Goal: Task Accomplishment & Management: Manage account settings

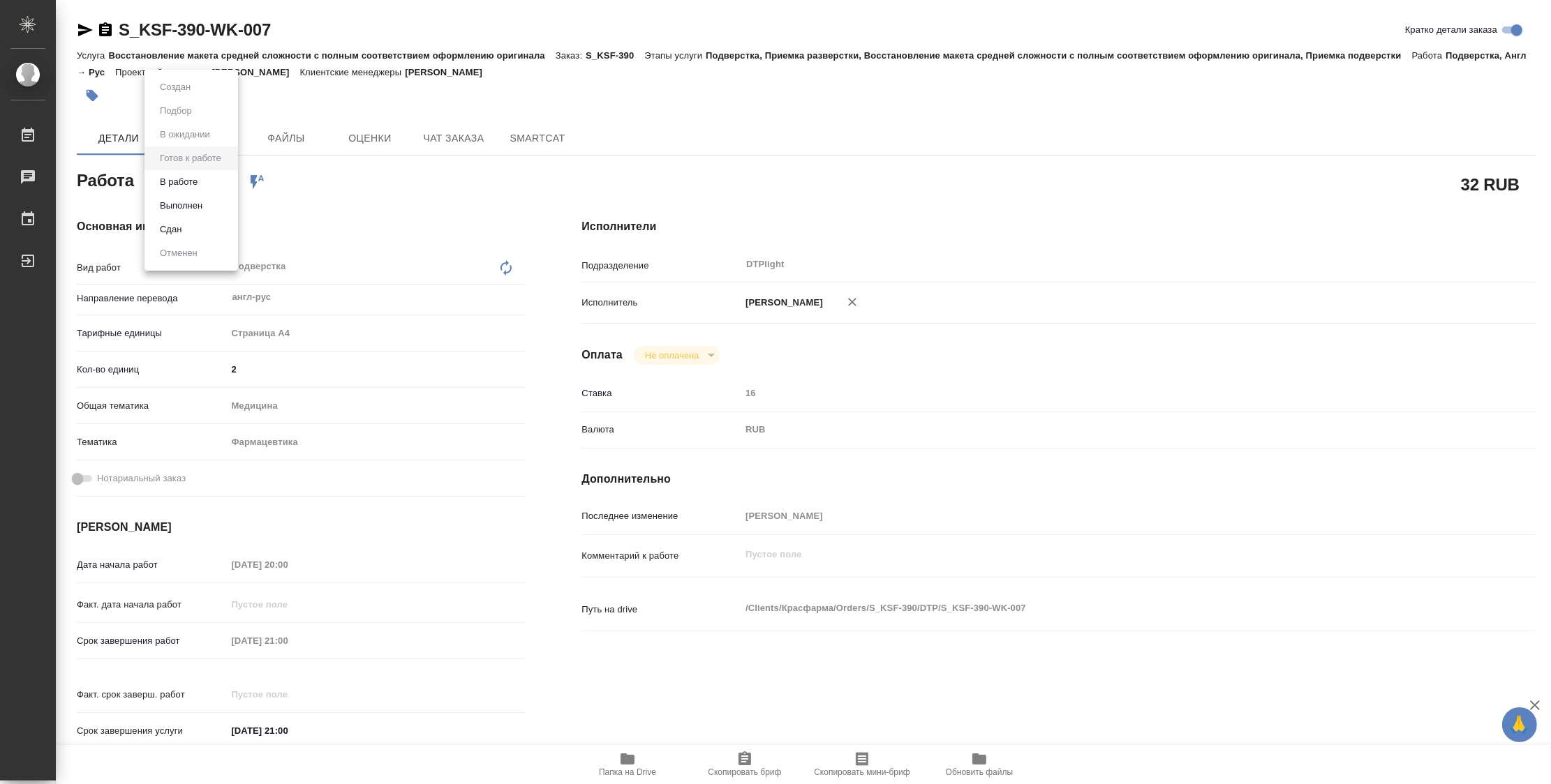
click at [188, 179] on body "🙏 .cls-1 fill:#fff; AWATERA Zubakova Viktoriya Работы 0 Чаты График Выйти S_KSF…" at bounding box center [775, 392] width 1551 height 784
click at [188, 179] on button "В работе" at bounding box center [179, 181] width 46 height 16
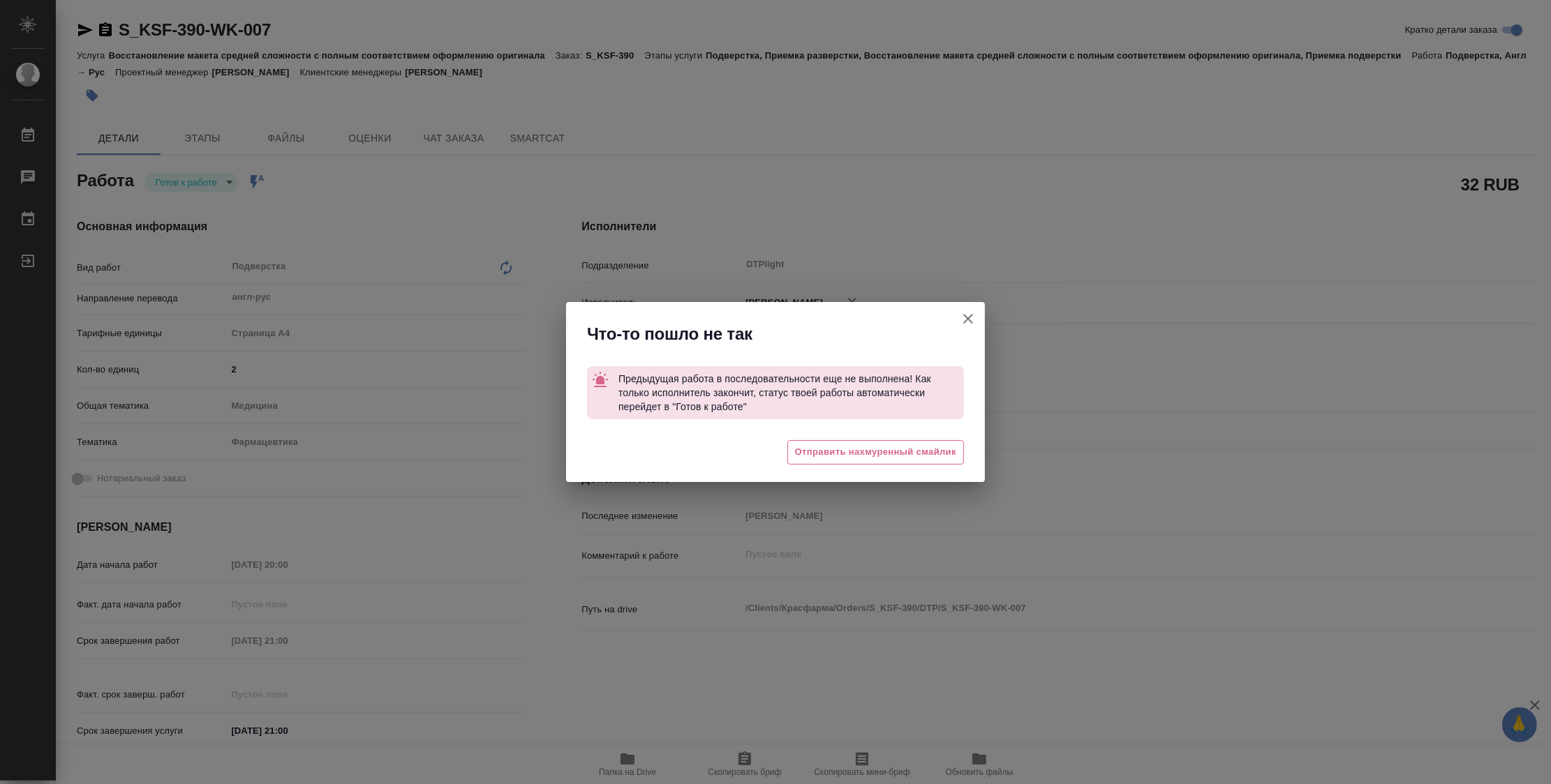
type textarea "x"
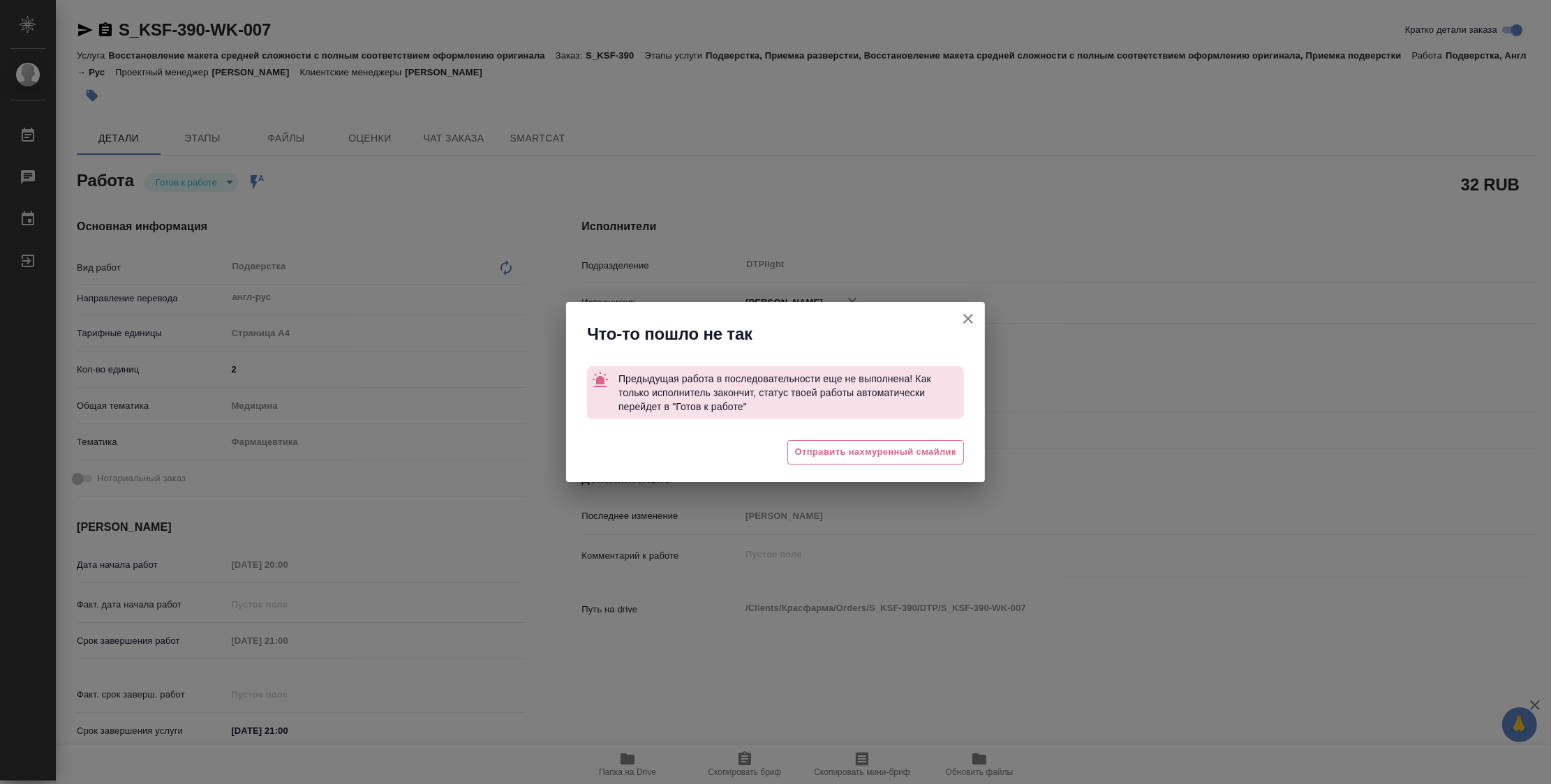
type textarea "x"
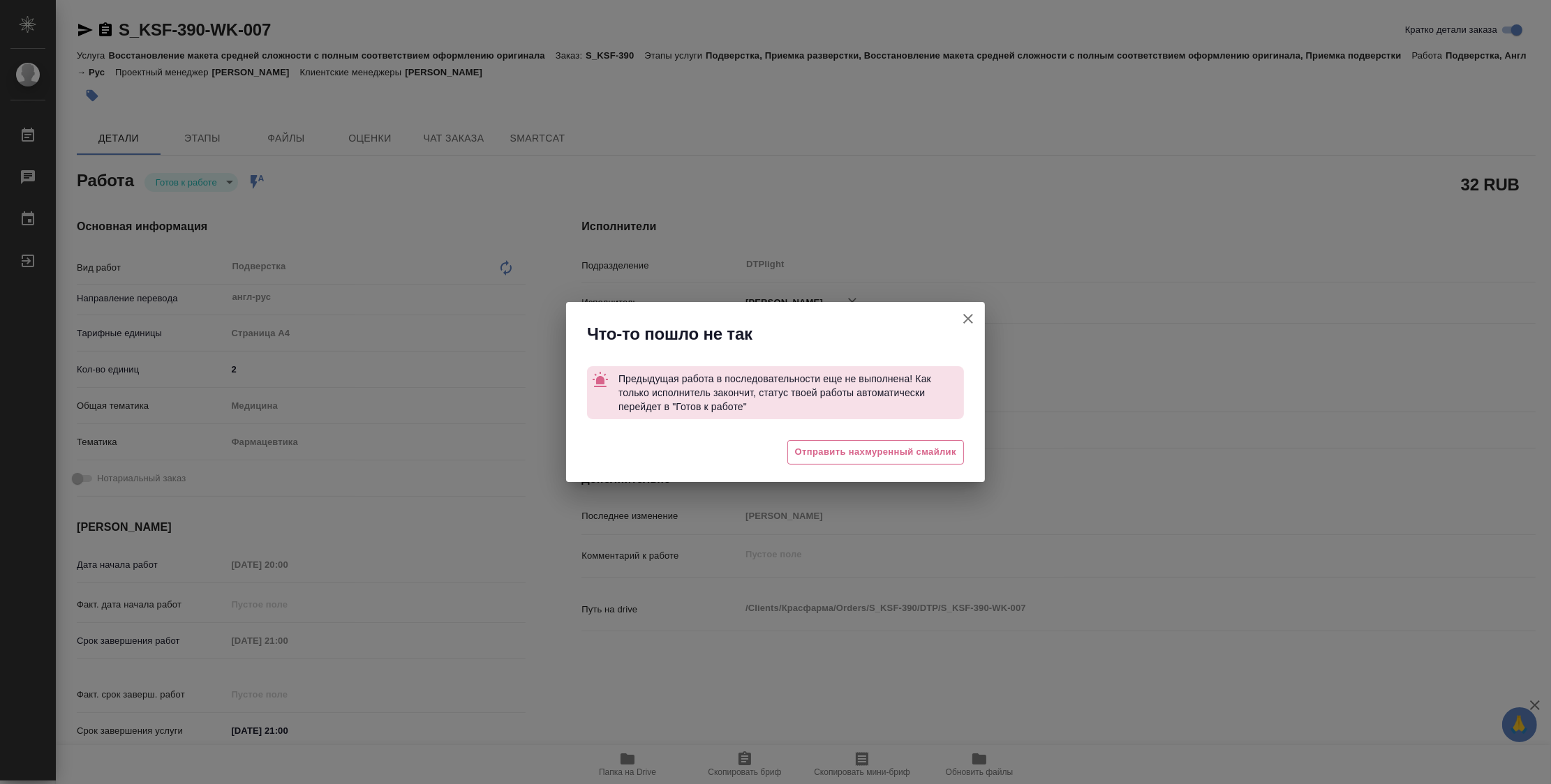
type textarea "x"
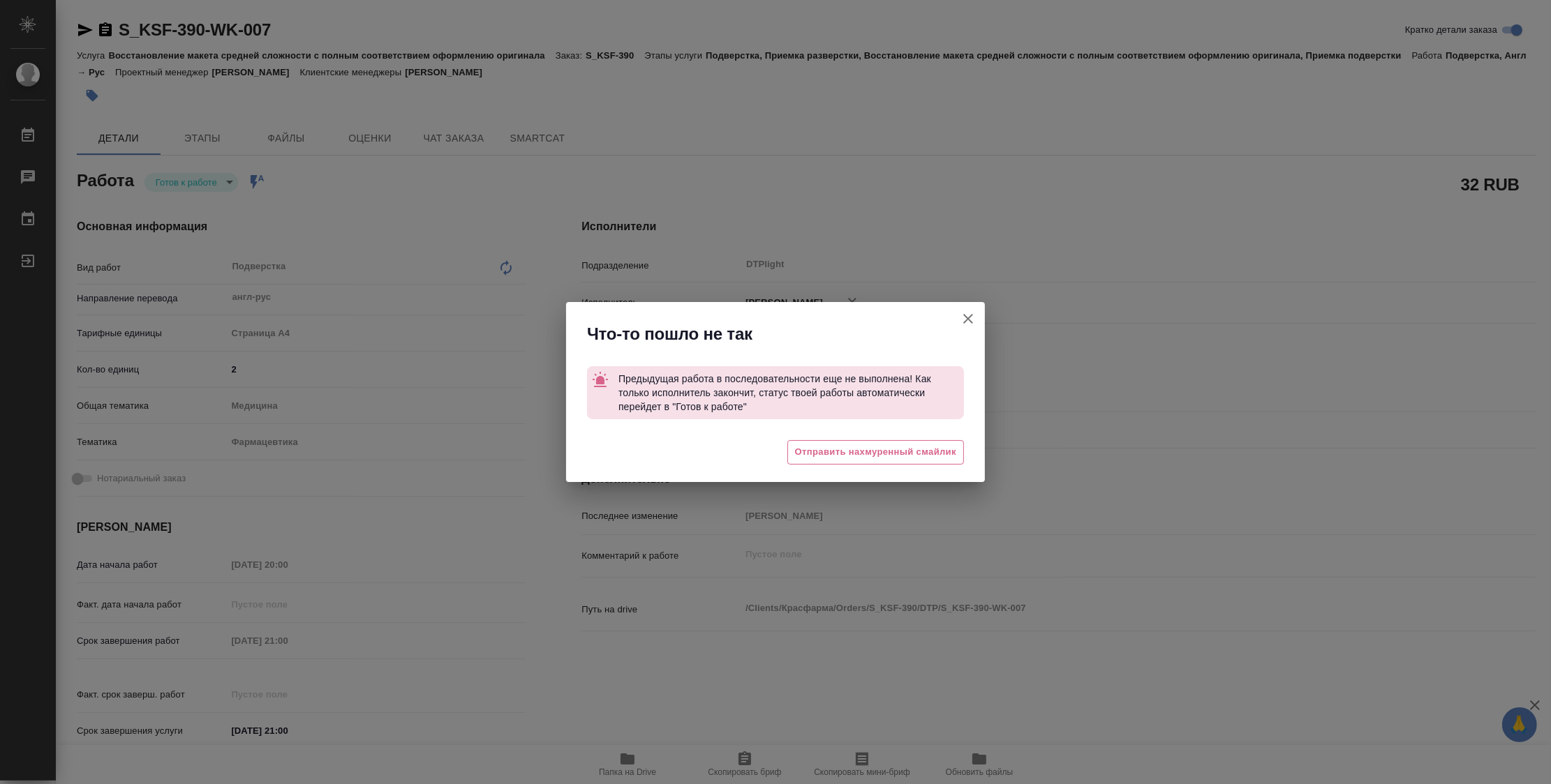
type textarea "x"
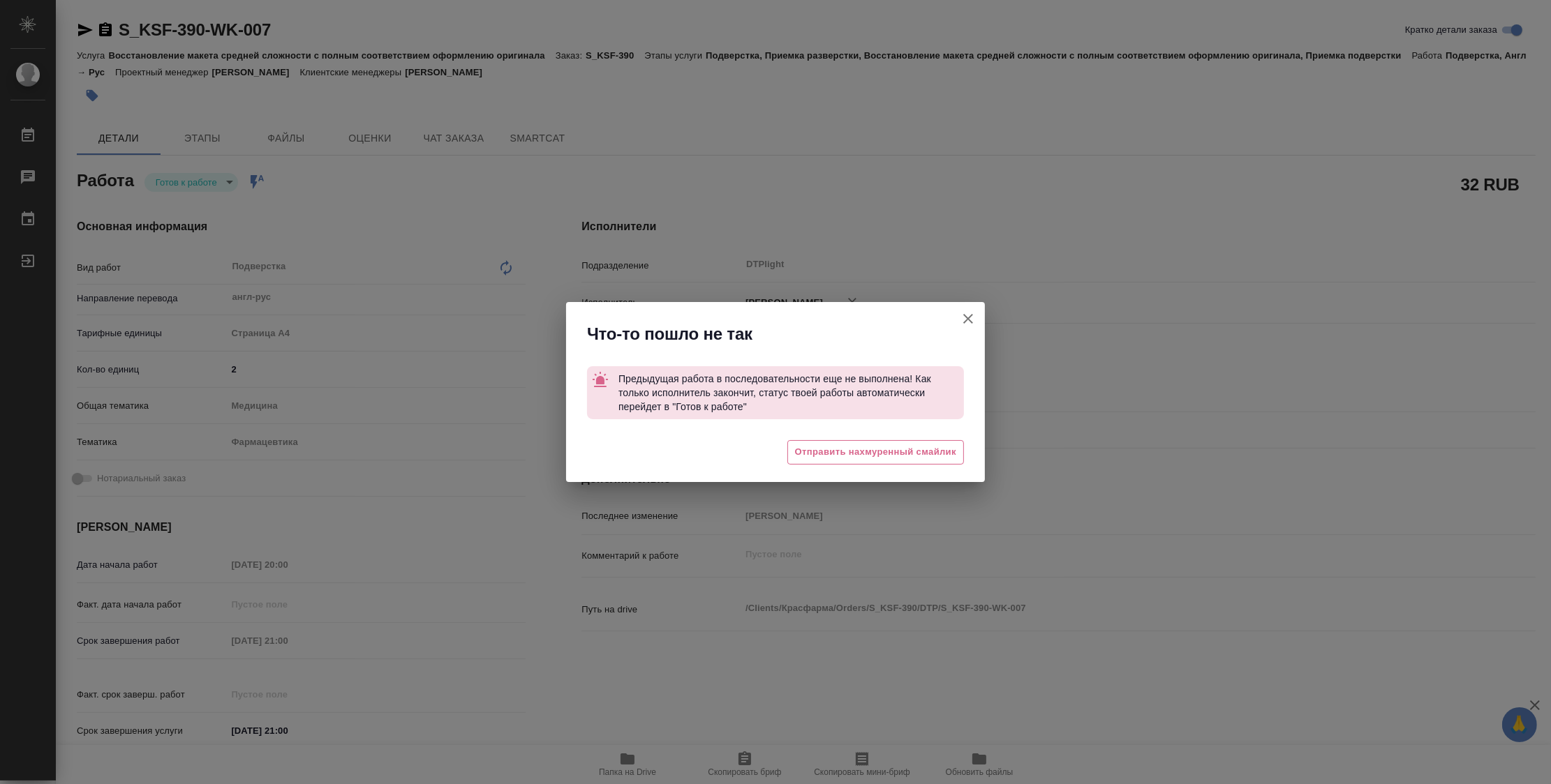
click at [978, 317] on button "Кратко детали заказа" at bounding box center [967, 319] width 34 height 34
type textarea "x"
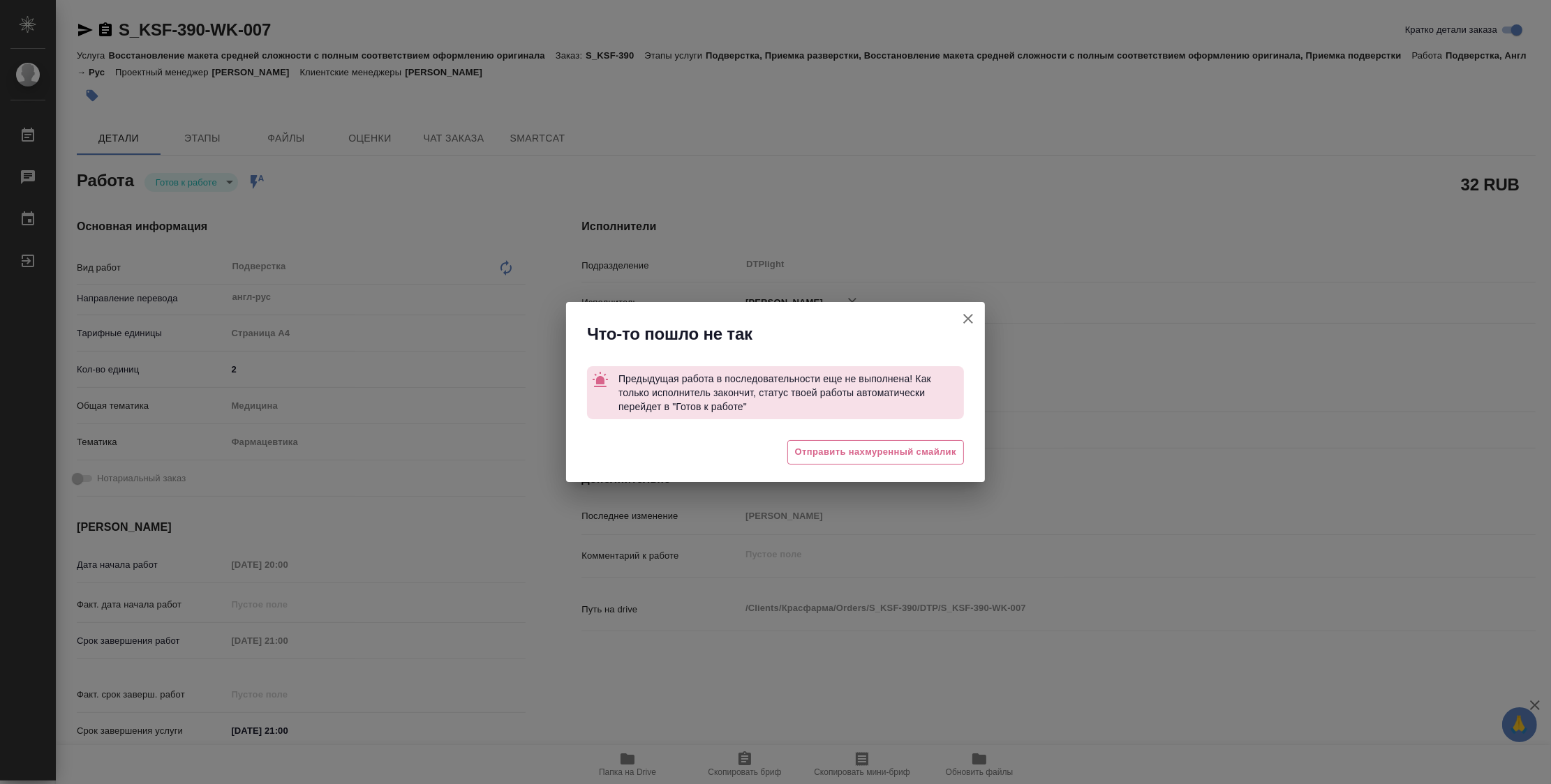
type textarea "x"
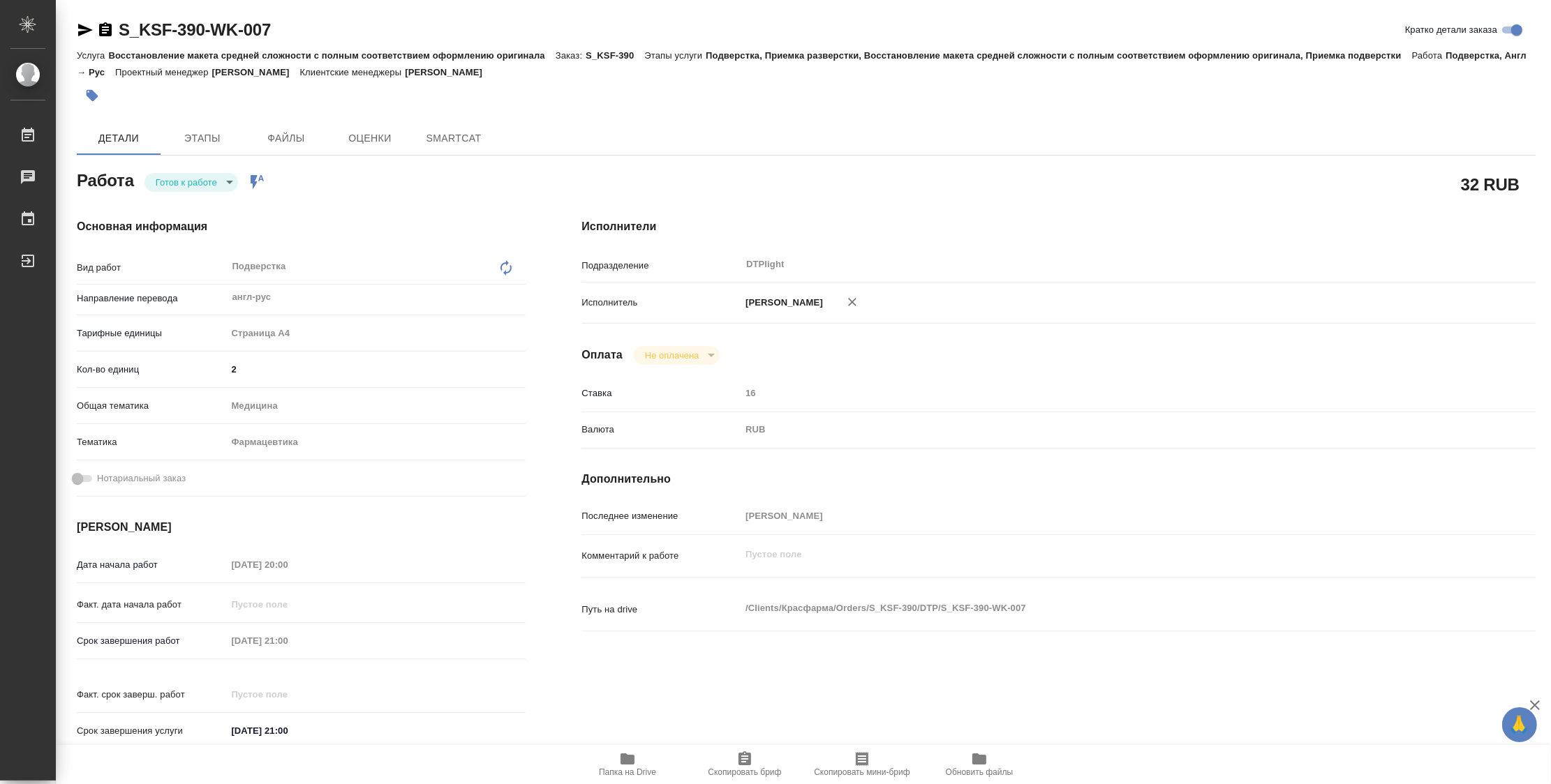
type textarea "x"
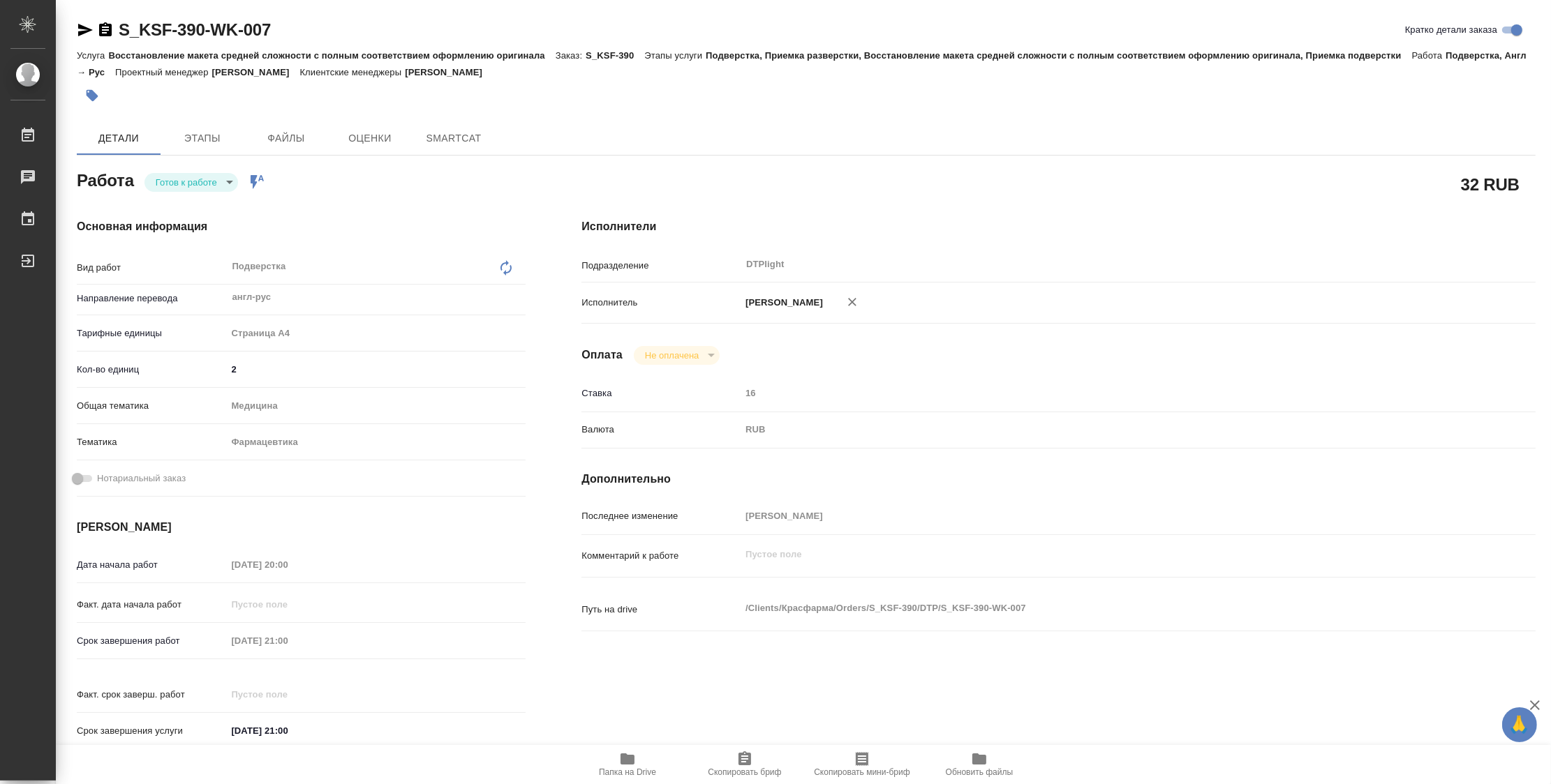
type textarea "x"
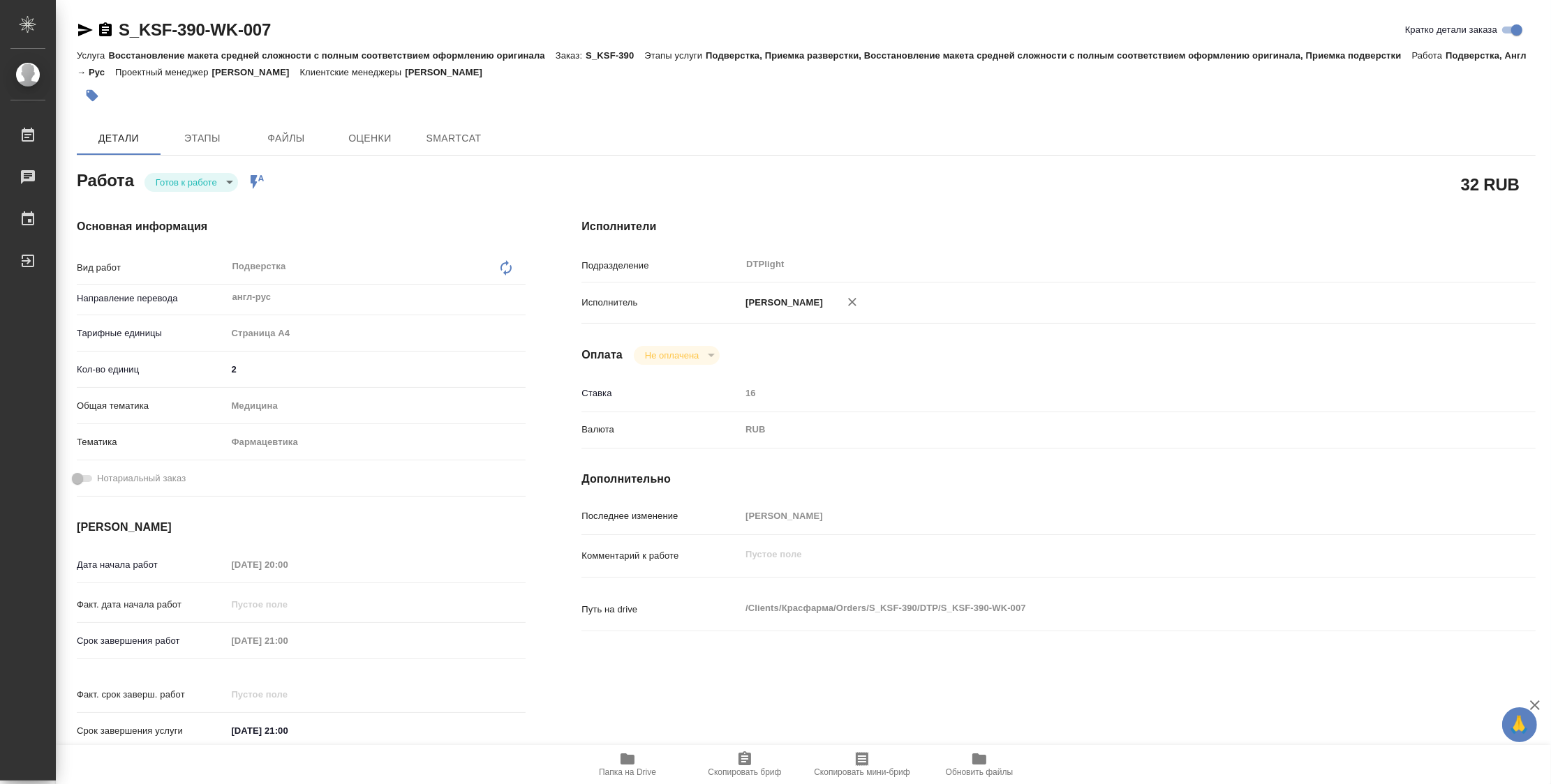
type textarea "x"
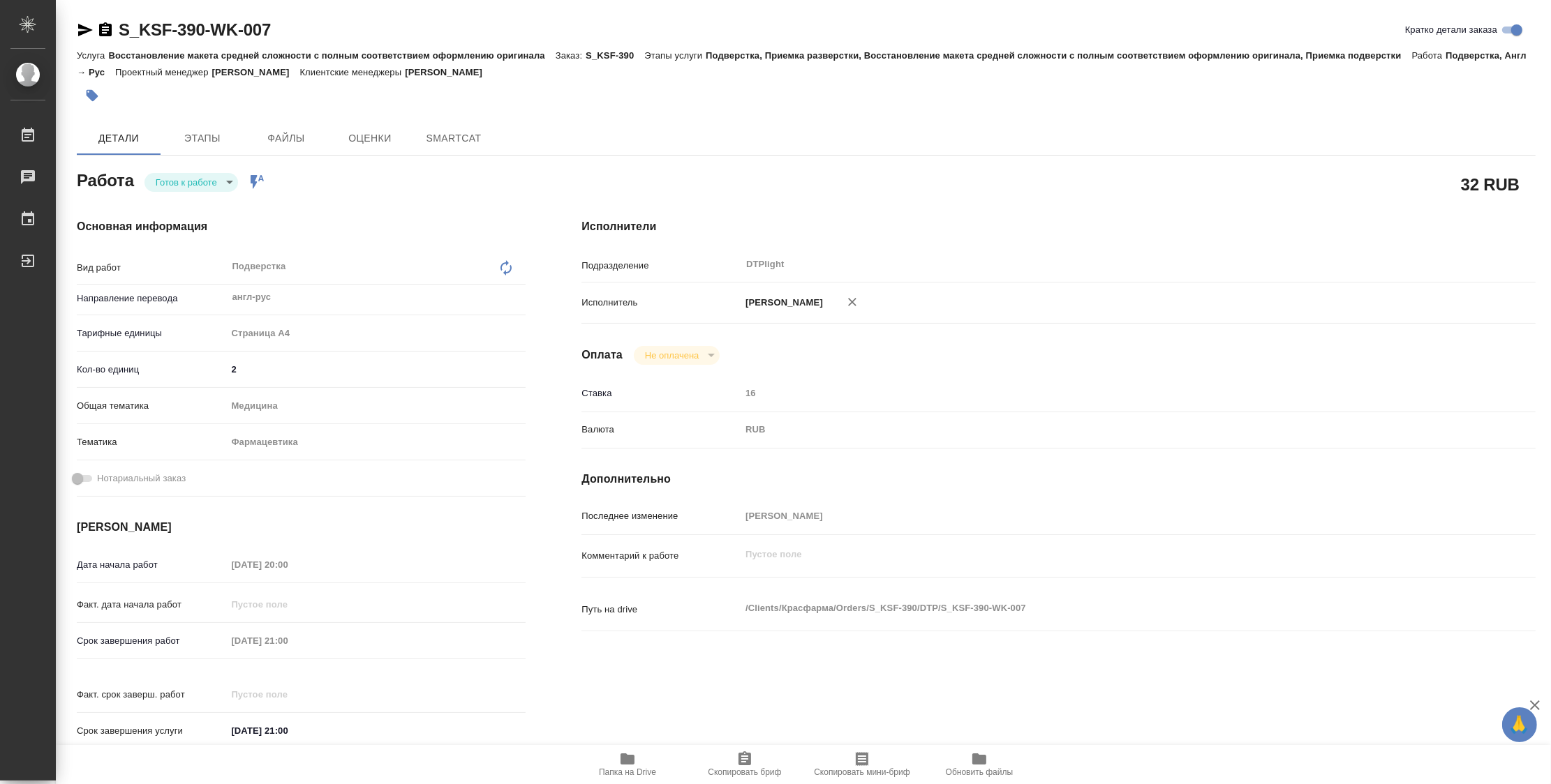
type textarea "x"
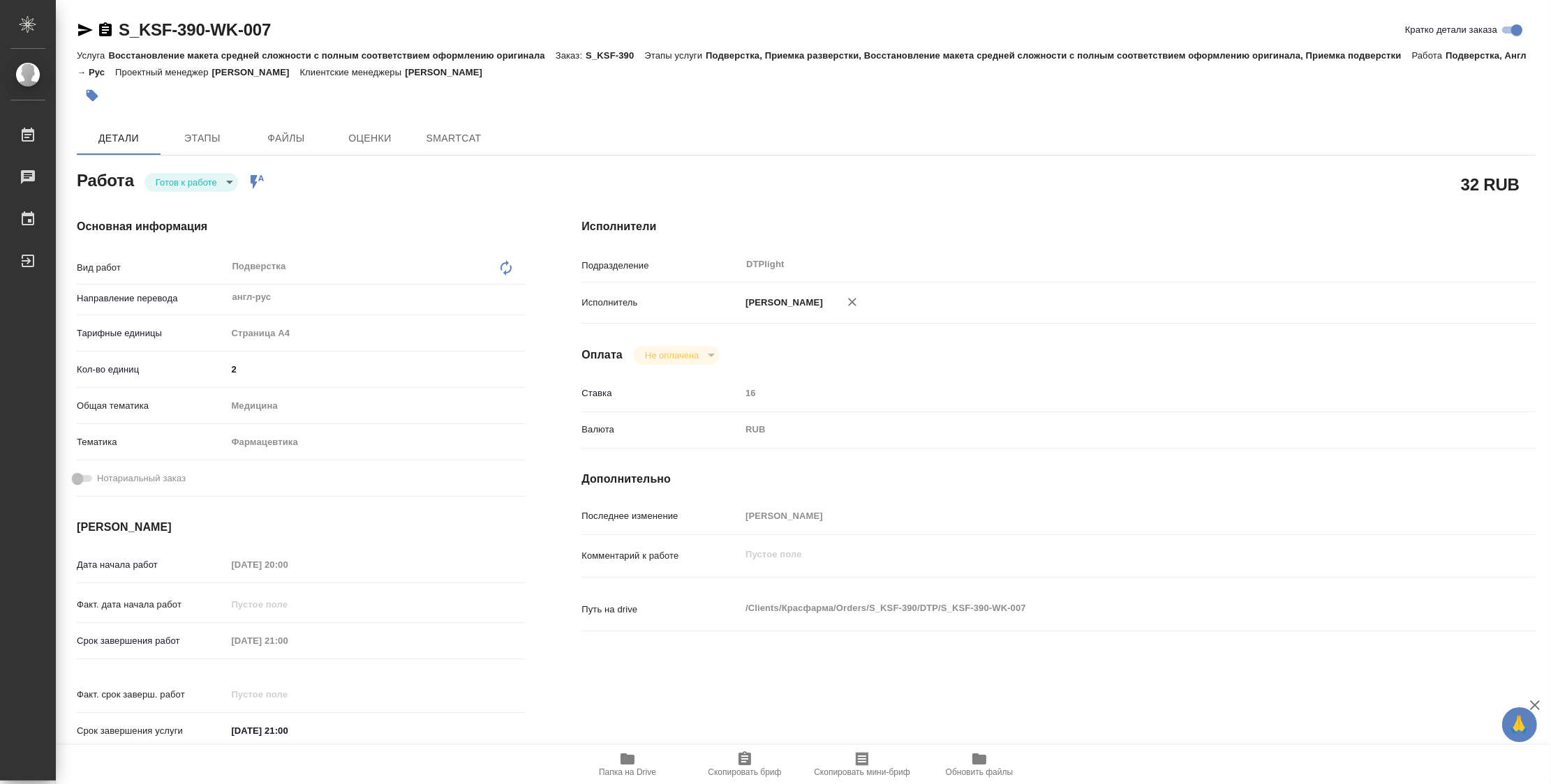
type textarea "x"
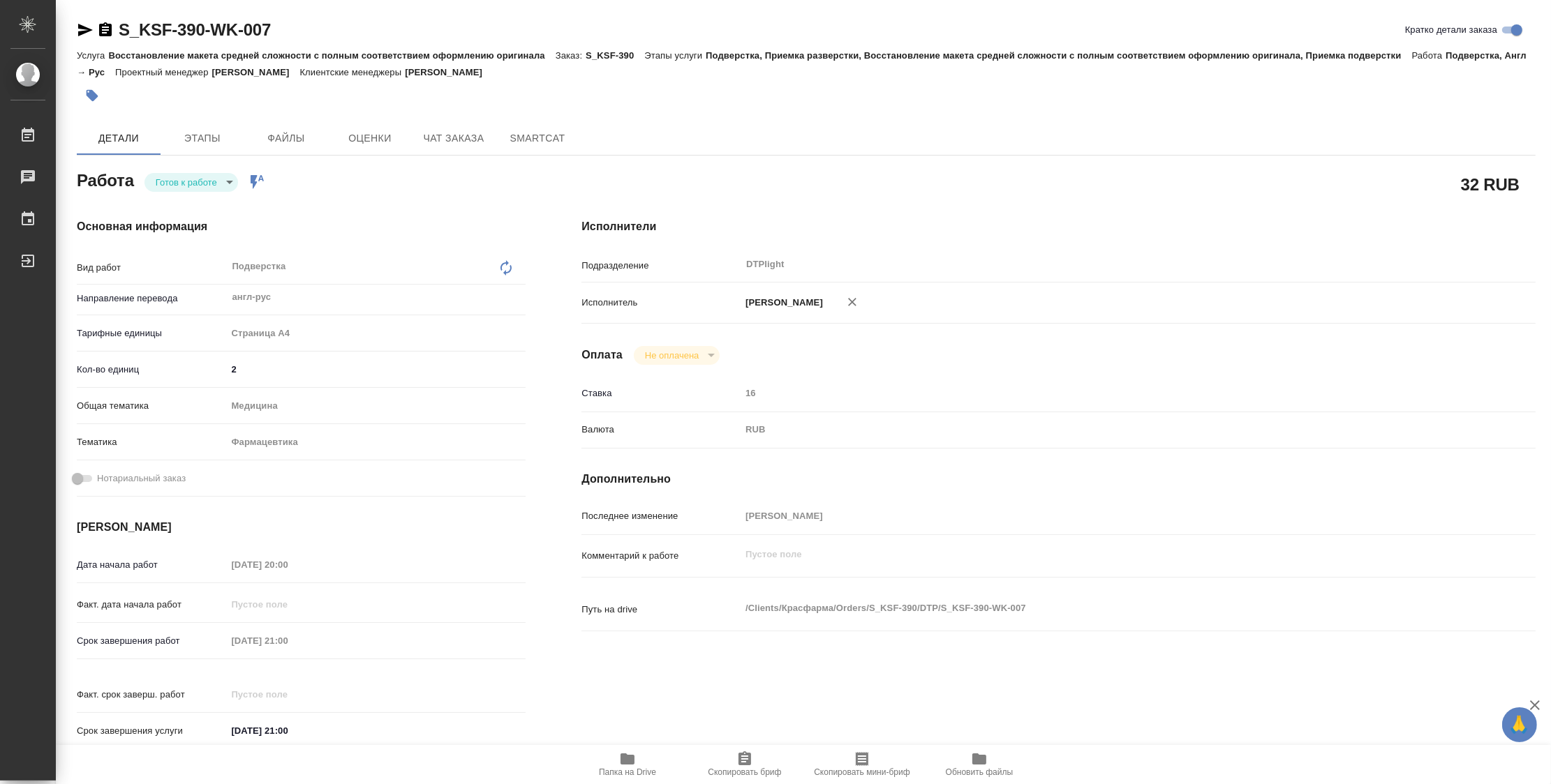
click at [624, 771] on span "Папка на Drive" at bounding box center [628, 772] width 57 height 10
type textarea "x"
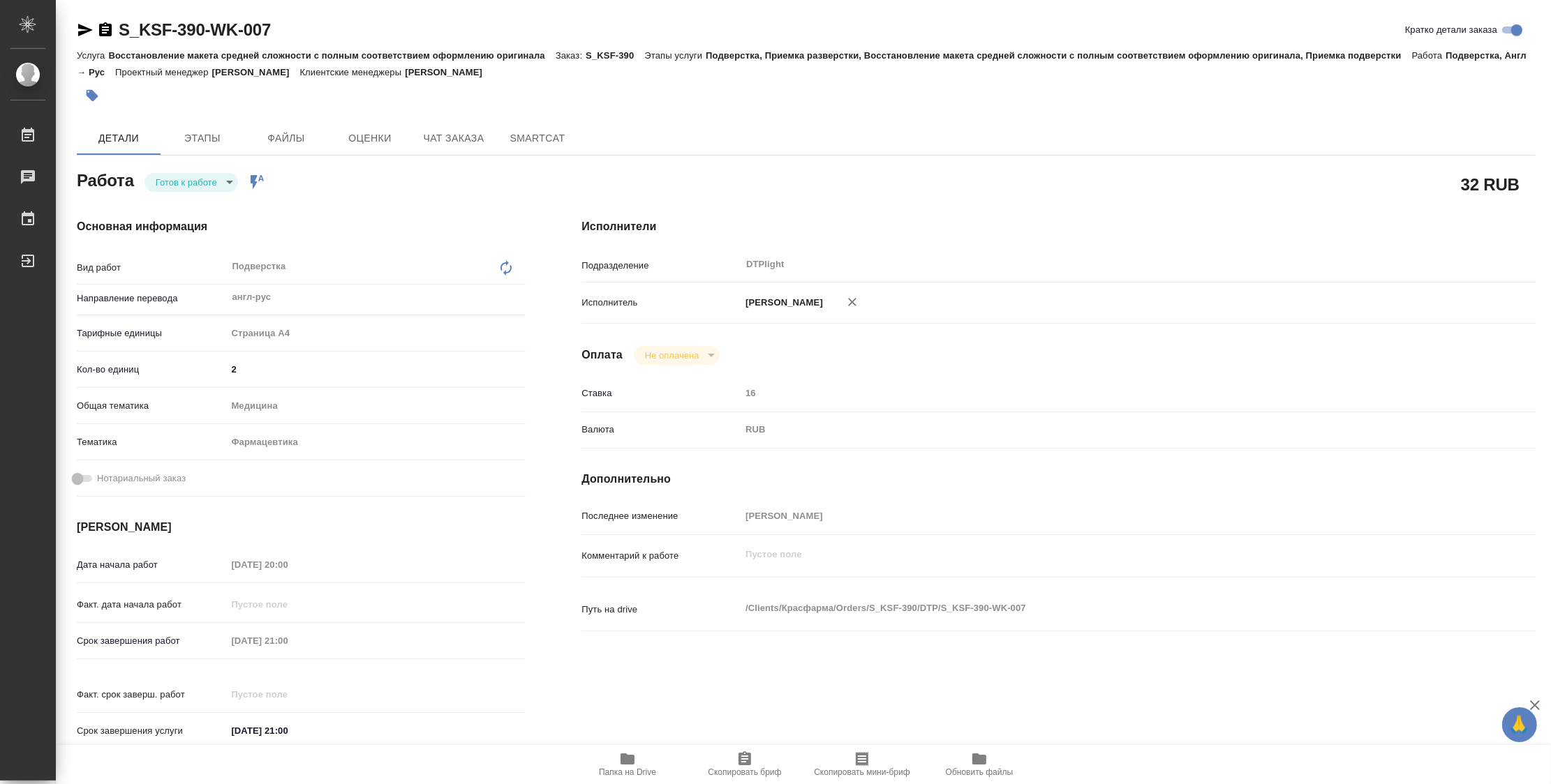
type textarea "x"
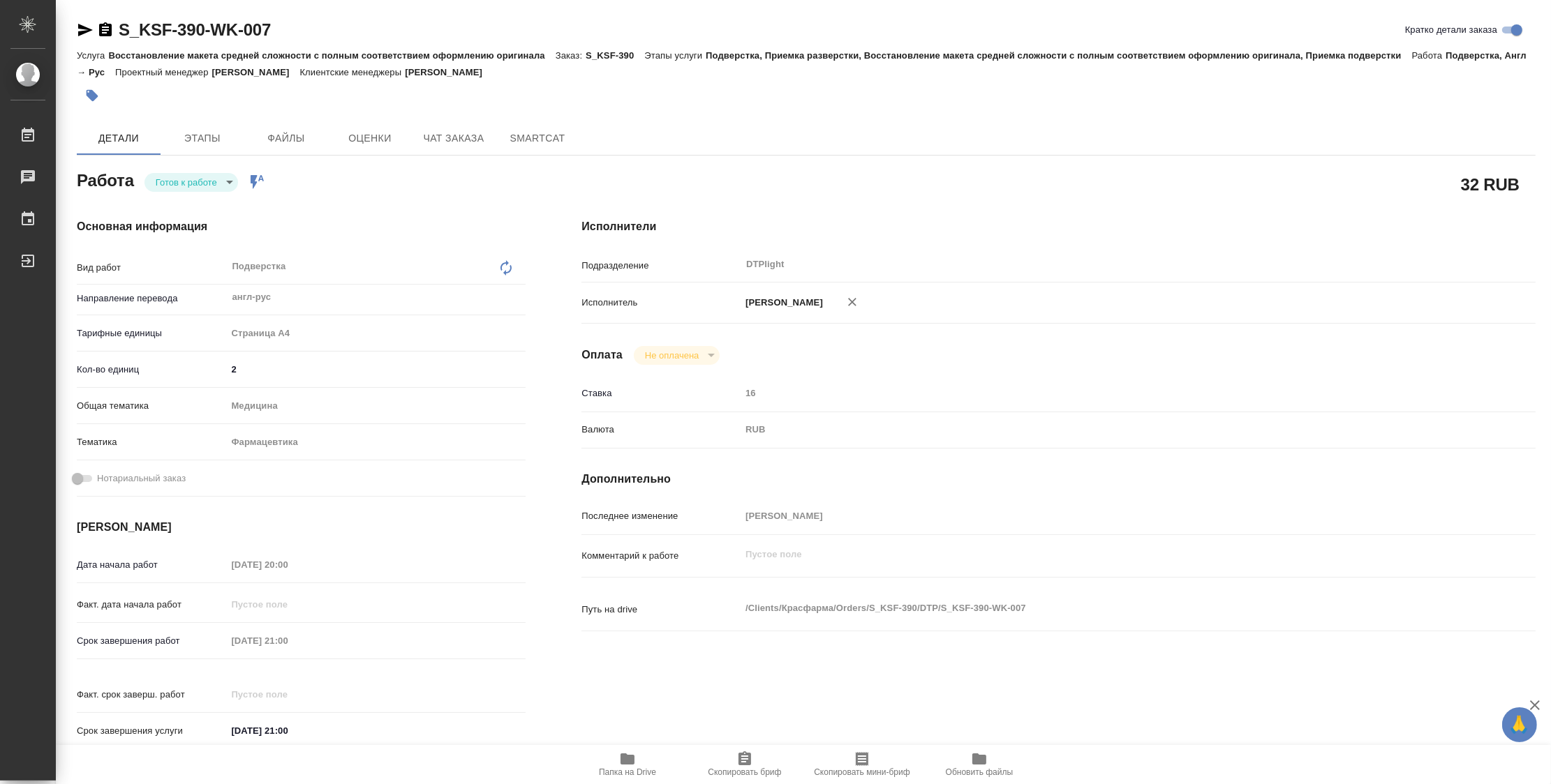
type textarea "x"
drag, startPoint x: 297, startPoint y: 16, endPoint x: 115, endPoint y: 22, distance: 182.1
click at [115, 22] on div "S_KSF-390-WK-007 Кратко детали заказа Услуга Восстановление макета средней слож…" at bounding box center [805, 602] width 1474 height 1204
copy link "S_KSF-390-WK-007"
click at [85, 29] on icon "button" at bounding box center [85, 30] width 16 height 16
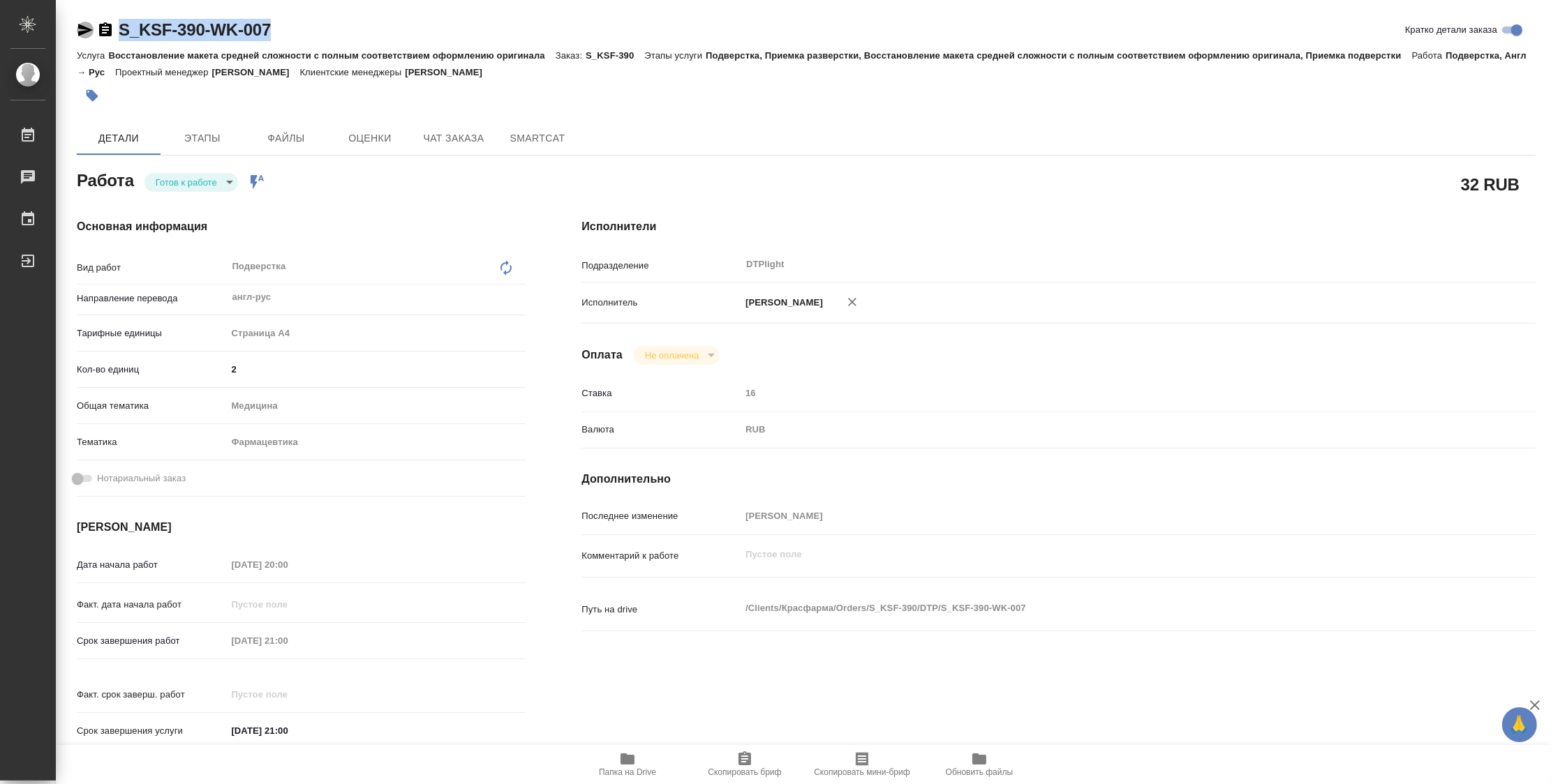
copy link "S_KSF-390-WK-007"
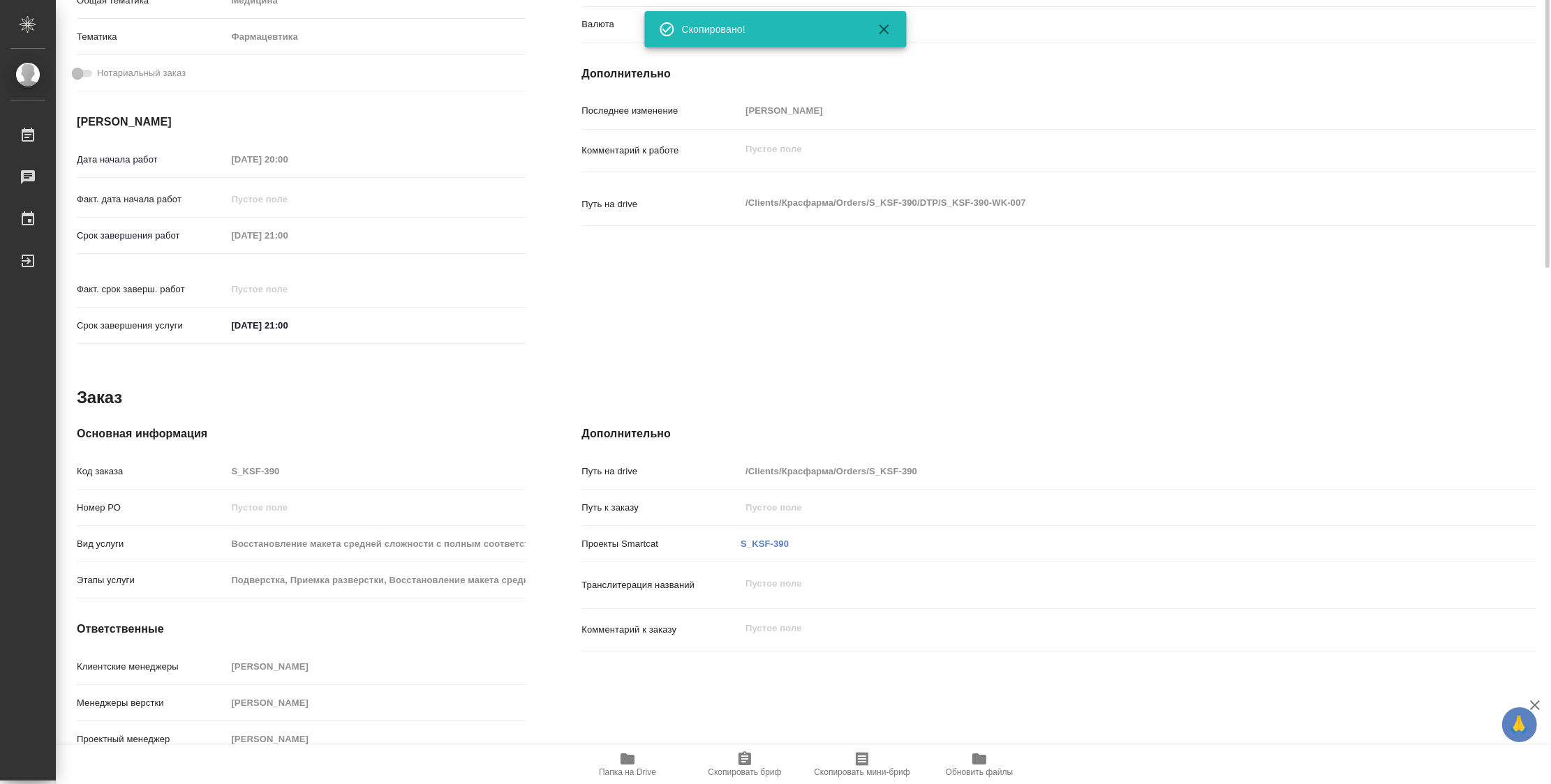
scroll to position [95, 0]
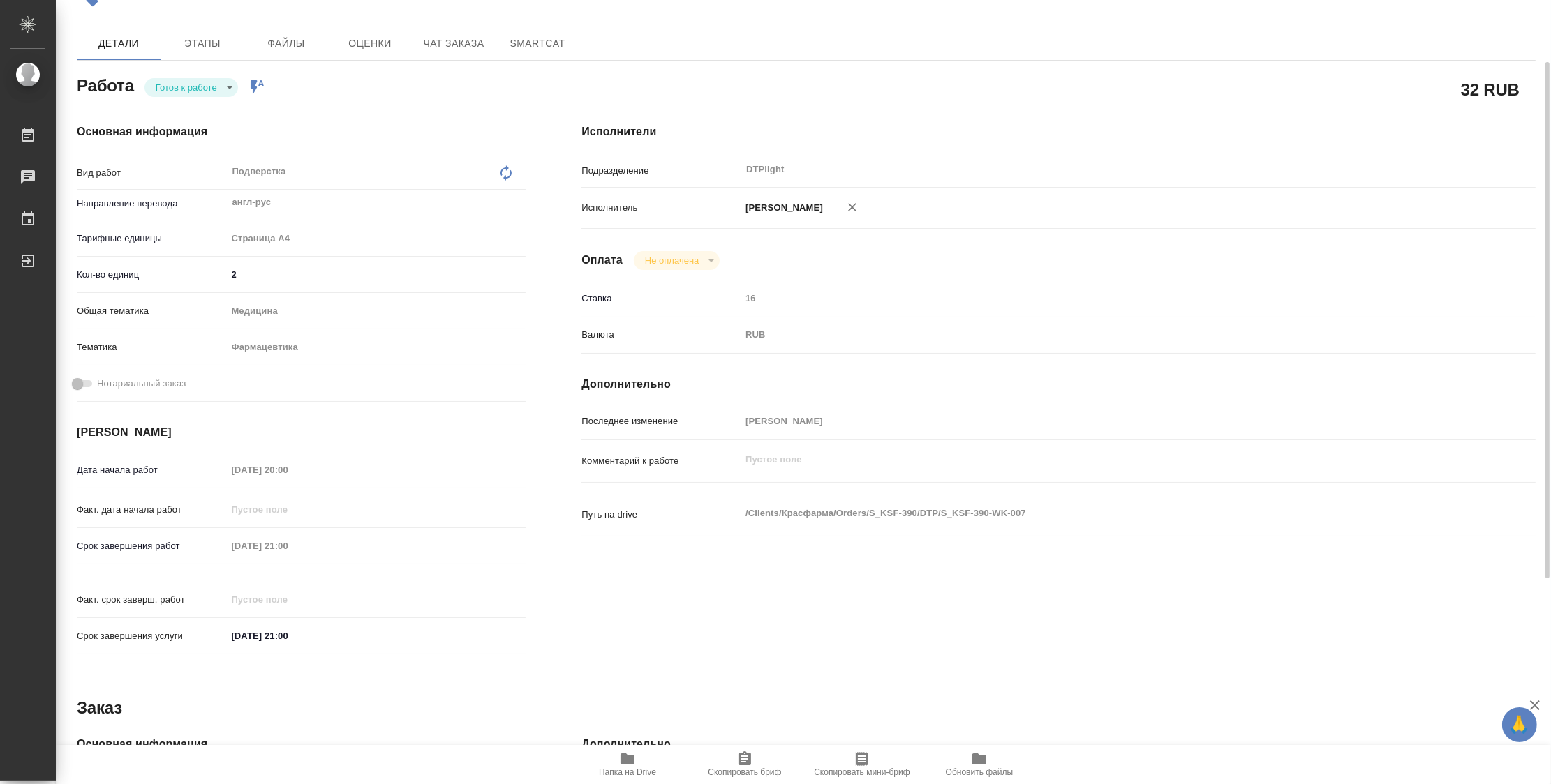
click at [201, 88] on body "🙏 .cls-1 fill:#fff; AWATERA Zubakova Viktoriya Работы 0 Чаты График Выйти S_KSF…" at bounding box center [775, 392] width 1551 height 784
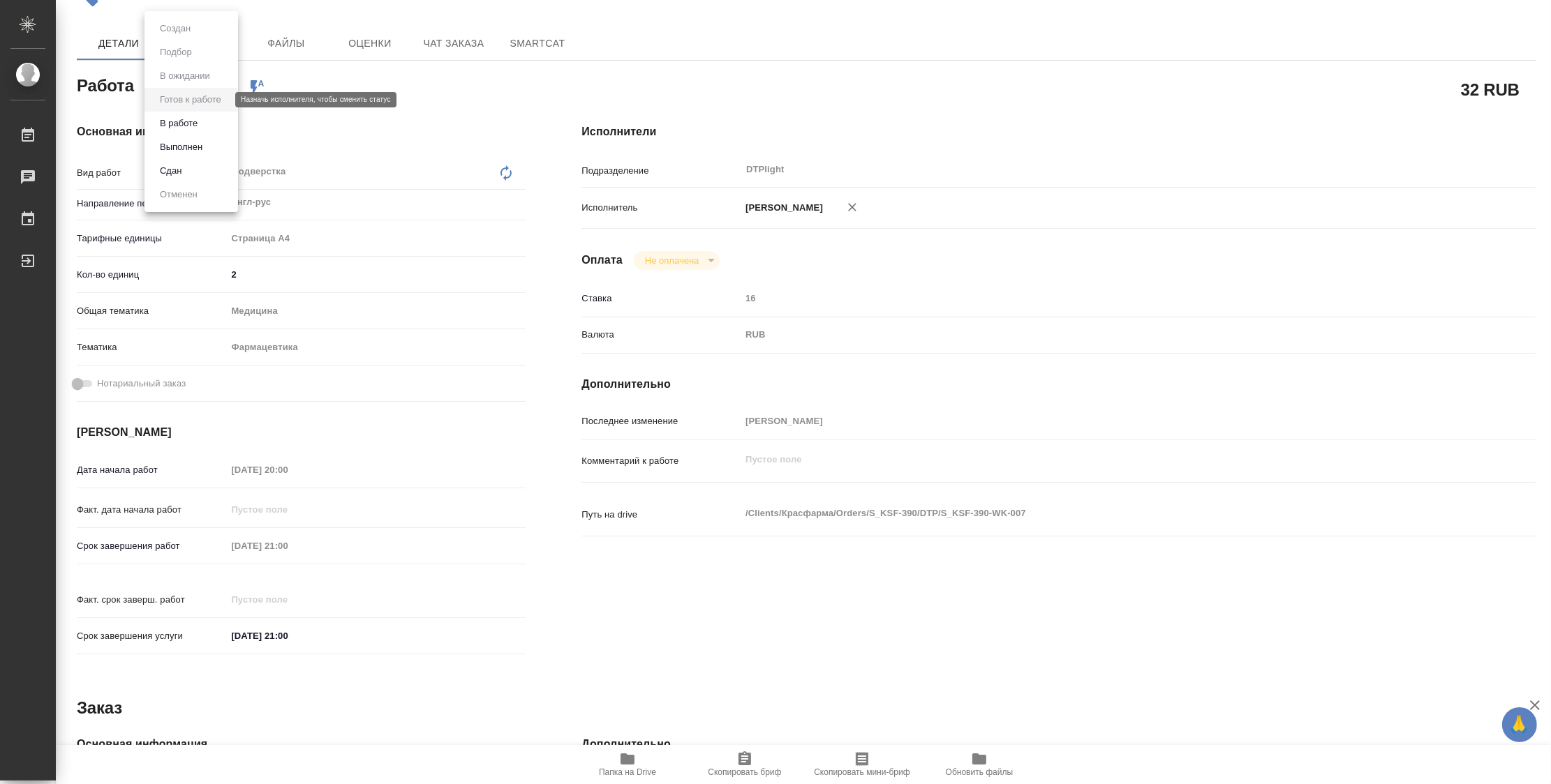
click at [198, 98] on button "Готов к работе" at bounding box center [191, 100] width 70 height 16
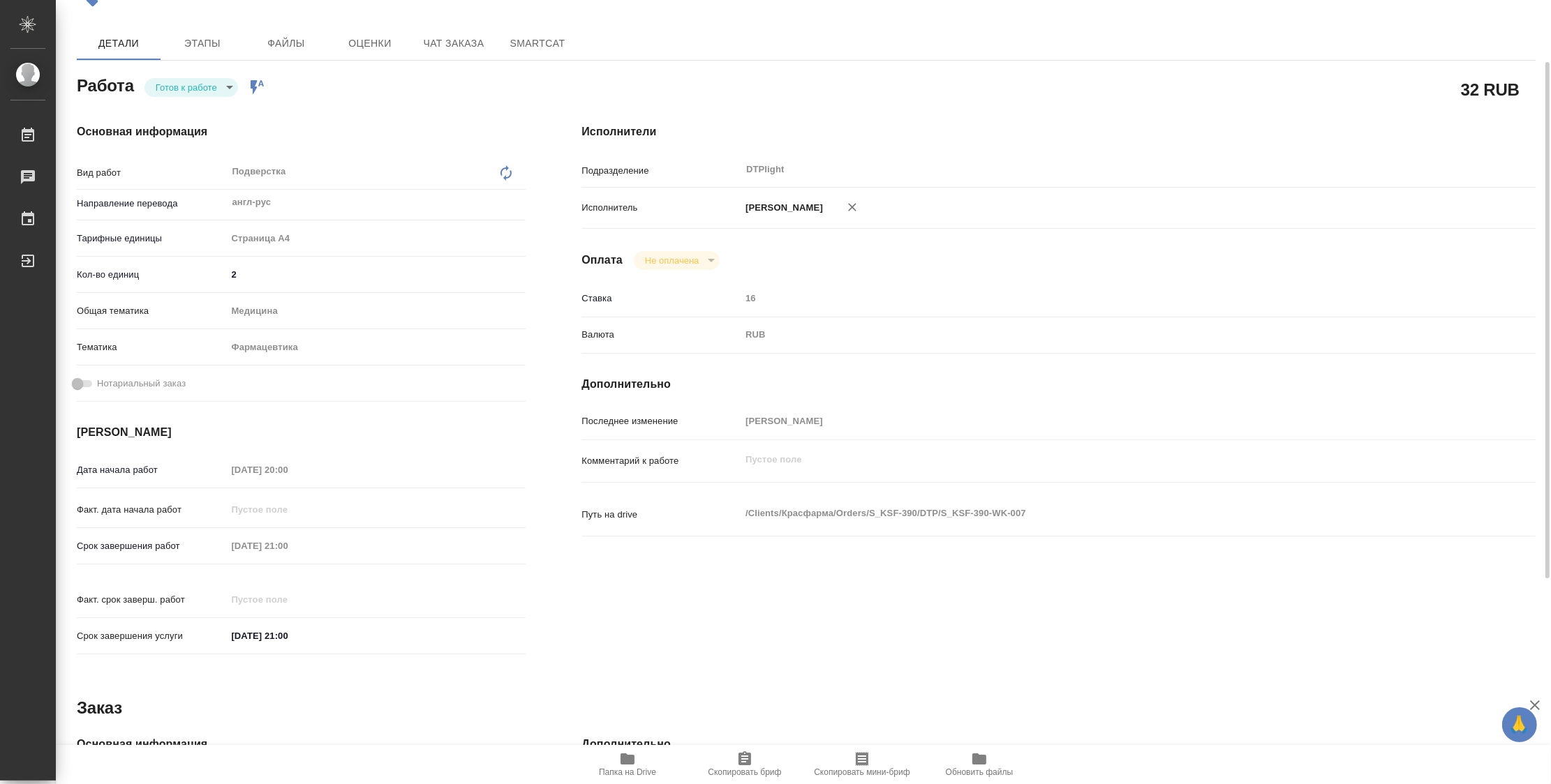
click at [201, 75] on div "Работа Готов к работе readyForWork Работа включена в последовательность" at bounding box center [301, 83] width 449 height 25
click at [201, 82] on body "🙏 .cls-1 fill:#fff; AWATERA Zubakova Viktoriya Работы 0 Чаты График Выйти S_KSF…" at bounding box center [775, 392] width 1551 height 784
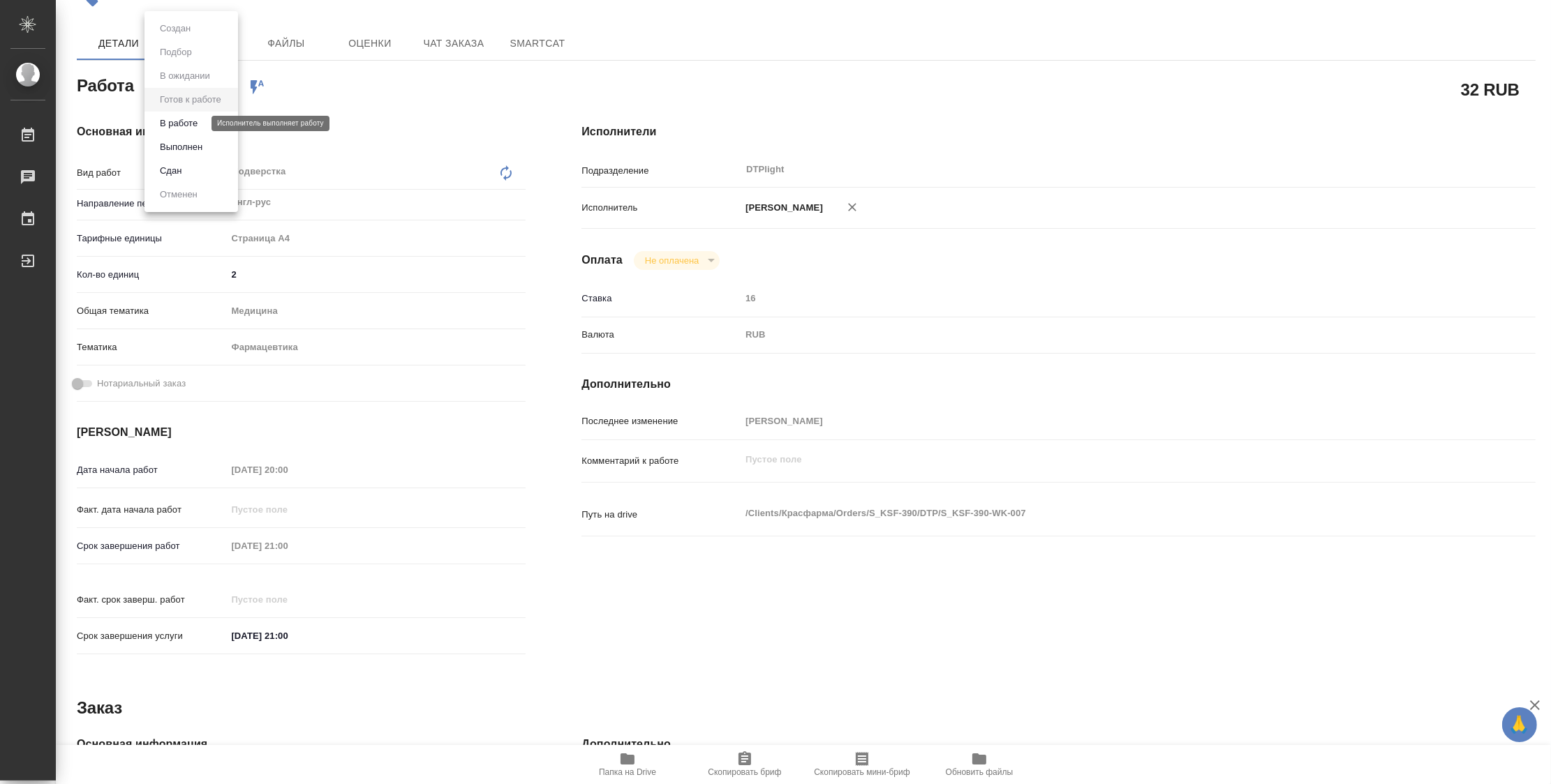
click at [195, 127] on button "В работе" at bounding box center [179, 123] width 46 height 16
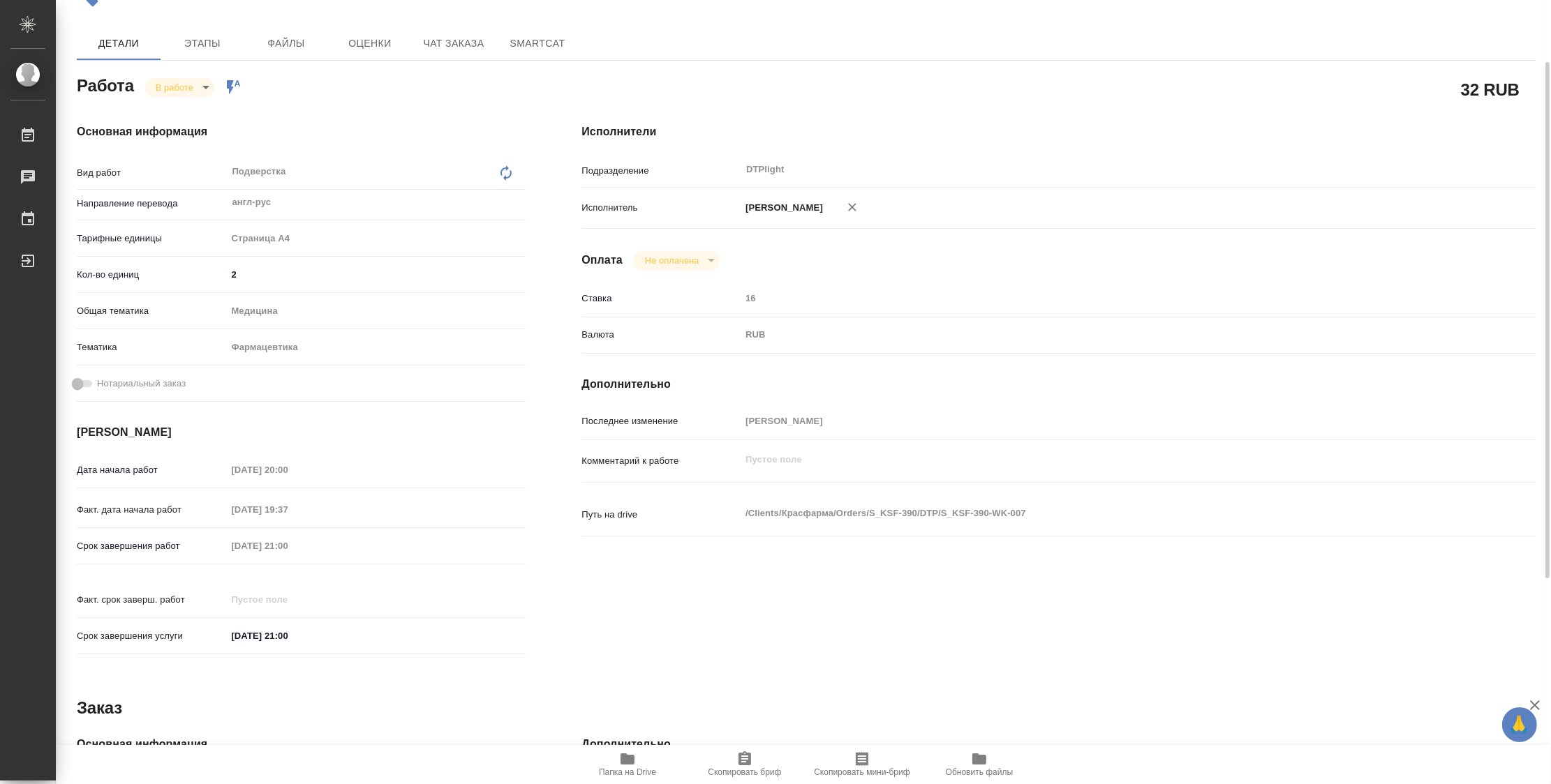
type textarea "x"
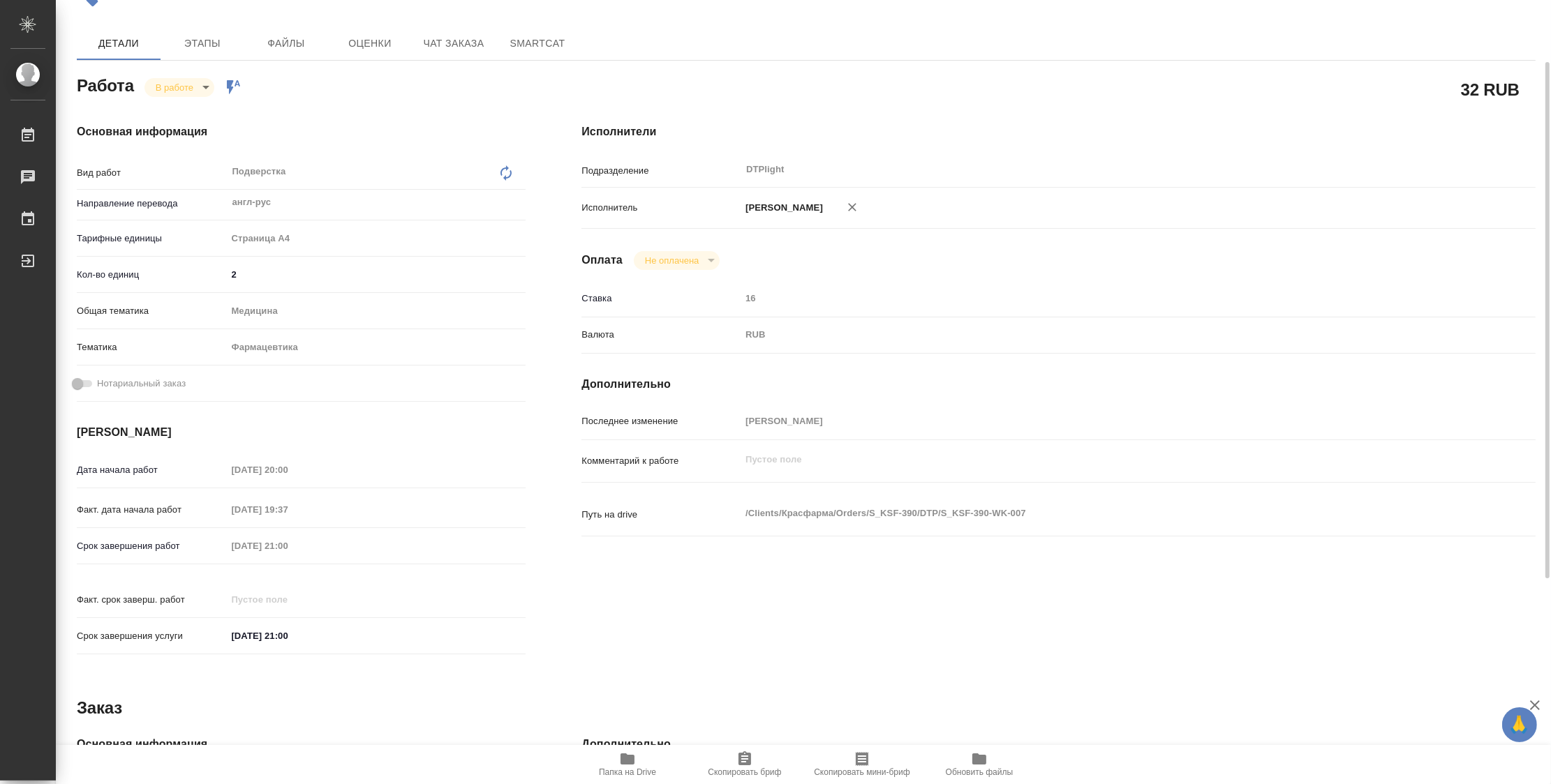
type textarea "x"
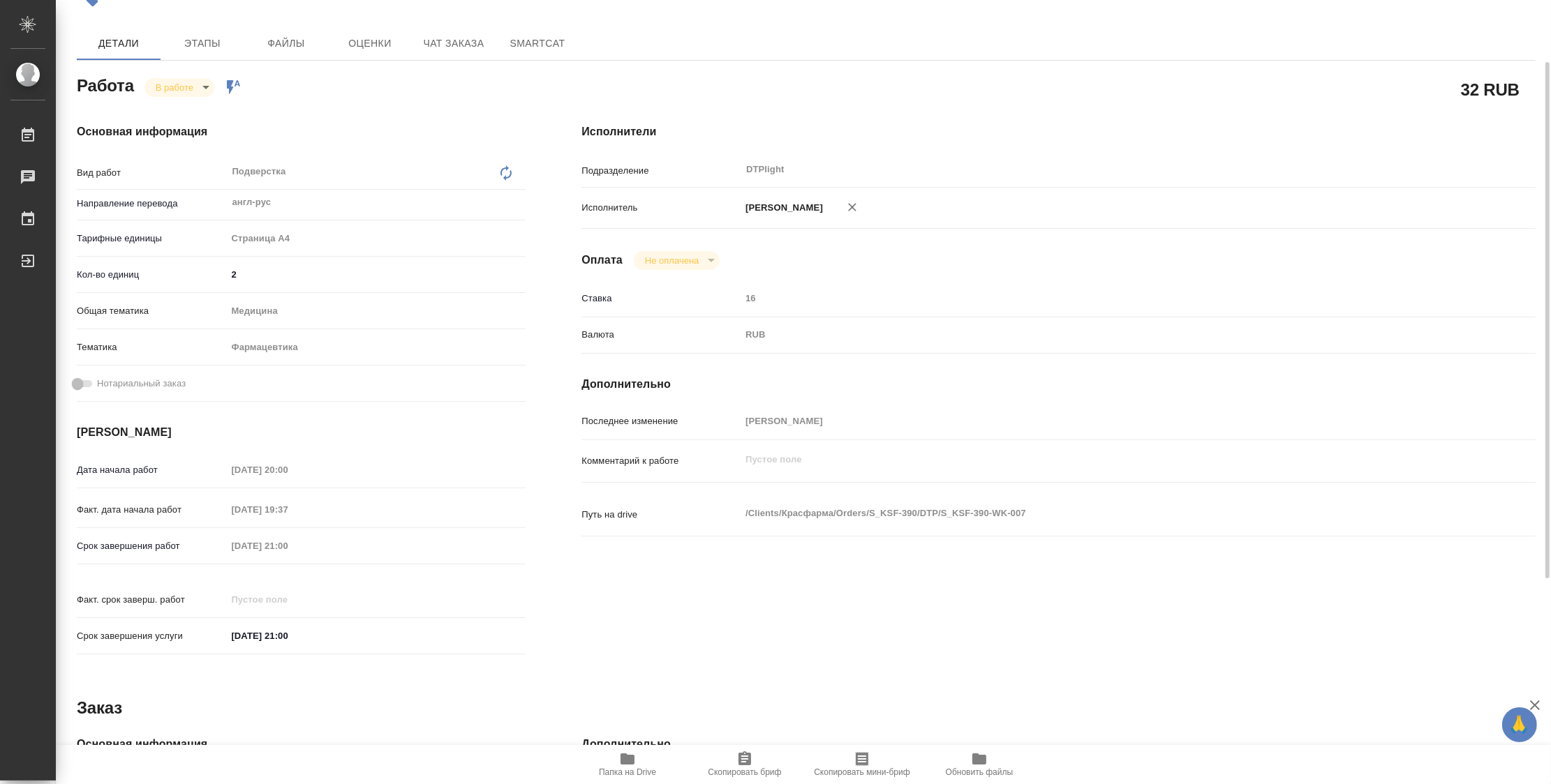
type textarea "x"
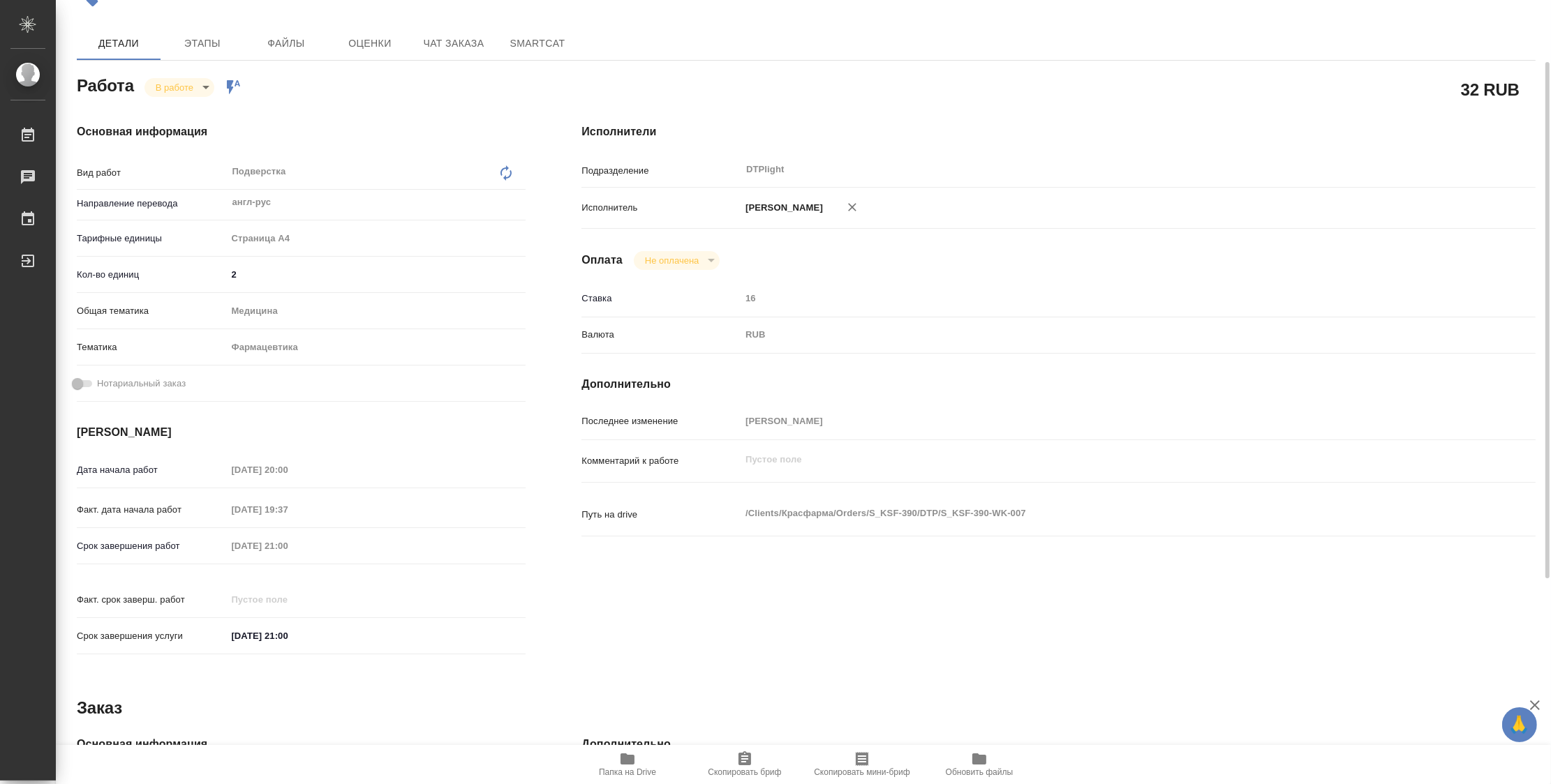
type textarea "x"
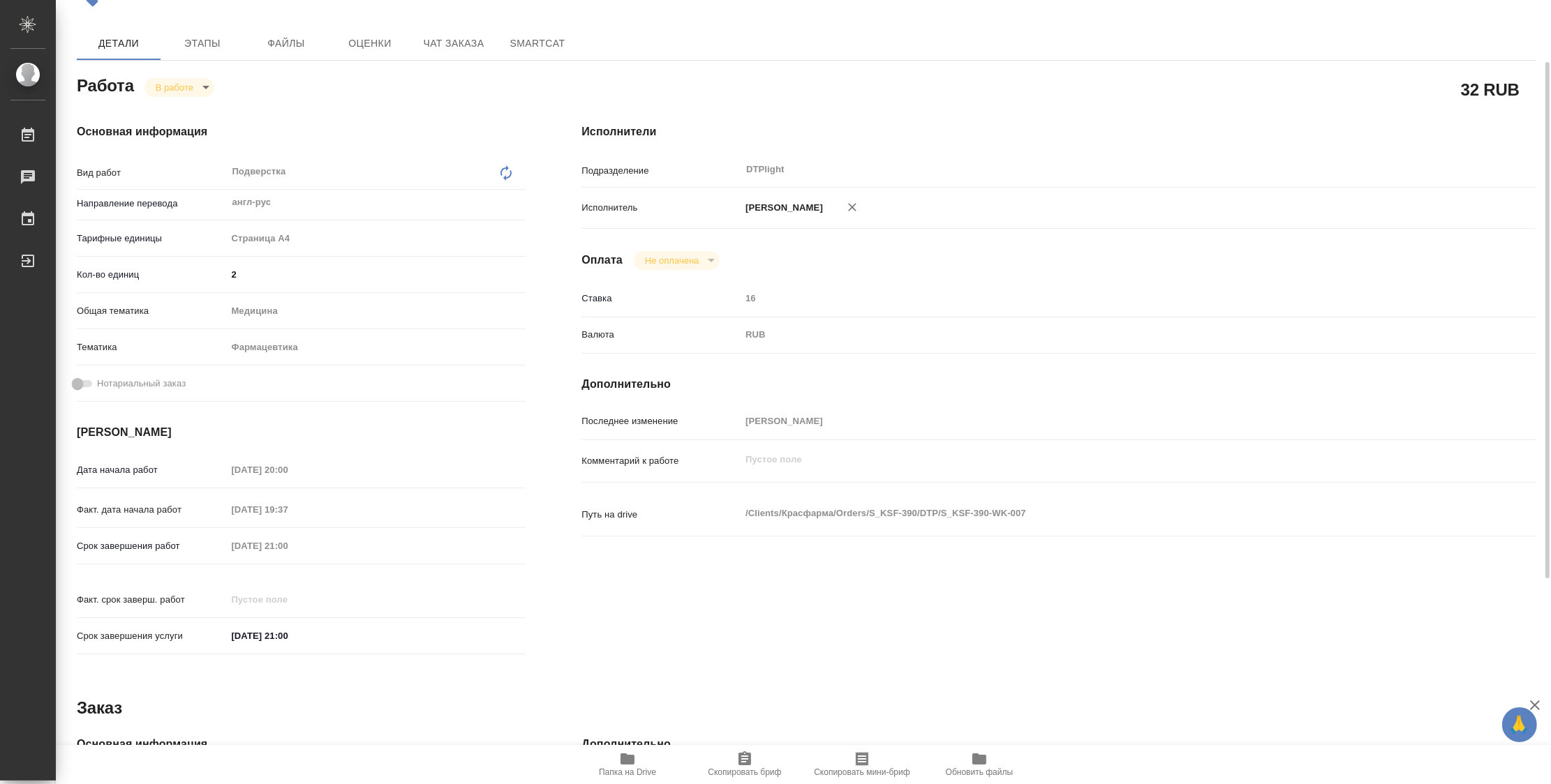
click at [625, 766] on icon "button" at bounding box center [628, 759] width 16 height 16
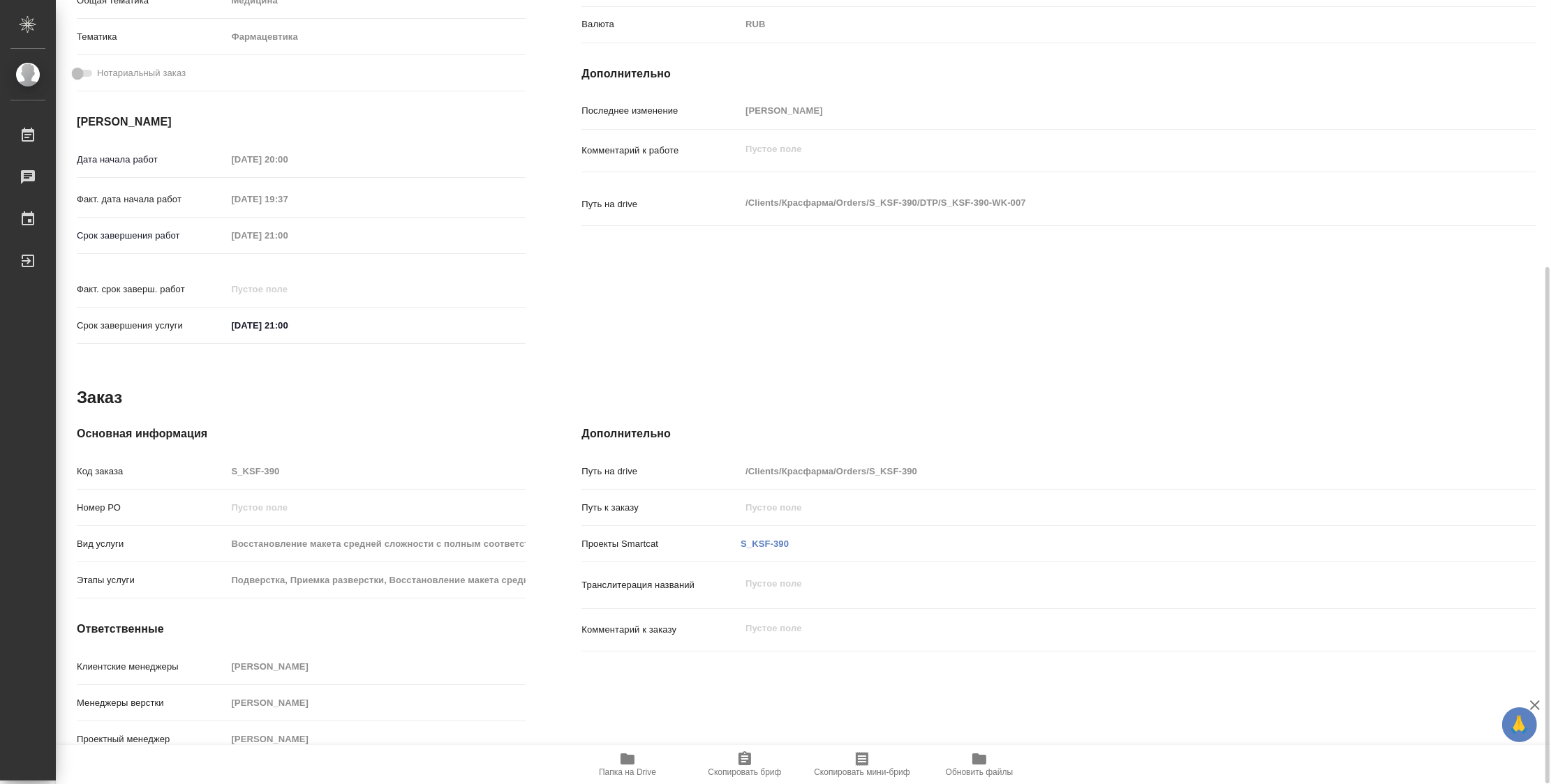
scroll to position [0, 0]
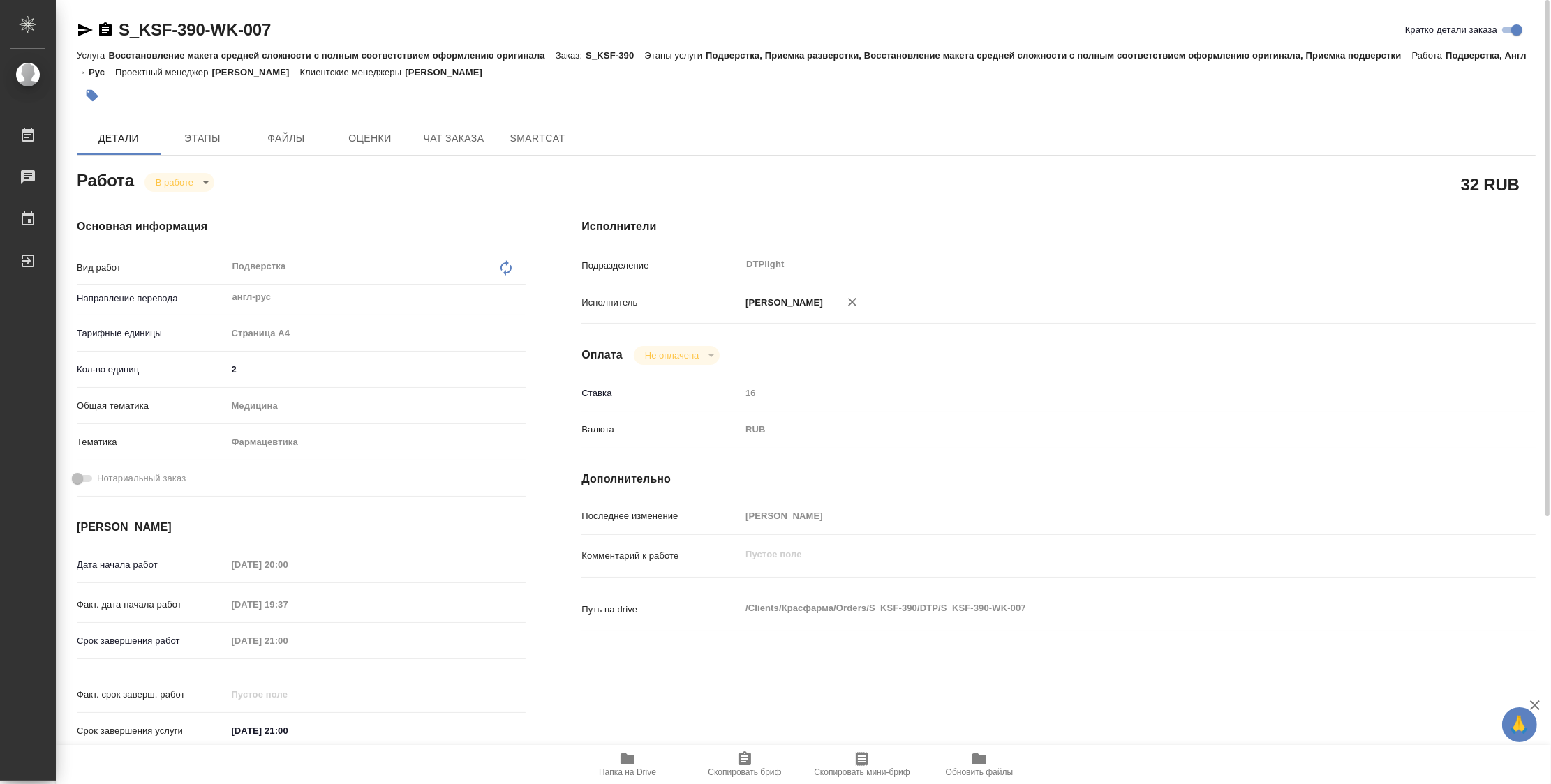
drag, startPoint x: 173, startPoint y: 171, endPoint x: 174, endPoint y: 179, distance: 8.1
click at [174, 179] on div "В работе inProgress" at bounding box center [180, 181] width 70 height 19
click at [175, 181] on body "🙏 .cls-1 fill:#fff; AWATERA Zubakova Viktoriya Работы 0 Чаты График Выйти S_KSF…" at bounding box center [775, 392] width 1551 height 784
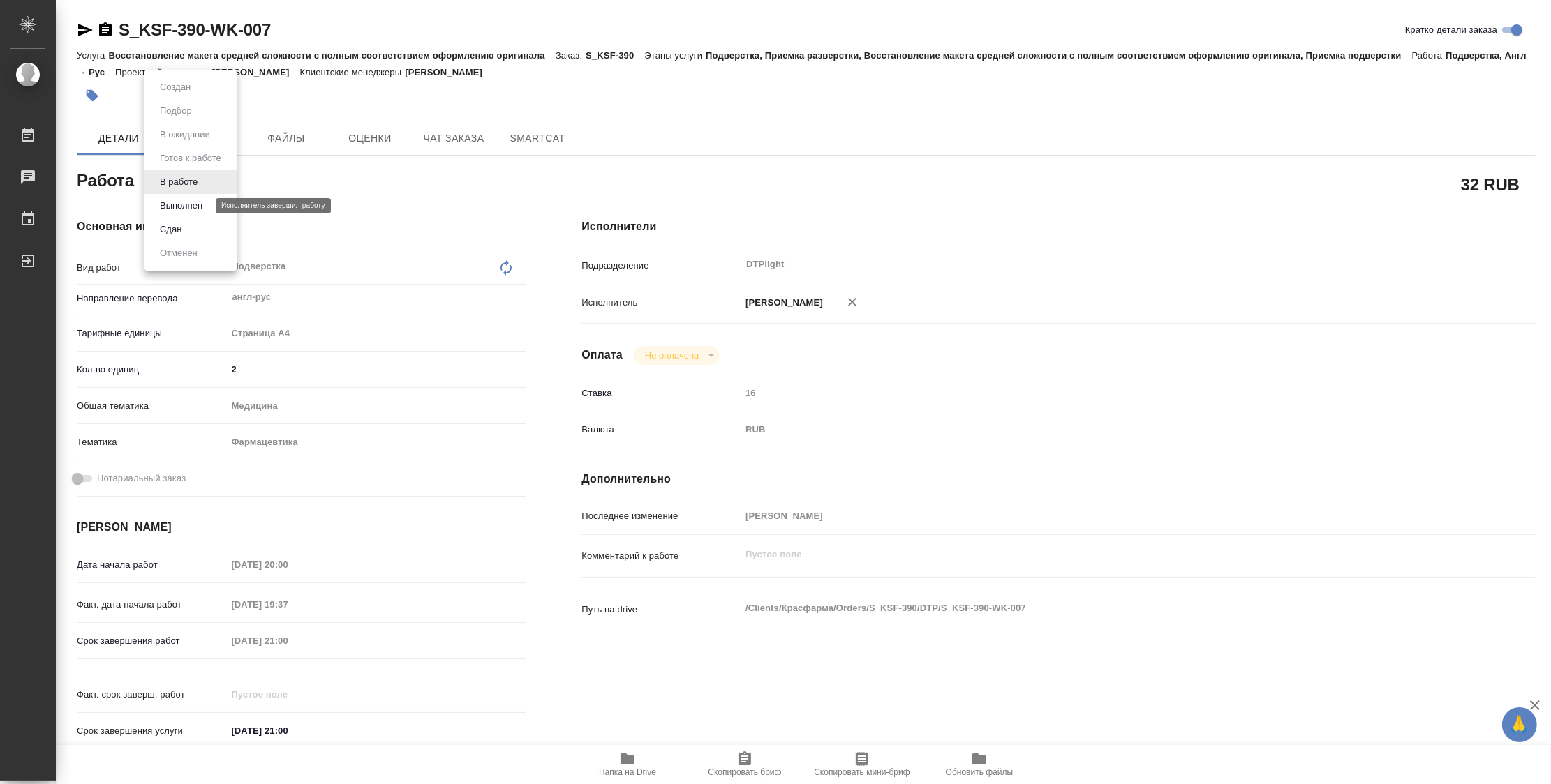
click at [184, 203] on button "Выполнен" at bounding box center [181, 205] width 51 height 16
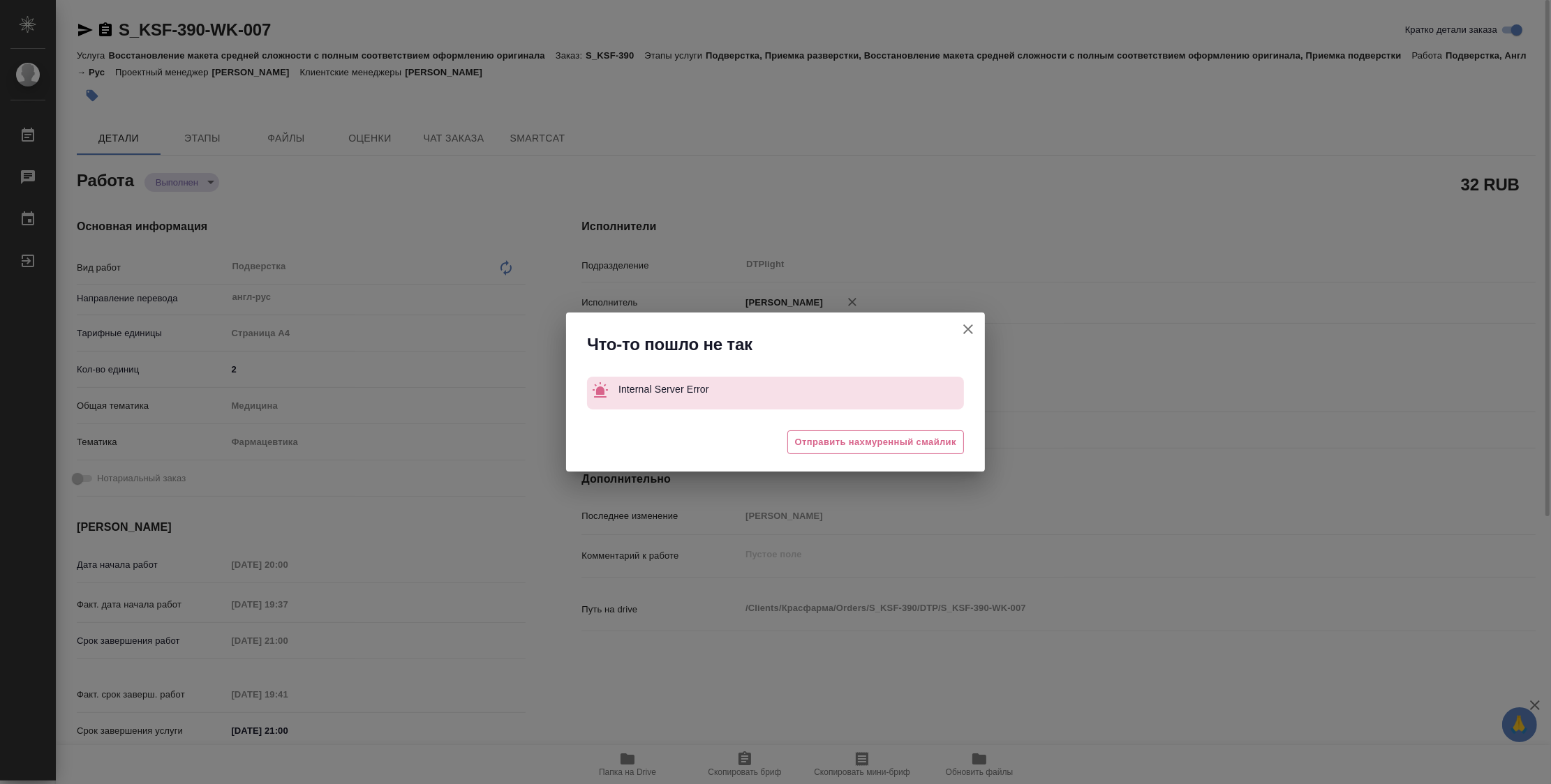
type textarea "x"
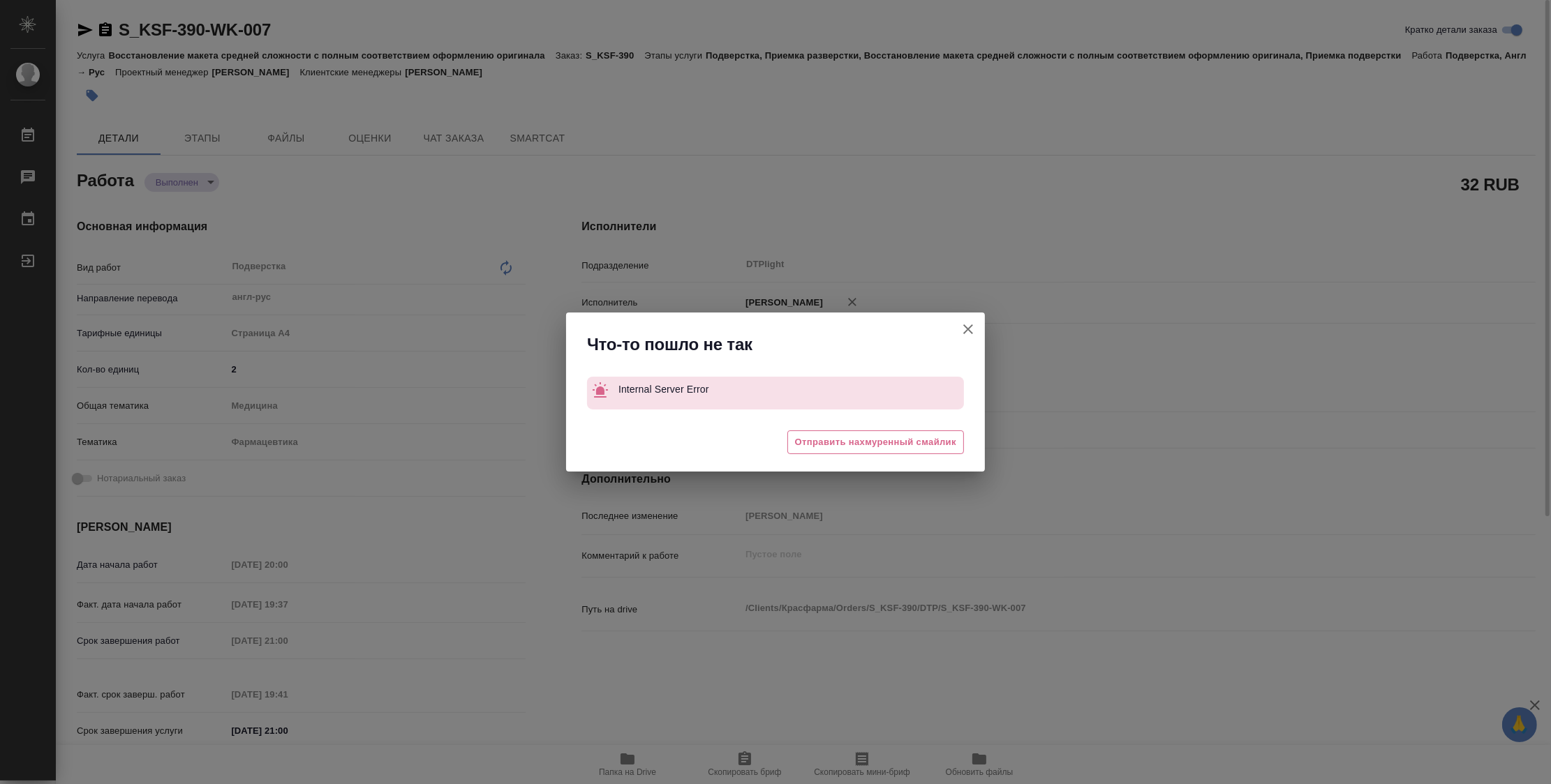
type textarea "x"
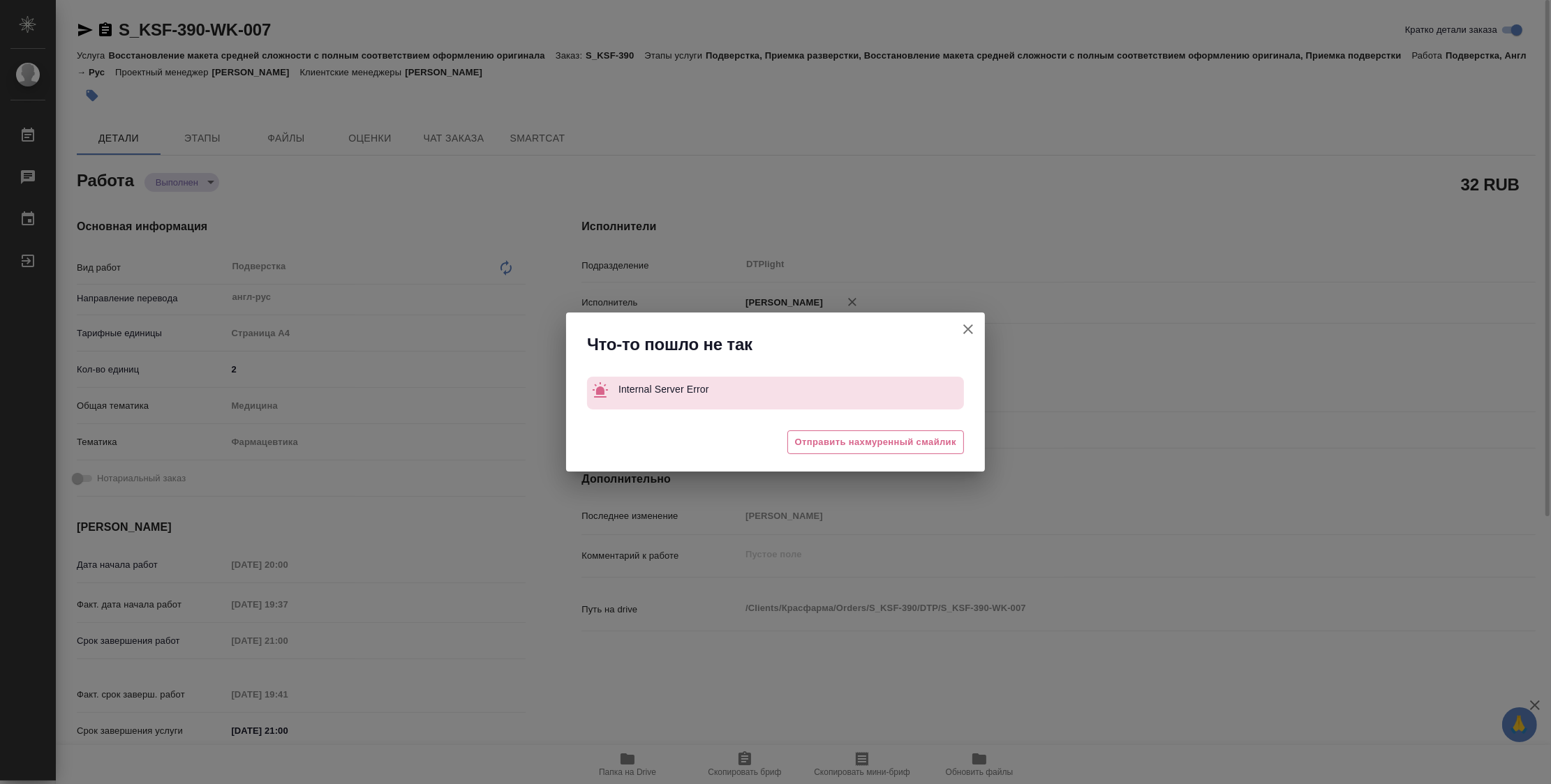
type textarea "x"
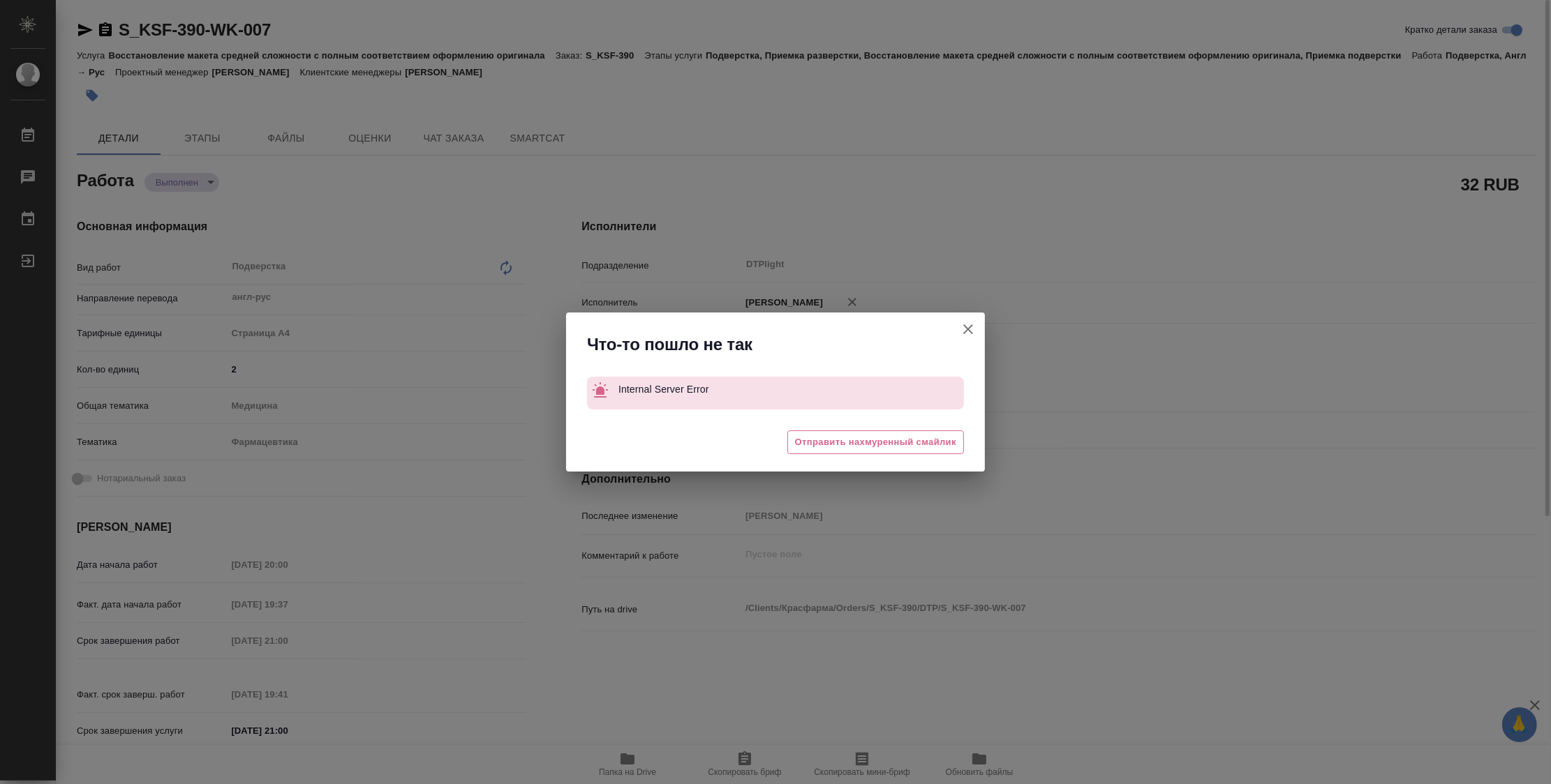
click at [976, 324] on icon "button" at bounding box center [967, 329] width 16 height 16
type textarea "x"
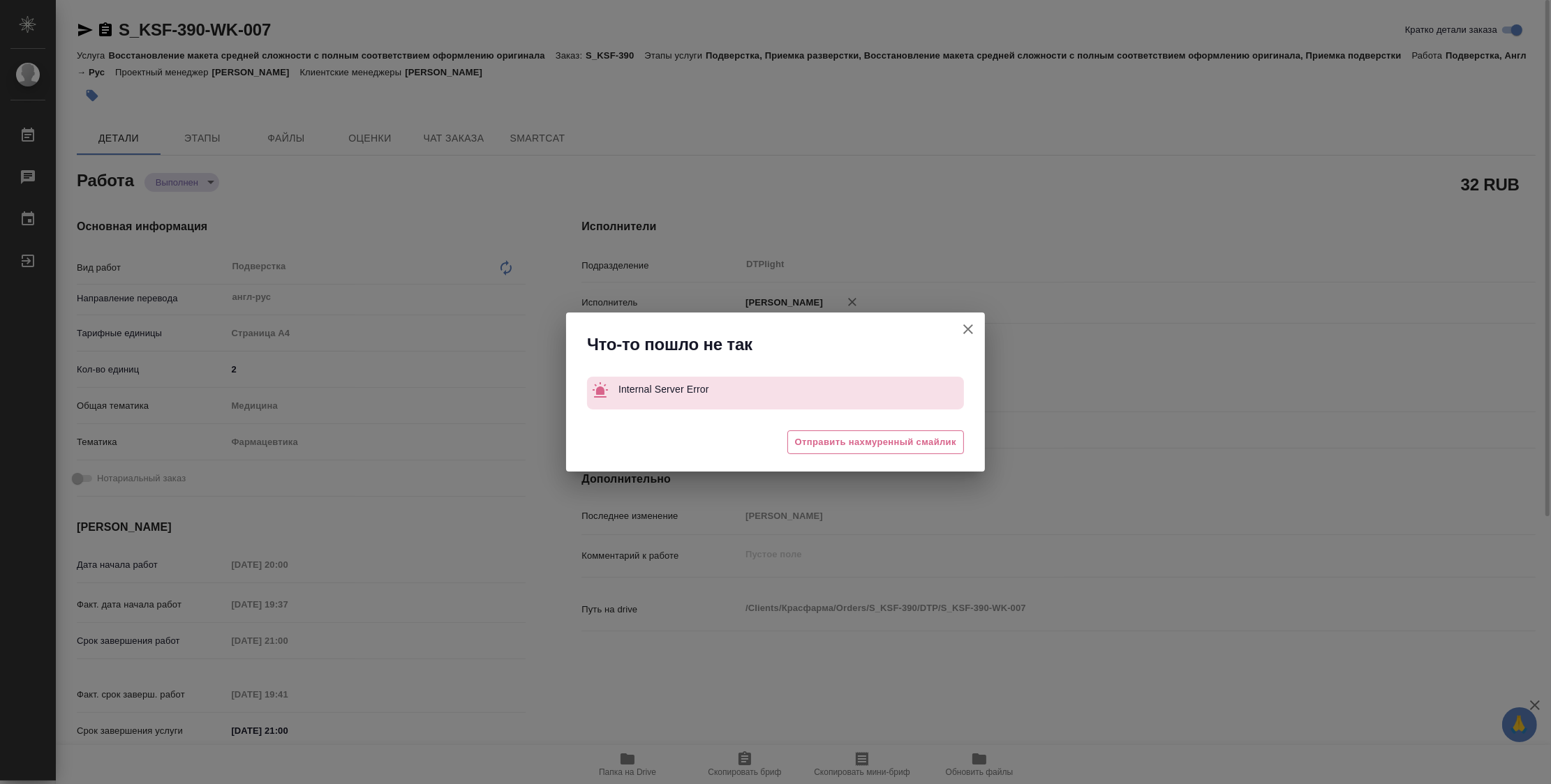
type textarea "x"
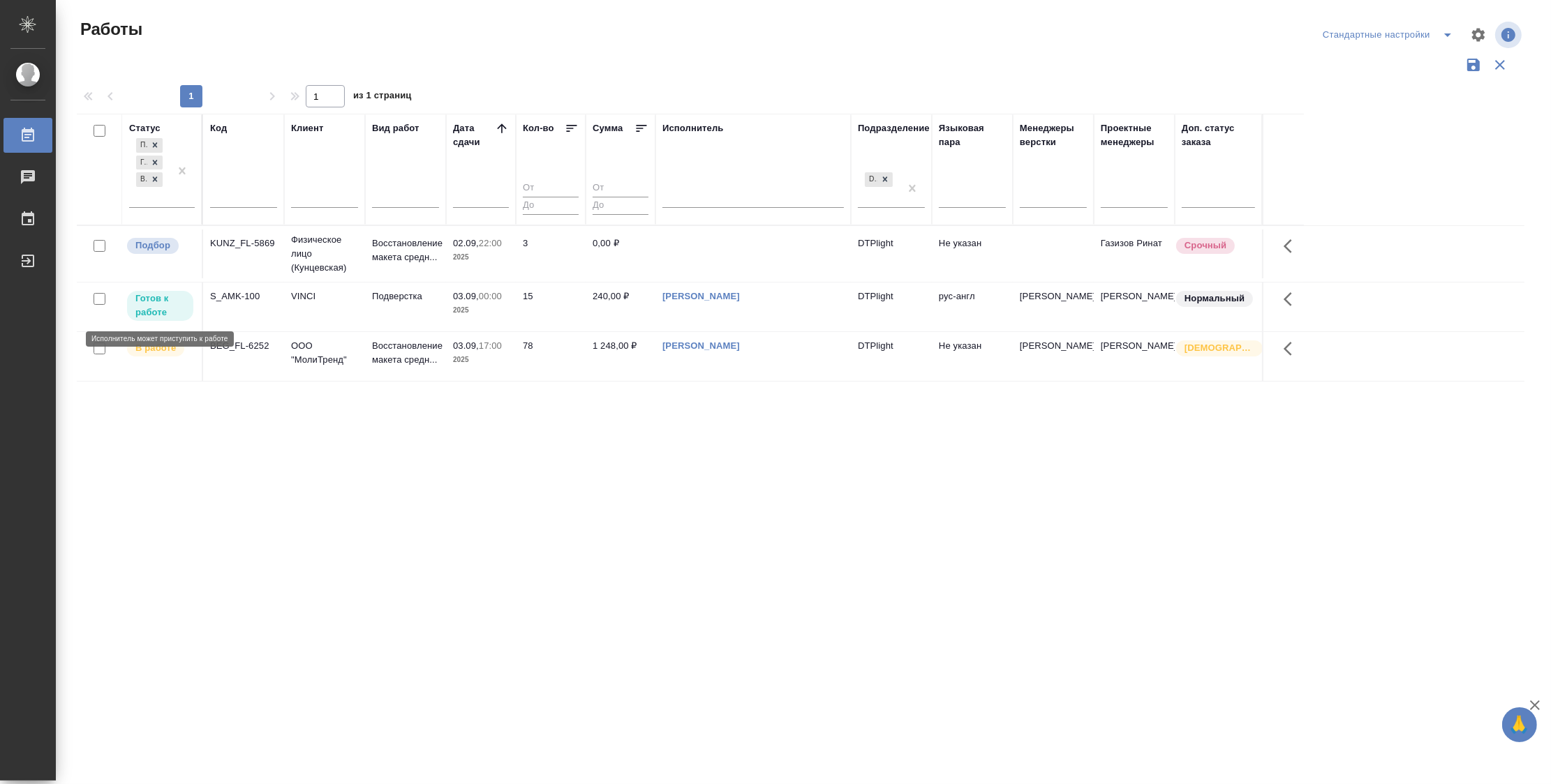
click at [174, 303] on p "Готов к работе" at bounding box center [160, 305] width 49 height 27
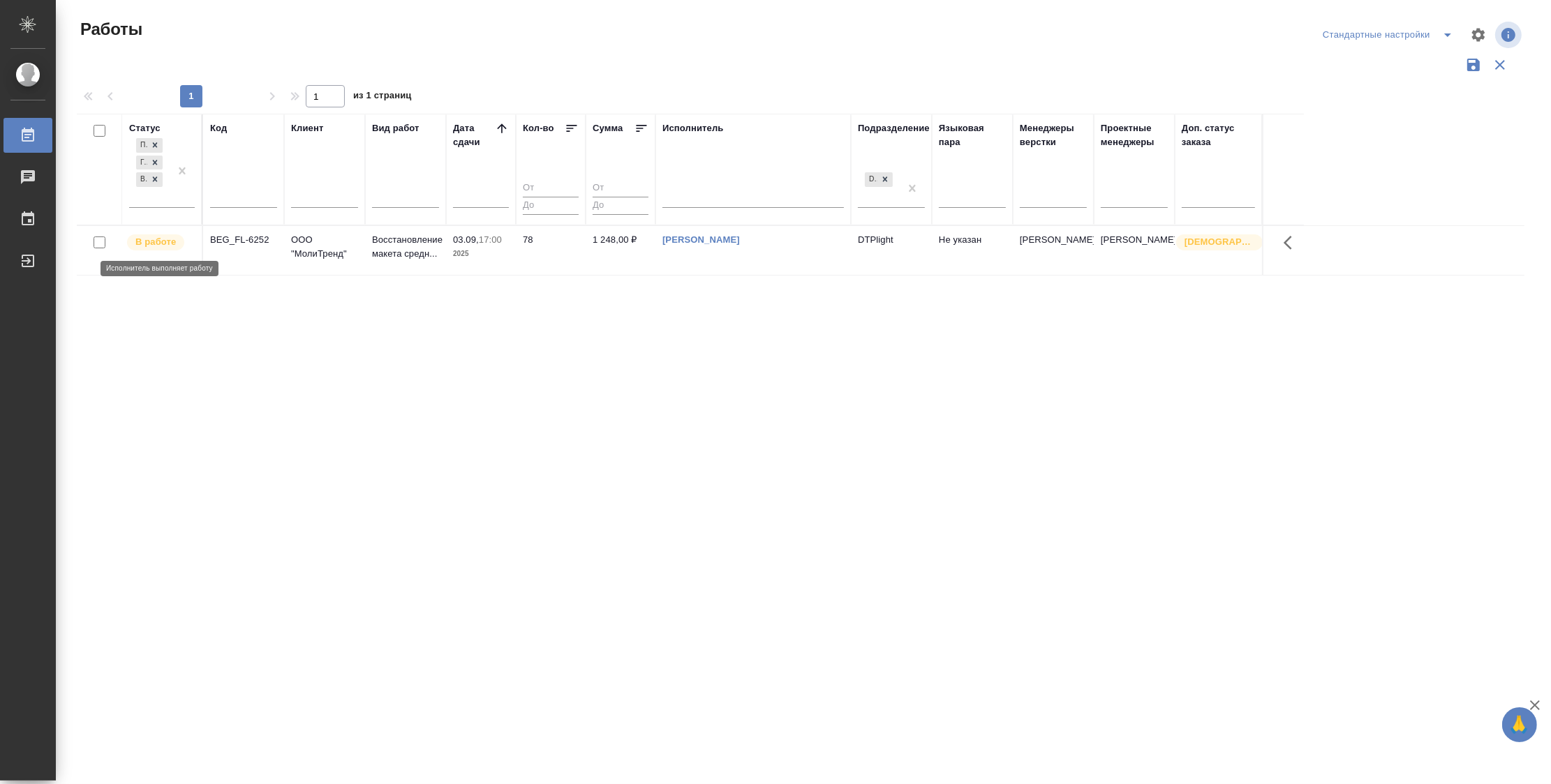
click at [152, 248] on div "В работе" at bounding box center [156, 243] width 57 height 16
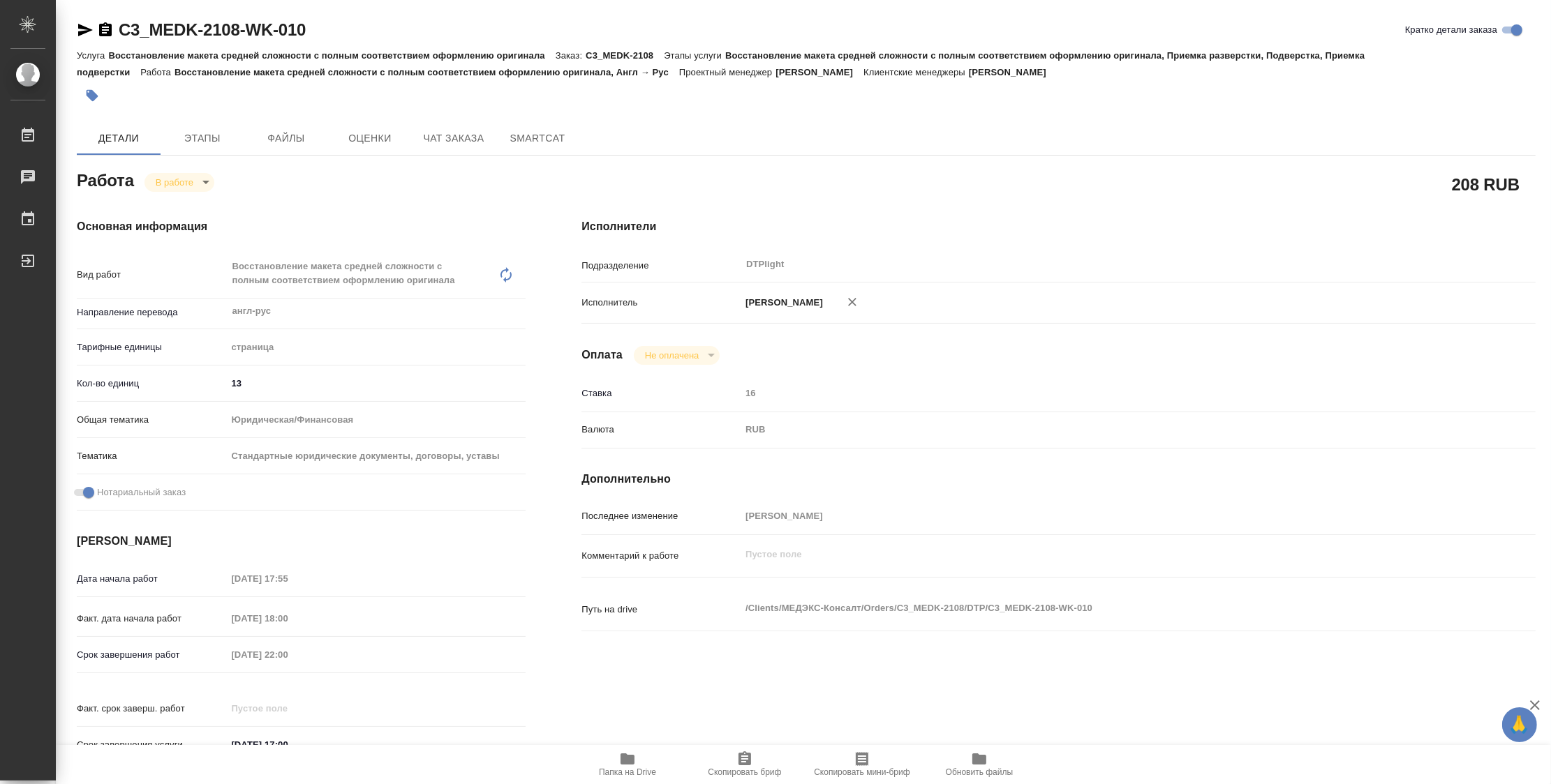
click at [630, 761] on icon "button" at bounding box center [627, 759] width 14 height 11
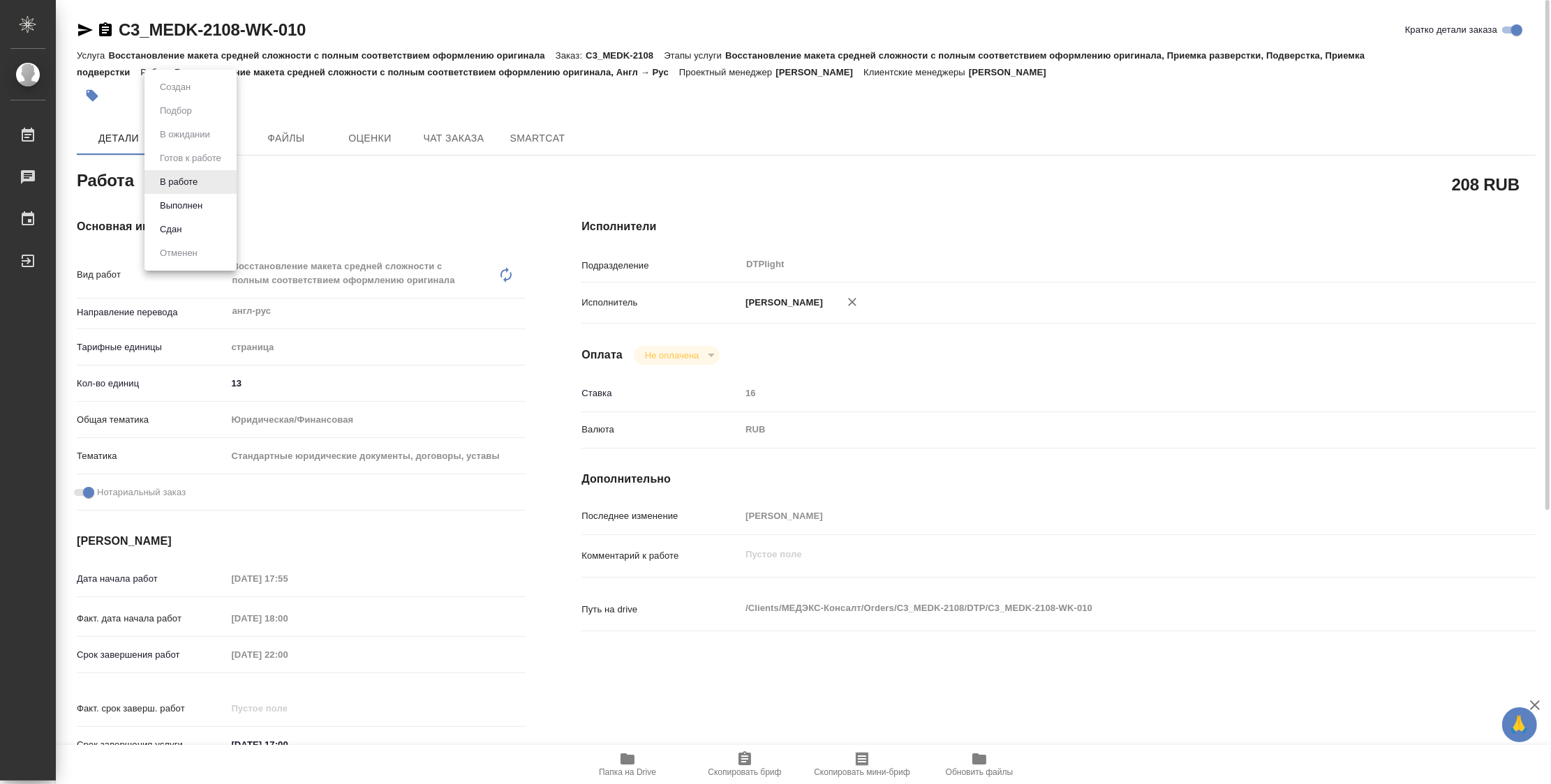
click at [191, 179] on body "🙏 .cls-1 fill:#fff; AWATERA Zubakova Viktoriya Работы 0 Чаты График Выйти C3_ME…" at bounding box center [775, 392] width 1551 height 784
click at [203, 207] on button "Выполнен" at bounding box center [181, 205] width 51 height 16
type textarea "x"
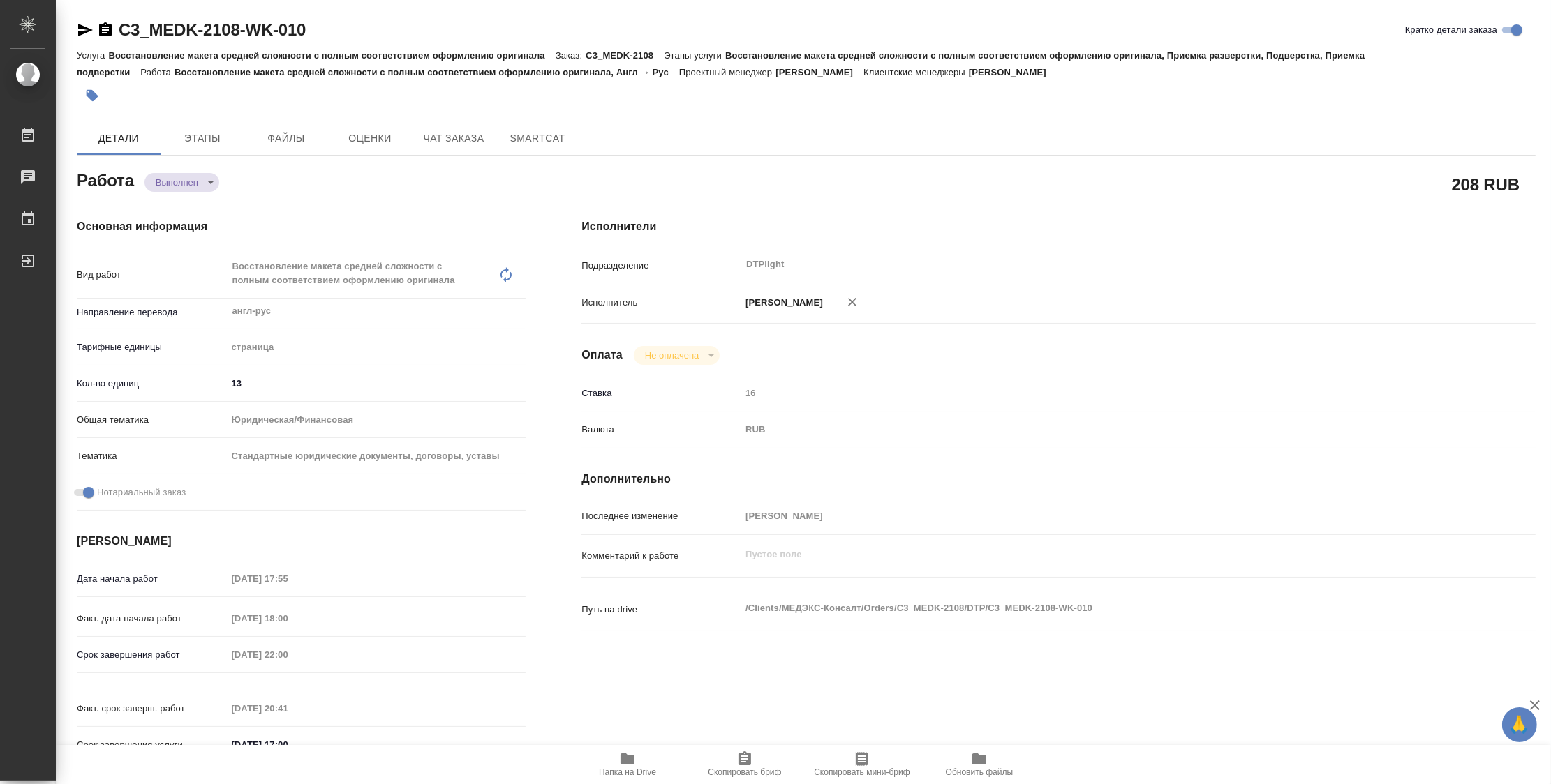
type textarea "x"
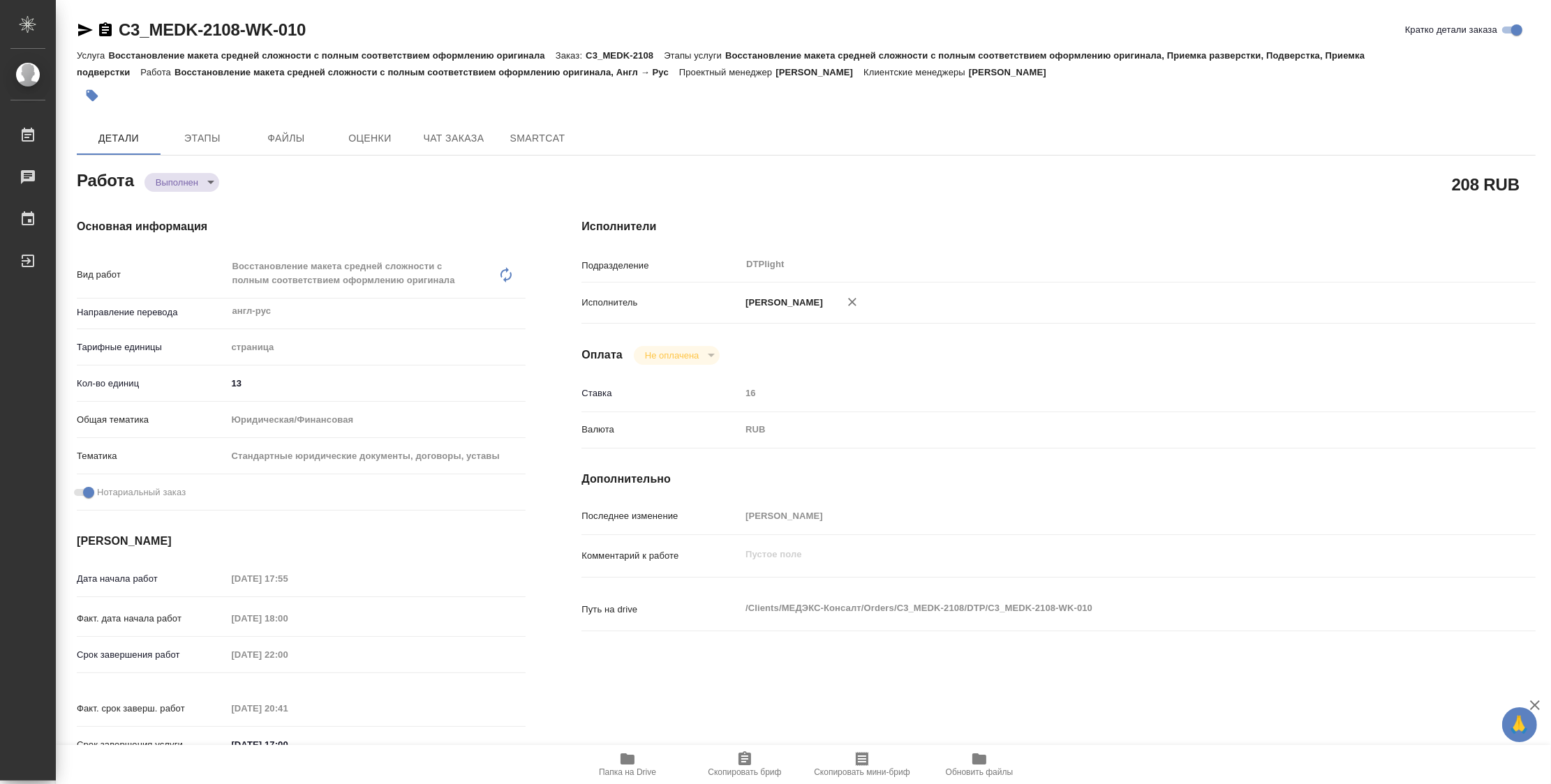
type textarea "x"
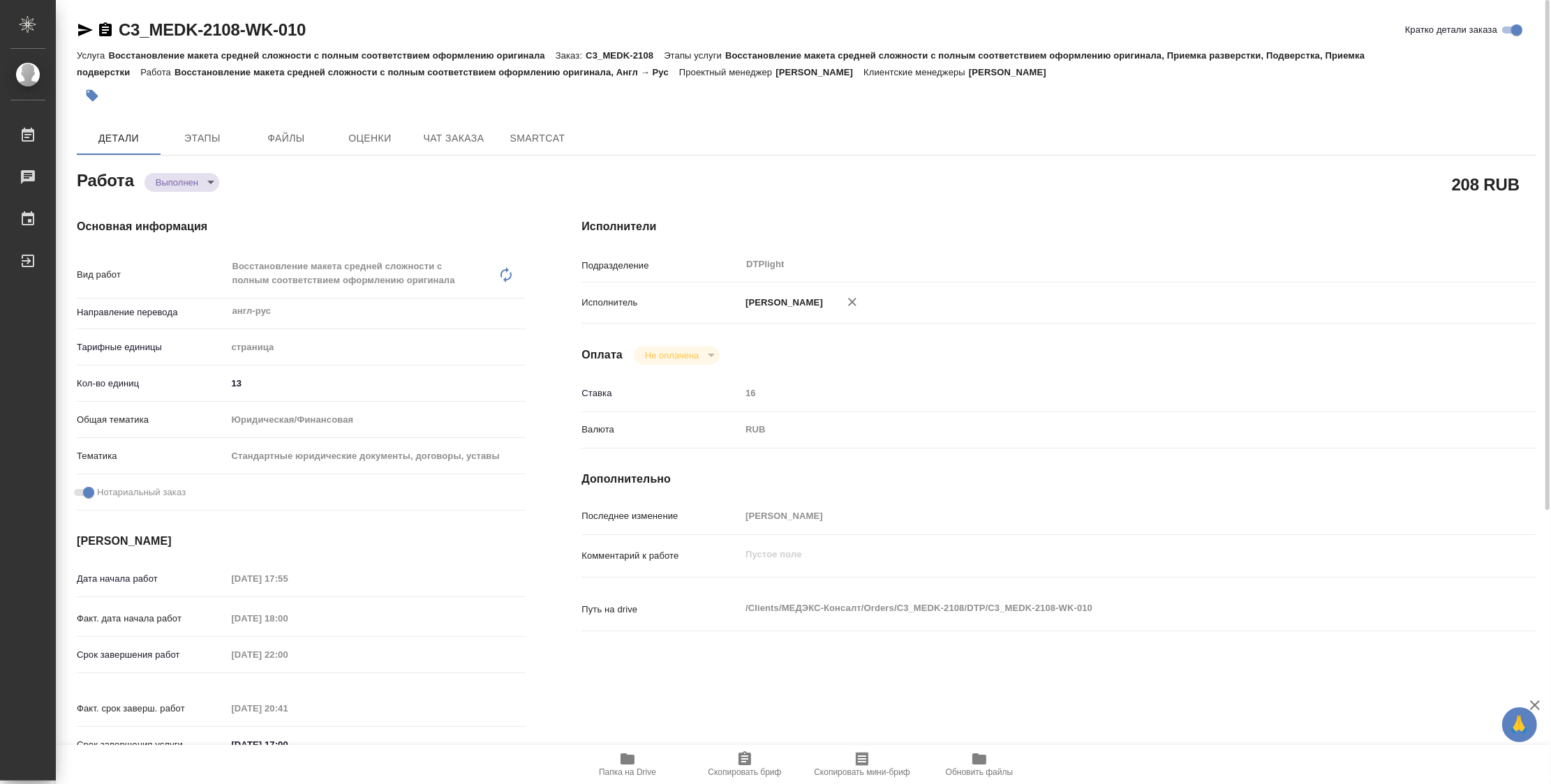
type textarea "x"
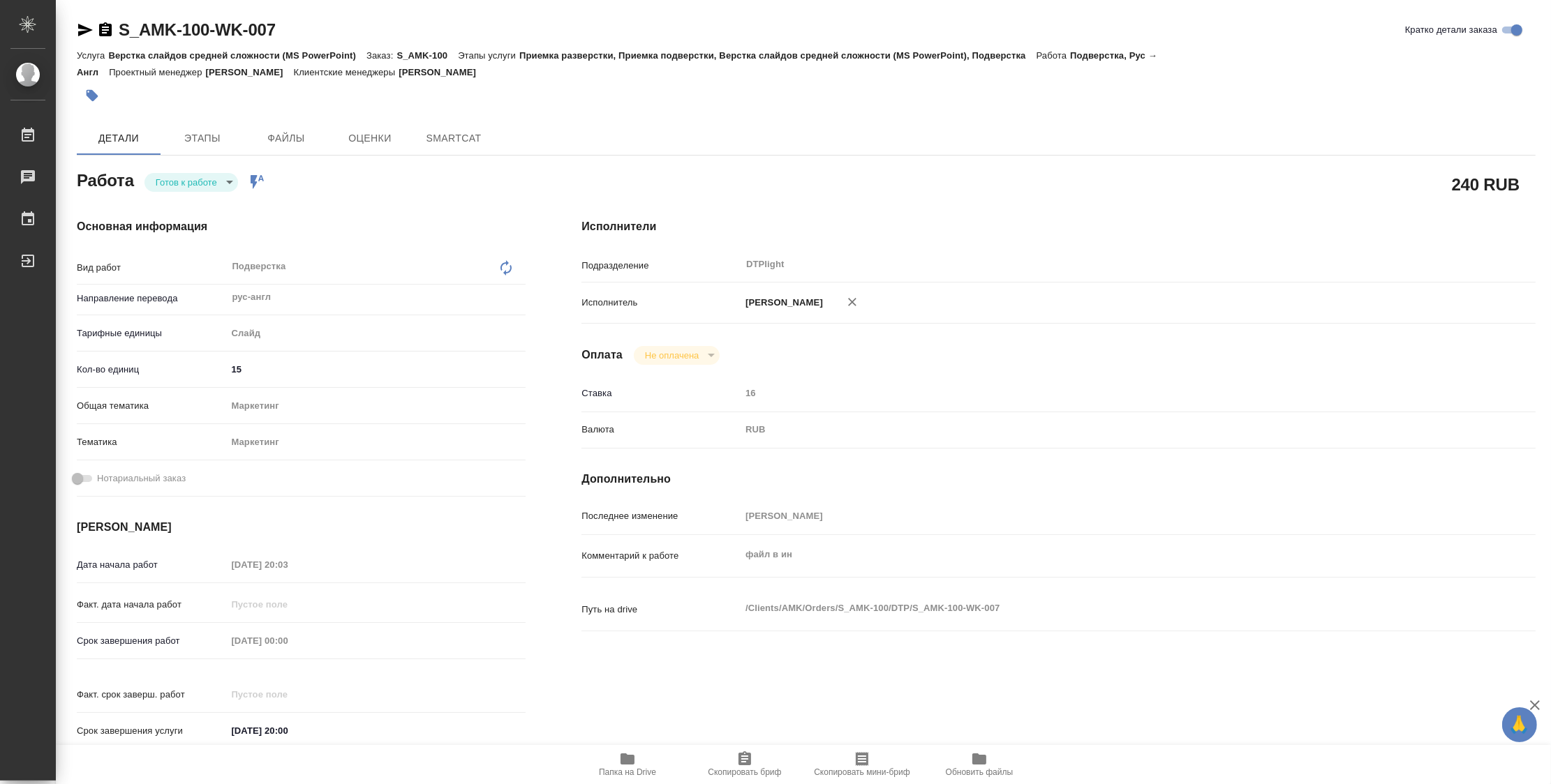
type textarea "x"
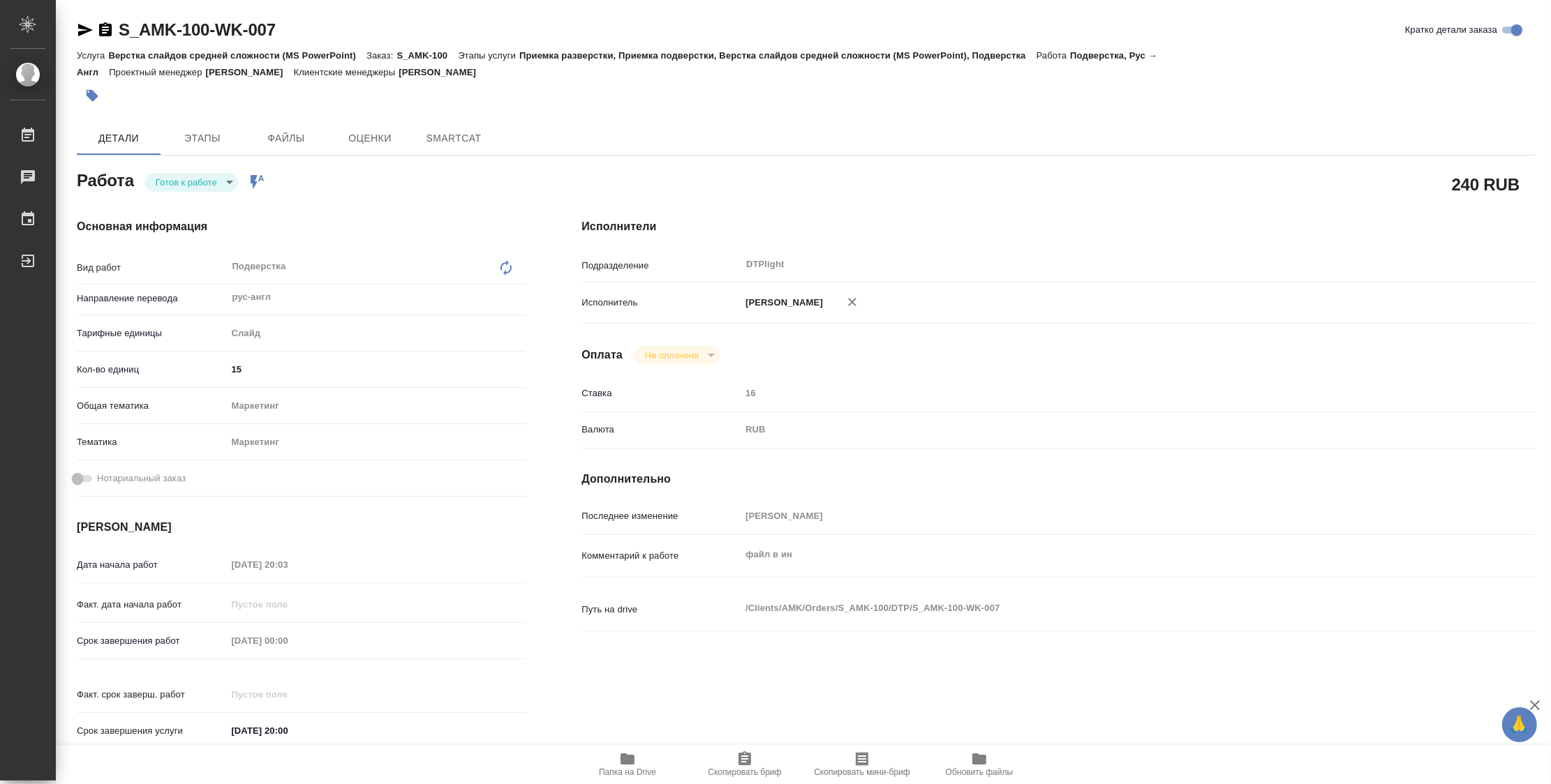
type textarea "x"
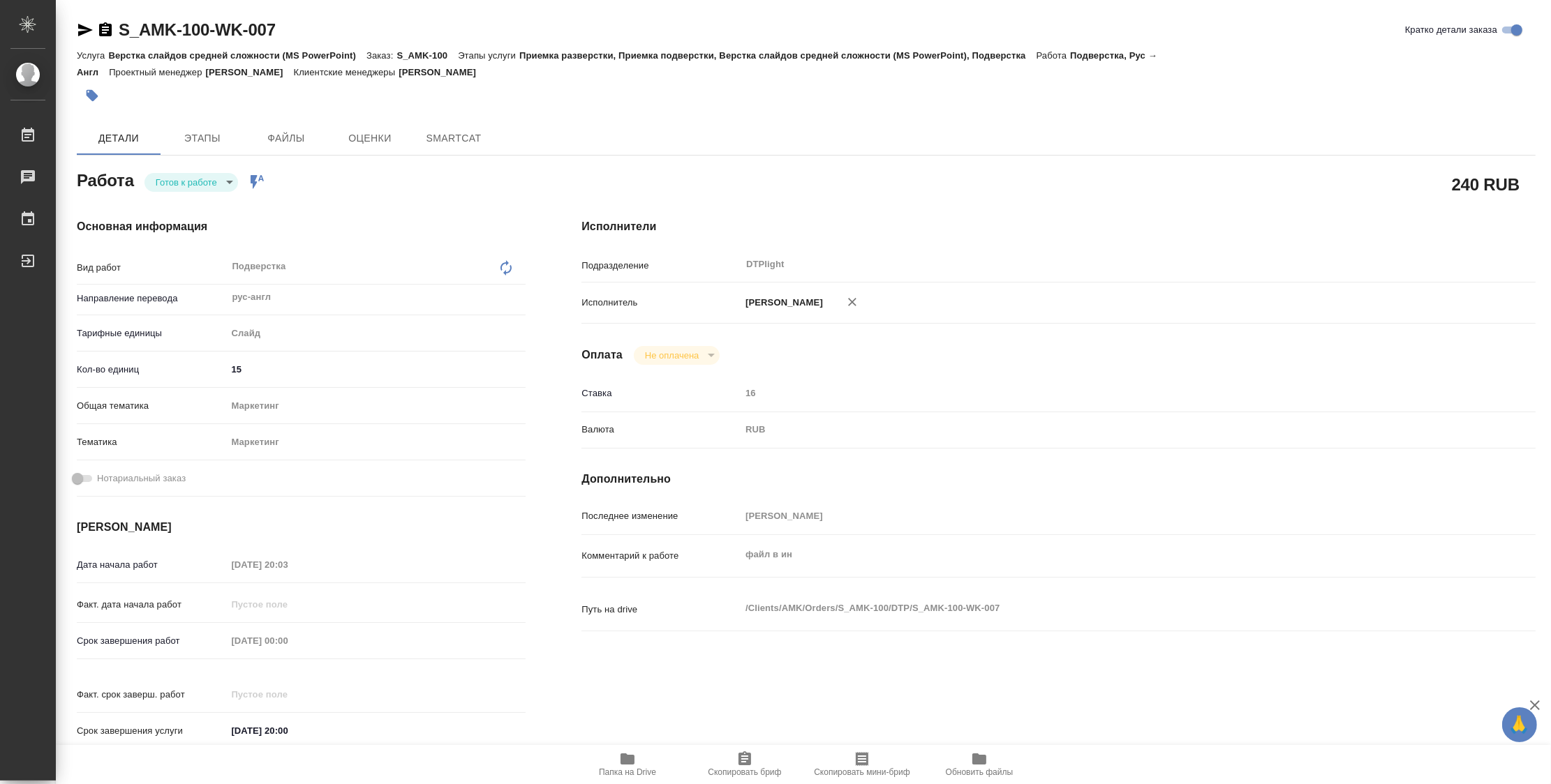
type textarea "x"
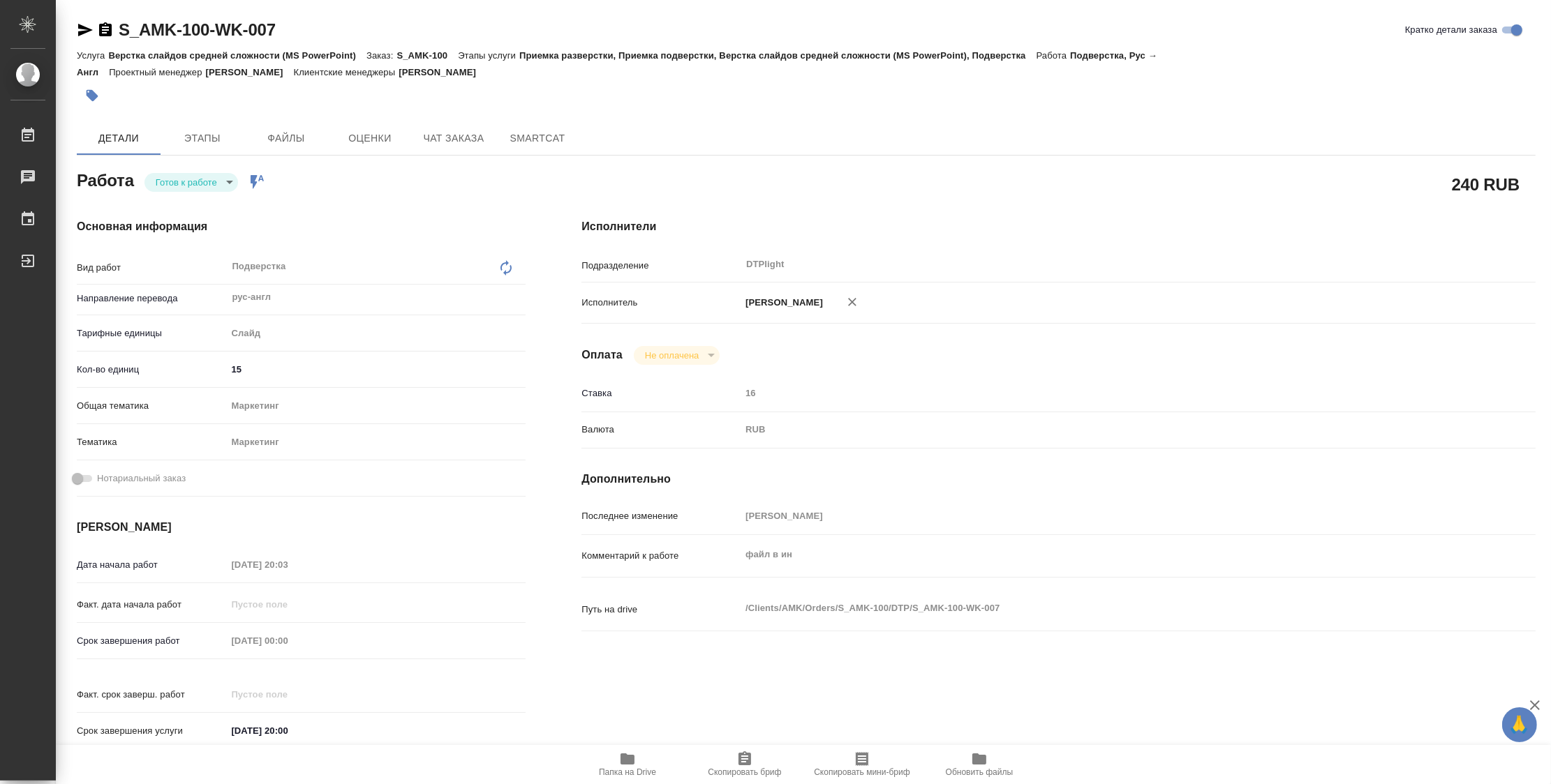
type textarea "x"
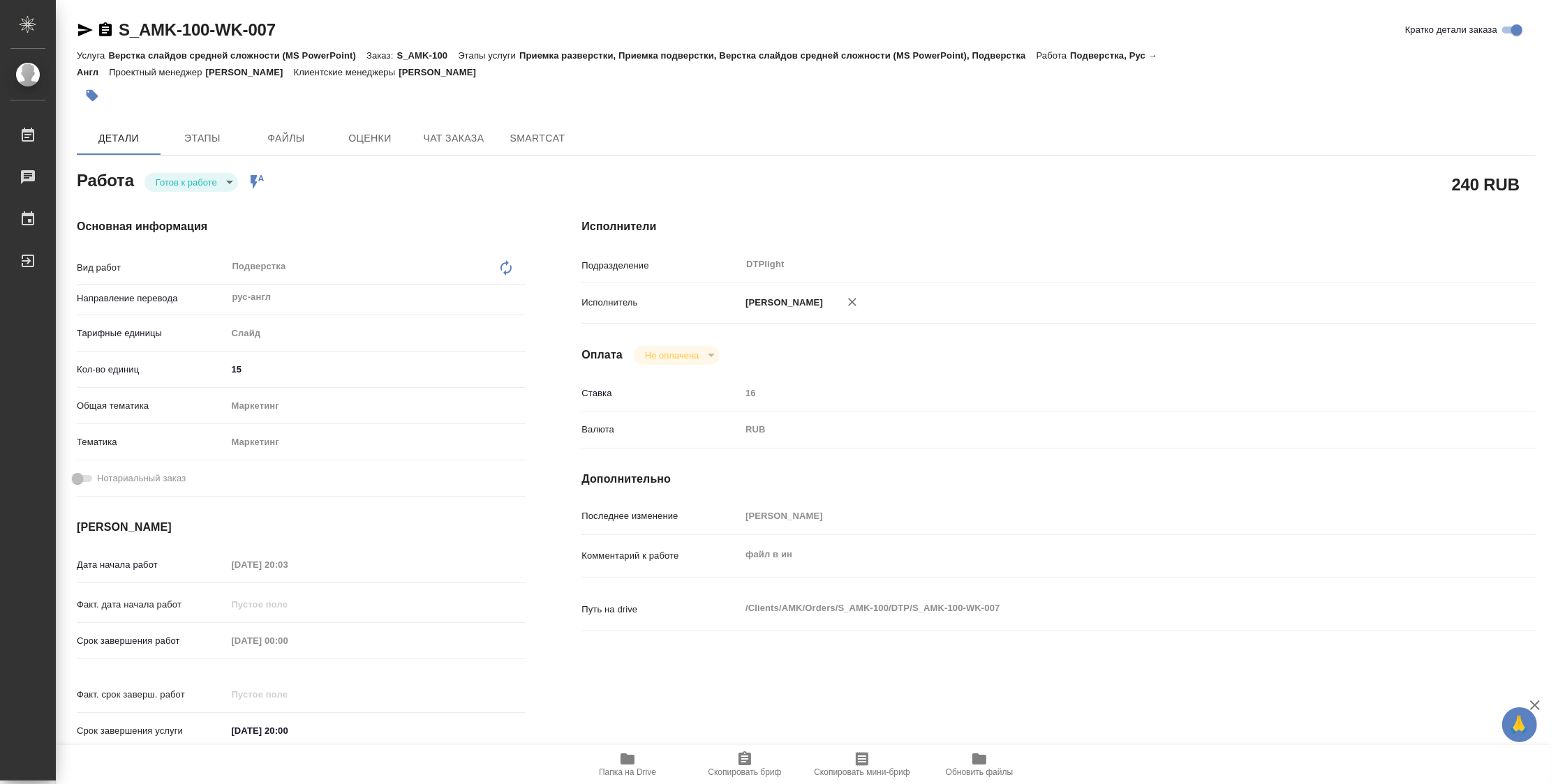
type textarea "x"
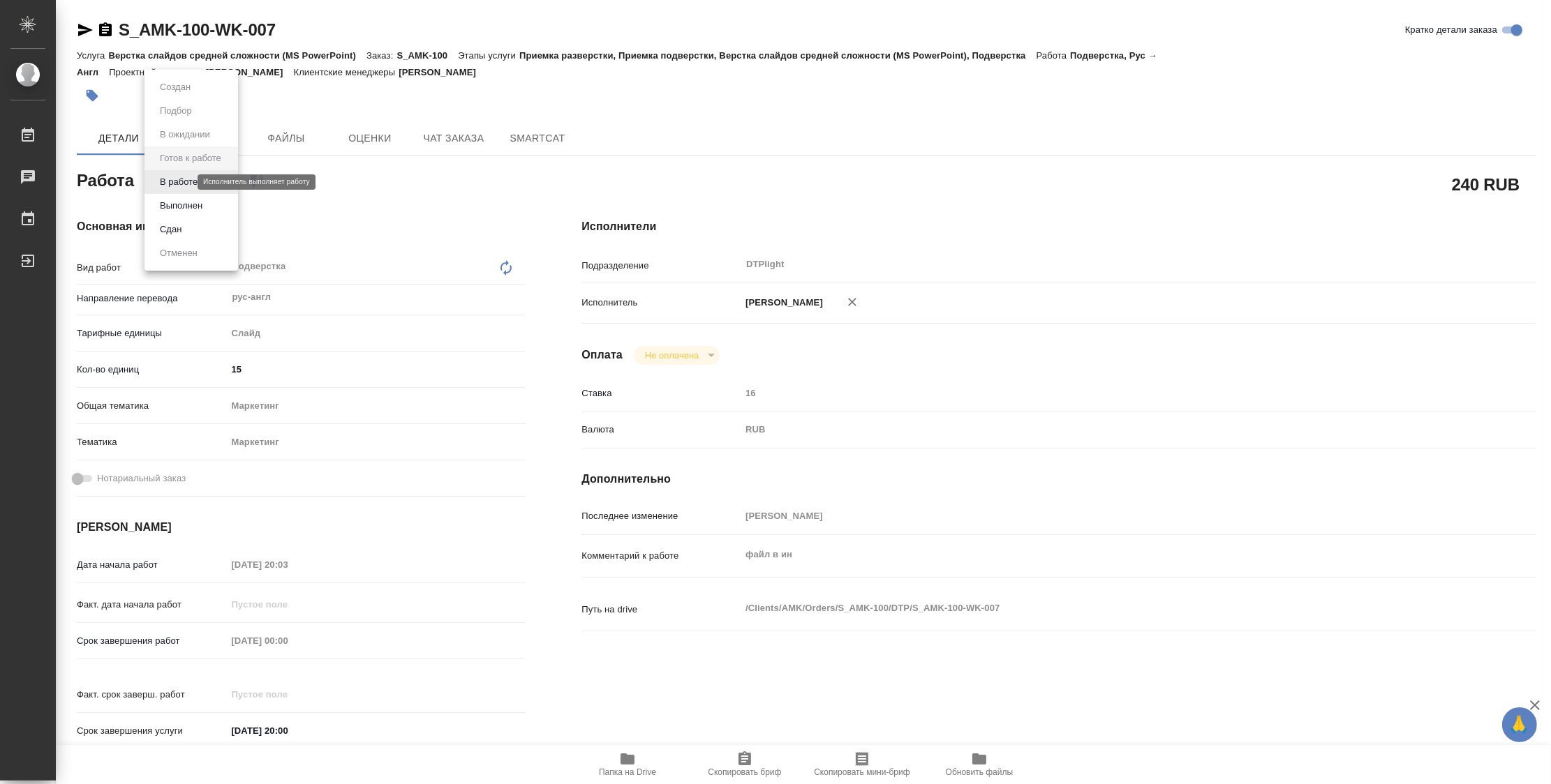
click at [174, 182] on body "🙏 .cls-1 fill:#fff; AWATERA Zubakova [PERSON_NAME] Чаты График Выйти S_AMK-100-…" at bounding box center [775, 392] width 1551 height 784
type textarea "x"
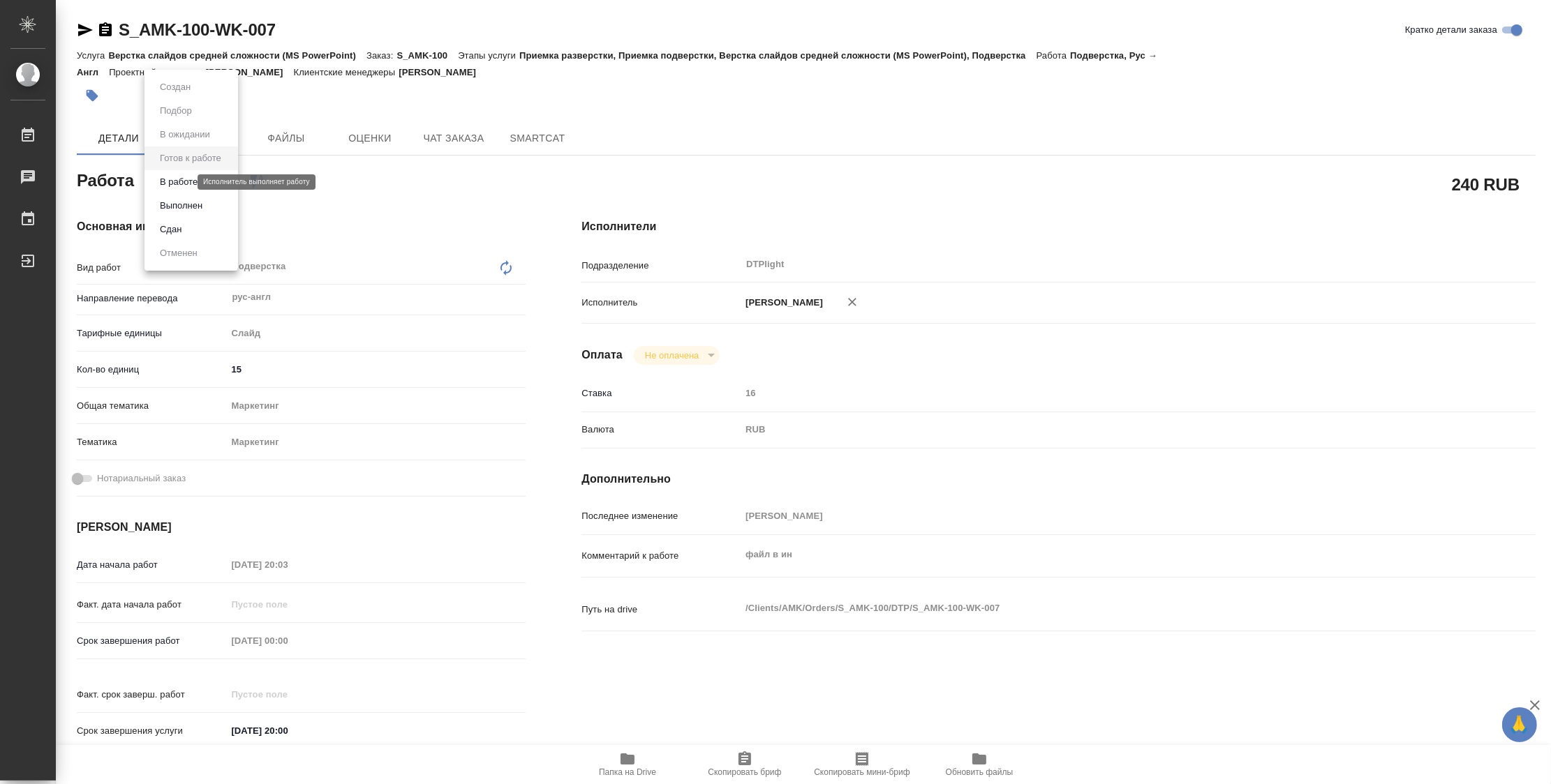
type textarea "x"
click at [177, 183] on button "В работе" at bounding box center [179, 181] width 46 height 16
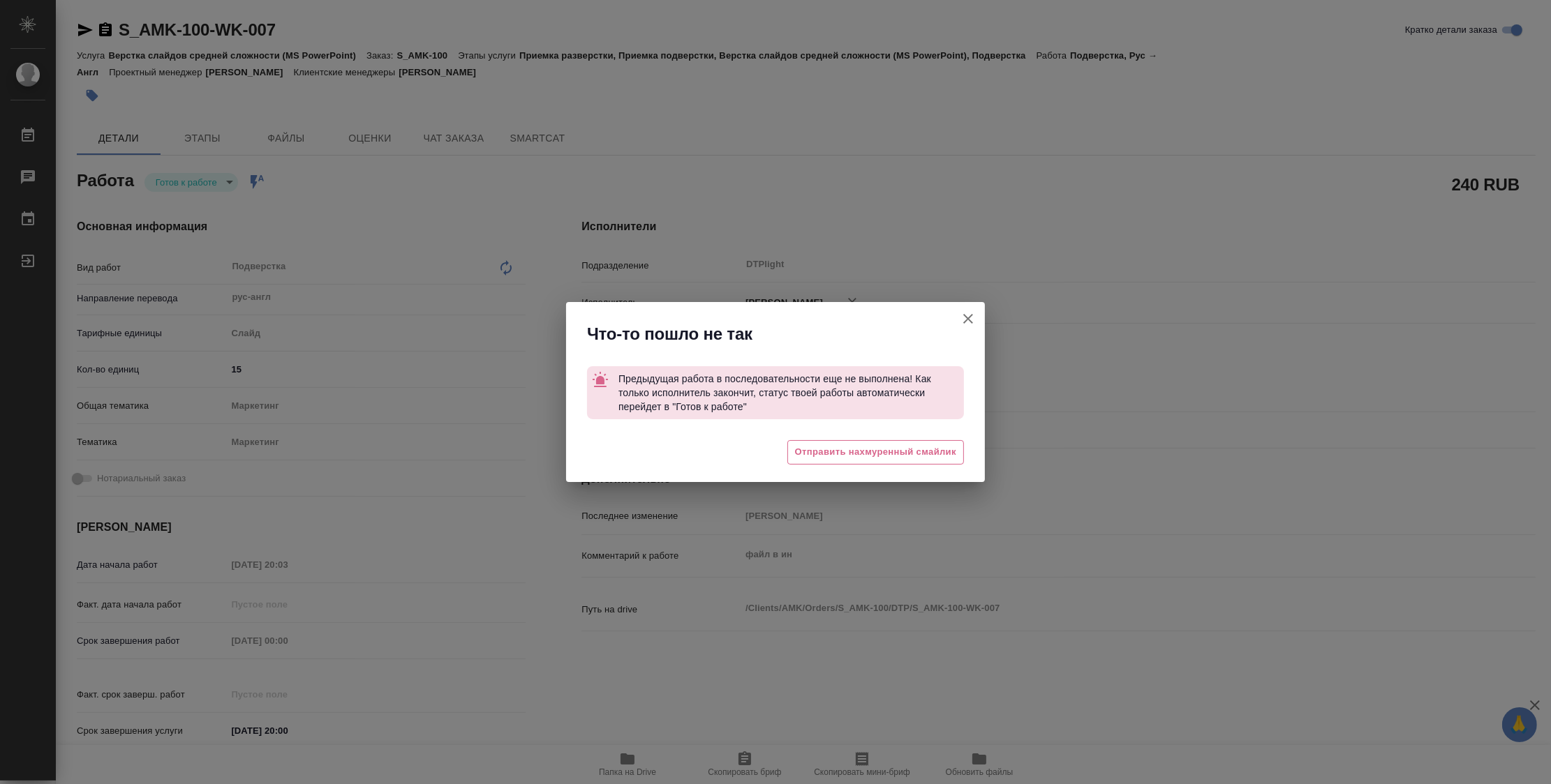
type textarea "x"
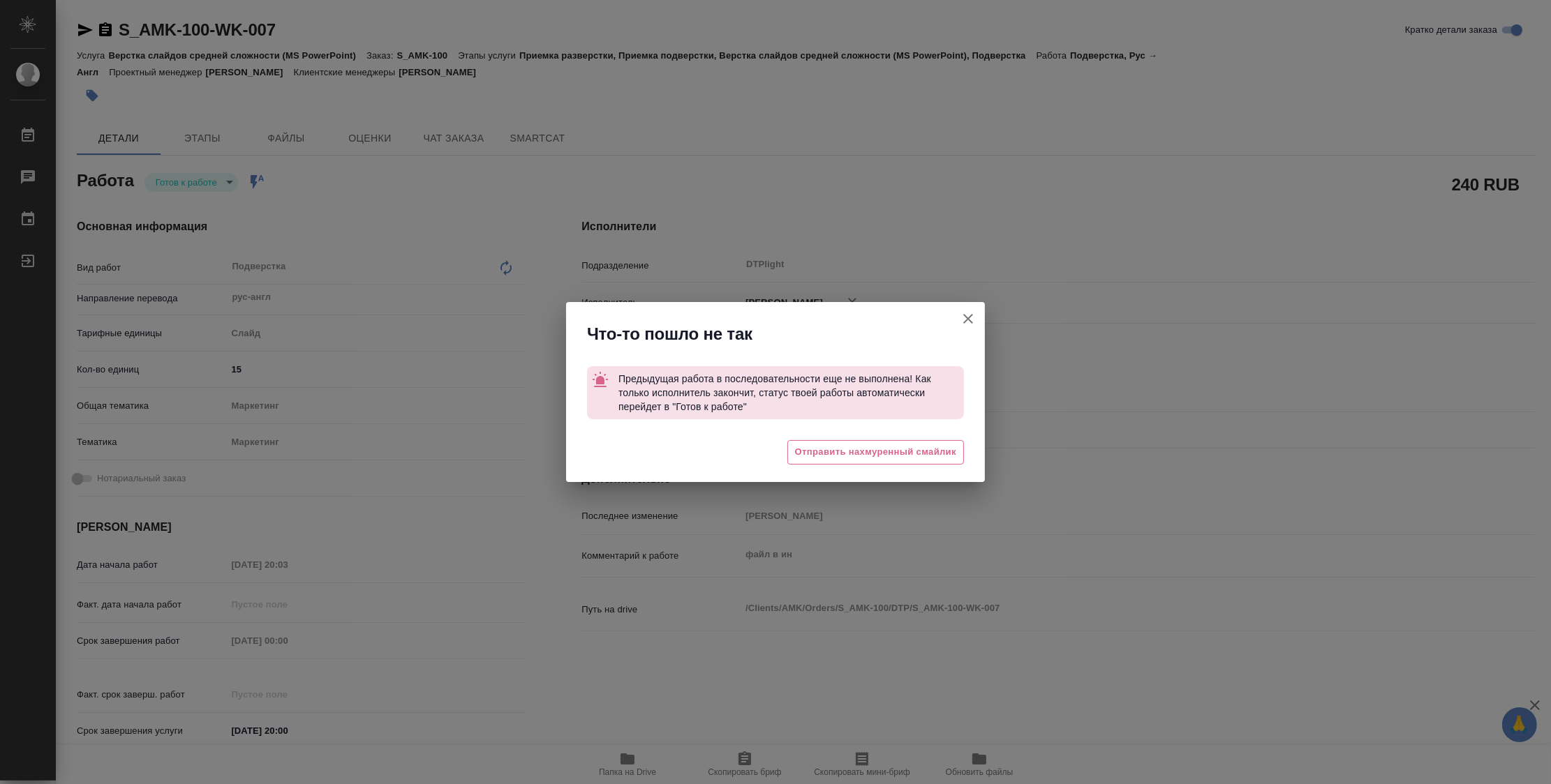
type textarea "x"
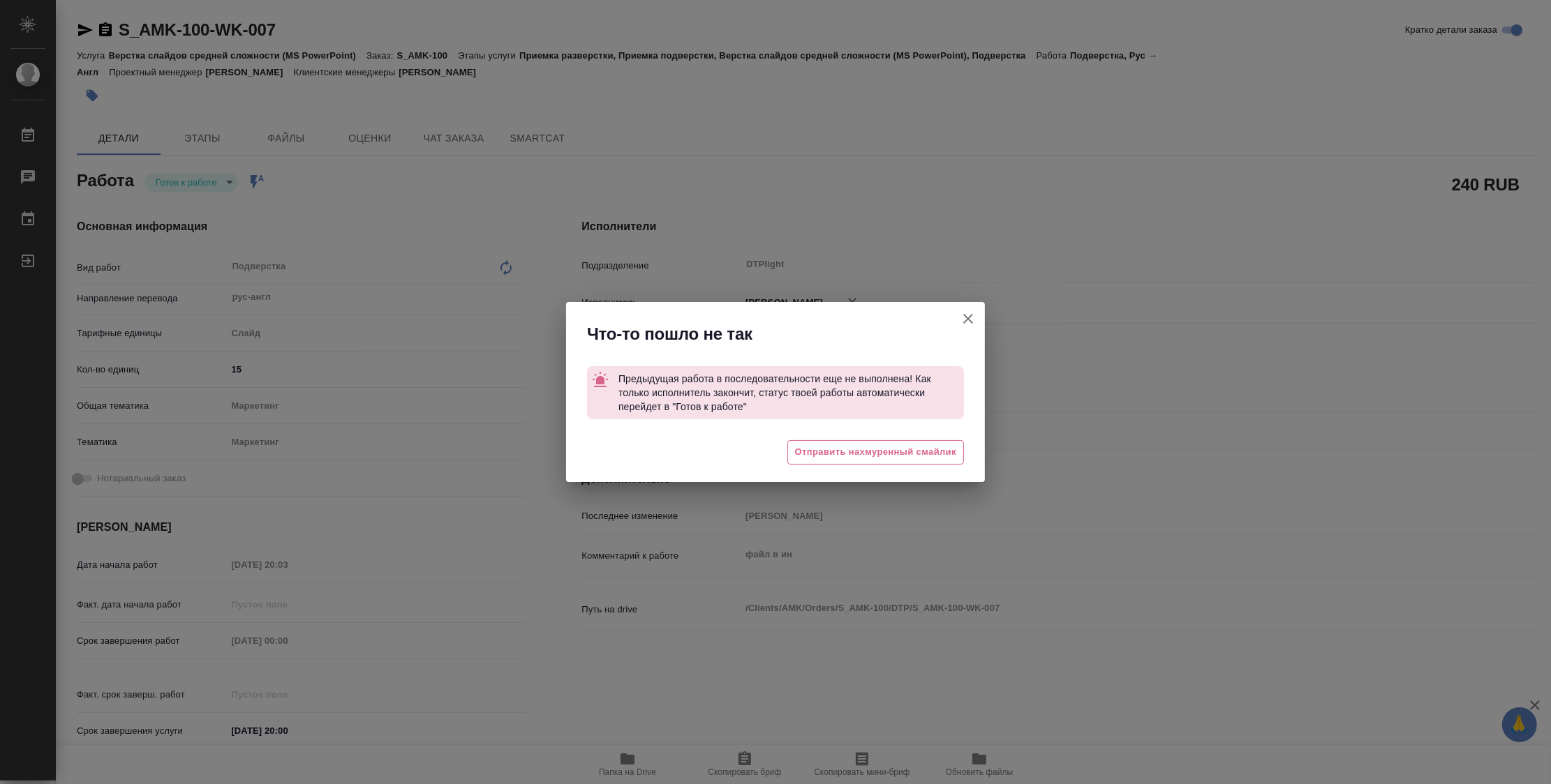
type textarea "x"
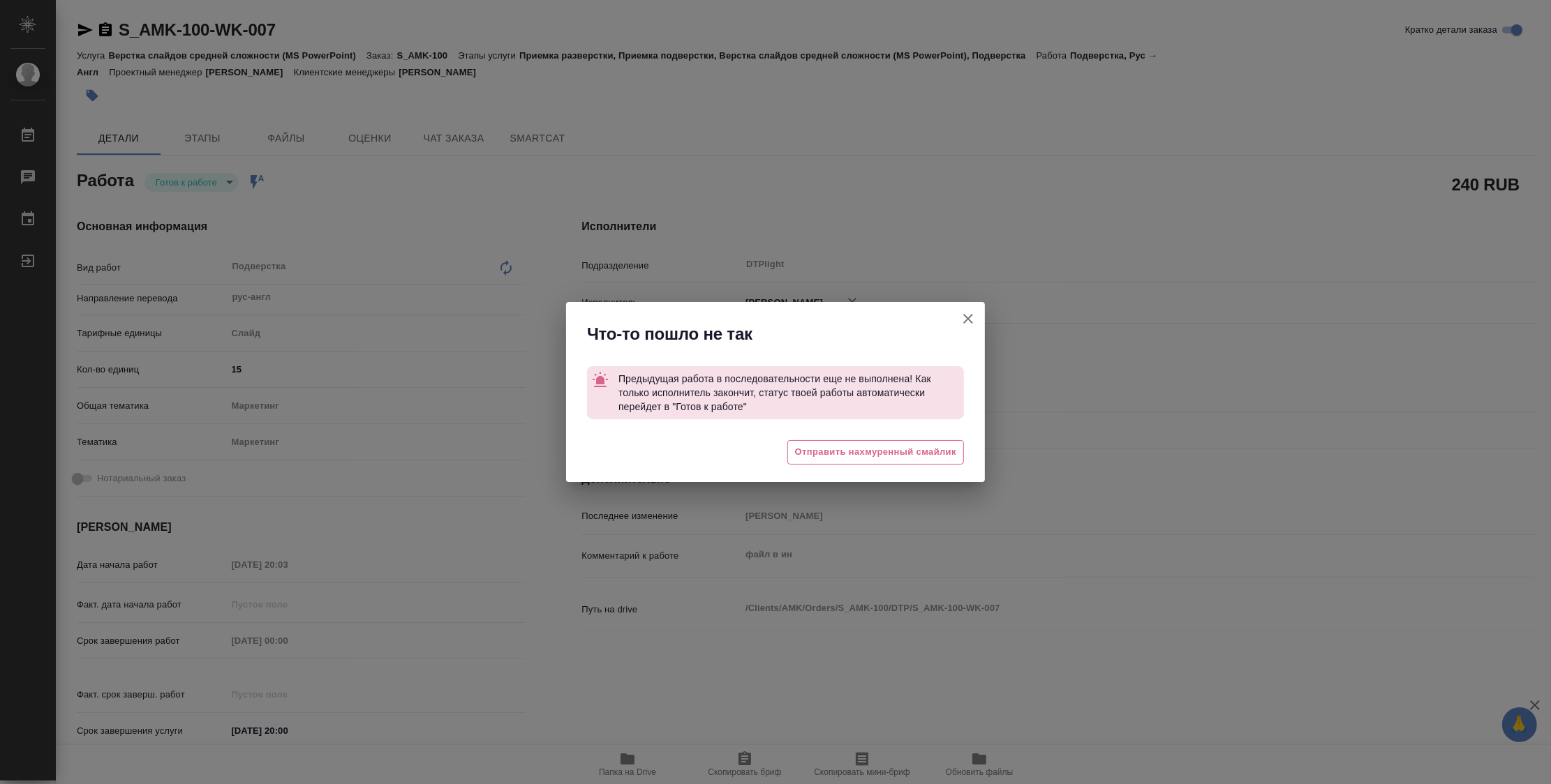
type textarea "x"
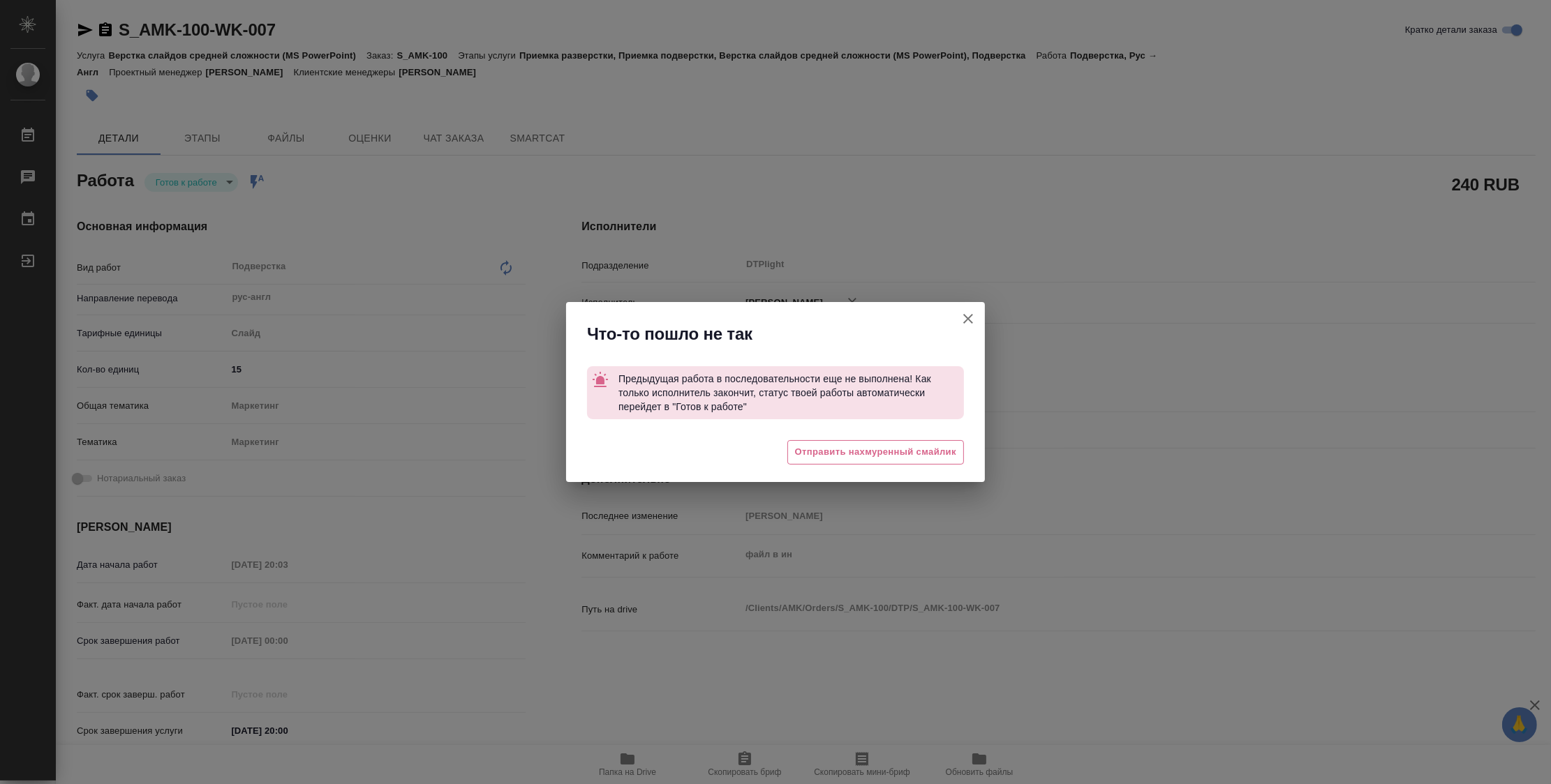
click at [960, 323] on icon "button" at bounding box center [967, 319] width 16 height 16
type textarea "x"
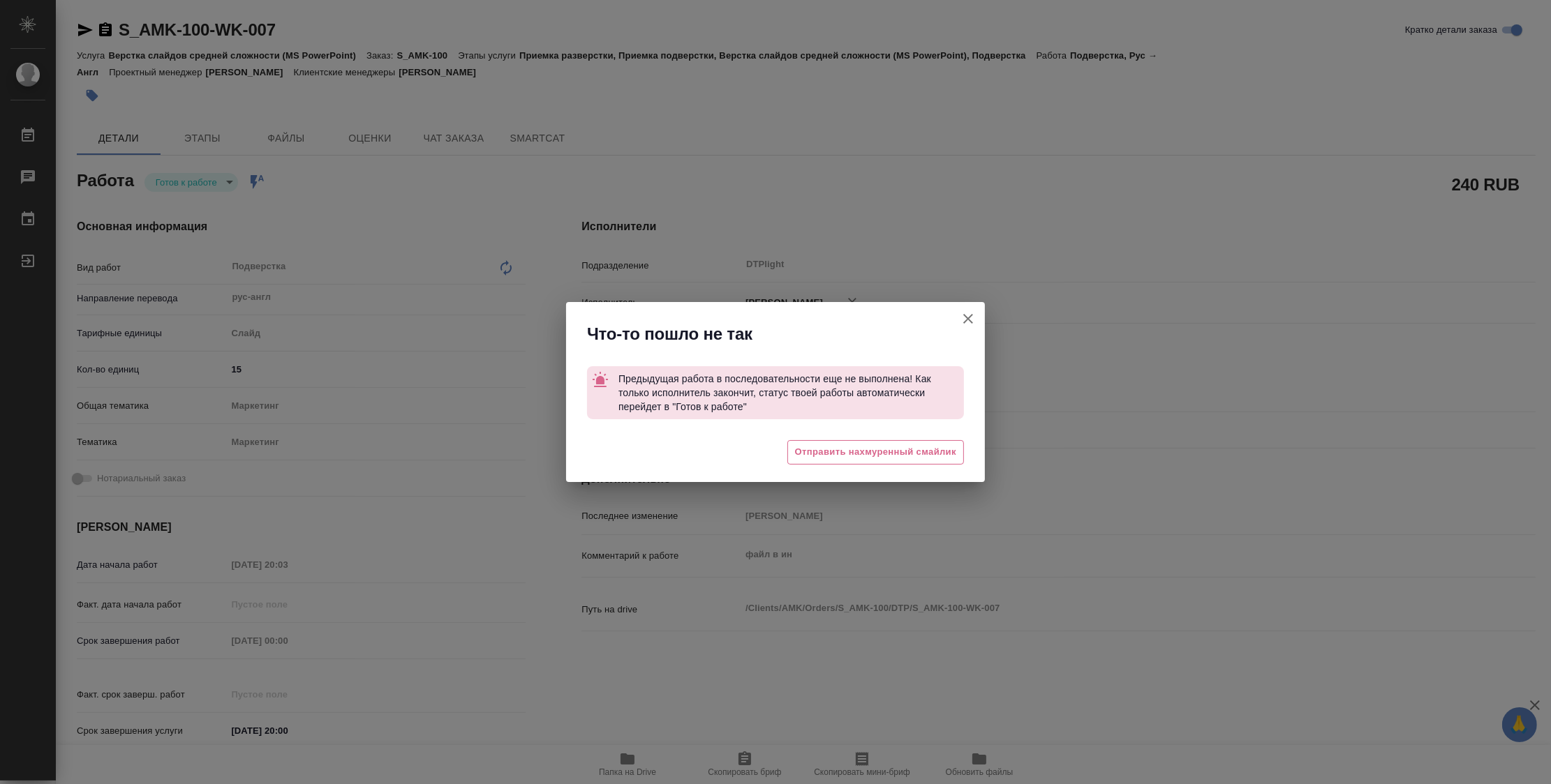
type textarea "x"
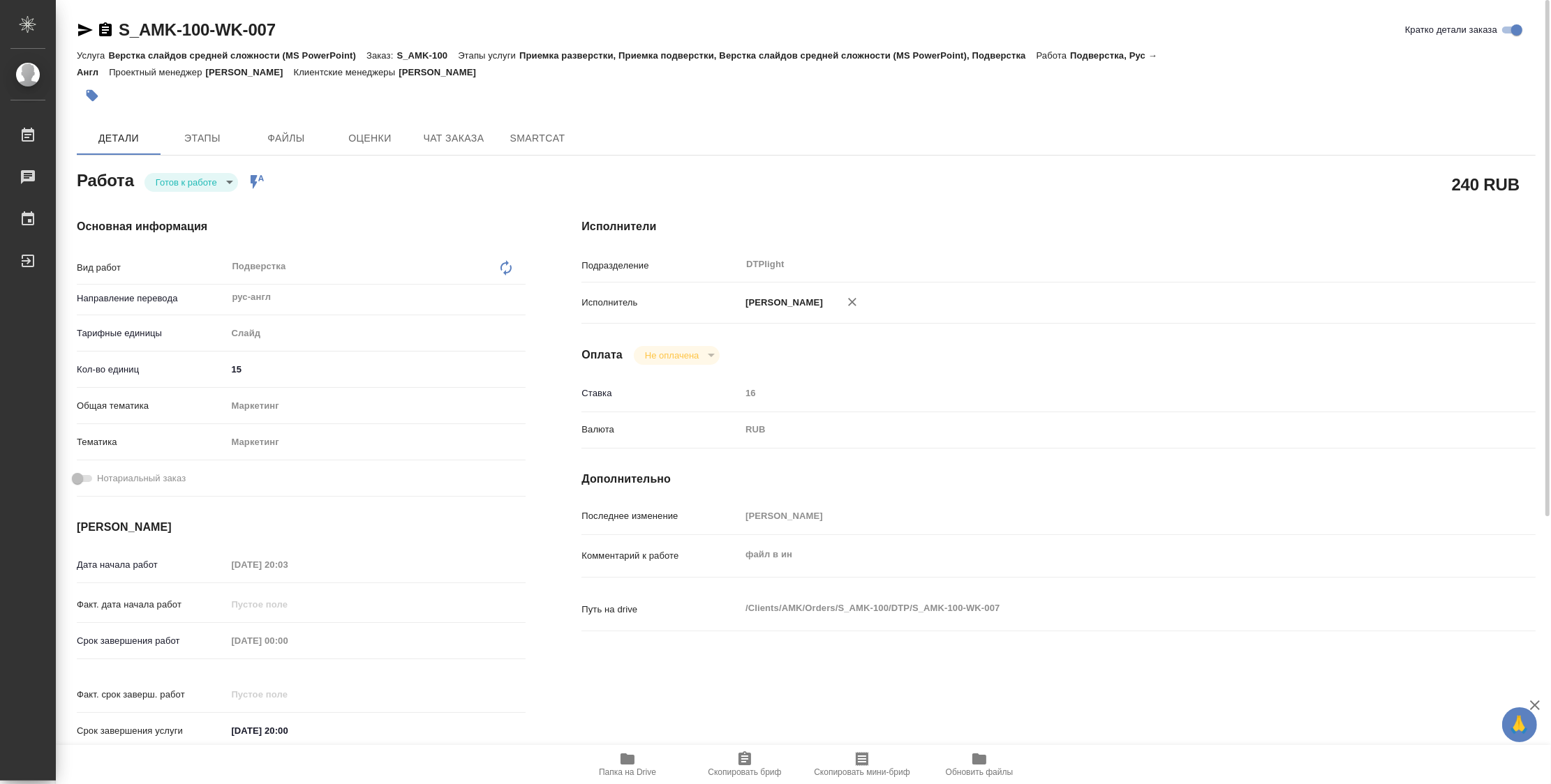
click at [633, 763] on icon "button" at bounding box center [627, 759] width 14 height 11
drag, startPoint x: 294, startPoint y: 34, endPoint x: 122, endPoint y: 35, distance: 172.0
click at [122, 35] on div "S_AMK-100-WK-007 Кратко детали заказа" at bounding box center [806, 30] width 1458 height 22
copy link "S_AMK-100-WK-007"
click at [88, 26] on icon "button" at bounding box center [85, 30] width 16 height 16
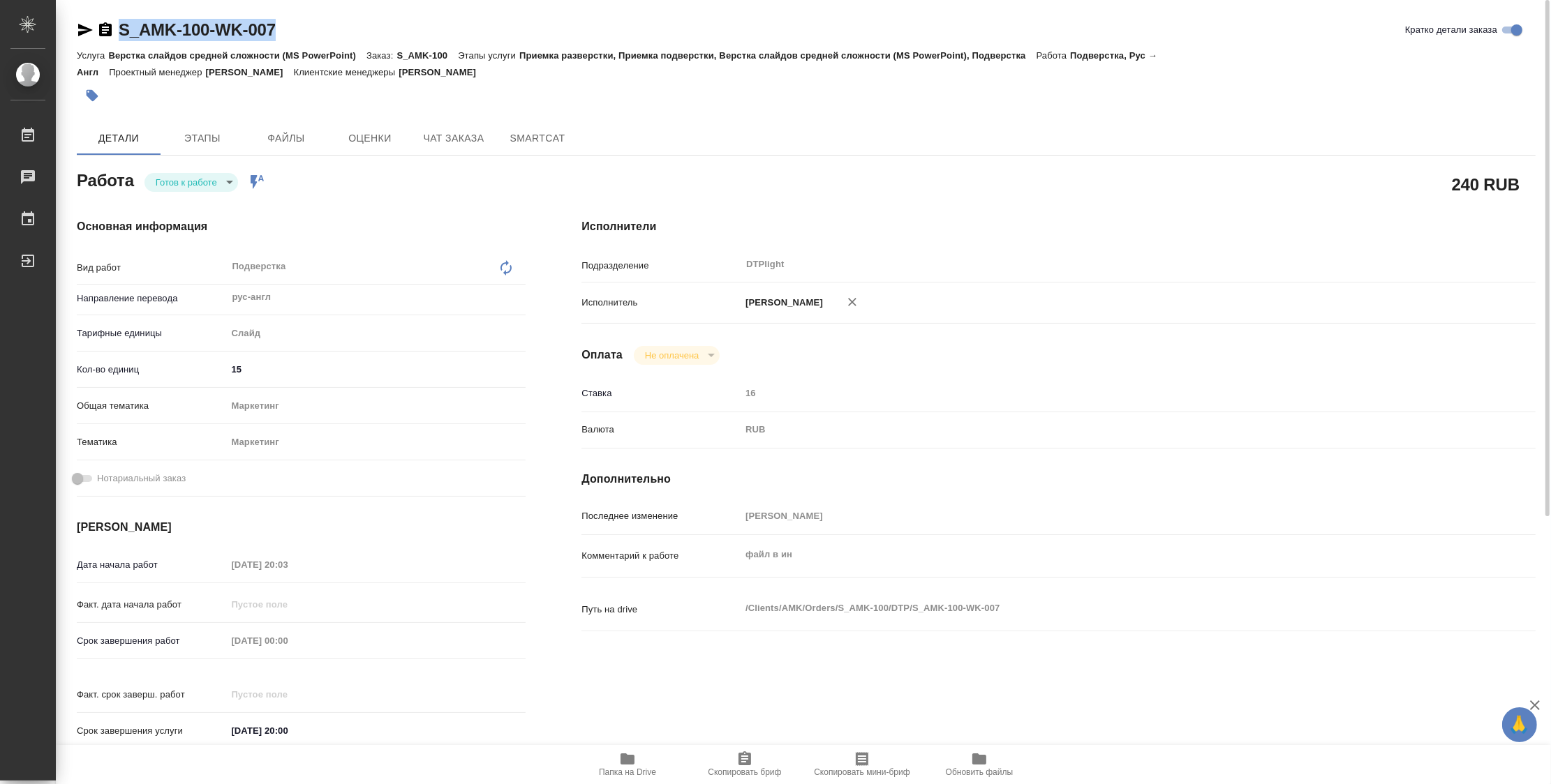
copy link "S_AMK-100-WK-007"
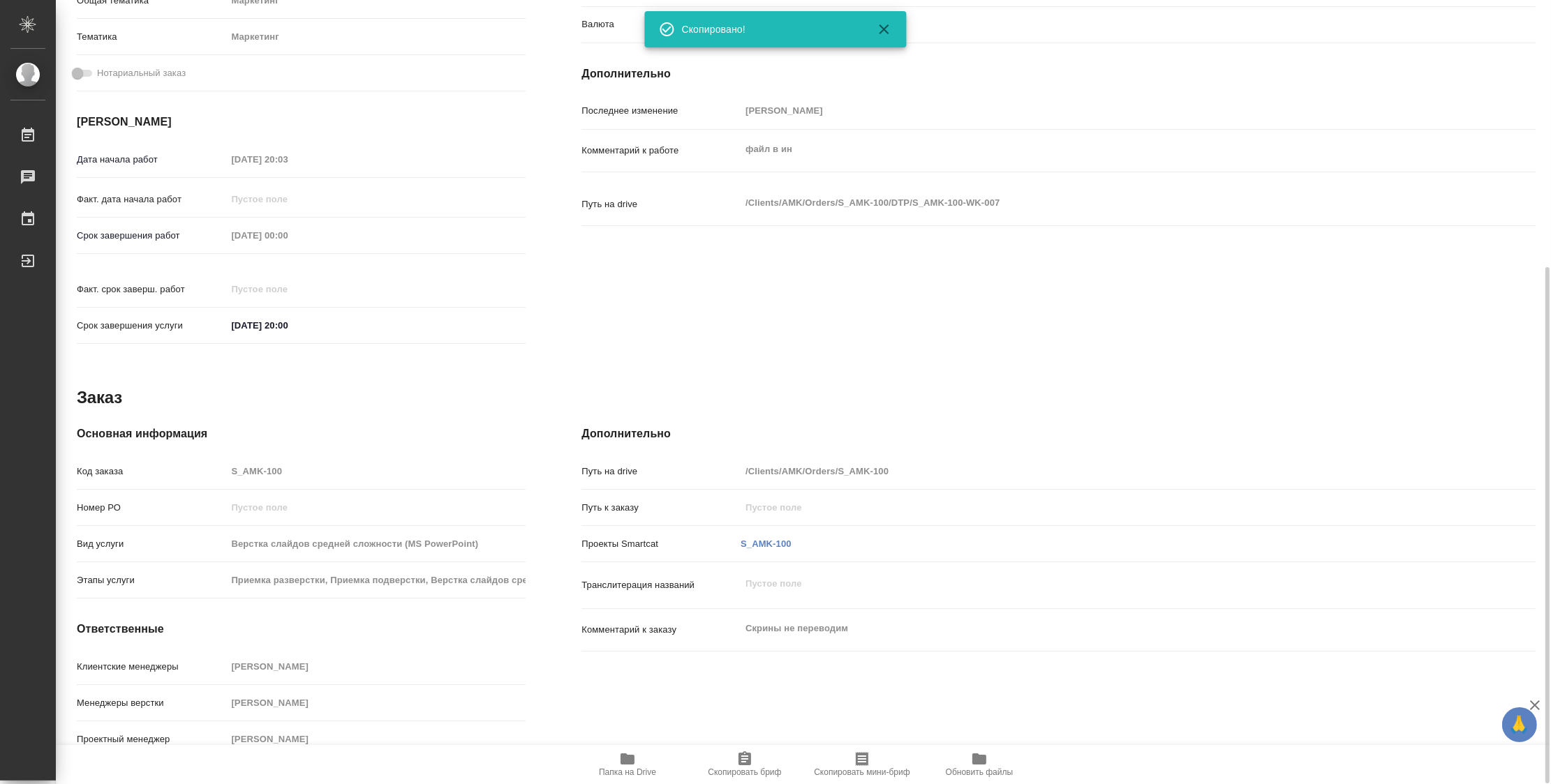
scroll to position [17, 0]
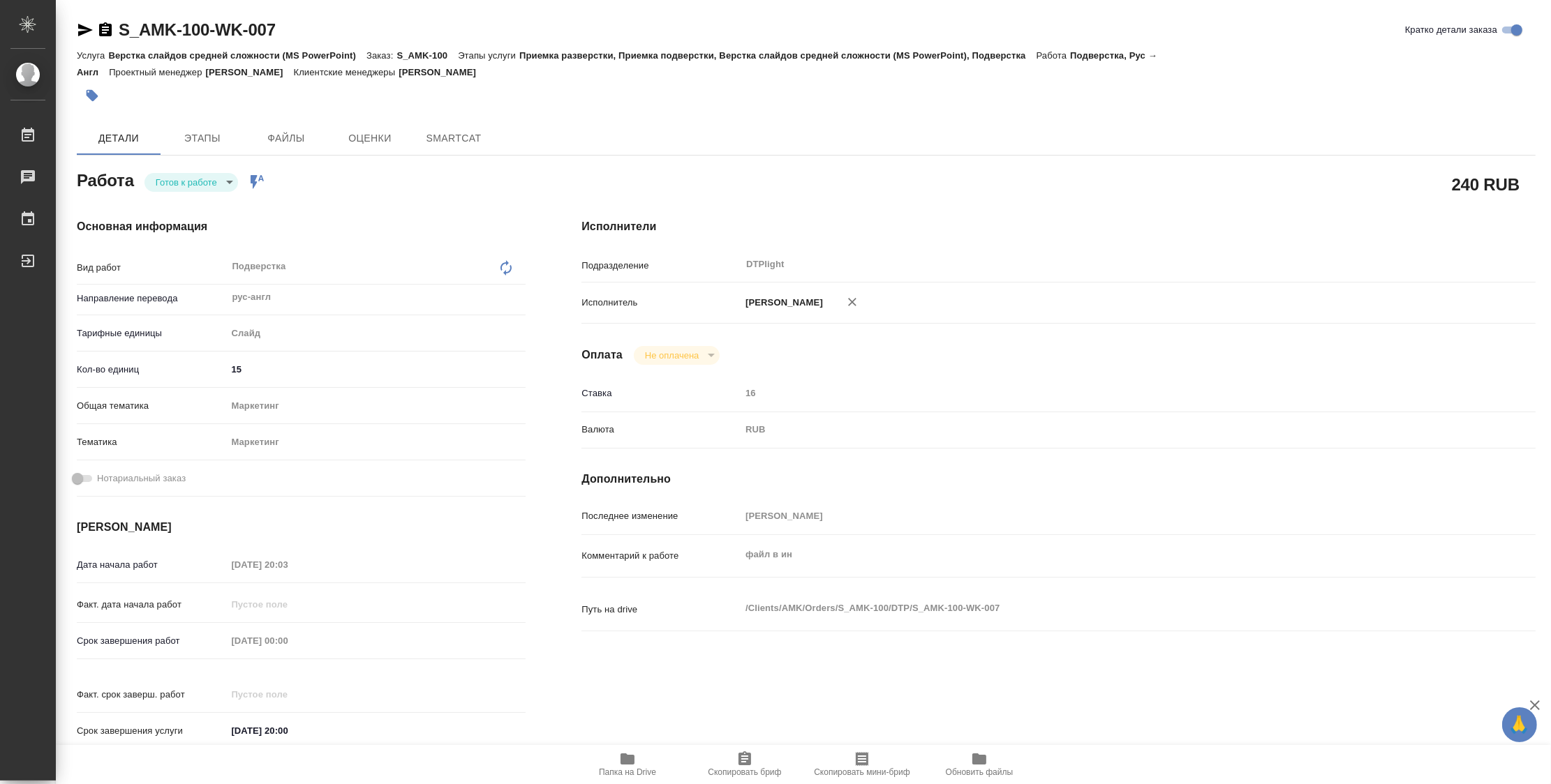
type textarea "x"
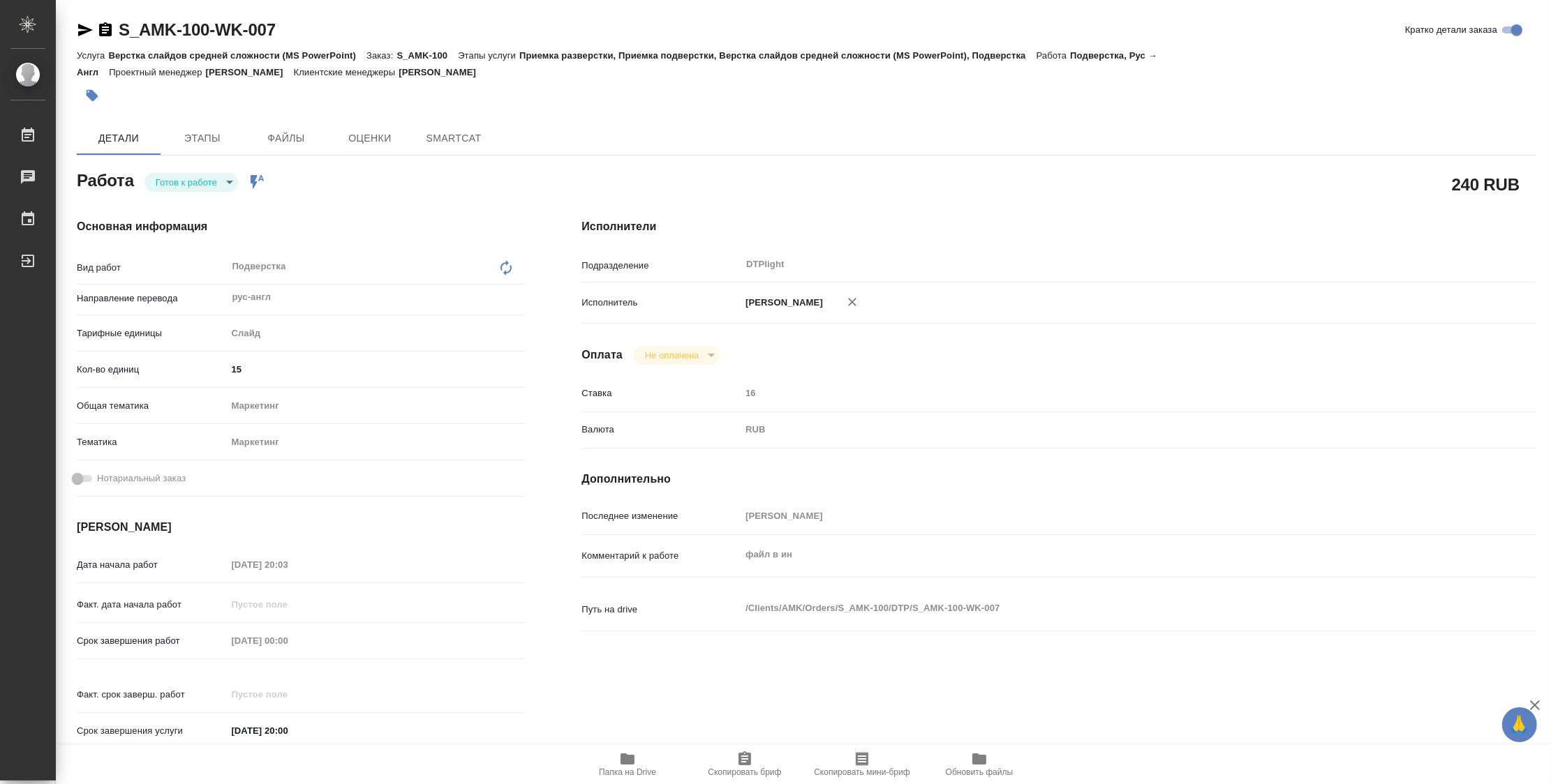
type textarea "x"
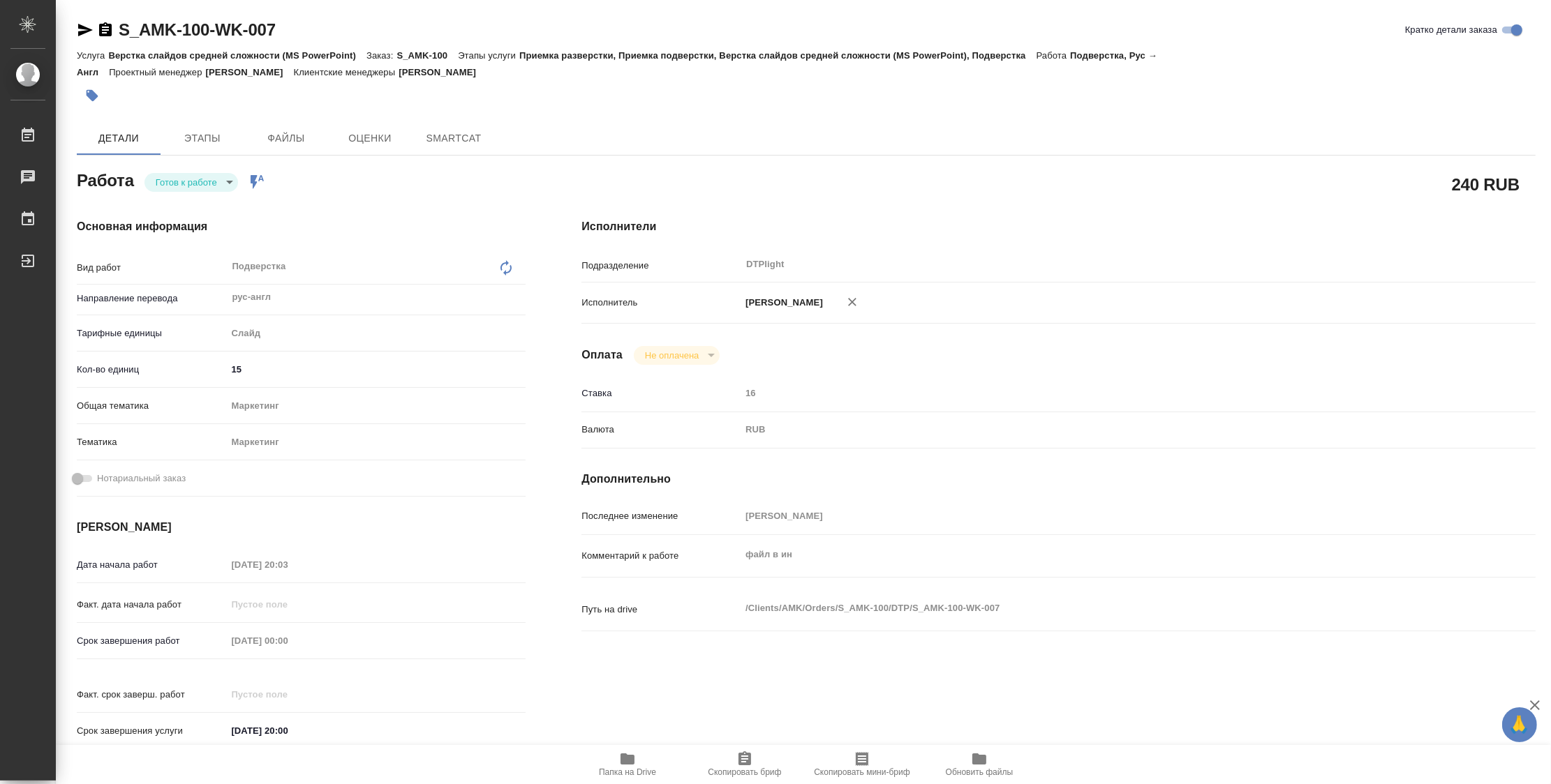
type textarea "x"
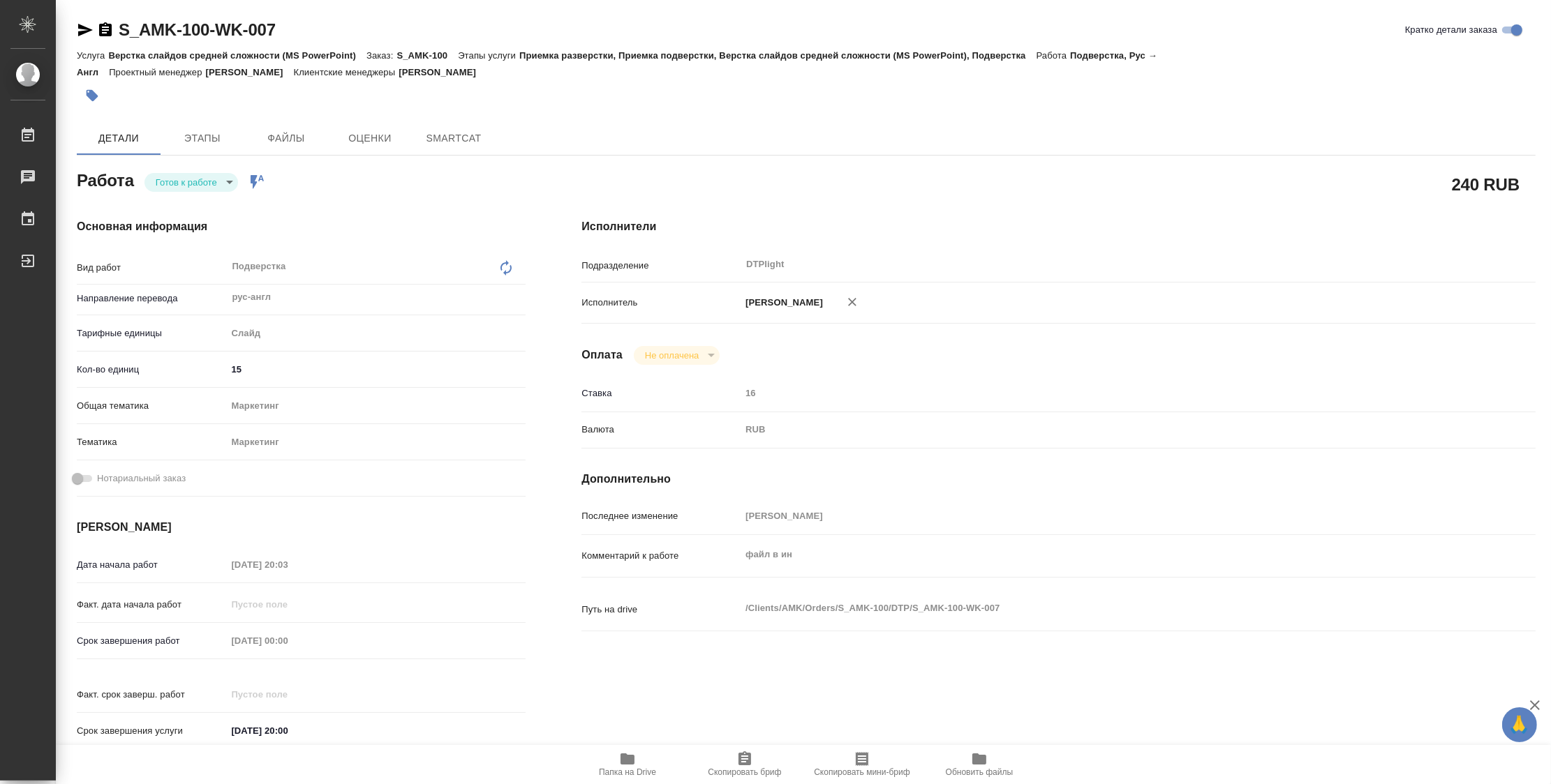
type textarea "x"
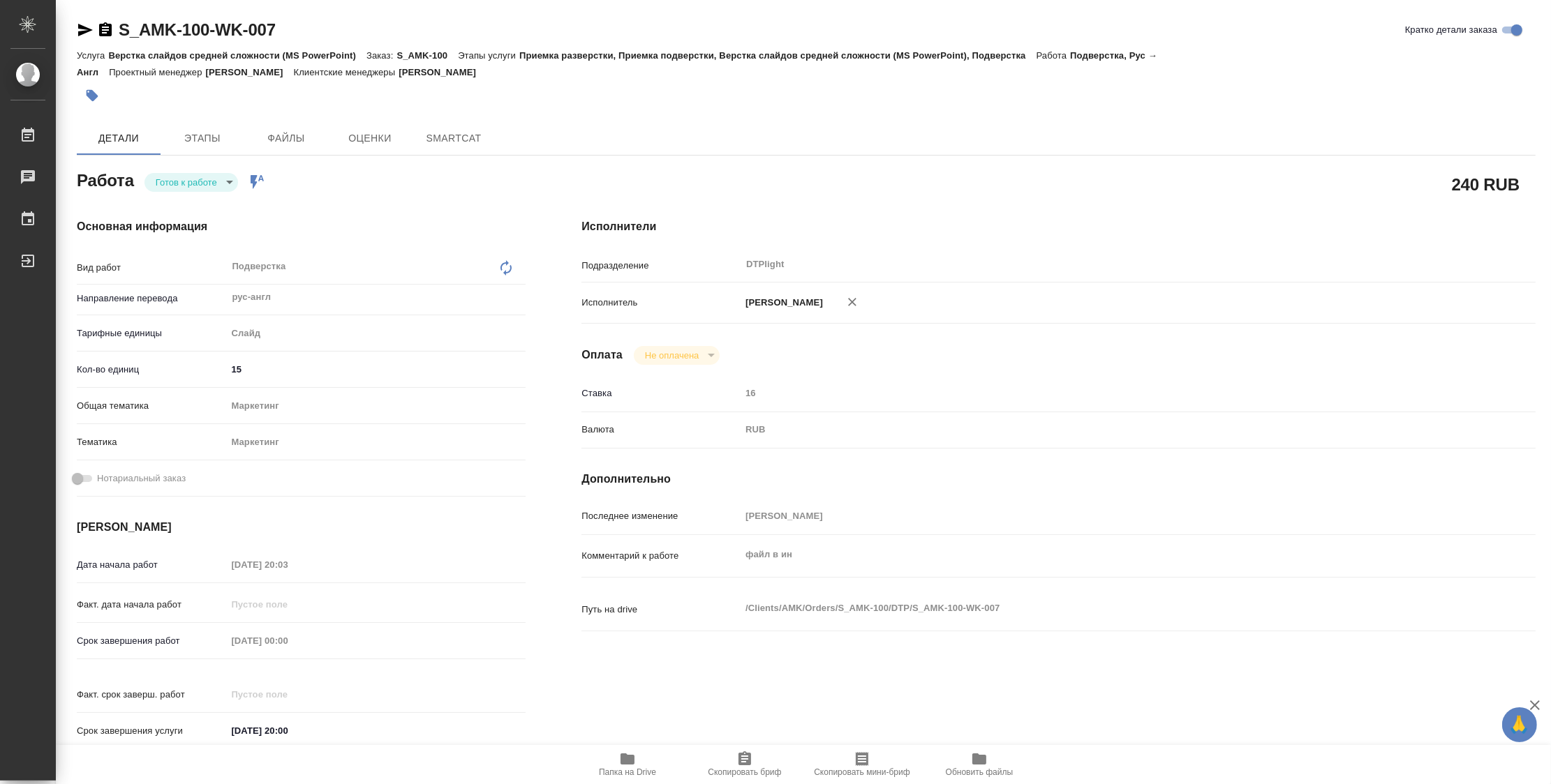
type textarea "x"
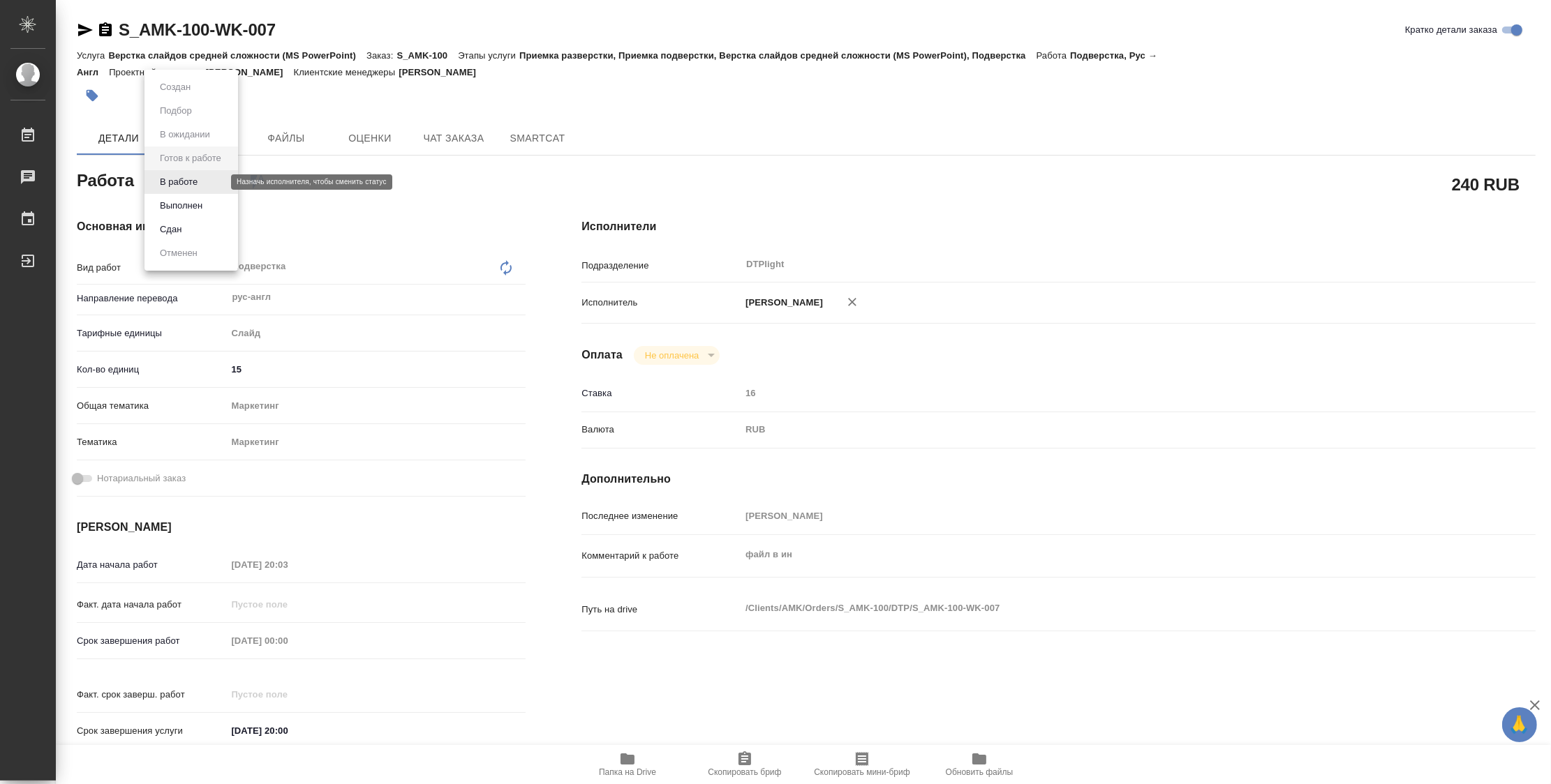
click at [183, 176] on body "🙏 .cls-1 fill:#fff; AWATERA Zubakova [PERSON_NAME] Чаты График Выйти S_AMK-100-…" at bounding box center [775, 392] width 1551 height 784
type textarea "x"
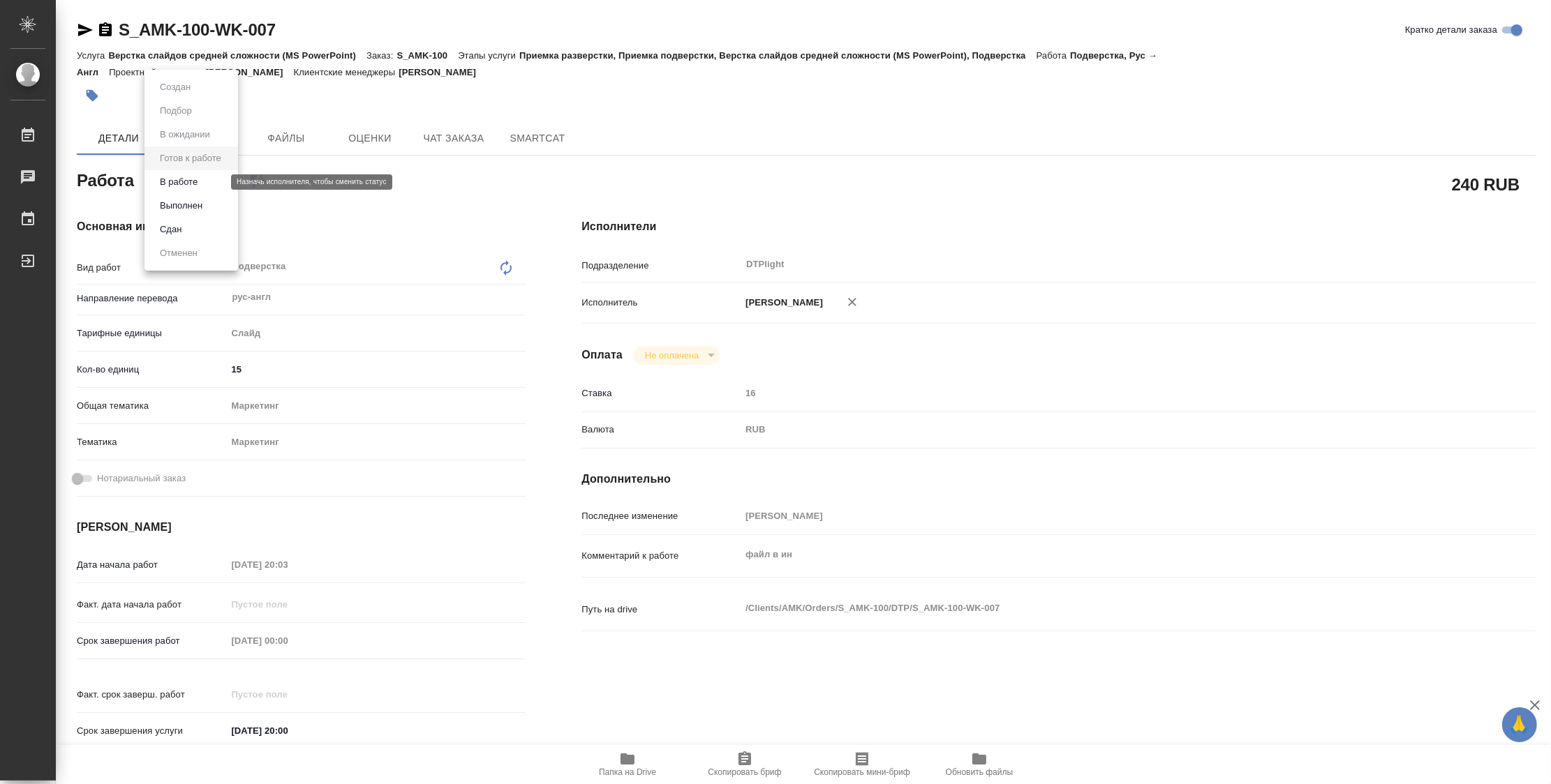
type textarea "x"
click at [188, 183] on button "В работе" at bounding box center [179, 181] width 46 height 16
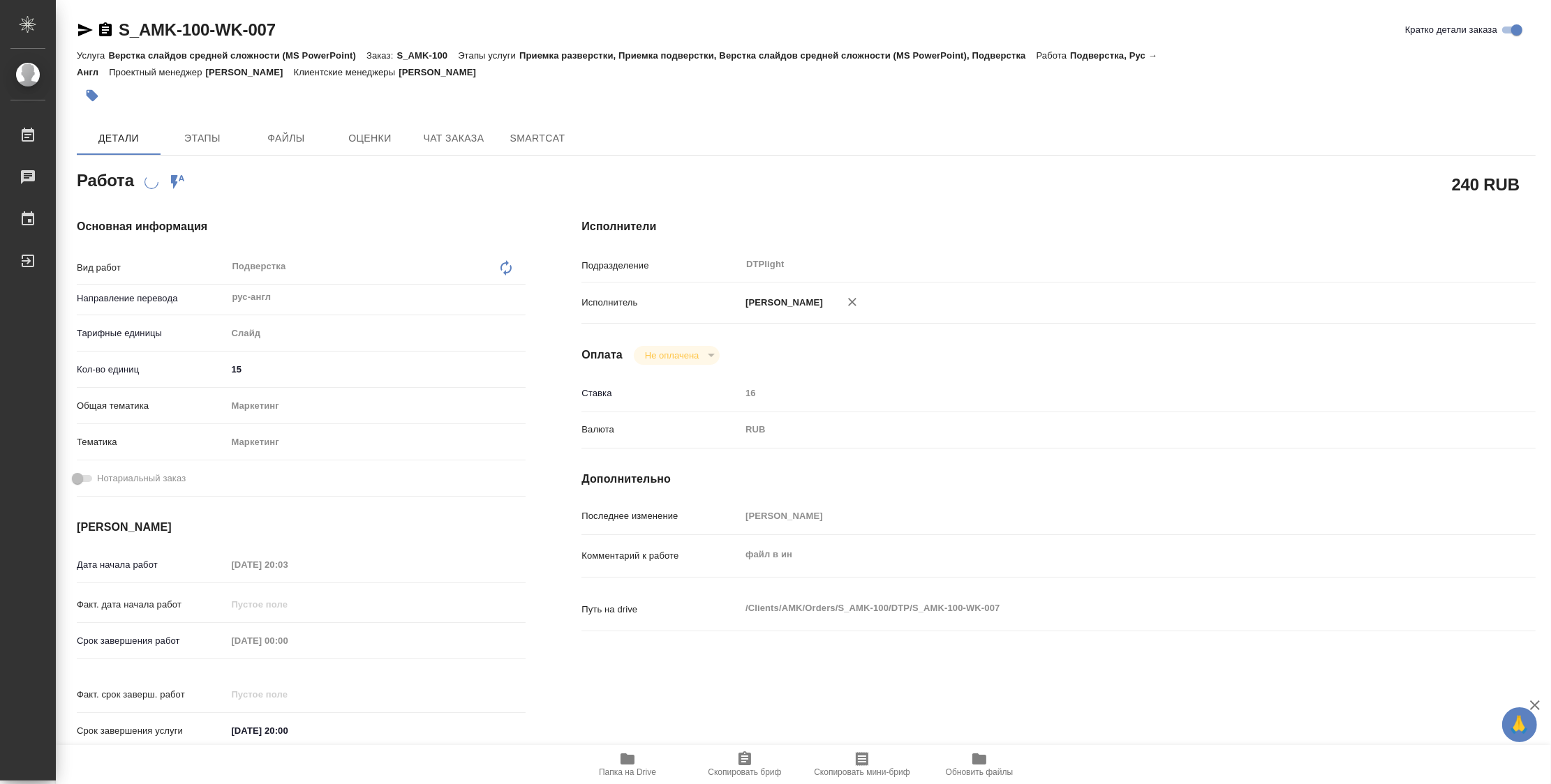
type textarea "x"
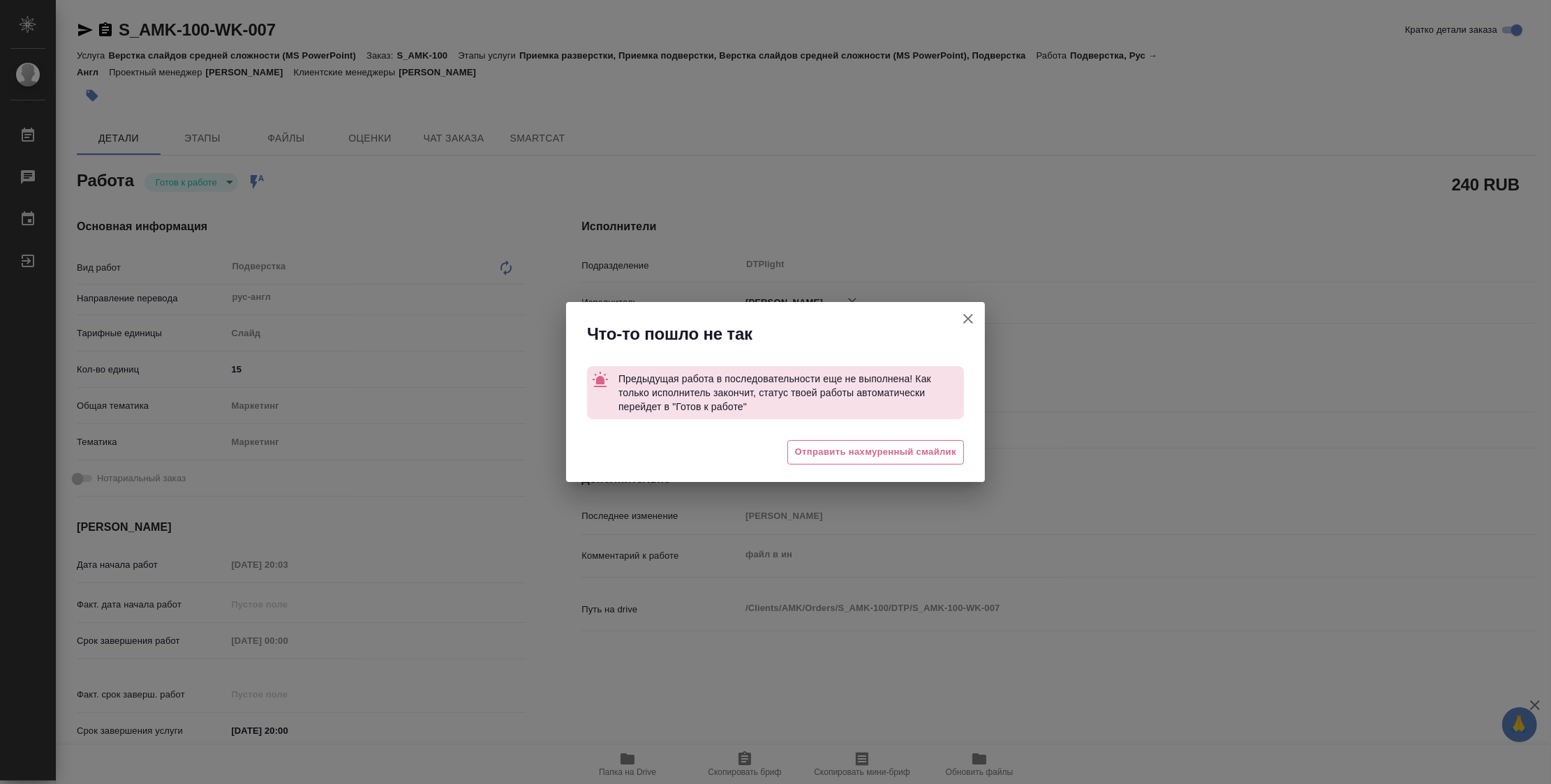
type textarea "x"
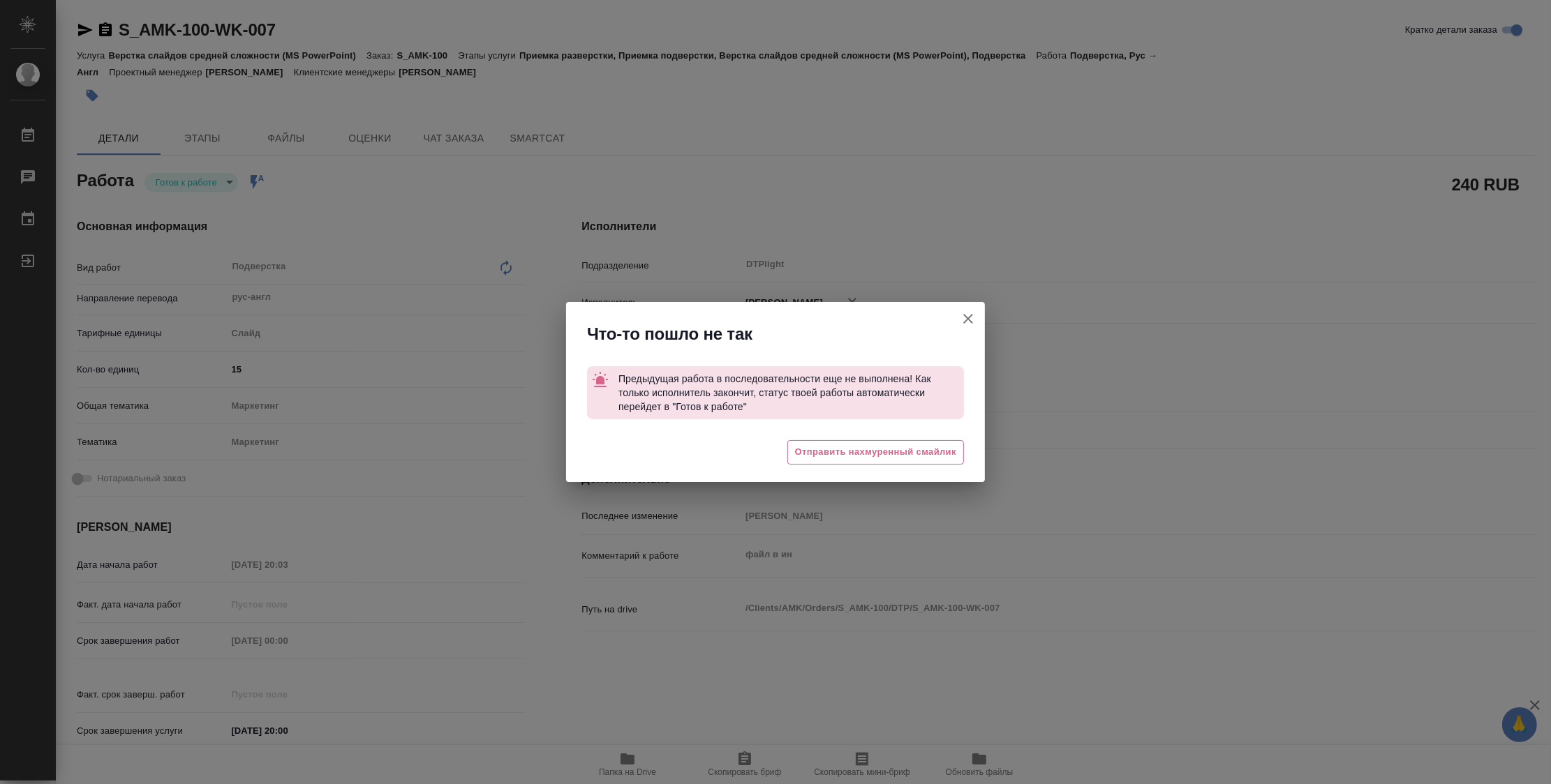
type textarea "x"
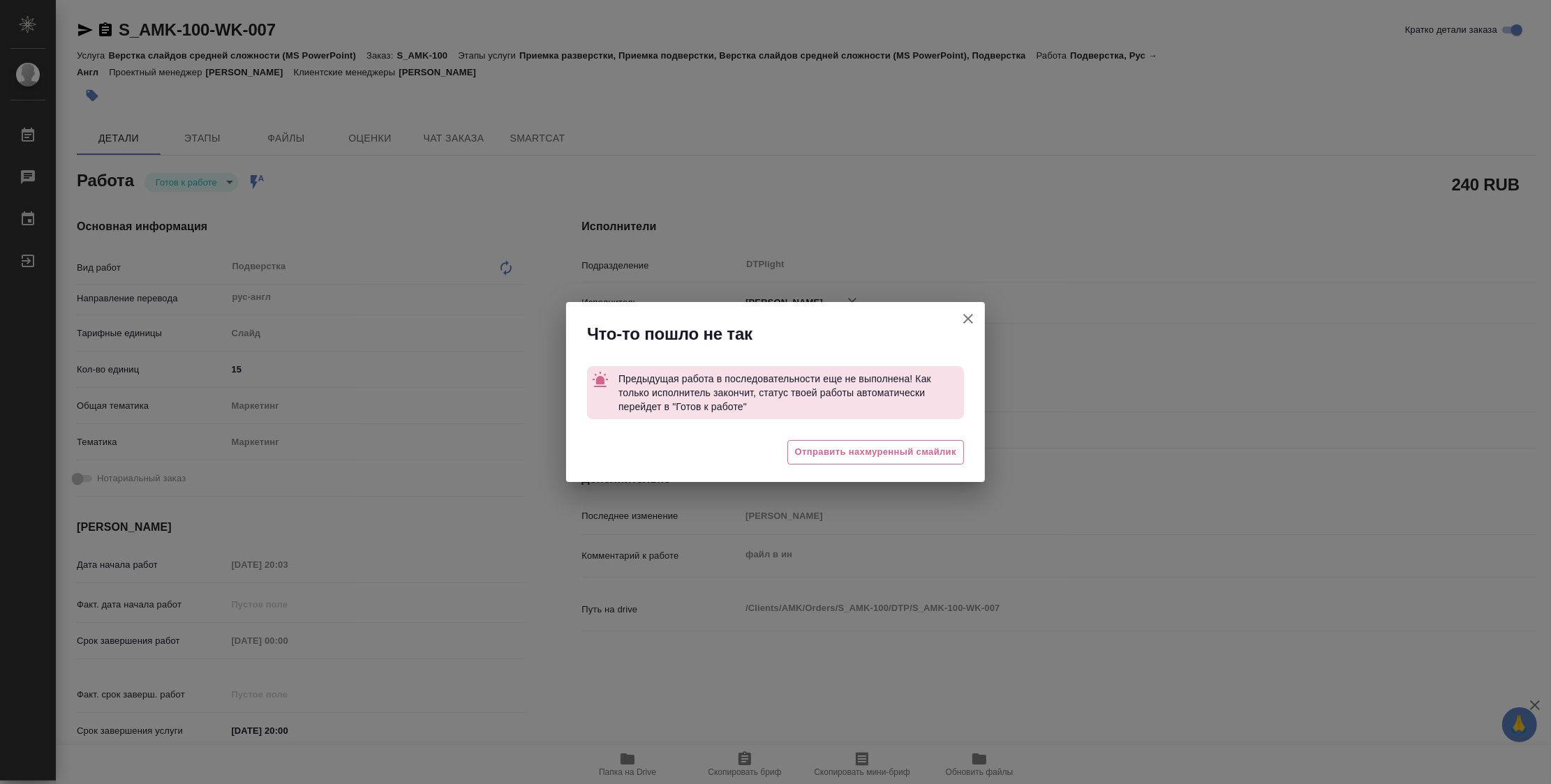
type textarea "x"
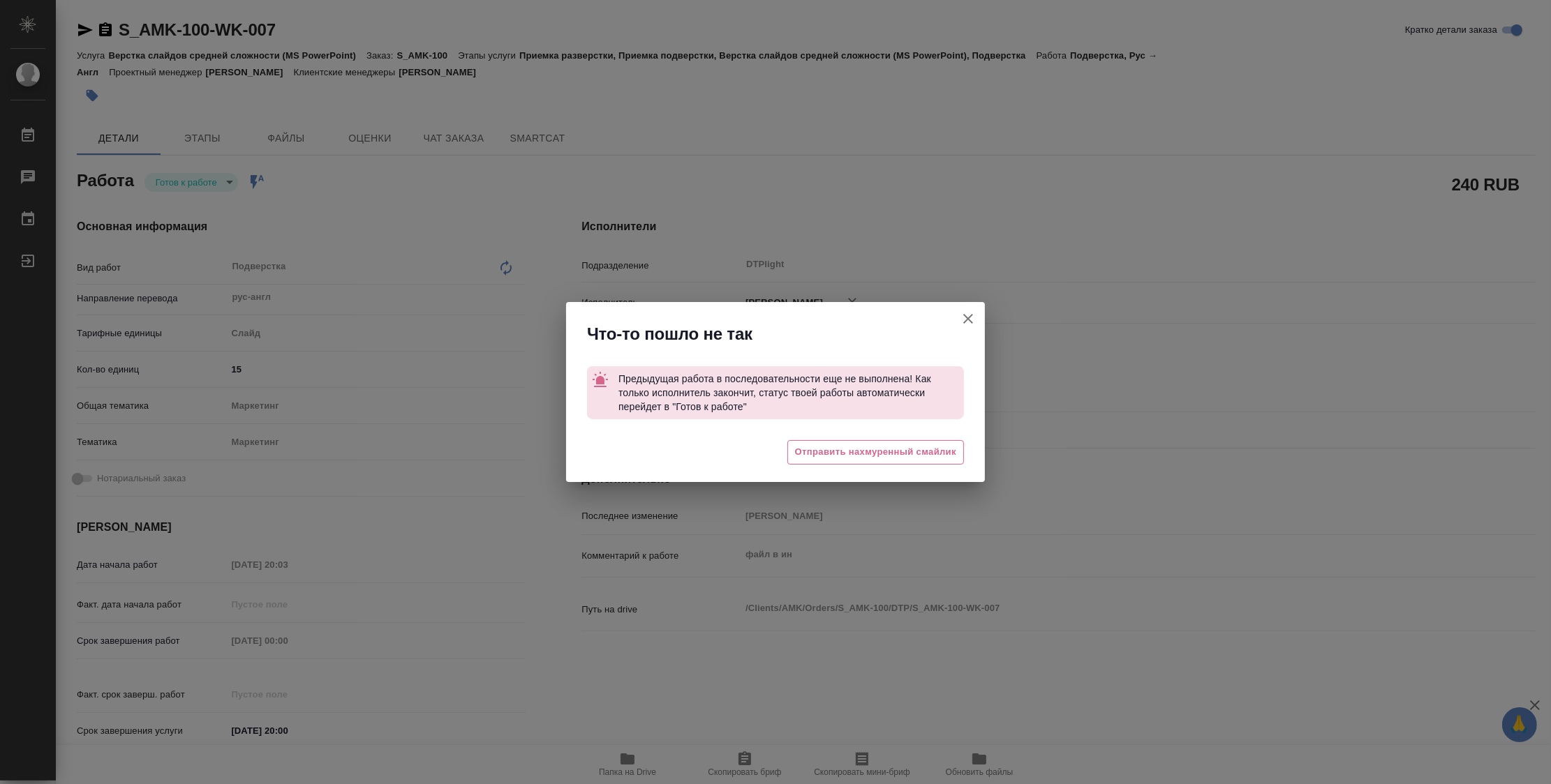
type textarea "x"
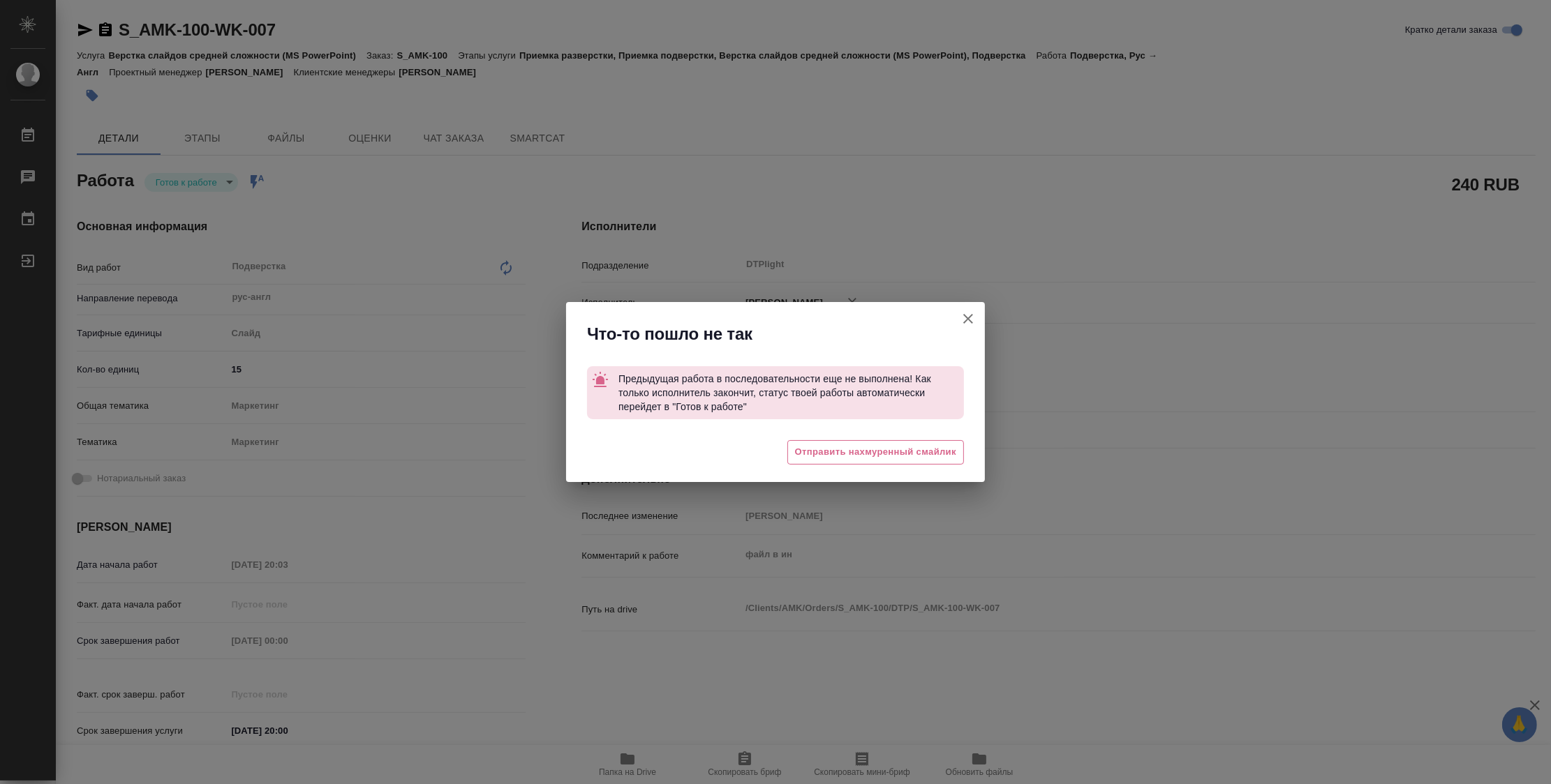
click at [971, 318] on icon "button" at bounding box center [967, 319] width 16 height 16
type textarea "x"
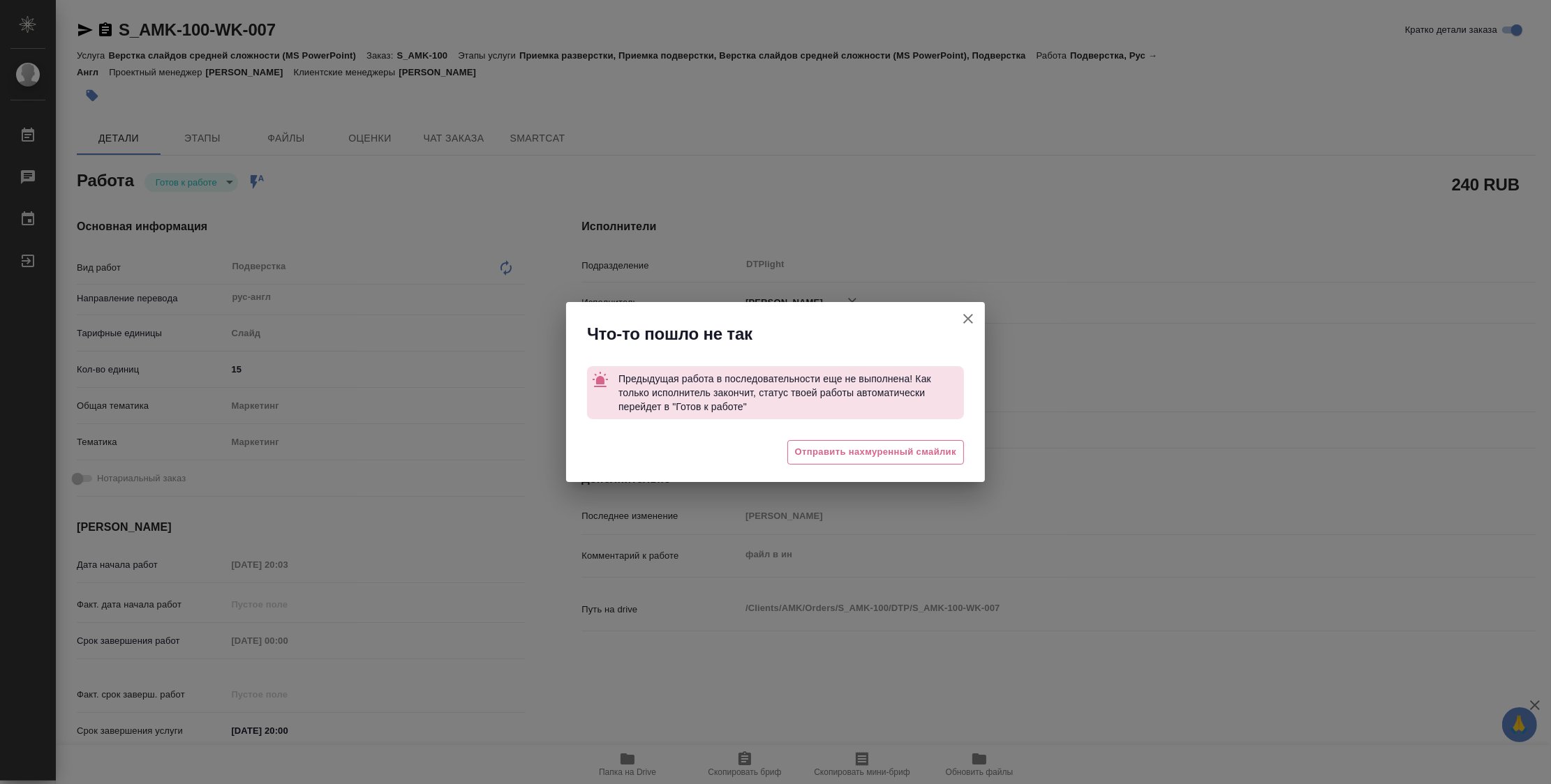
type textarea "x"
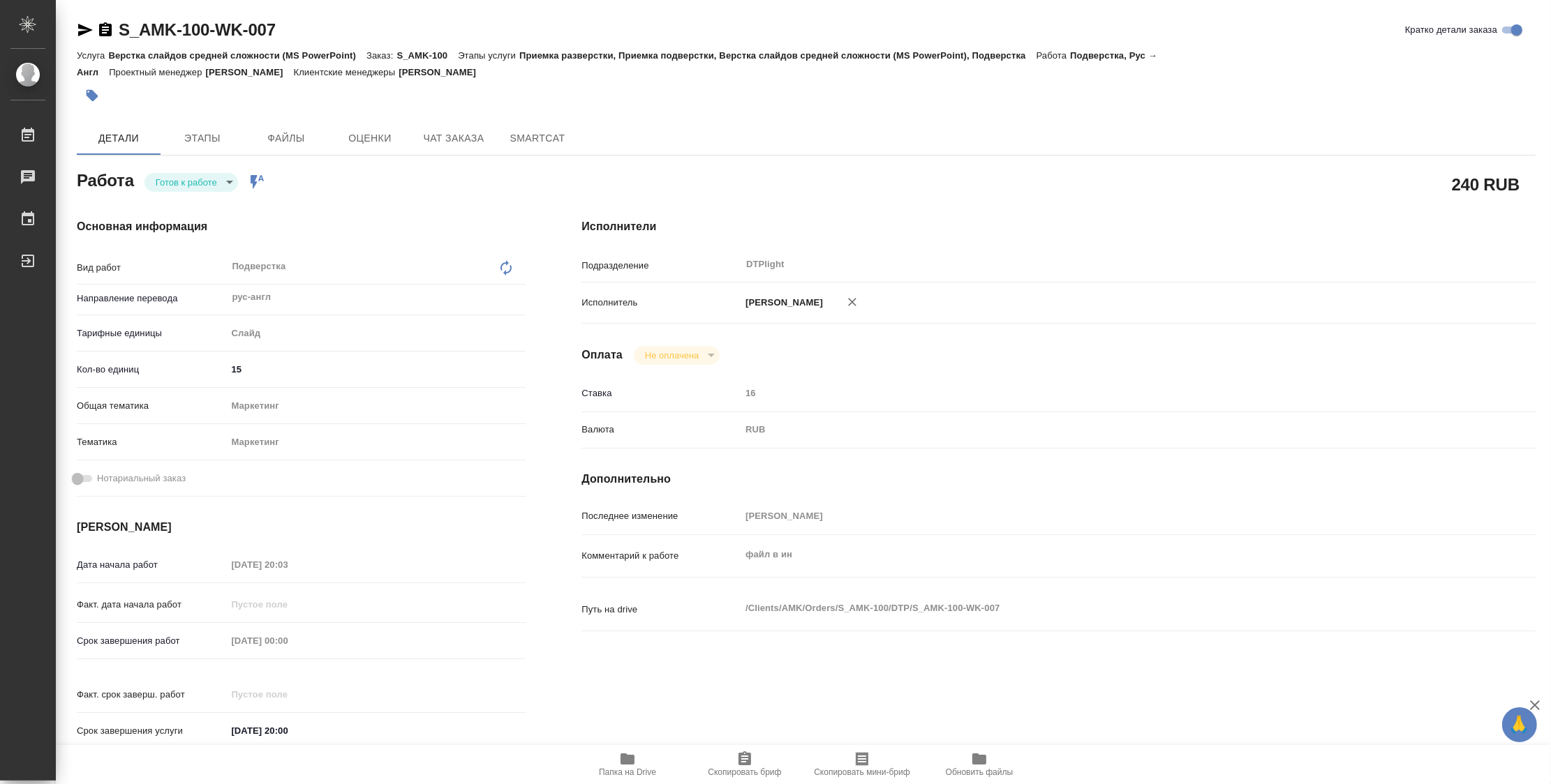
click at [639, 767] on span "Папка на Drive" at bounding box center [628, 764] width 101 height 27
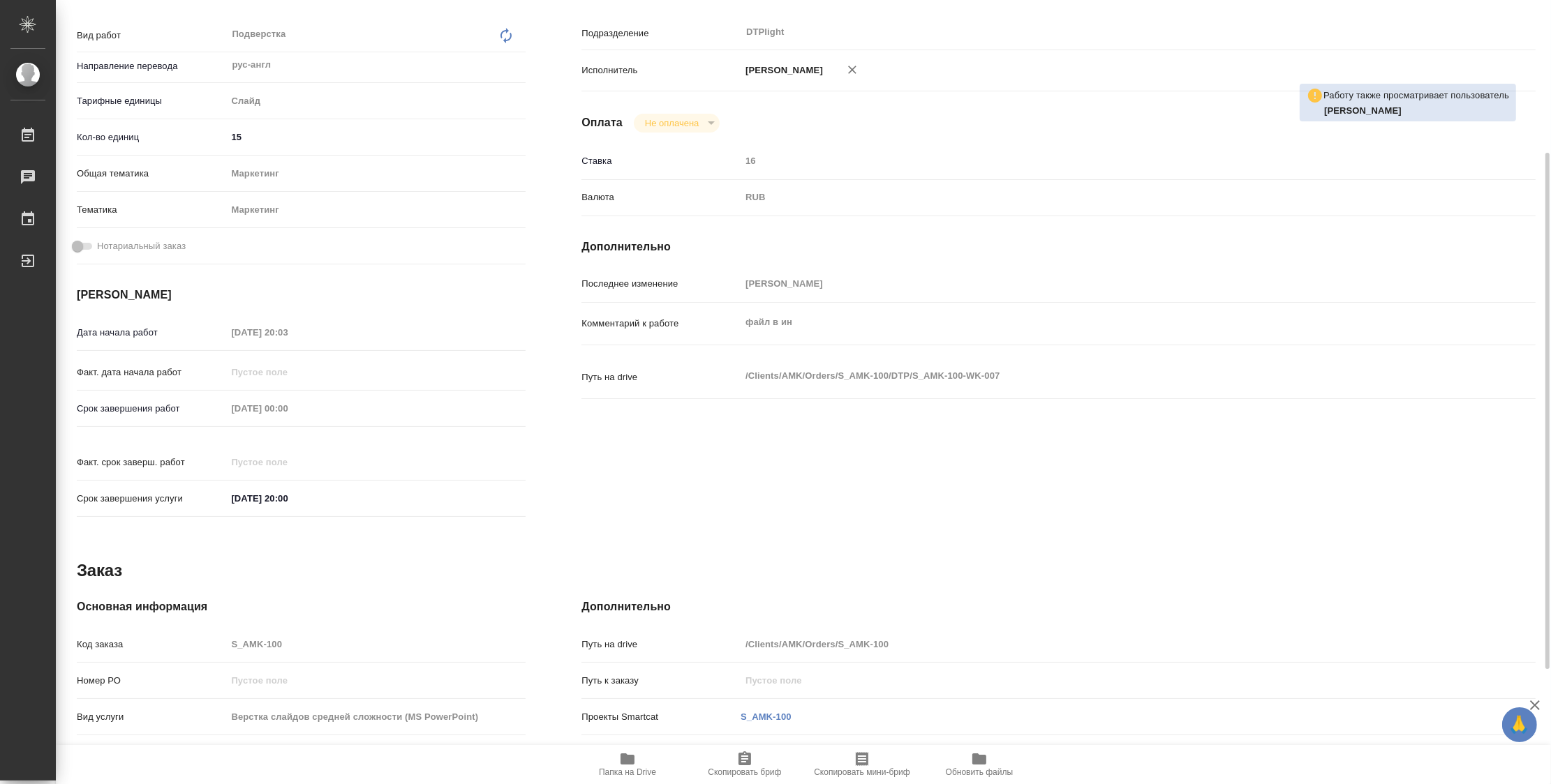
scroll to position [387, 0]
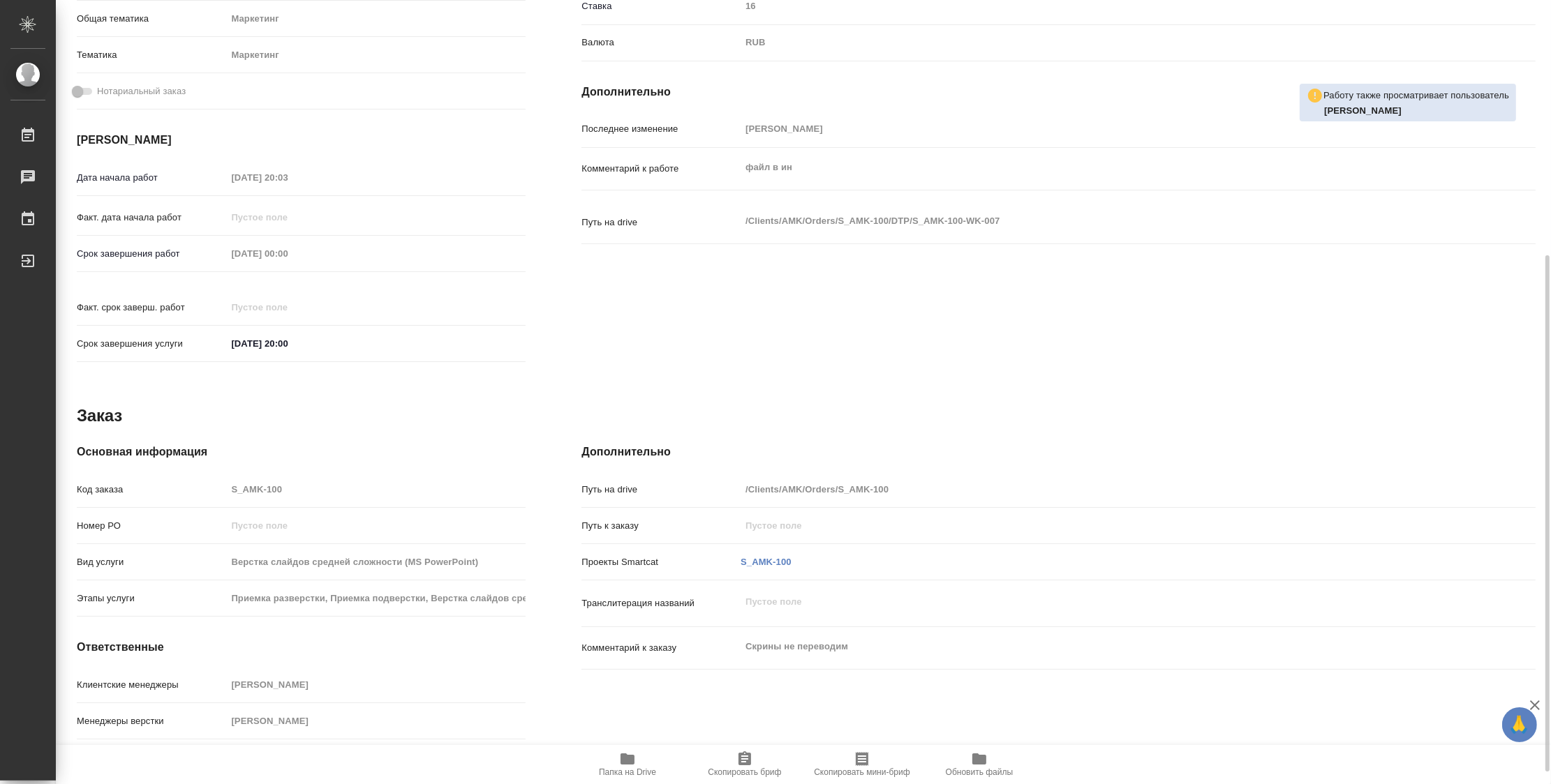
click at [621, 765] on icon "button" at bounding box center [628, 759] width 16 height 16
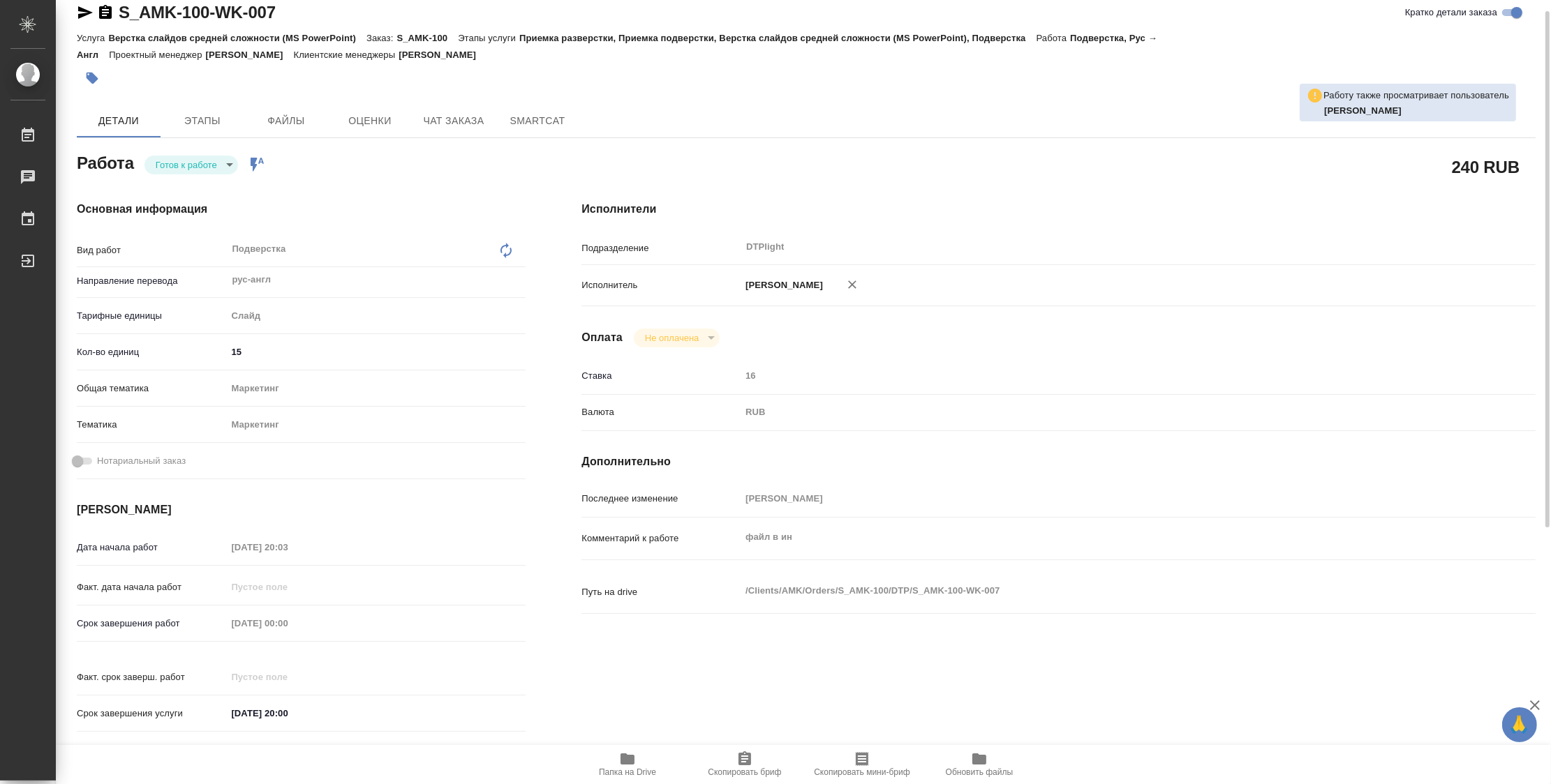
scroll to position [0, 0]
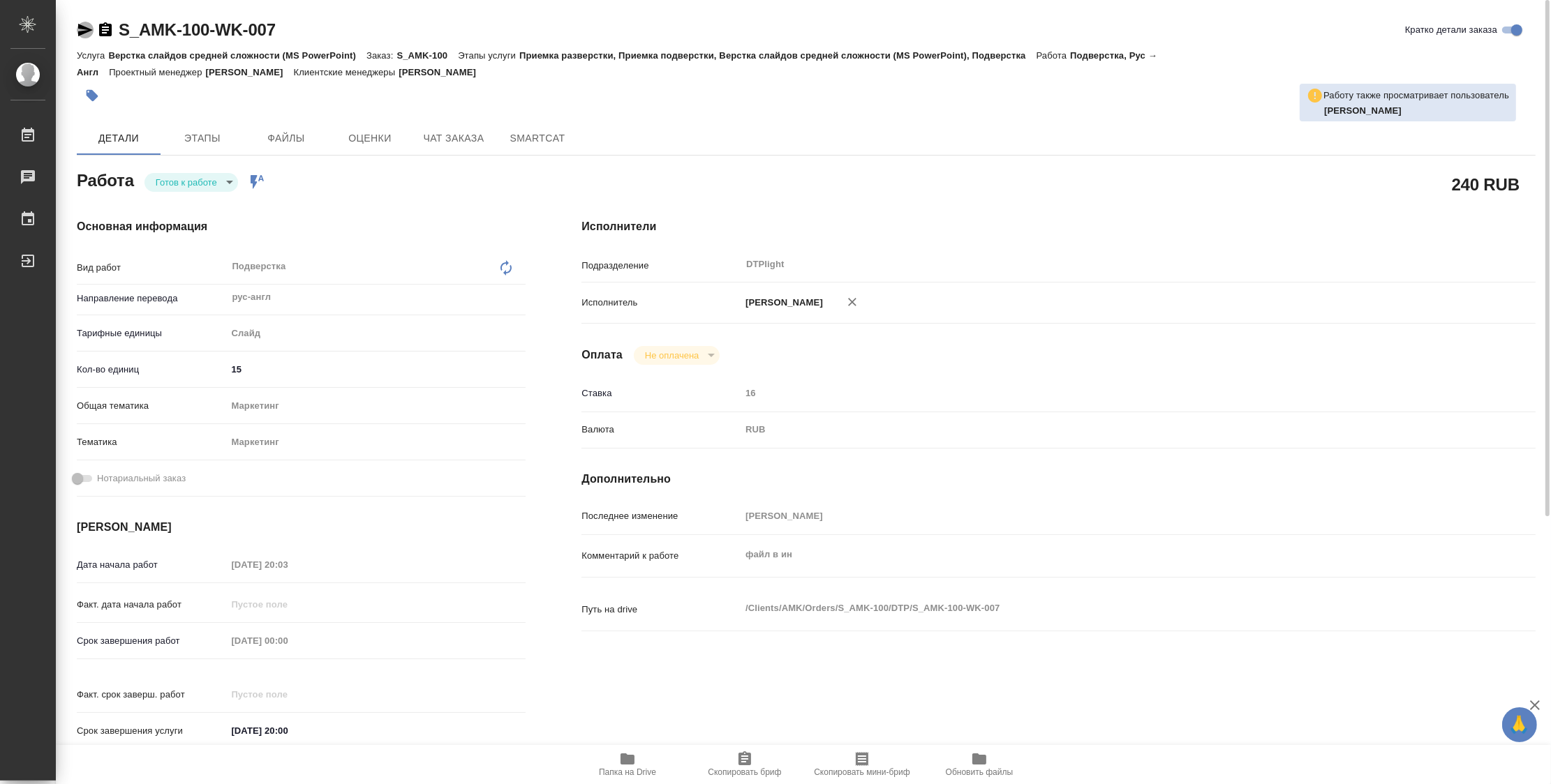
click at [86, 31] on icon "button" at bounding box center [85, 30] width 15 height 13
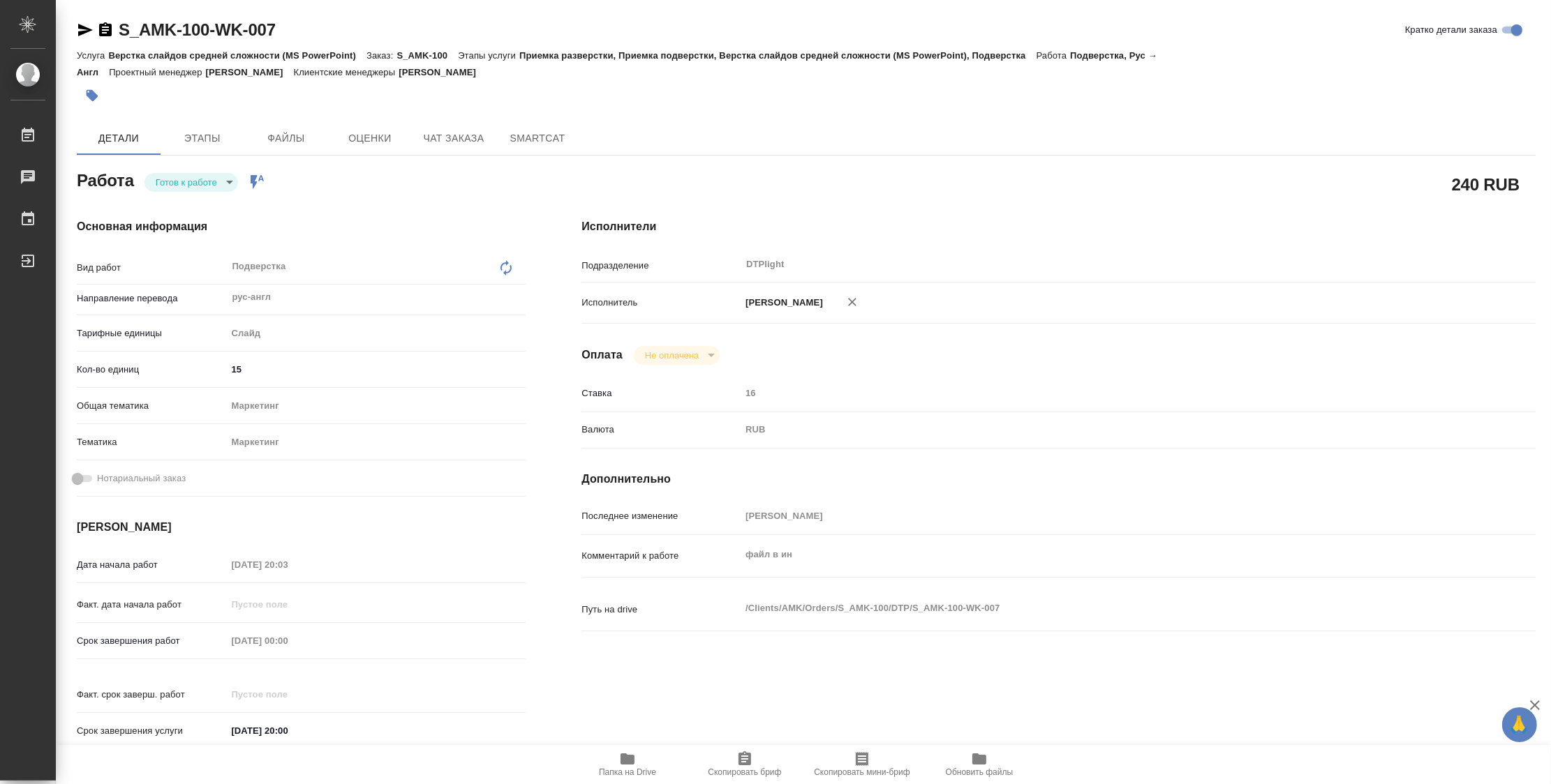
type textarea "x"
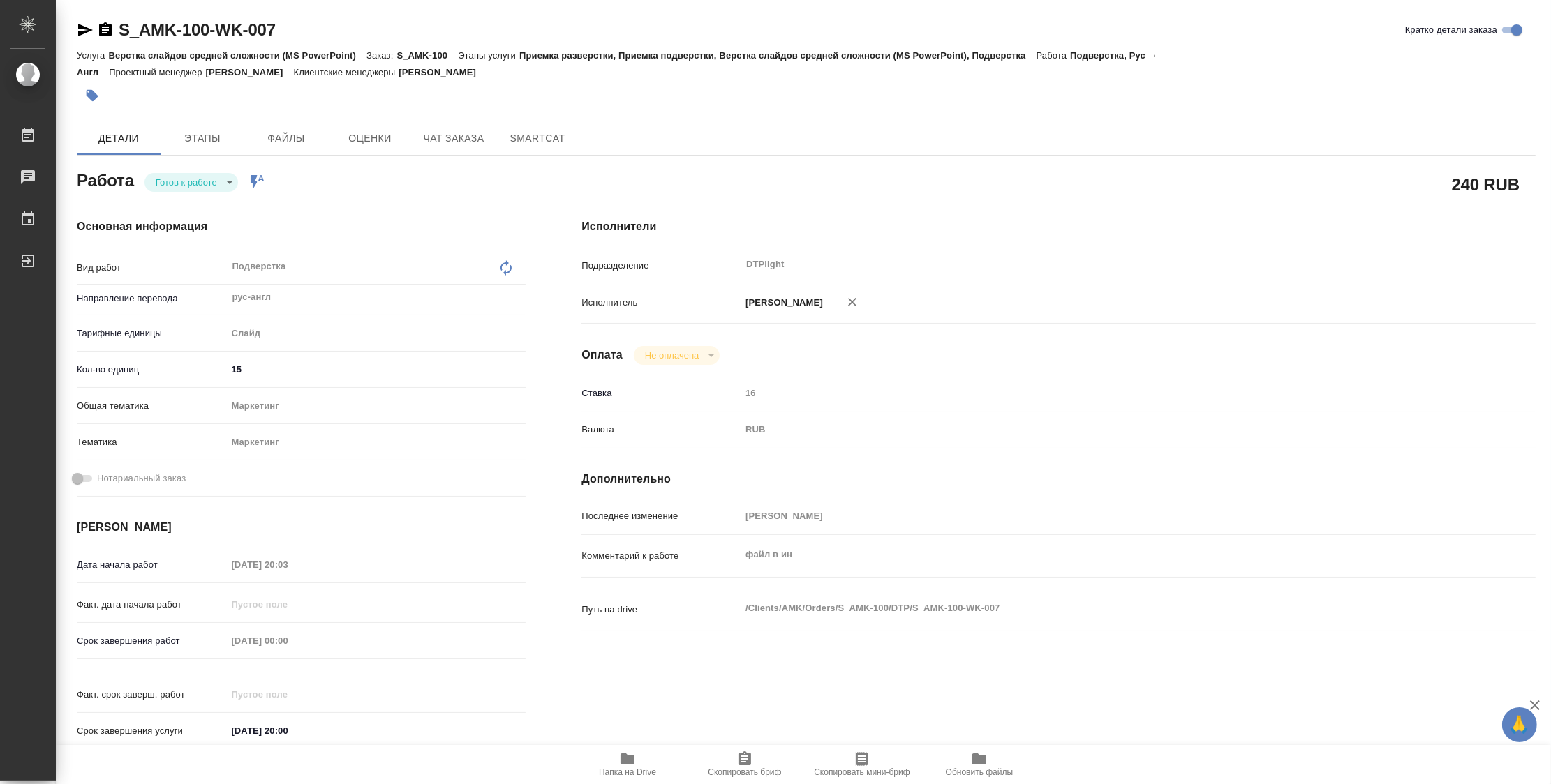
type textarea "x"
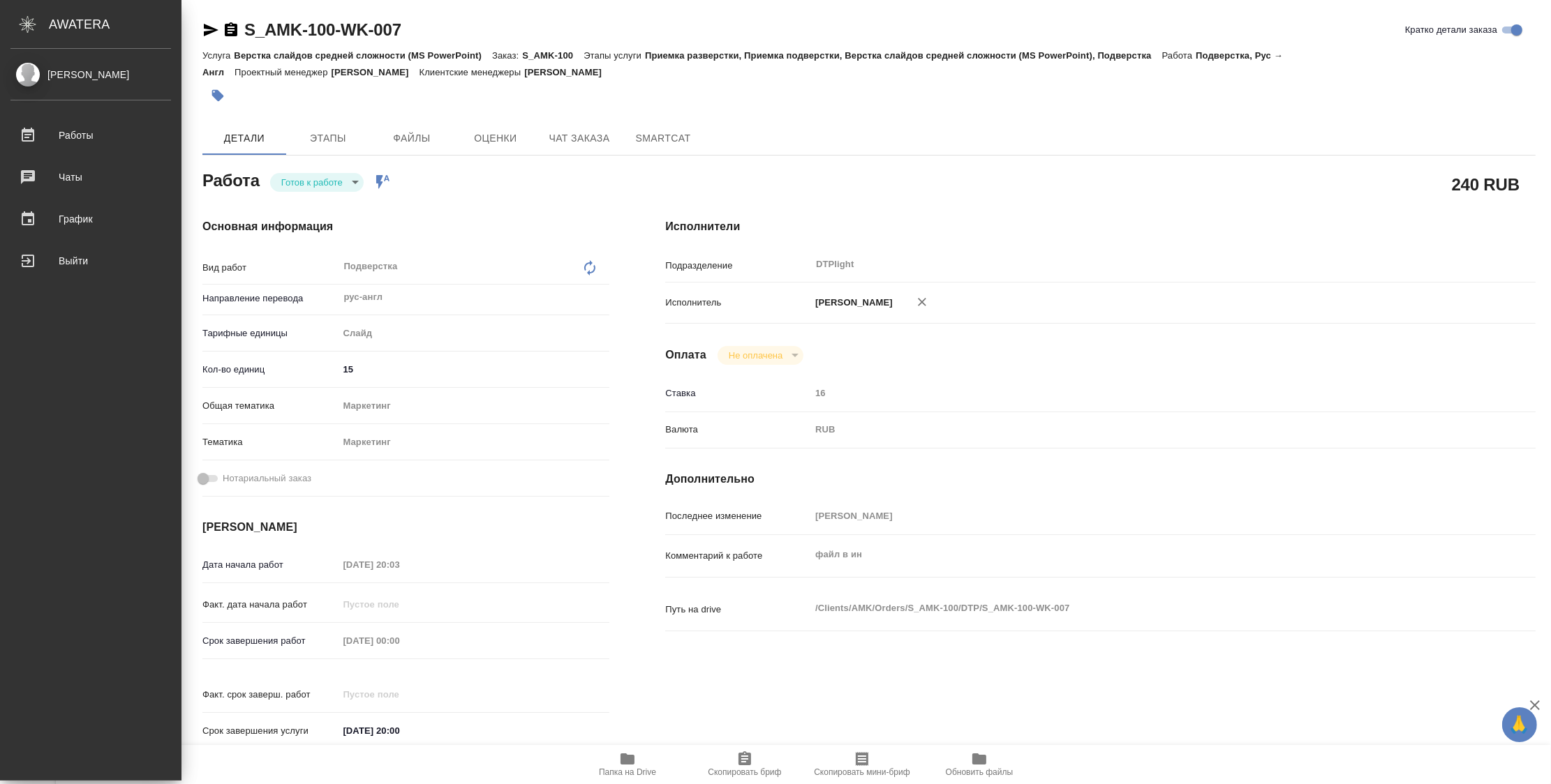
type textarea "x"
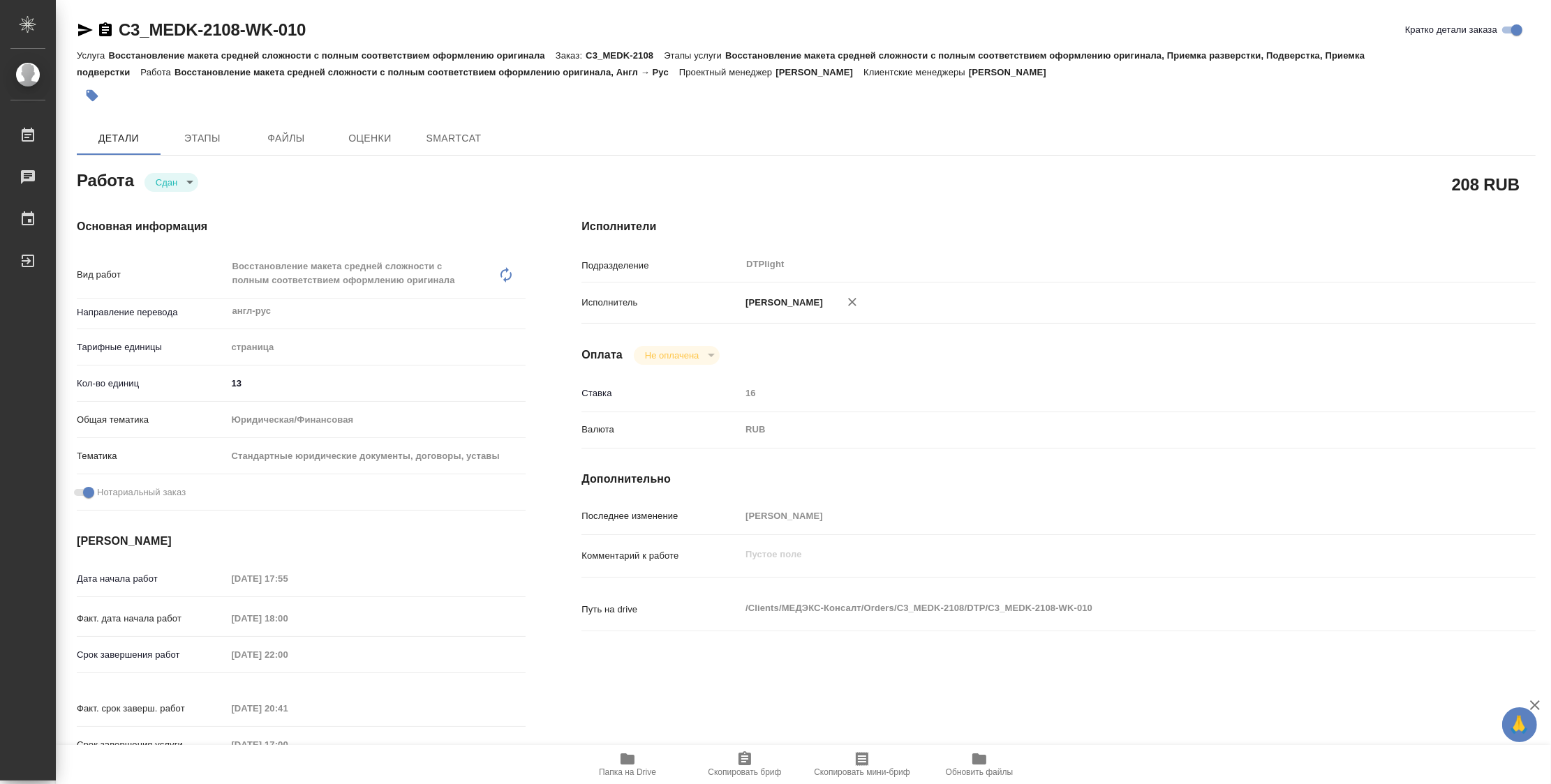
type textarea "x"
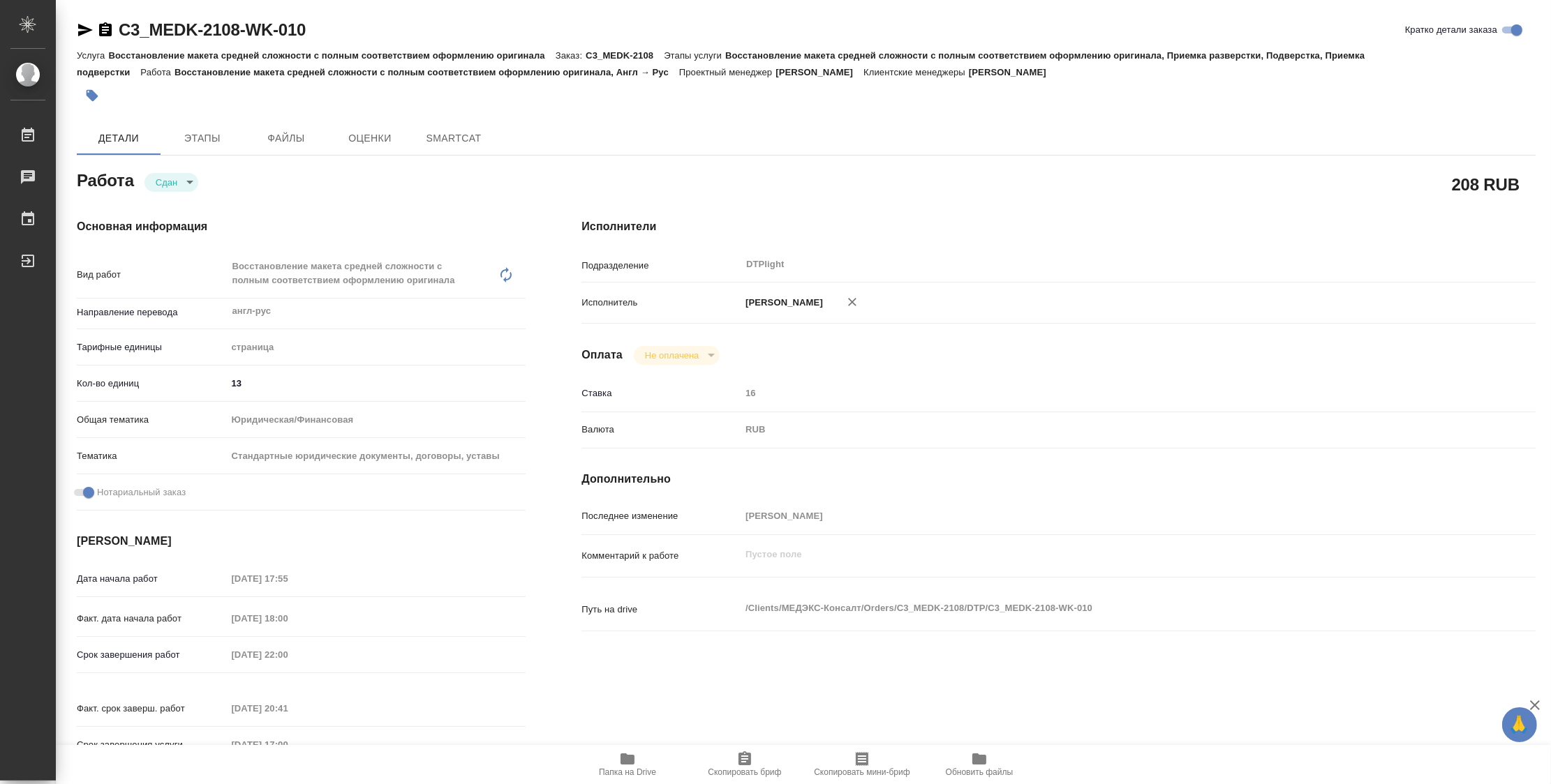
type textarea "x"
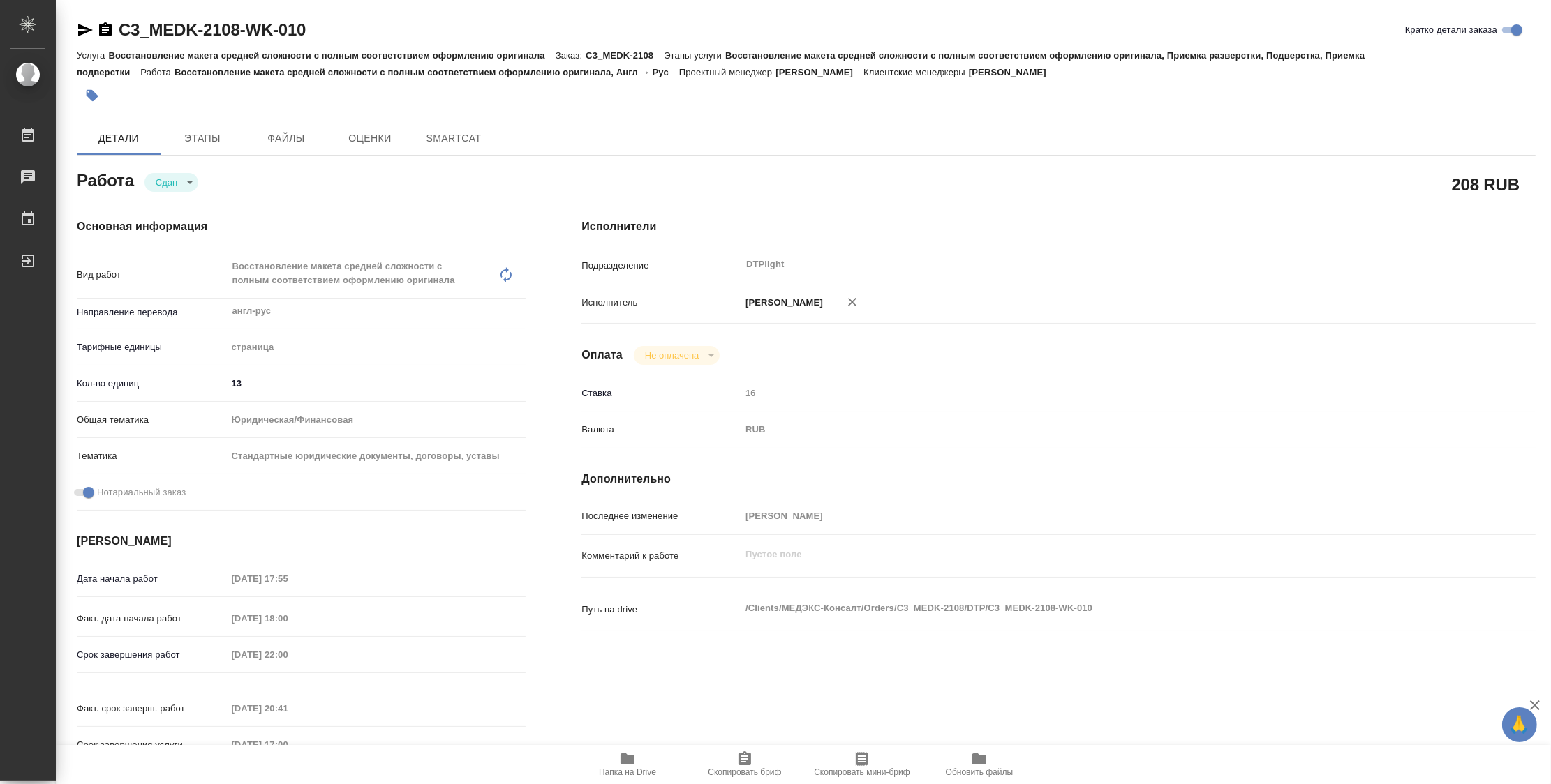
type textarea "x"
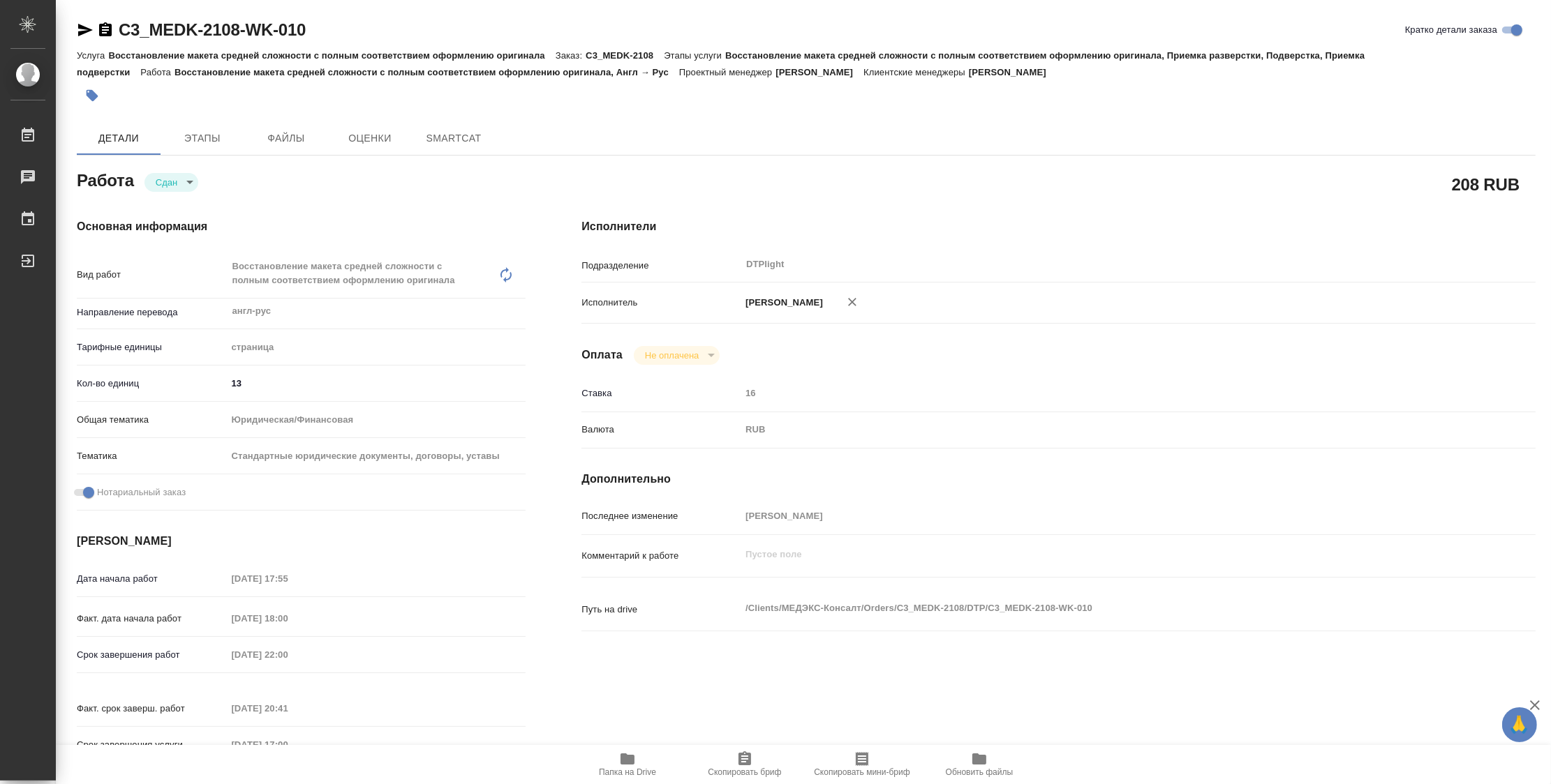
type textarea "x"
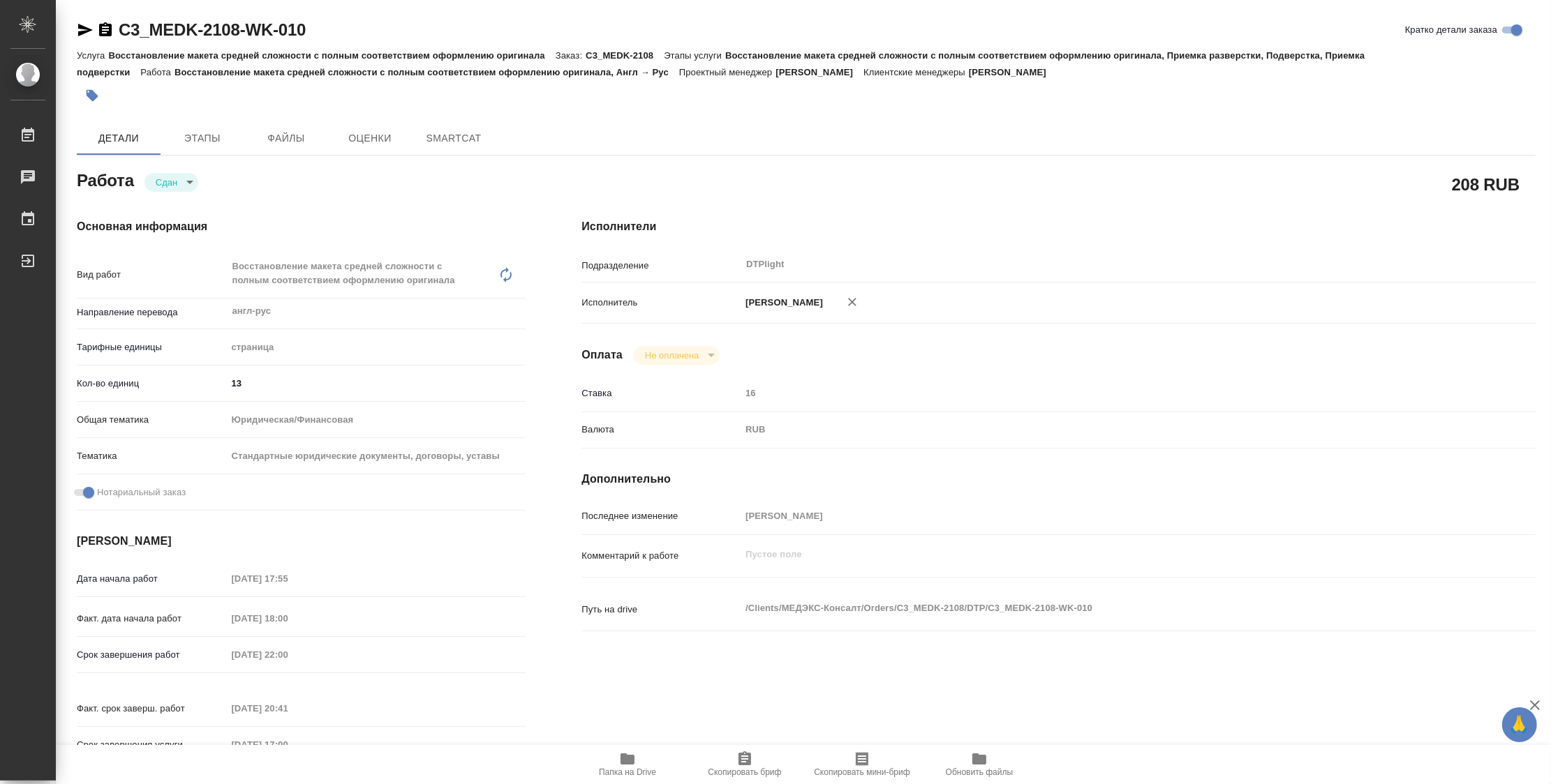
type textarea "x"
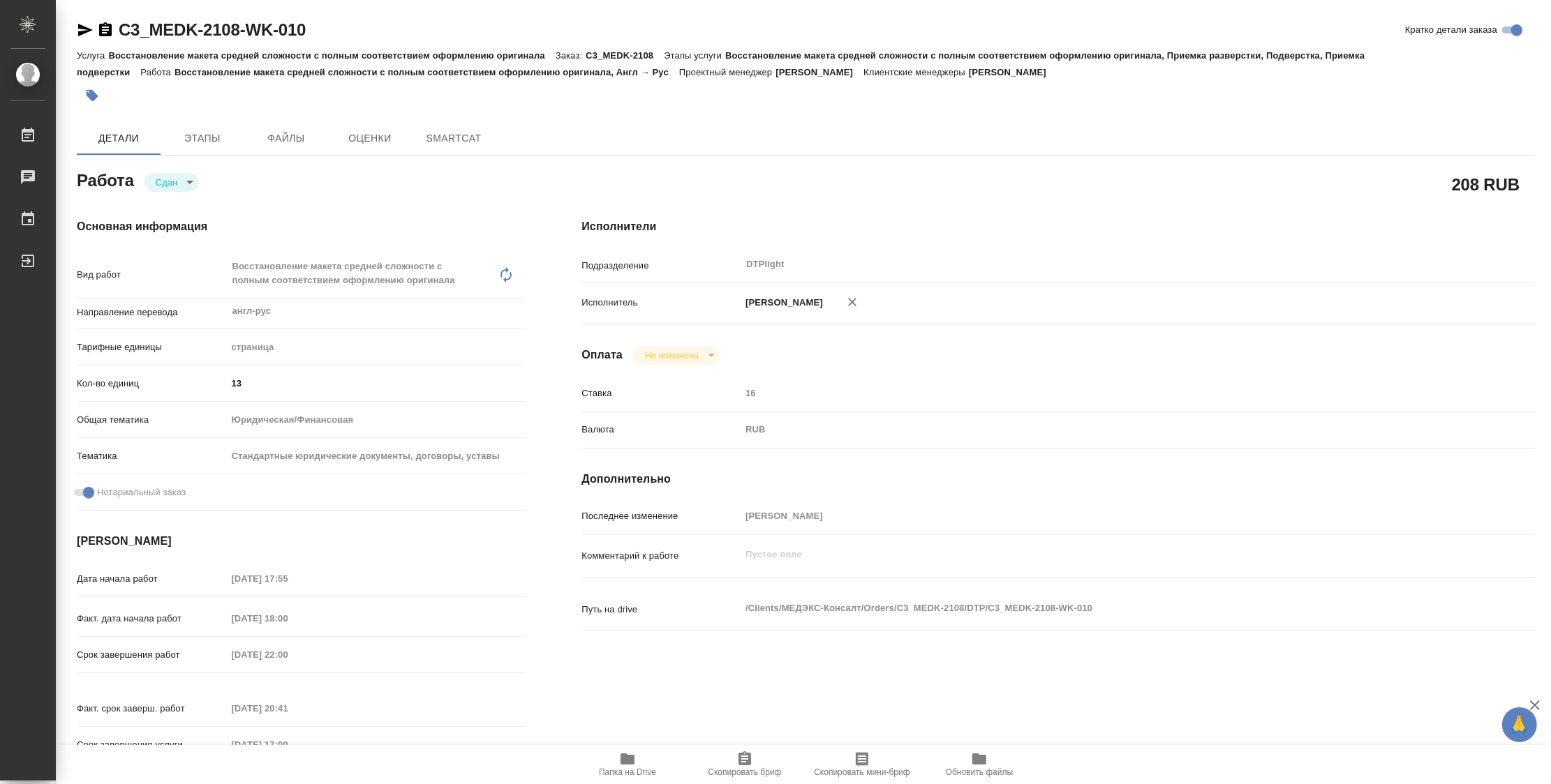
type textarea "x"
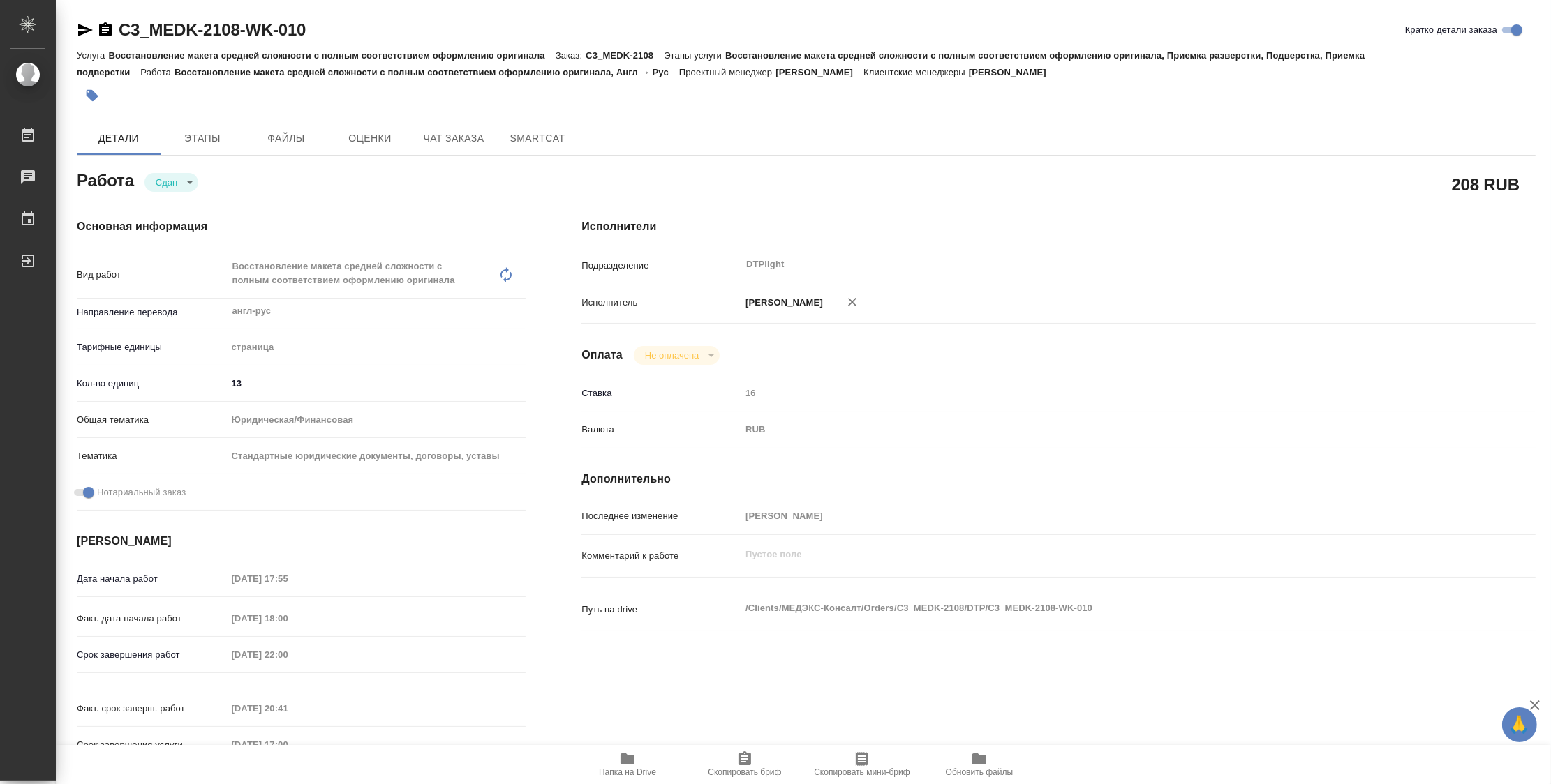
type textarea "x"
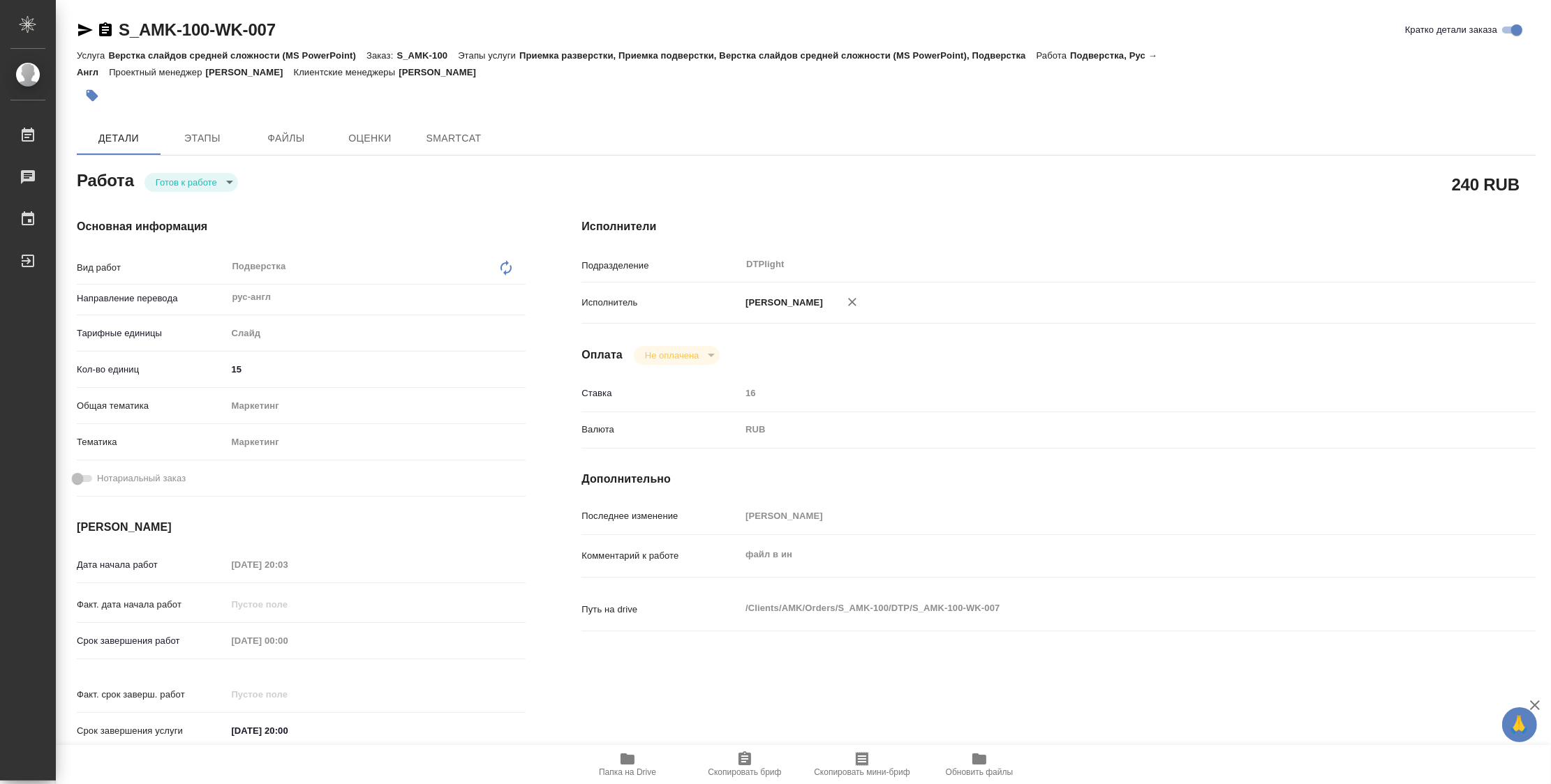
type textarea "x"
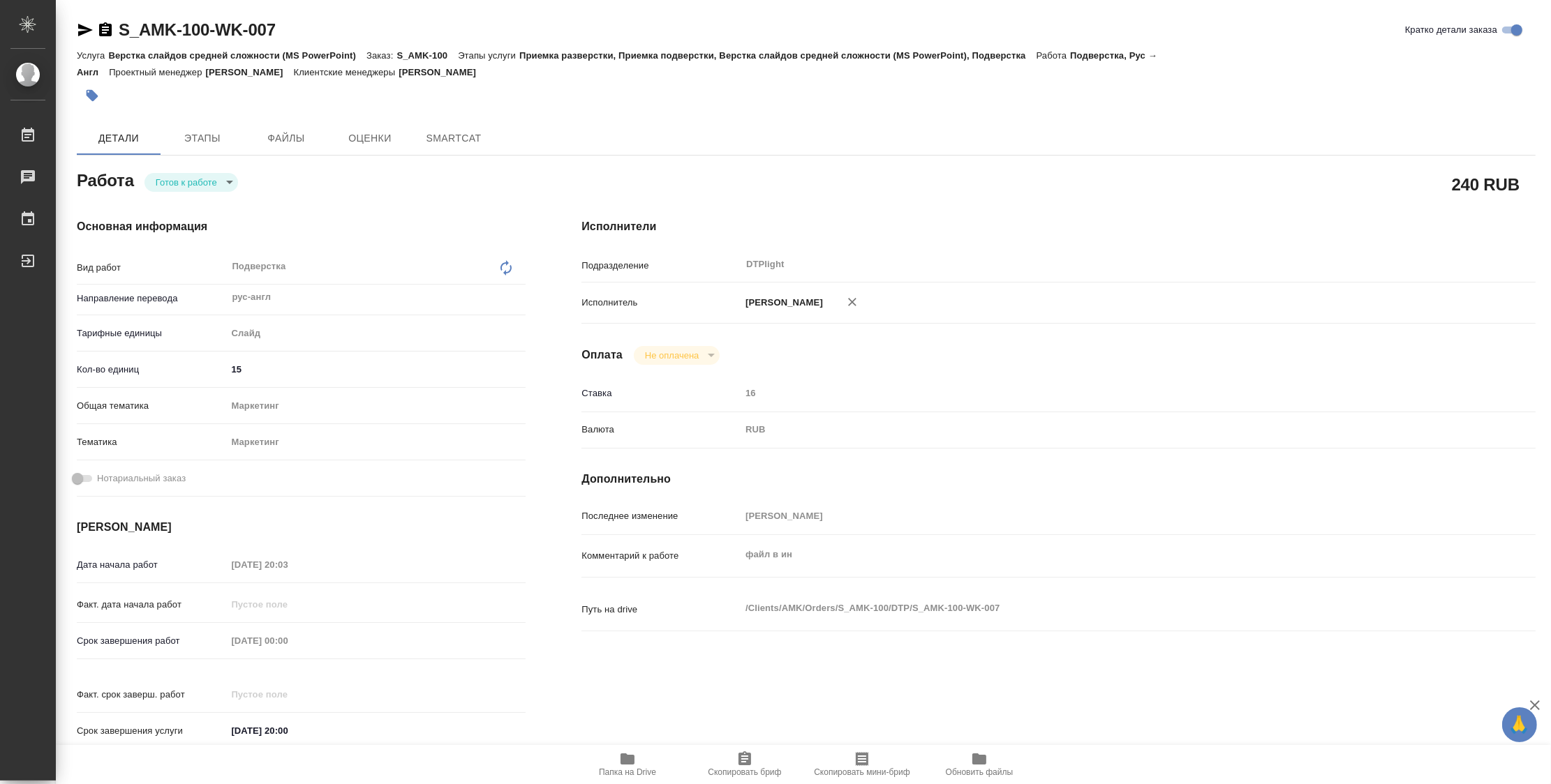
type textarea "x"
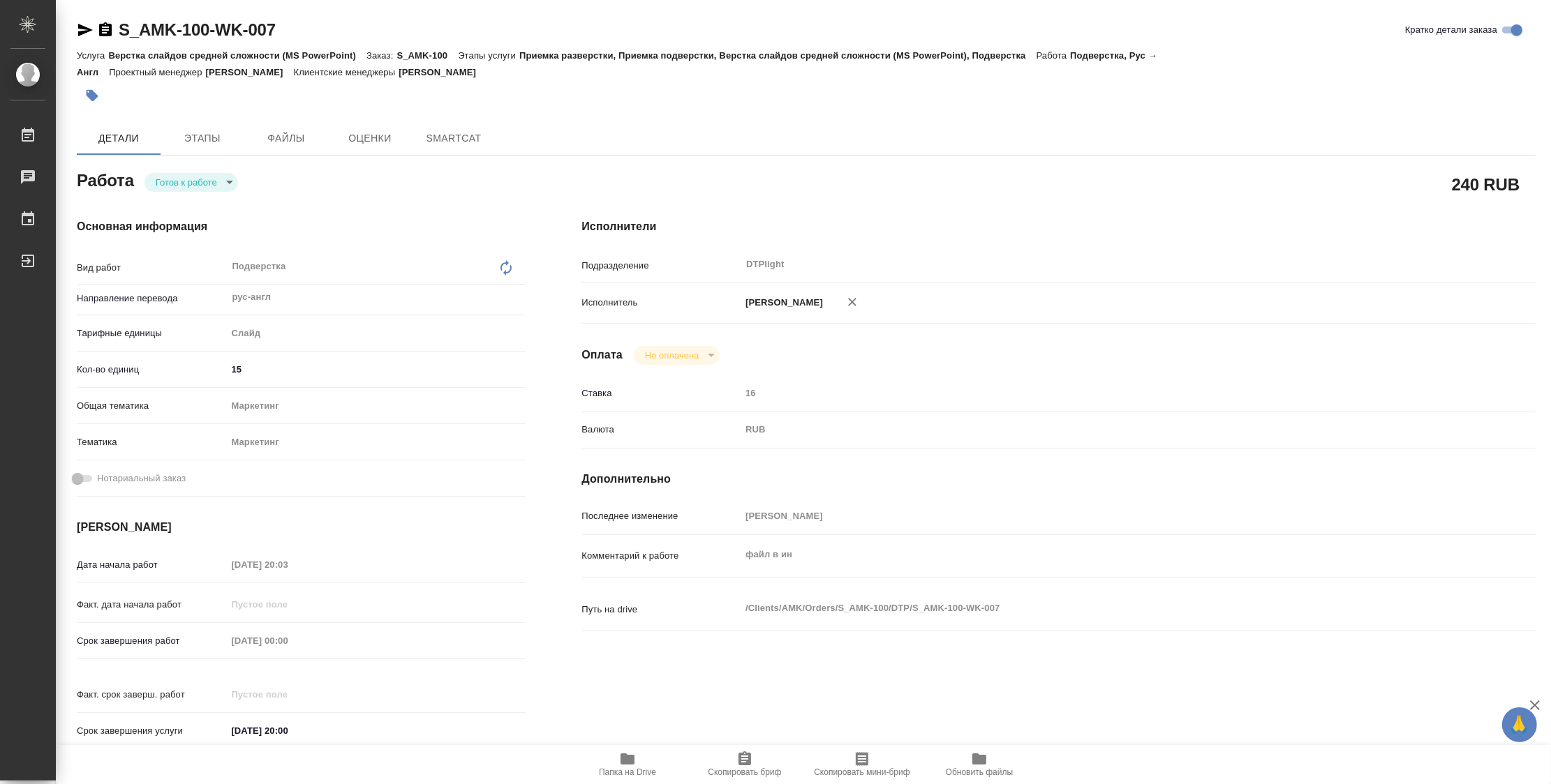
type textarea "x"
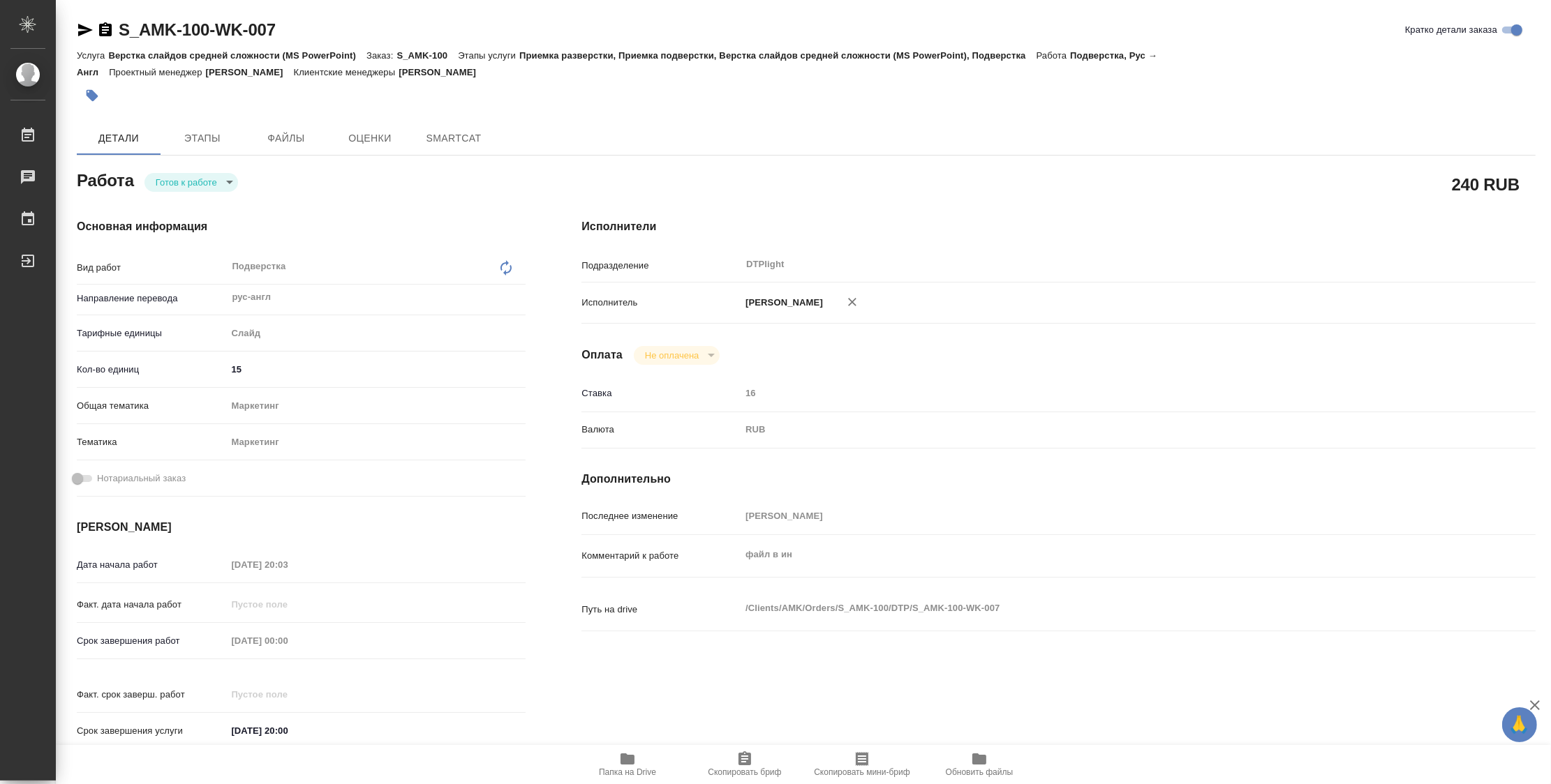
type textarea "x"
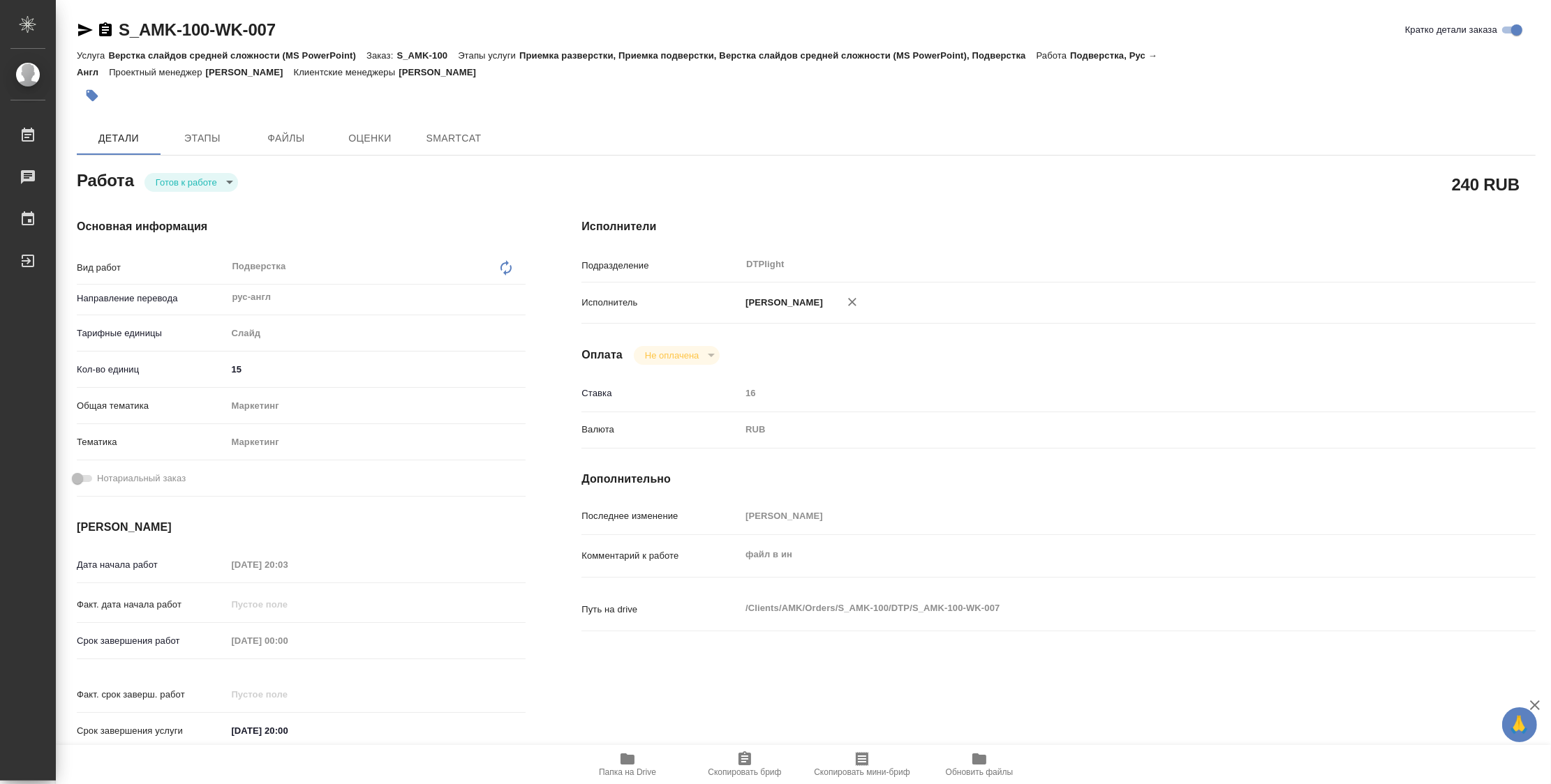
type textarea "x"
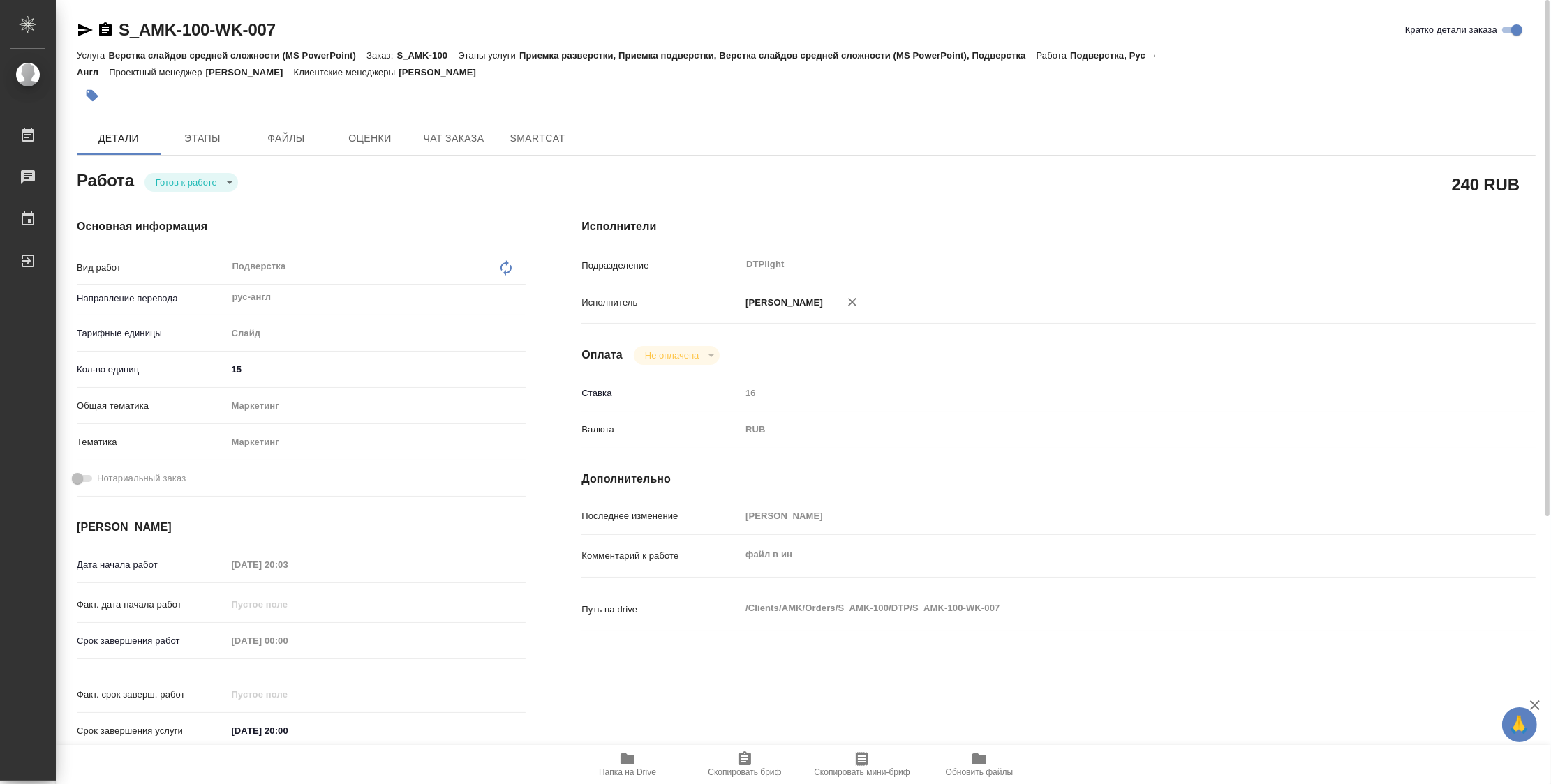
type textarea "x"
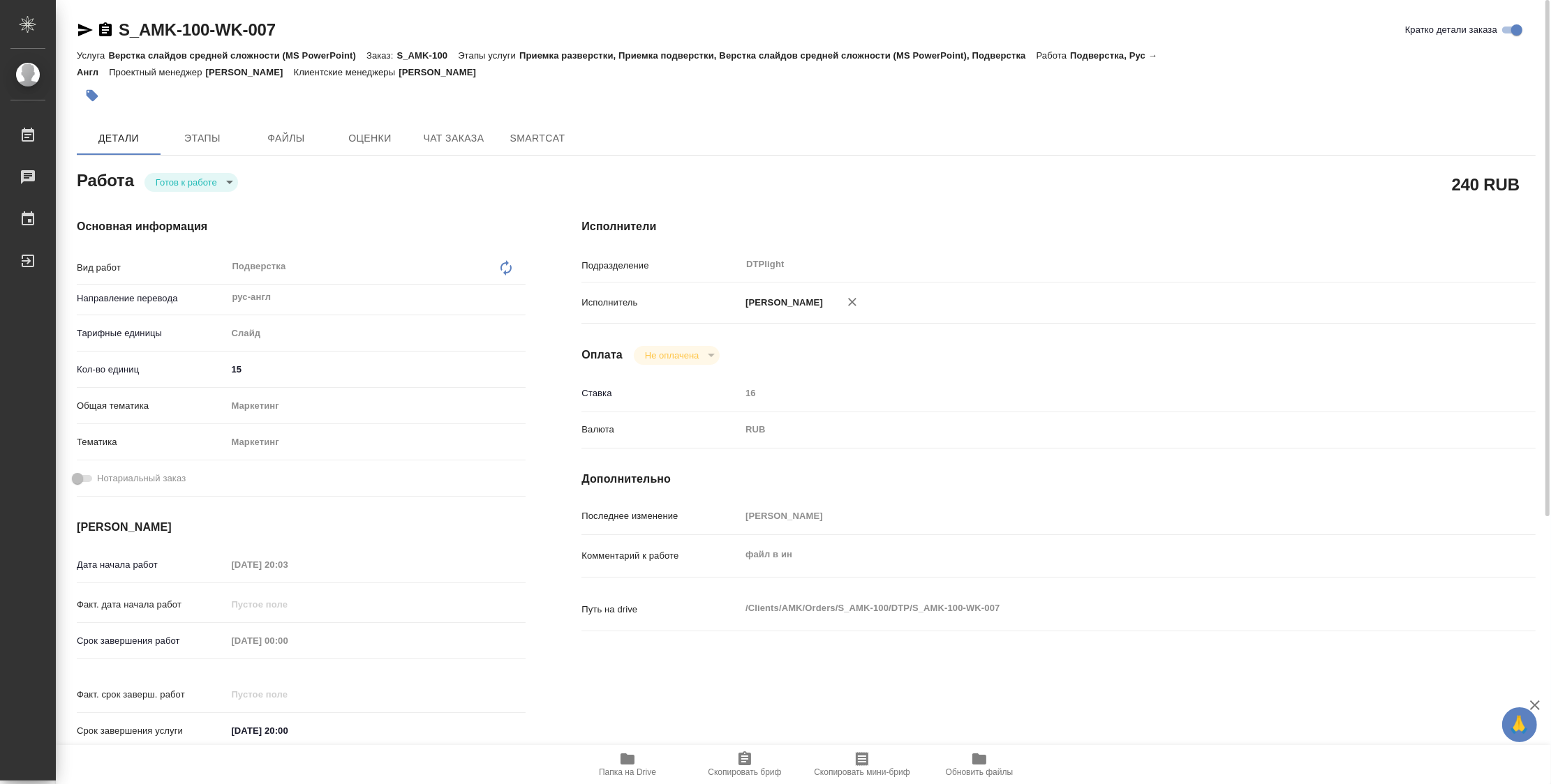
type textarea "x"
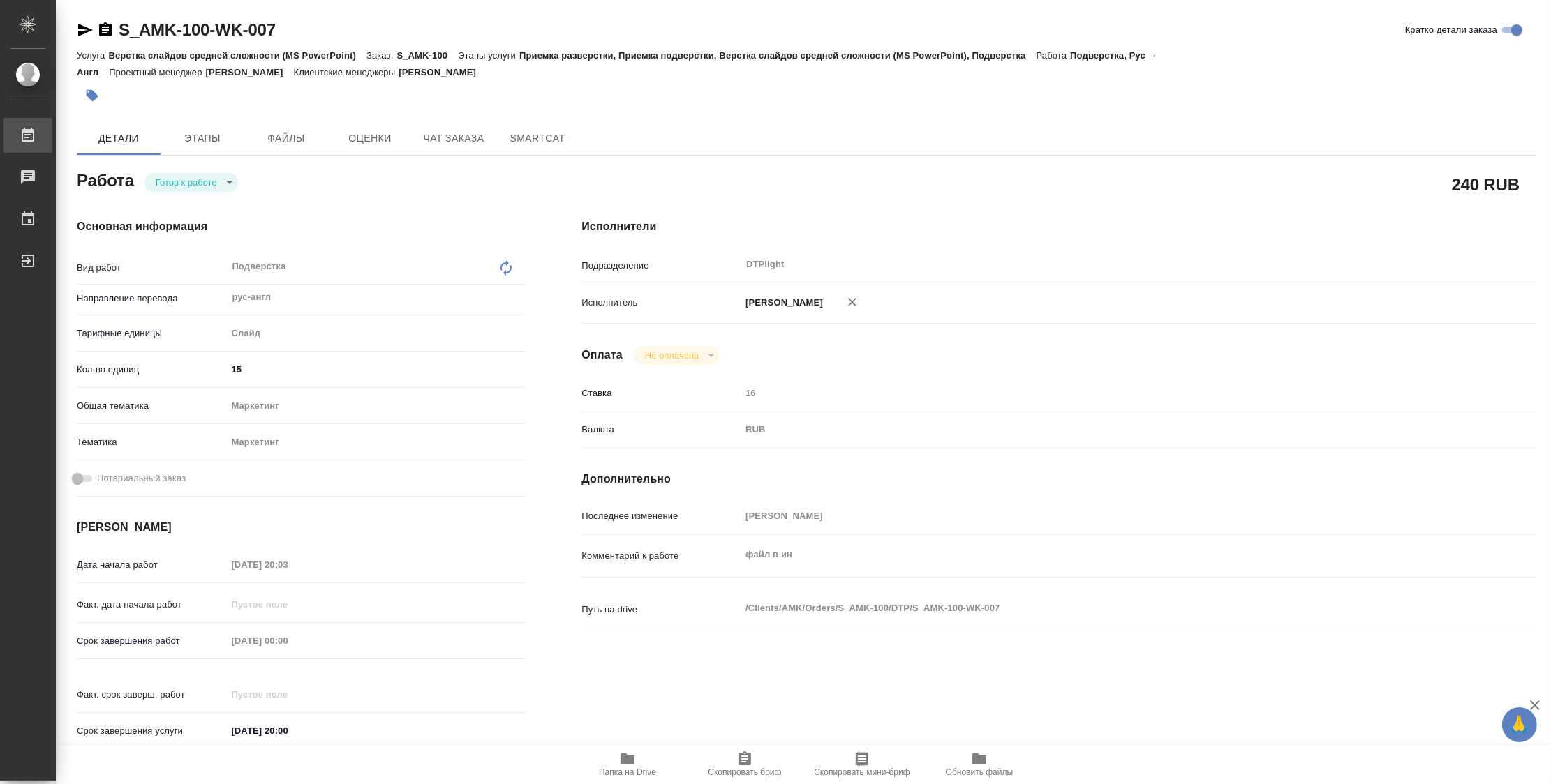
type textarea "x"
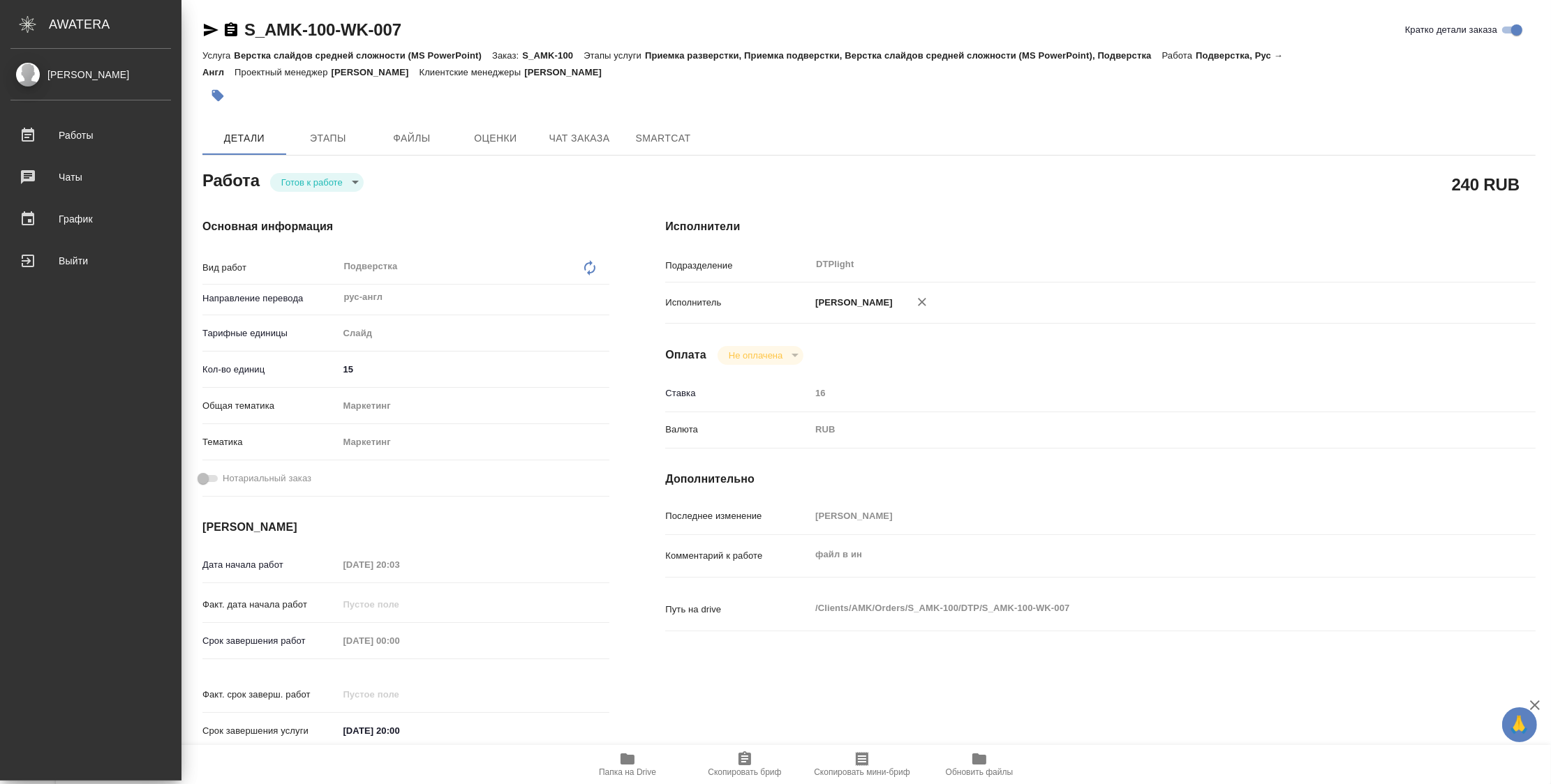
type textarea "x"
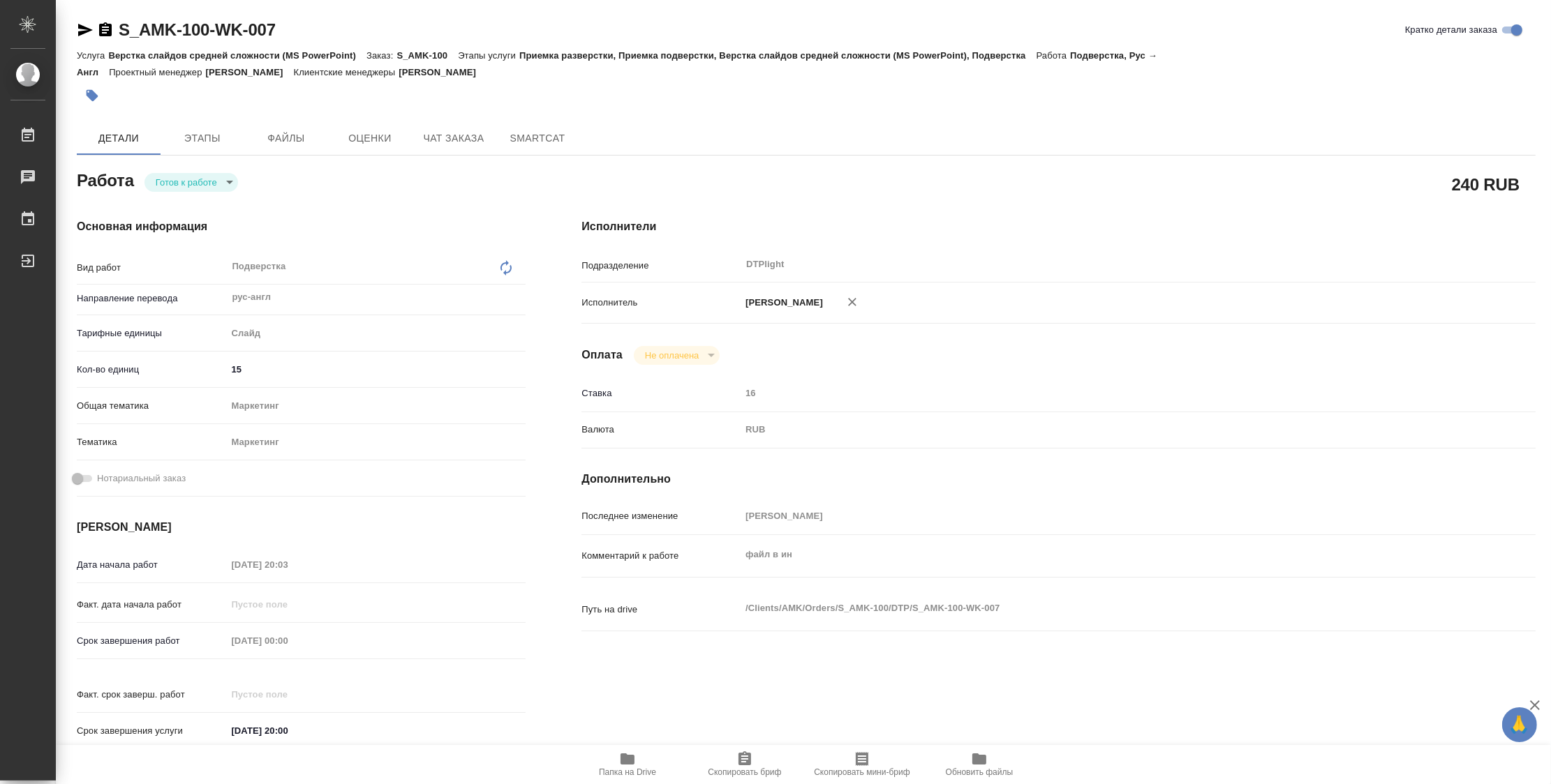
click at [213, 180] on body "🙏 .cls-1 fill:#fff; AWATERA Zubakova Viktoriya Работы 0 Чаты График Выйти S_AMK…" at bounding box center [775, 392] width 1551 height 784
click at [201, 180] on button "В работе" at bounding box center [179, 181] width 46 height 16
type textarea "x"
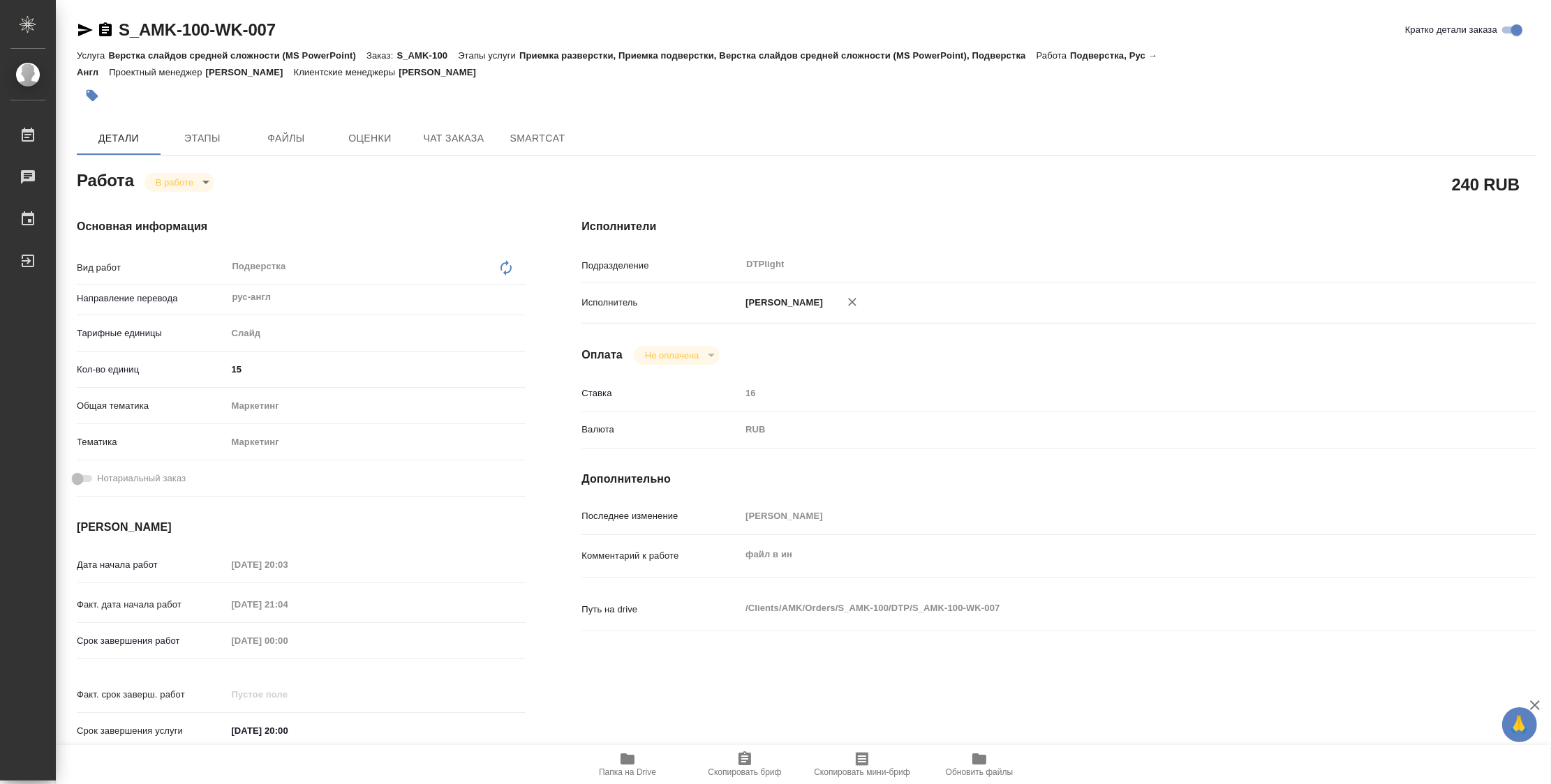
type textarea "x"
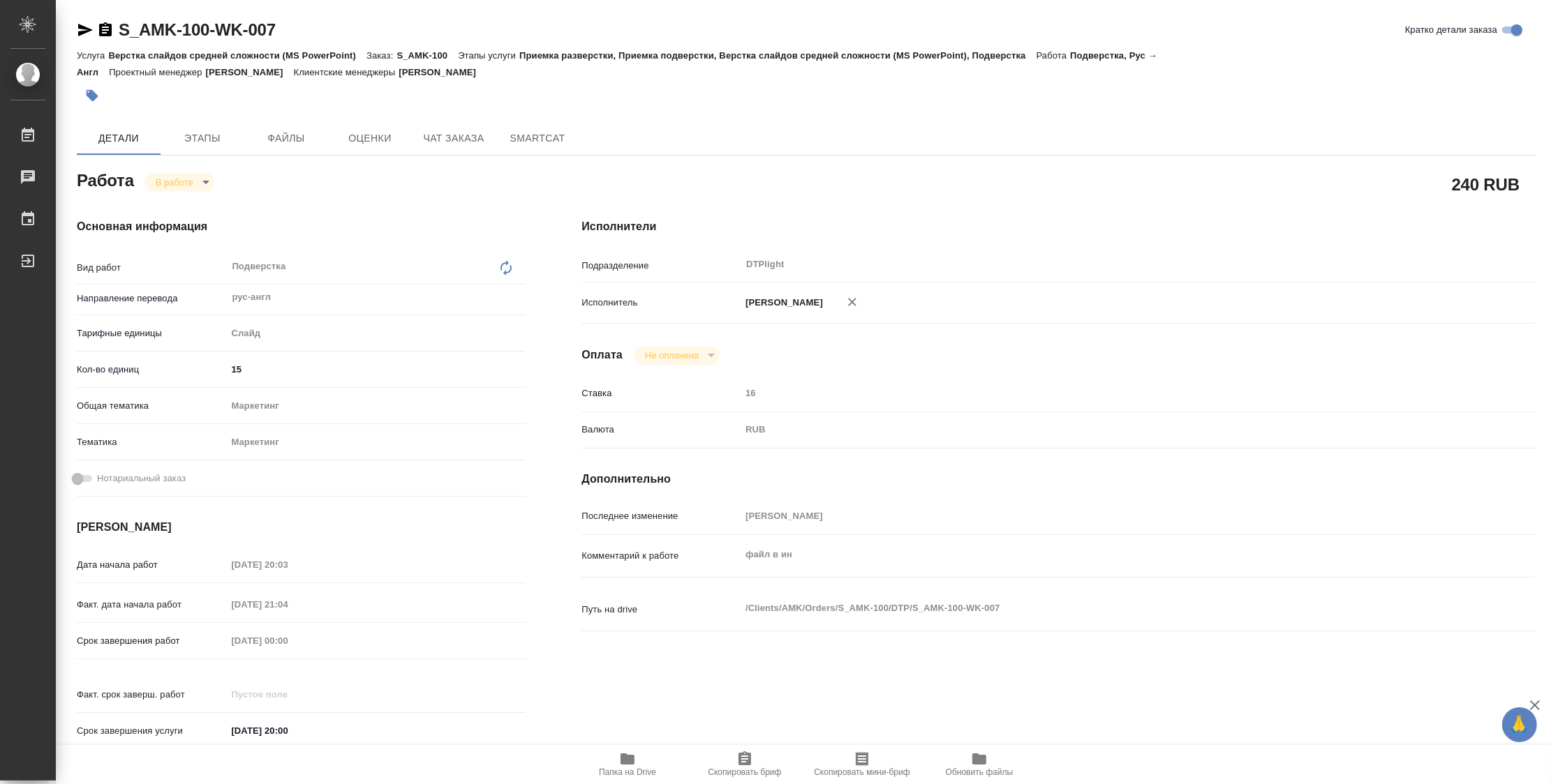
type textarea "x"
click at [201, 180] on body "🙏 .cls-1 fill:#fff; AWATERA Zubakova Viktoriya Работы 0 Чаты График Выйти S_AMK…" at bounding box center [775, 392] width 1551 height 784
type textarea "x"
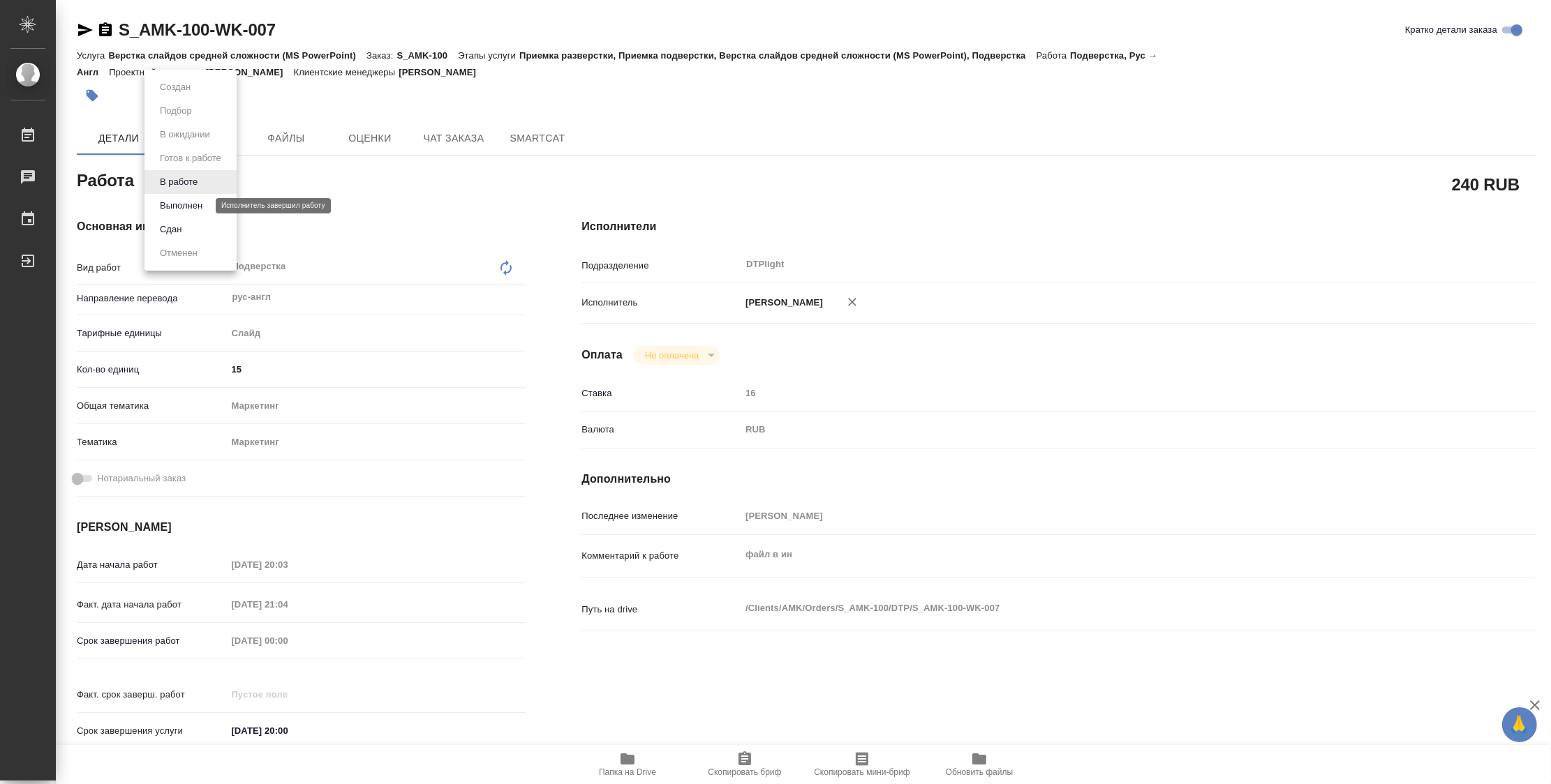
type textarea "x"
click at [195, 206] on button "Выполнен" at bounding box center [181, 205] width 51 height 16
type textarea "x"
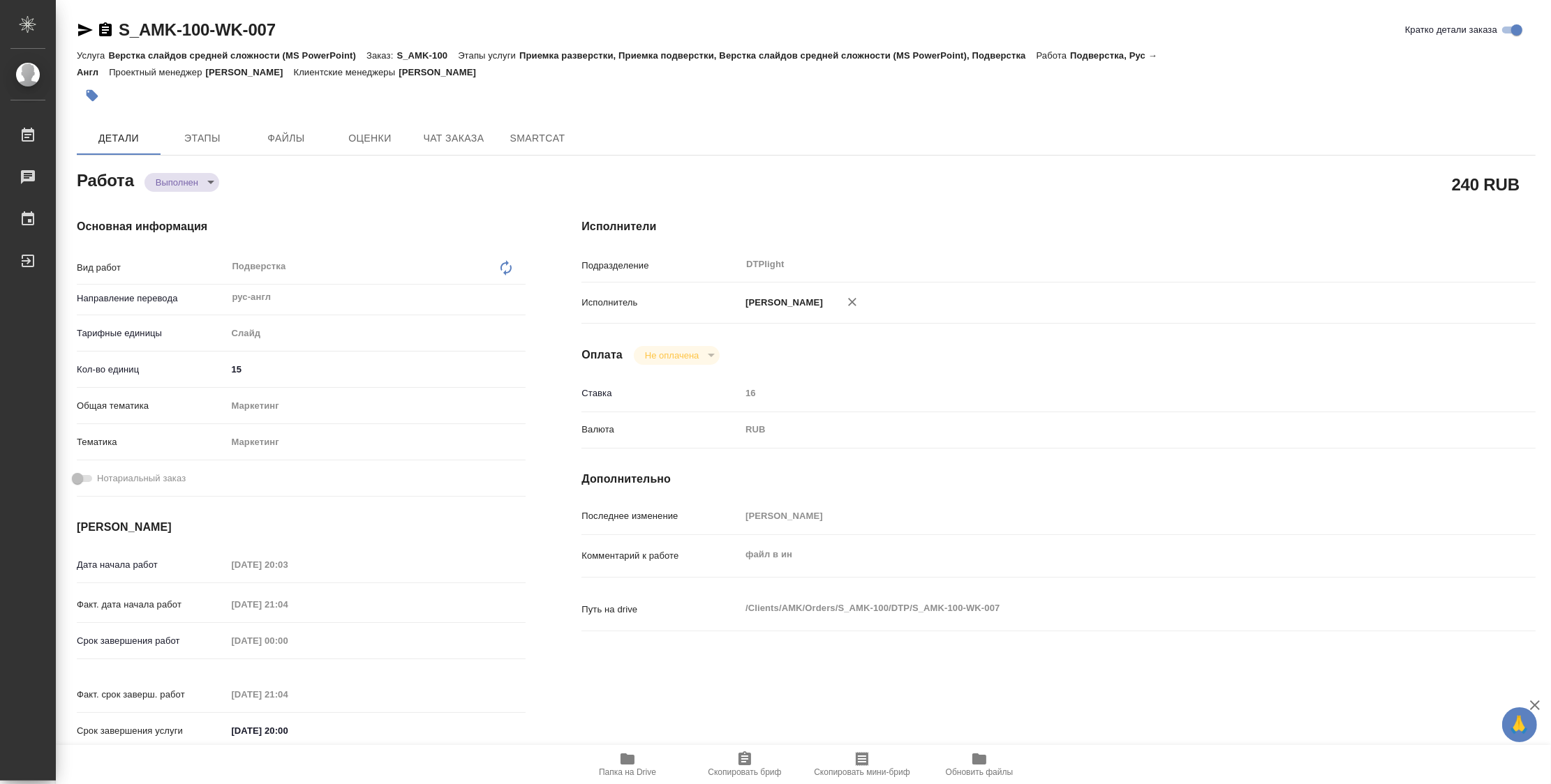
type textarea "x"
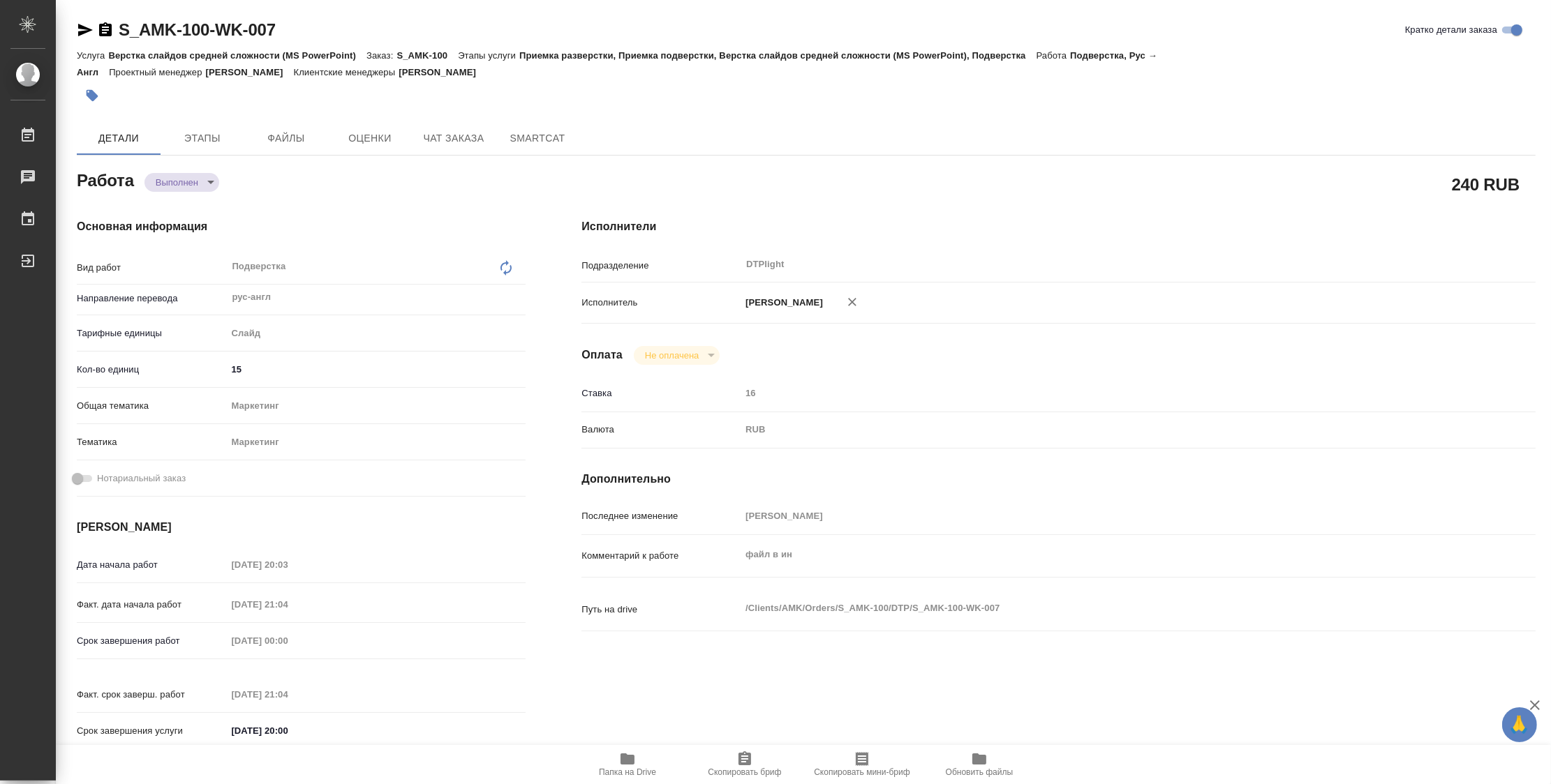
type textarea "x"
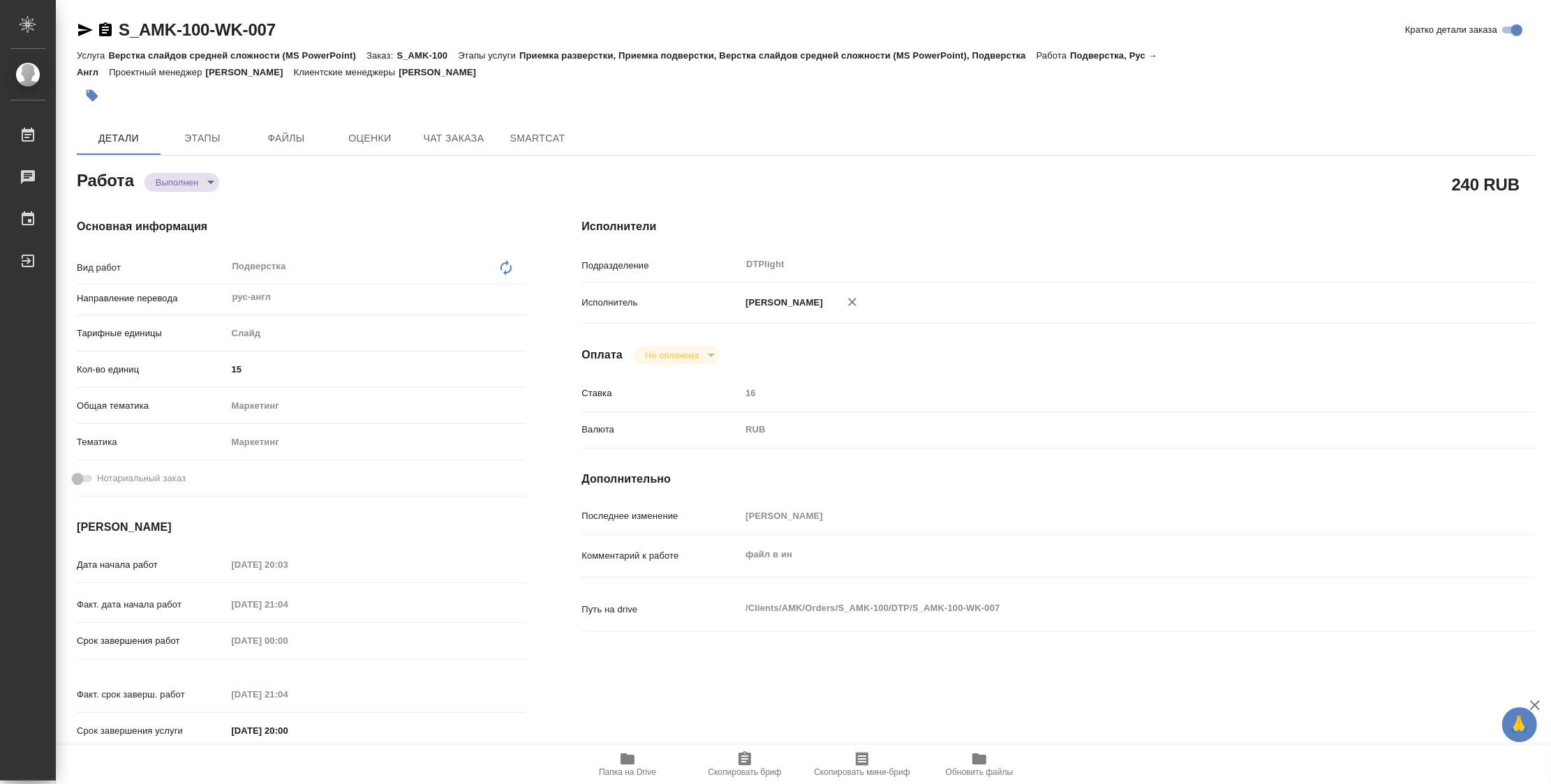
type textarea "x"
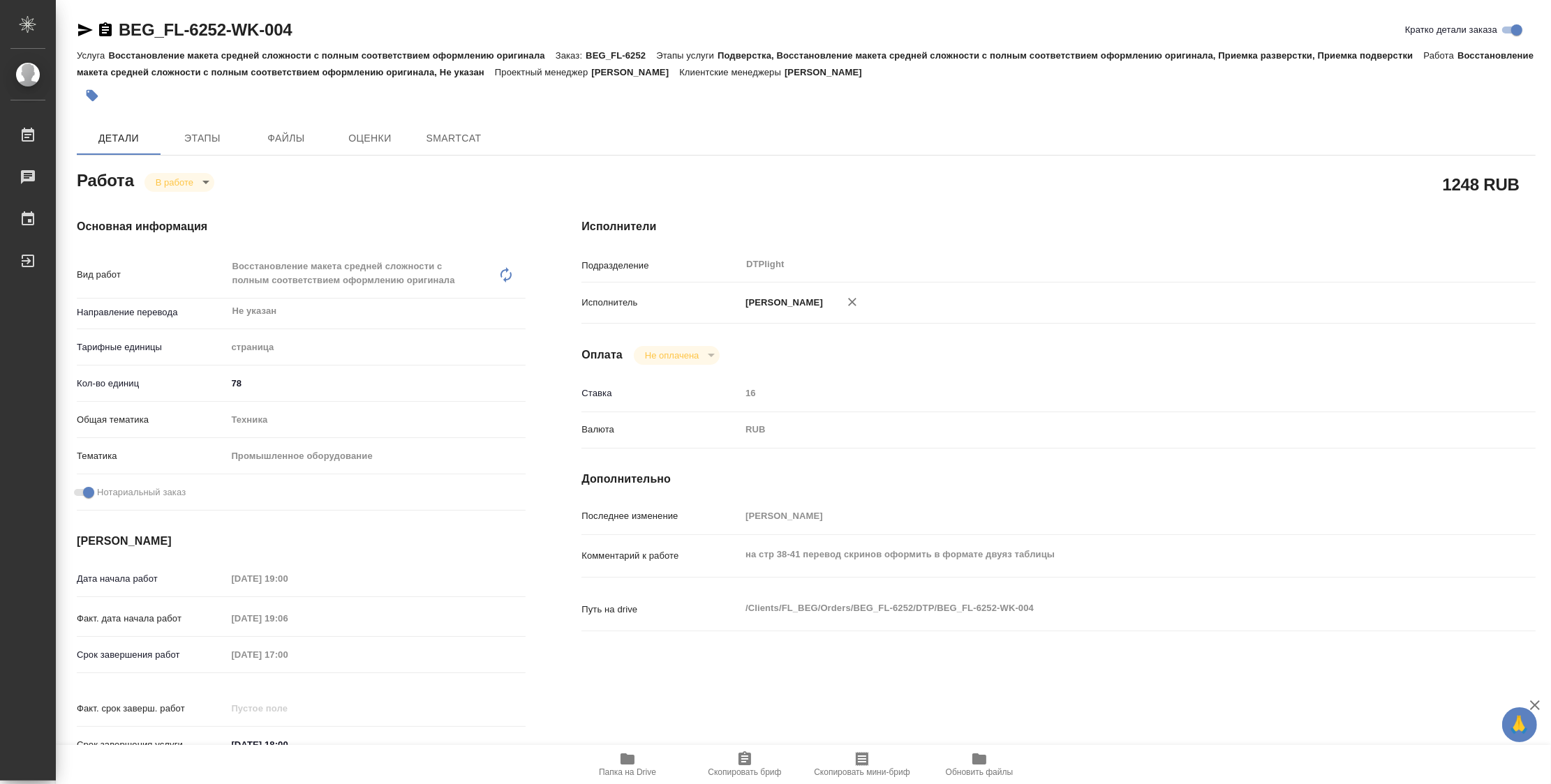
type textarea "x"
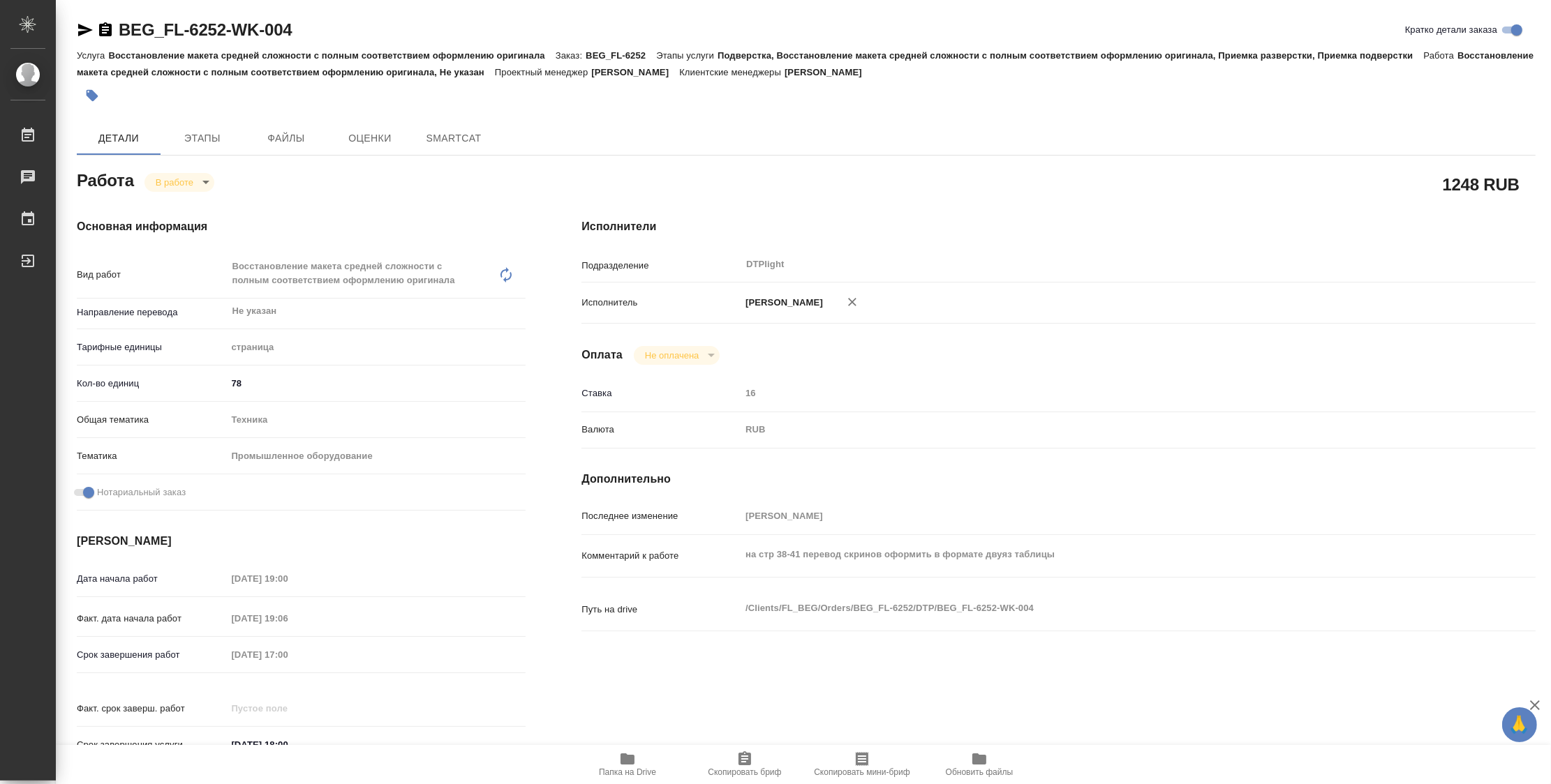
type textarea "x"
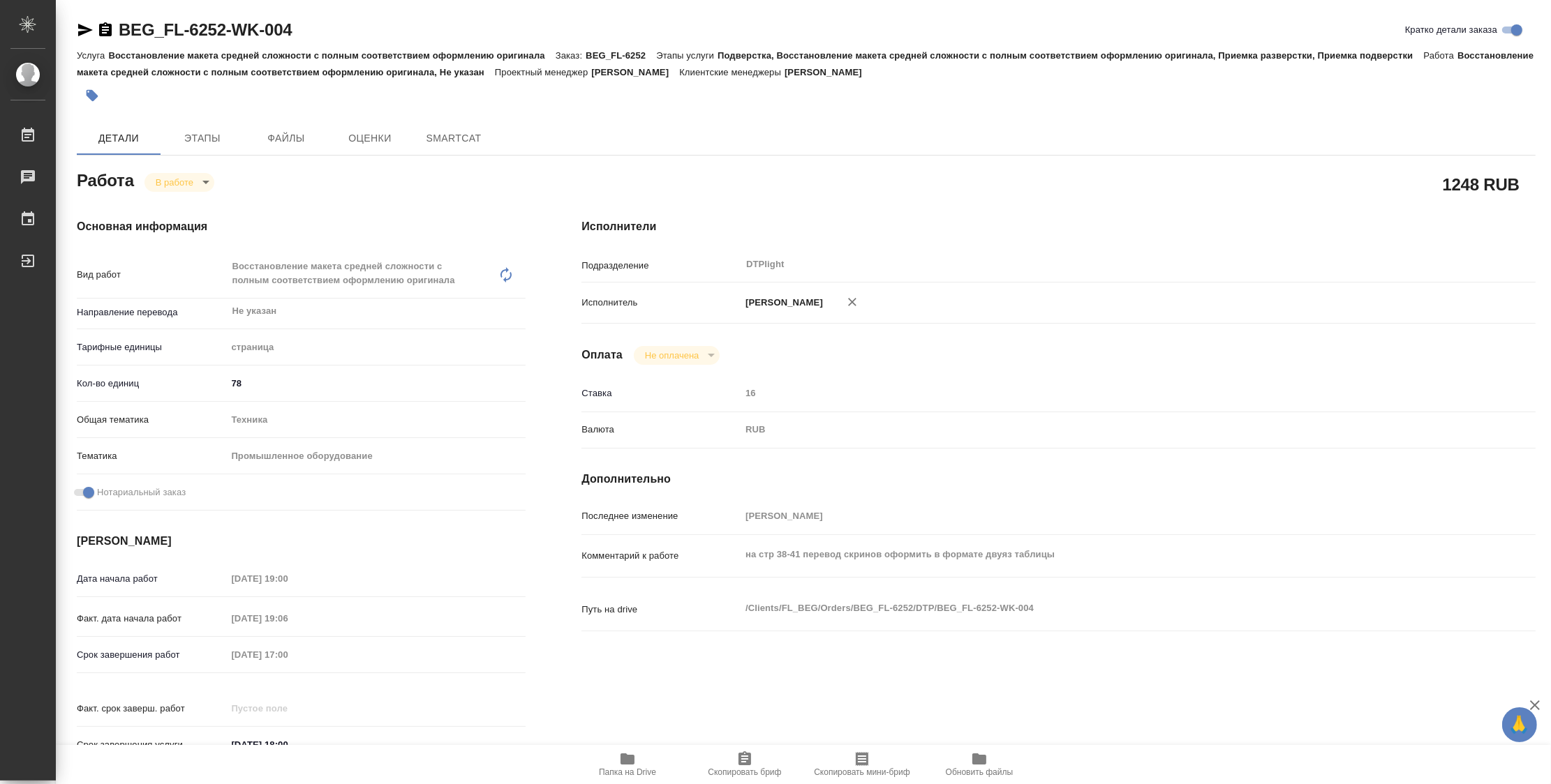
type textarea "x"
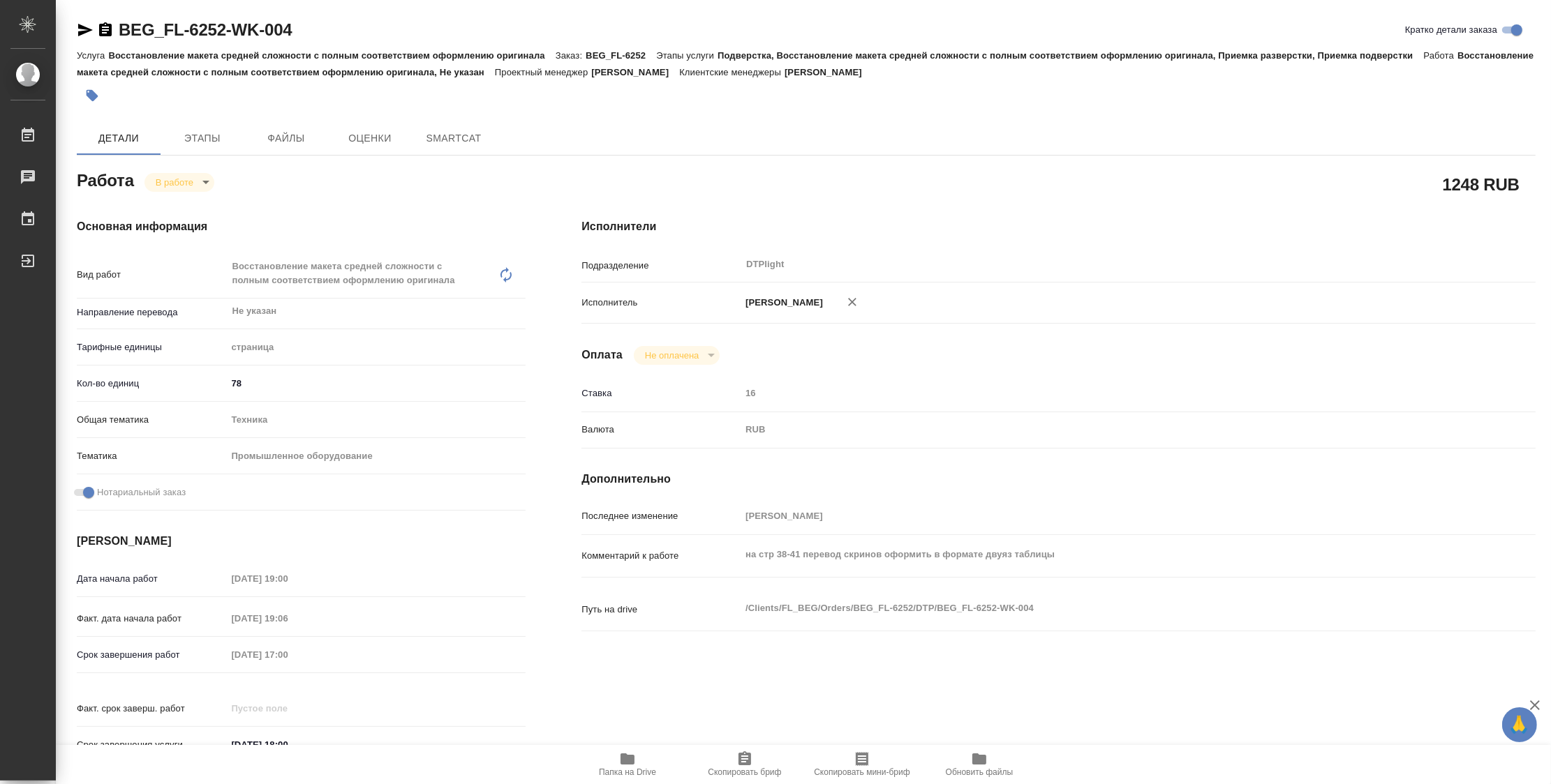
type textarea "x"
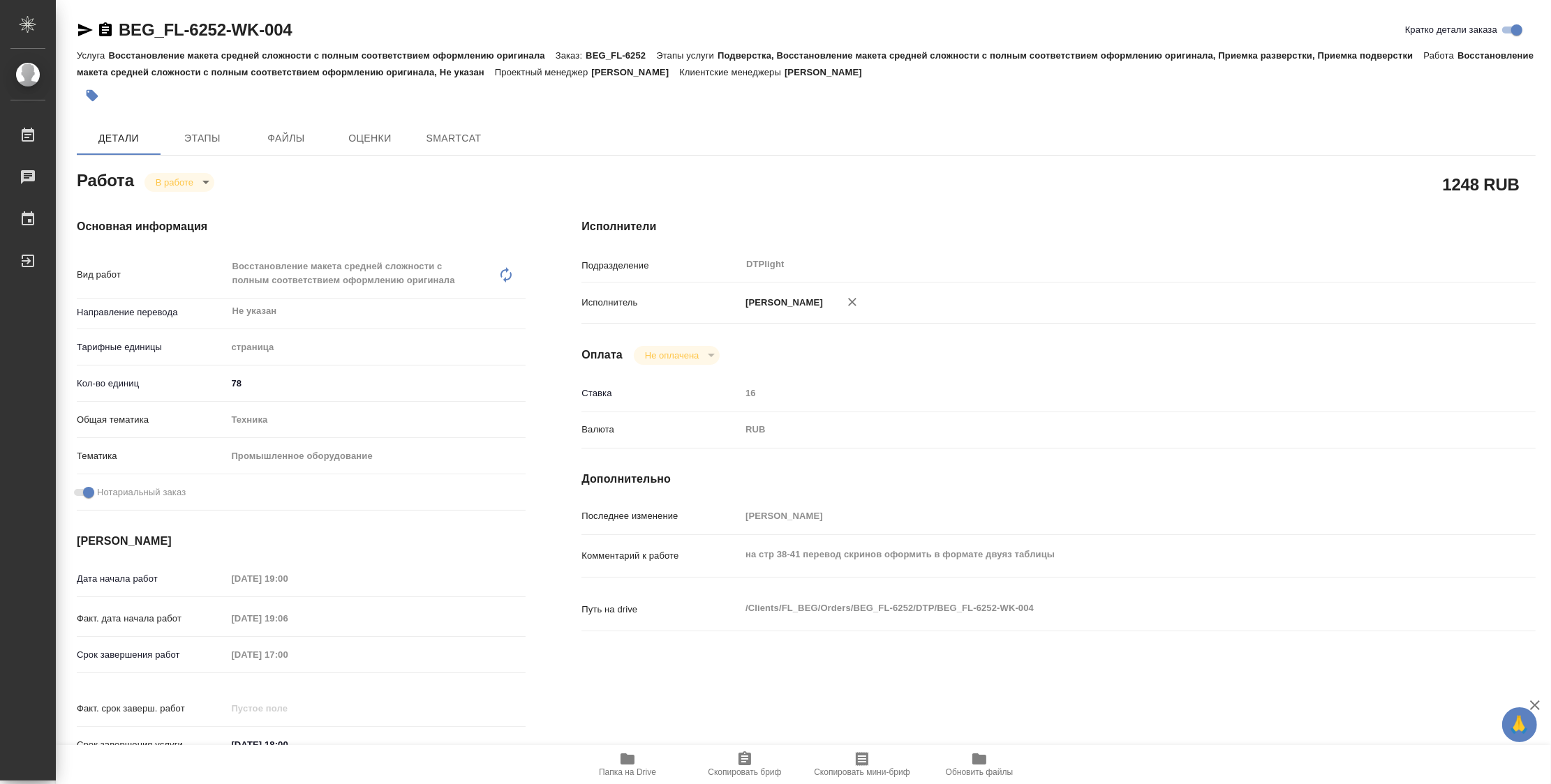
type textarea "x"
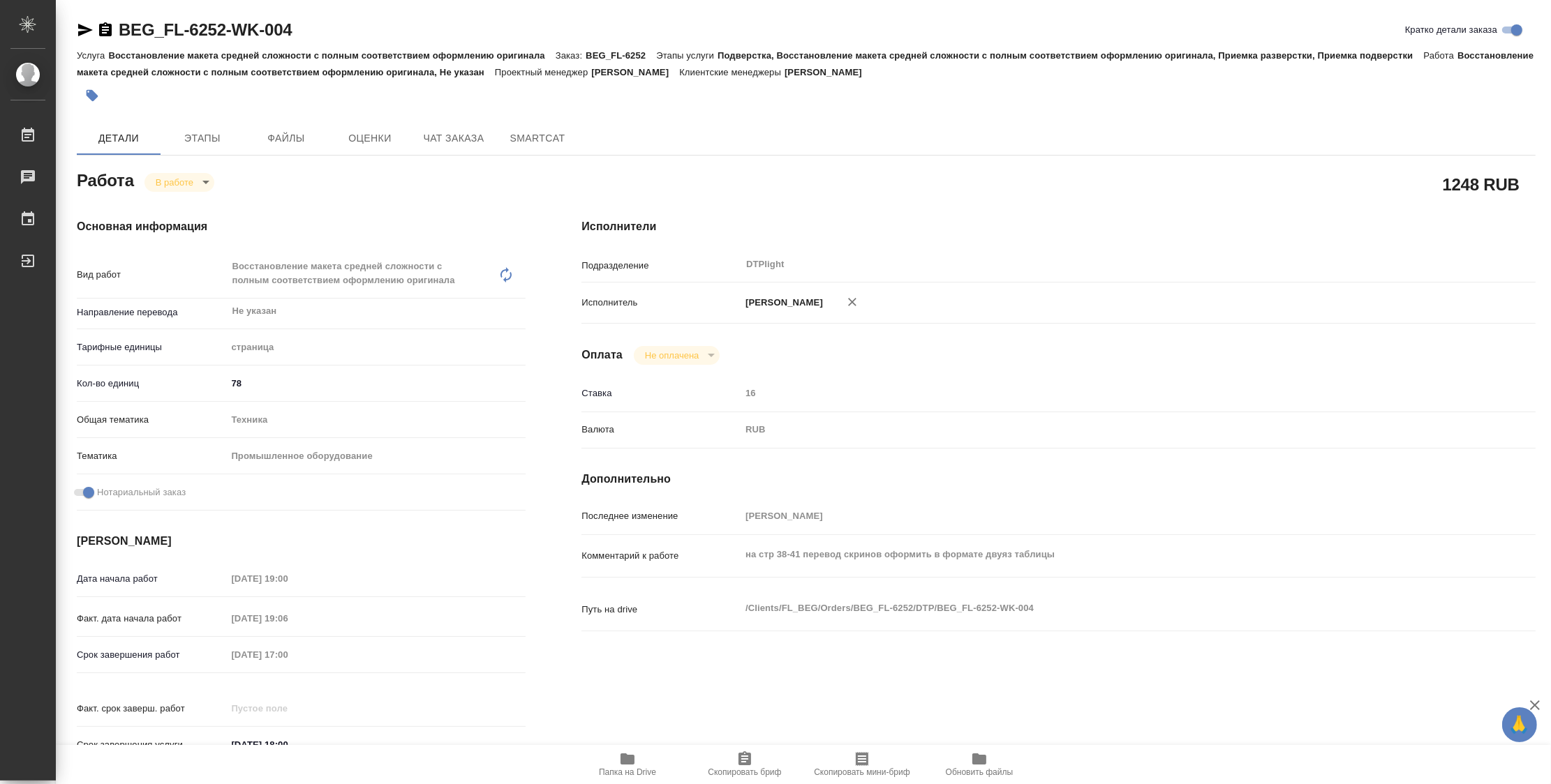
type textarea "x"
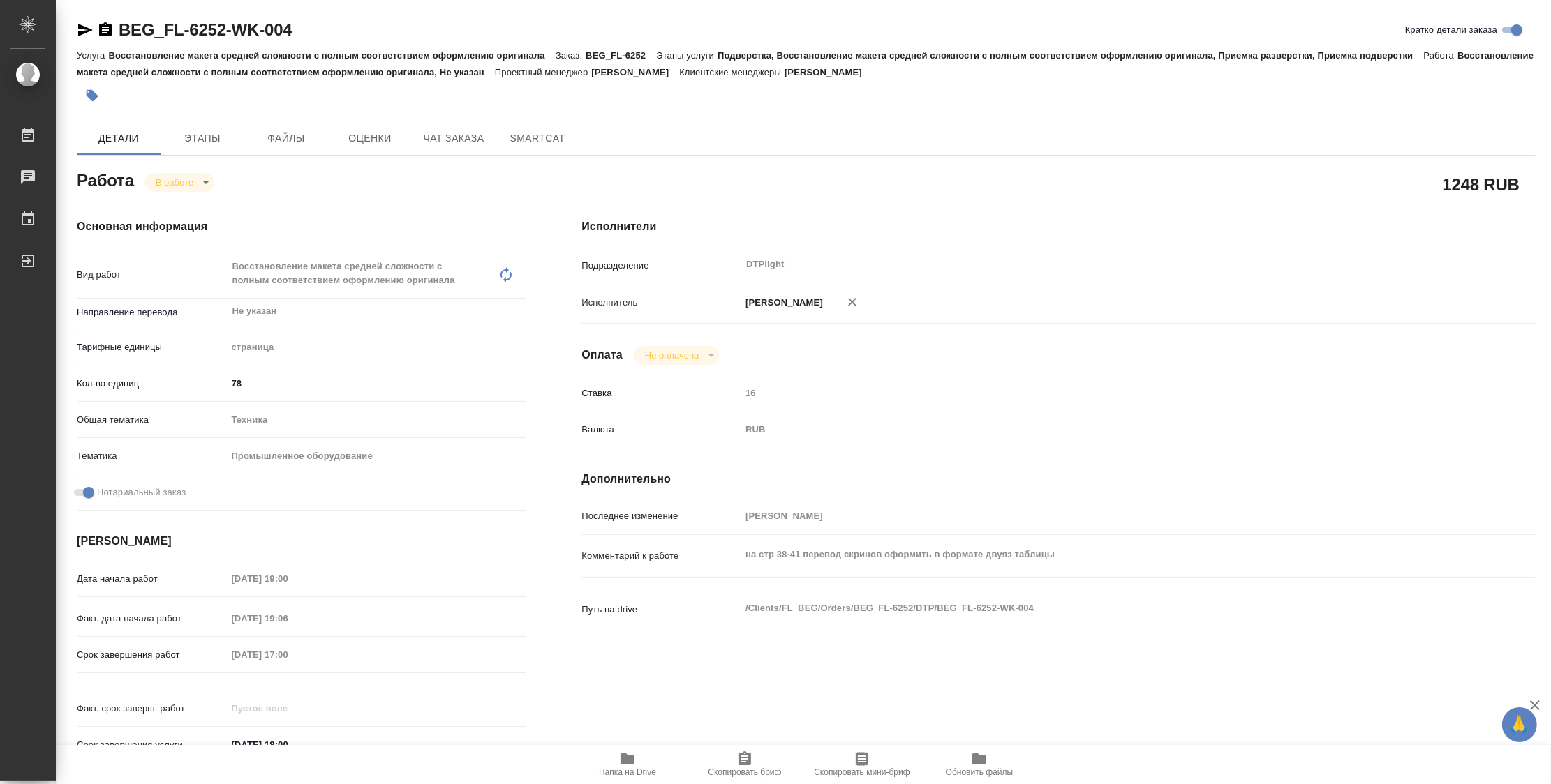
type textarea "x"
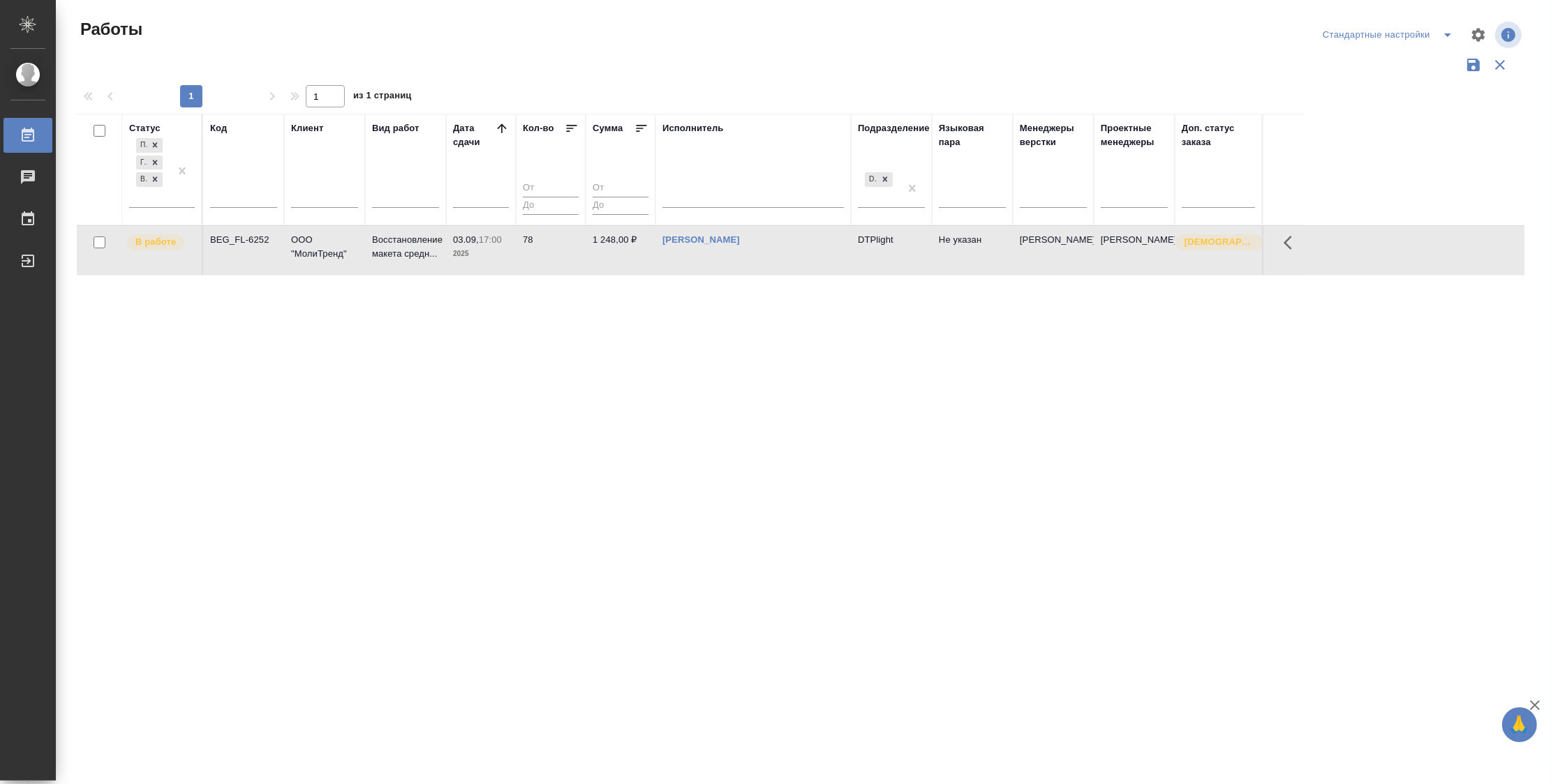
click at [467, 338] on div "Статус Подбор Готов к работе В работе Код Клиент Вид работ Дата сдачи Кол-во Су…" at bounding box center [801, 365] width 1447 height 502
click at [167, 201] on div "Подбор Готов к работе В работе" at bounding box center [149, 171] width 40 height 71
click at [265, 271] on div "В ожидании" at bounding box center [314, 264] width 210 height 25
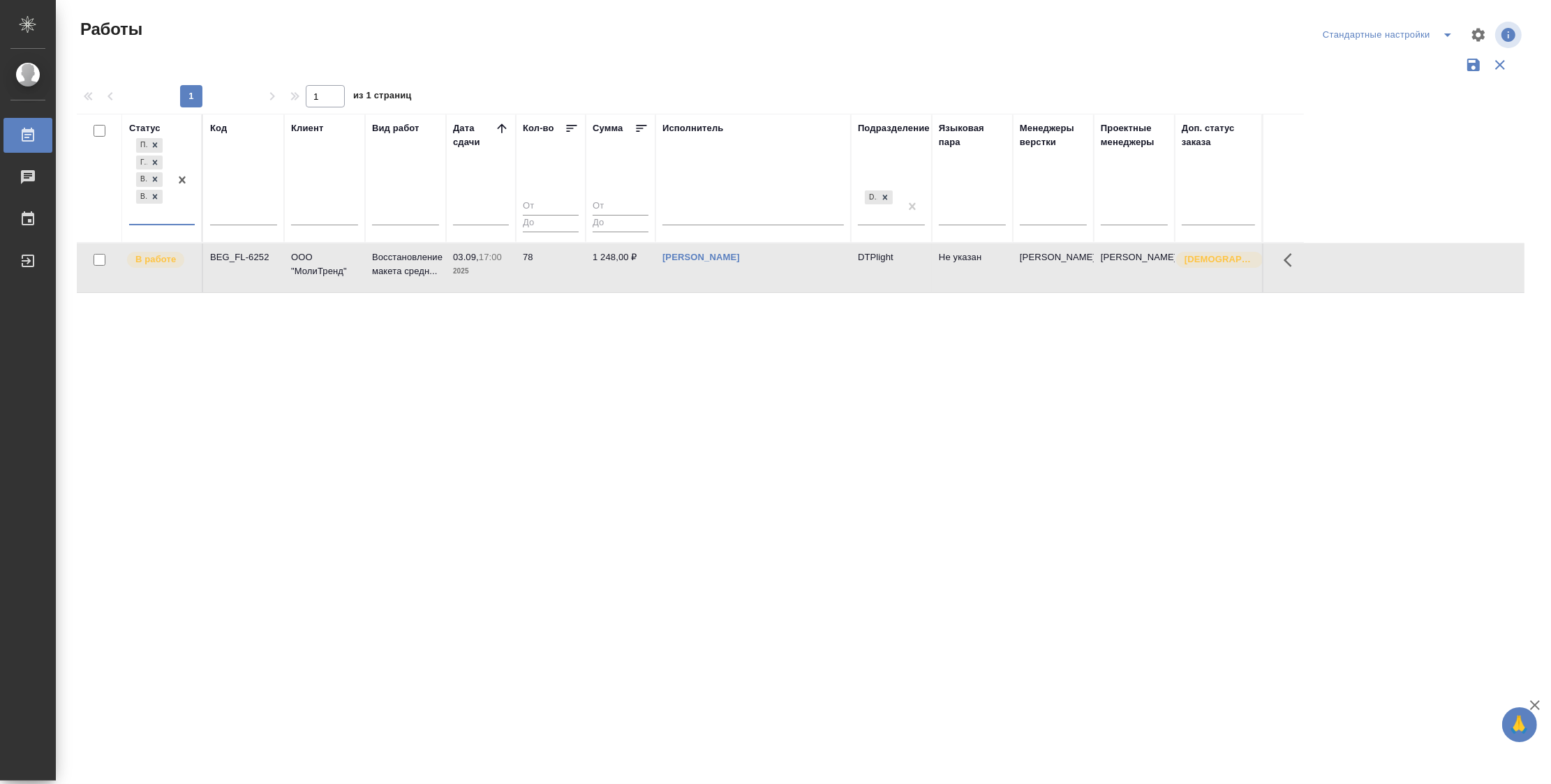
click at [162, 214] on div "Подбор Готов к работе В работе В ожидании" at bounding box center [149, 180] width 40 height 89
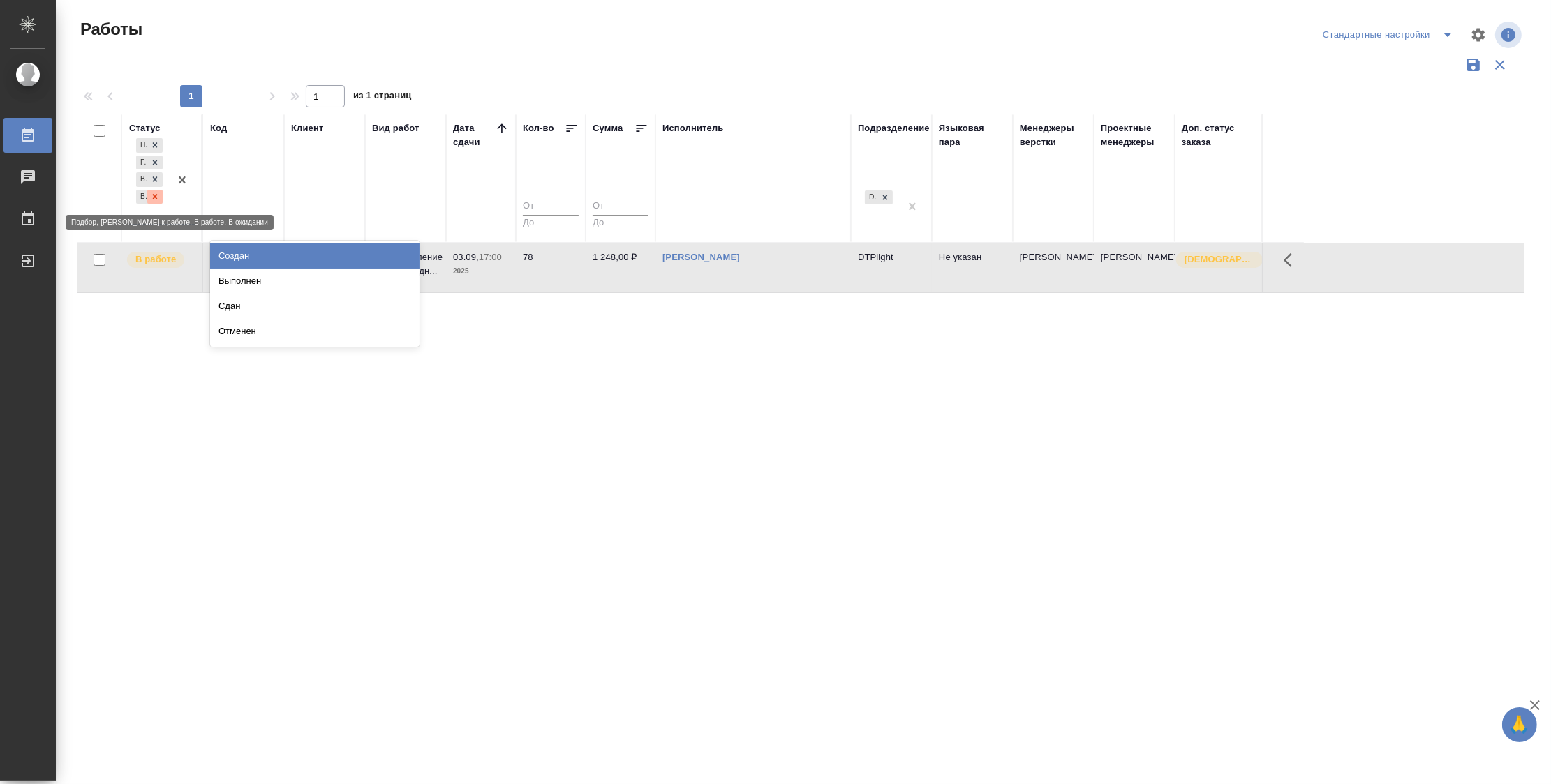
click at [155, 200] on icon at bounding box center [155, 196] width 10 height 10
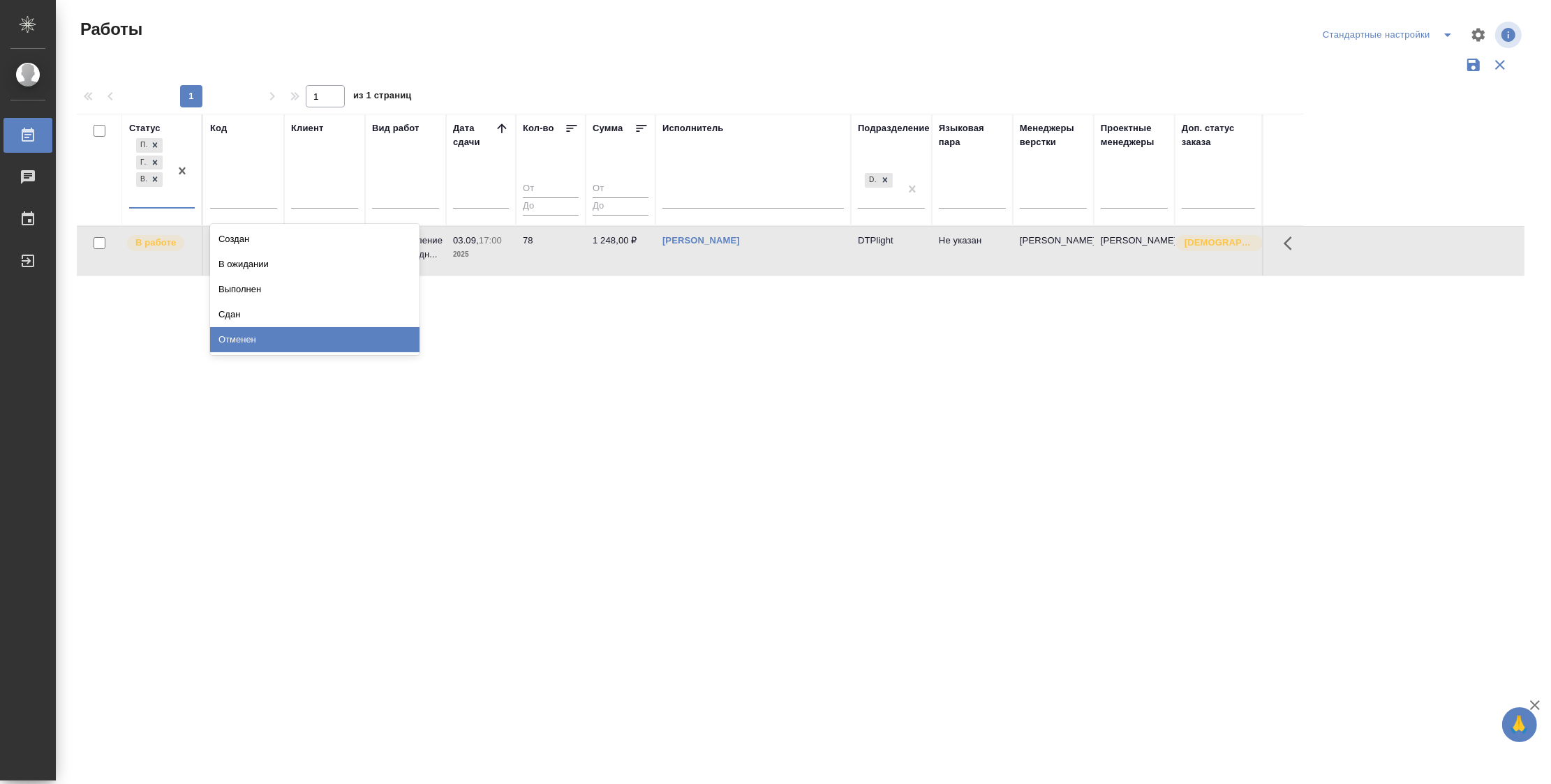
click at [333, 450] on div "Статус option В ожидании, deselected. option Отменен focused, 8 of 8. 5 results…" at bounding box center [801, 365] width 1447 height 502
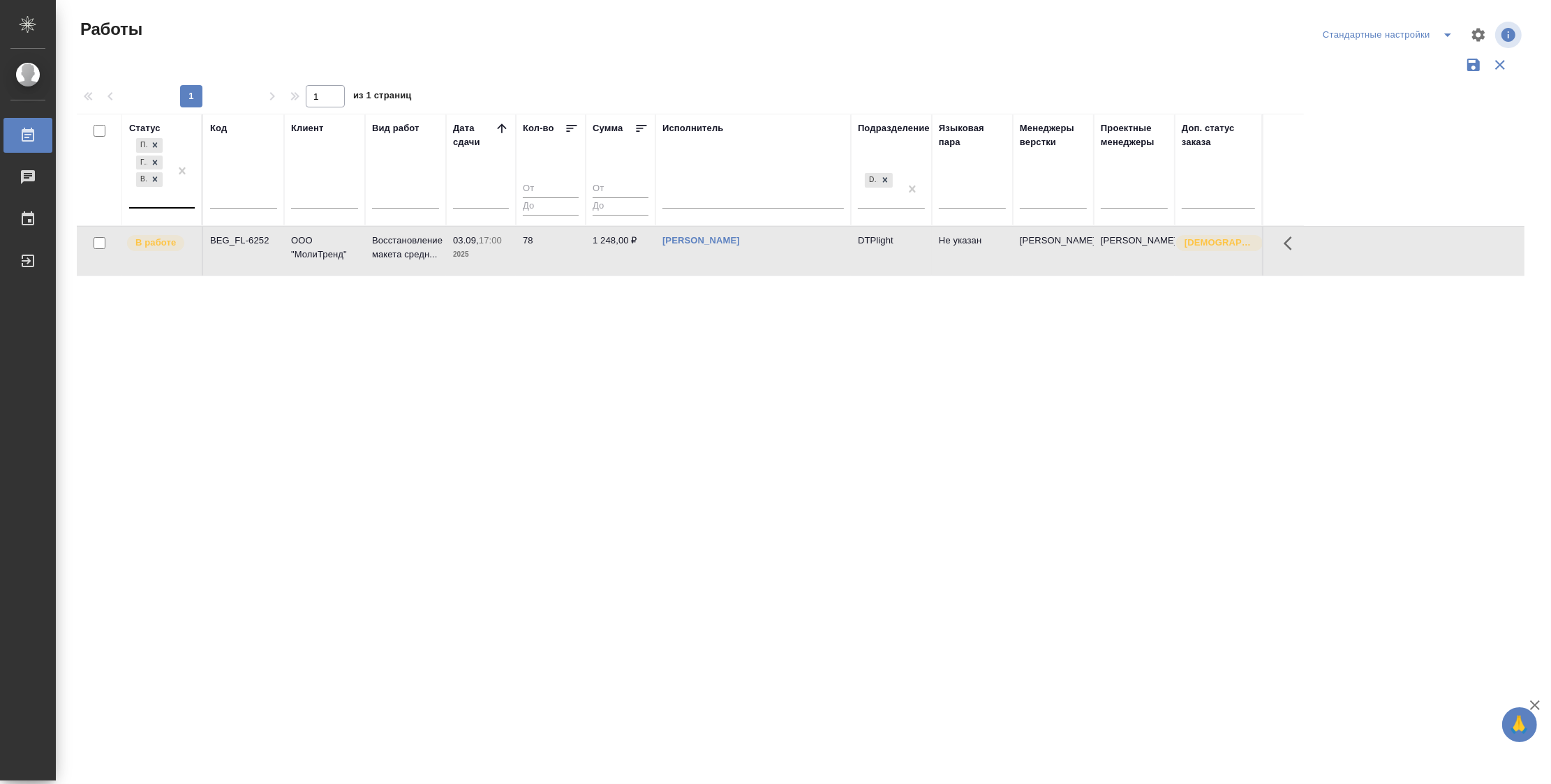
click at [177, 197] on div at bounding box center [181, 171] width 25 height 71
click at [236, 265] on div "В ожидании" at bounding box center [314, 264] width 210 height 25
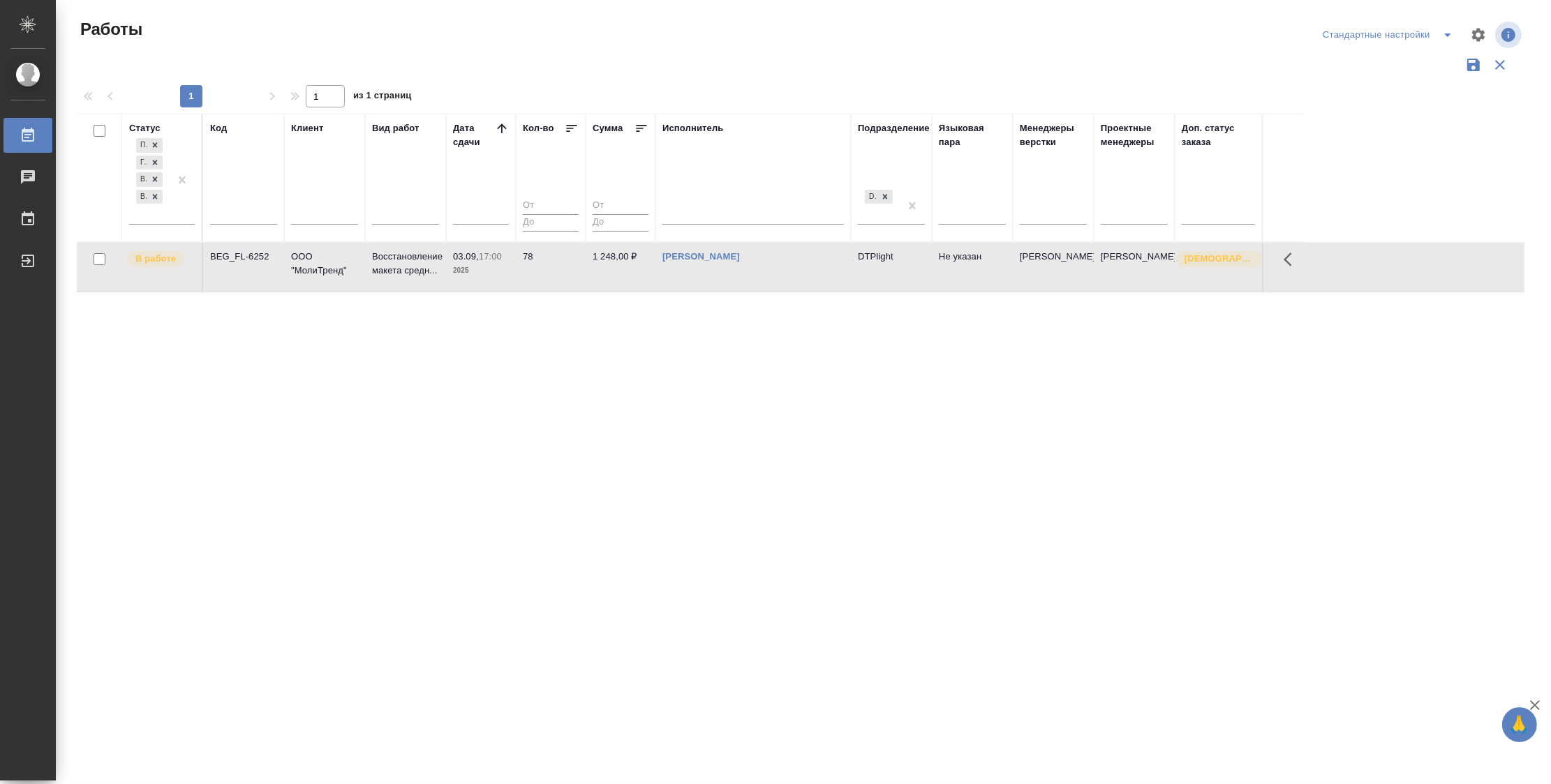
click at [443, 530] on div "Статус Подбор Готов к работе В работе В ожидании Код Клиент Вид работ Дата сдач…" at bounding box center [801, 365] width 1447 height 502
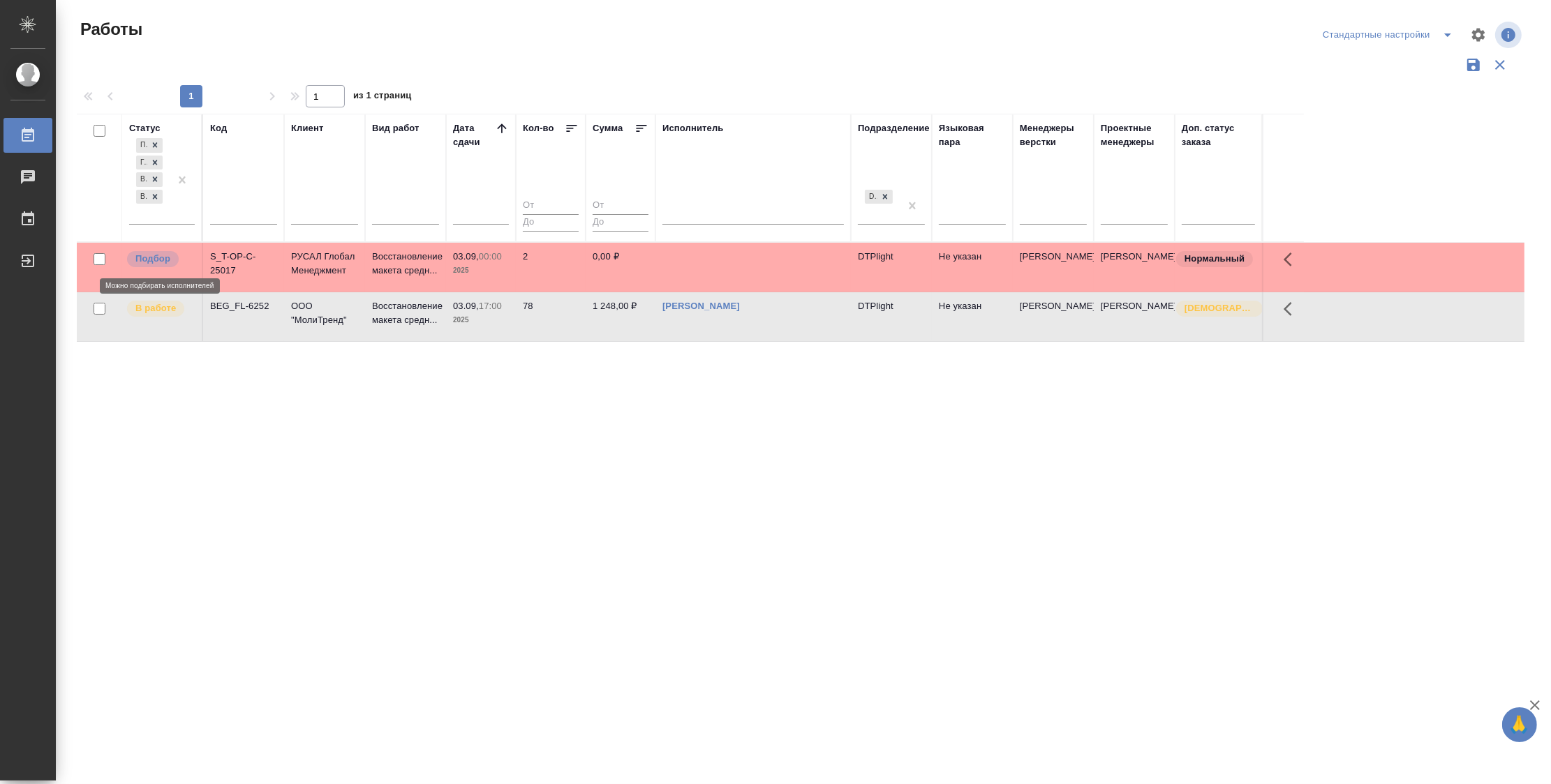
click at [151, 263] on p "Подбор" at bounding box center [153, 258] width 35 height 14
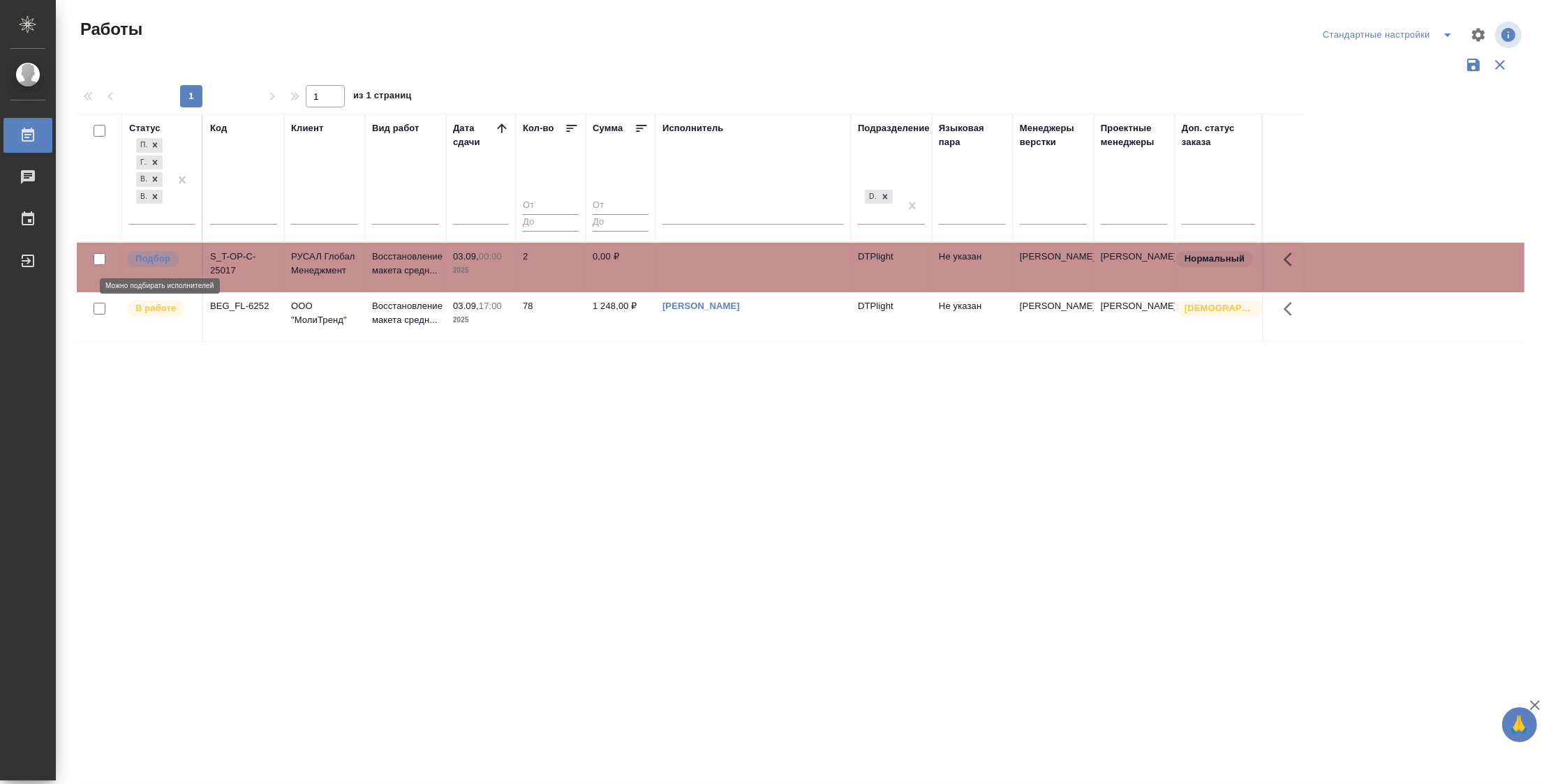
click at [151, 263] on p "Подбор" at bounding box center [153, 258] width 35 height 14
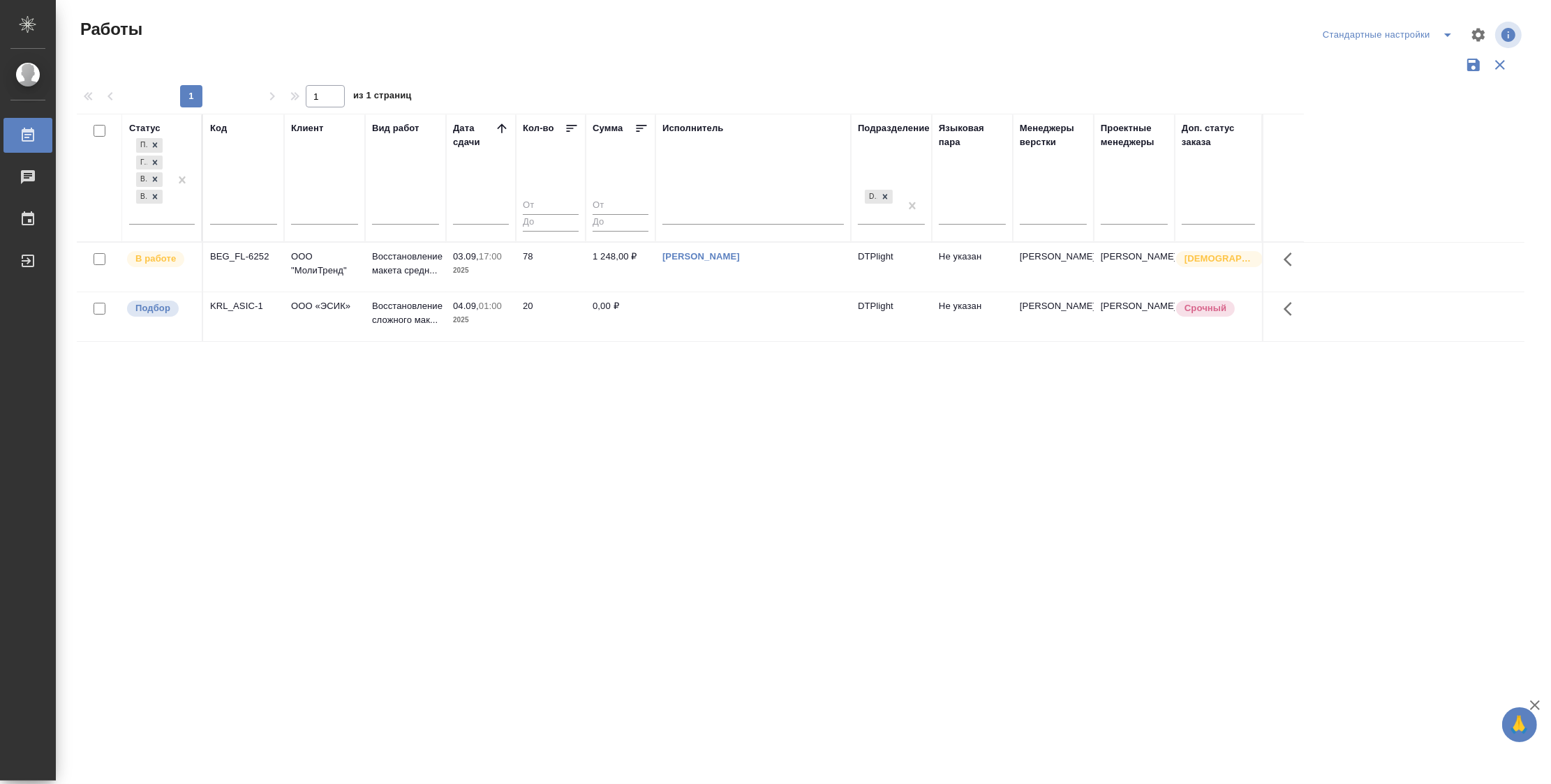
click at [731, 519] on div "Статус Подбор Готов к работе В работе В ожидании Код Клиент Вид работ Дата сдач…" at bounding box center [801, 365] width 1447 height 502
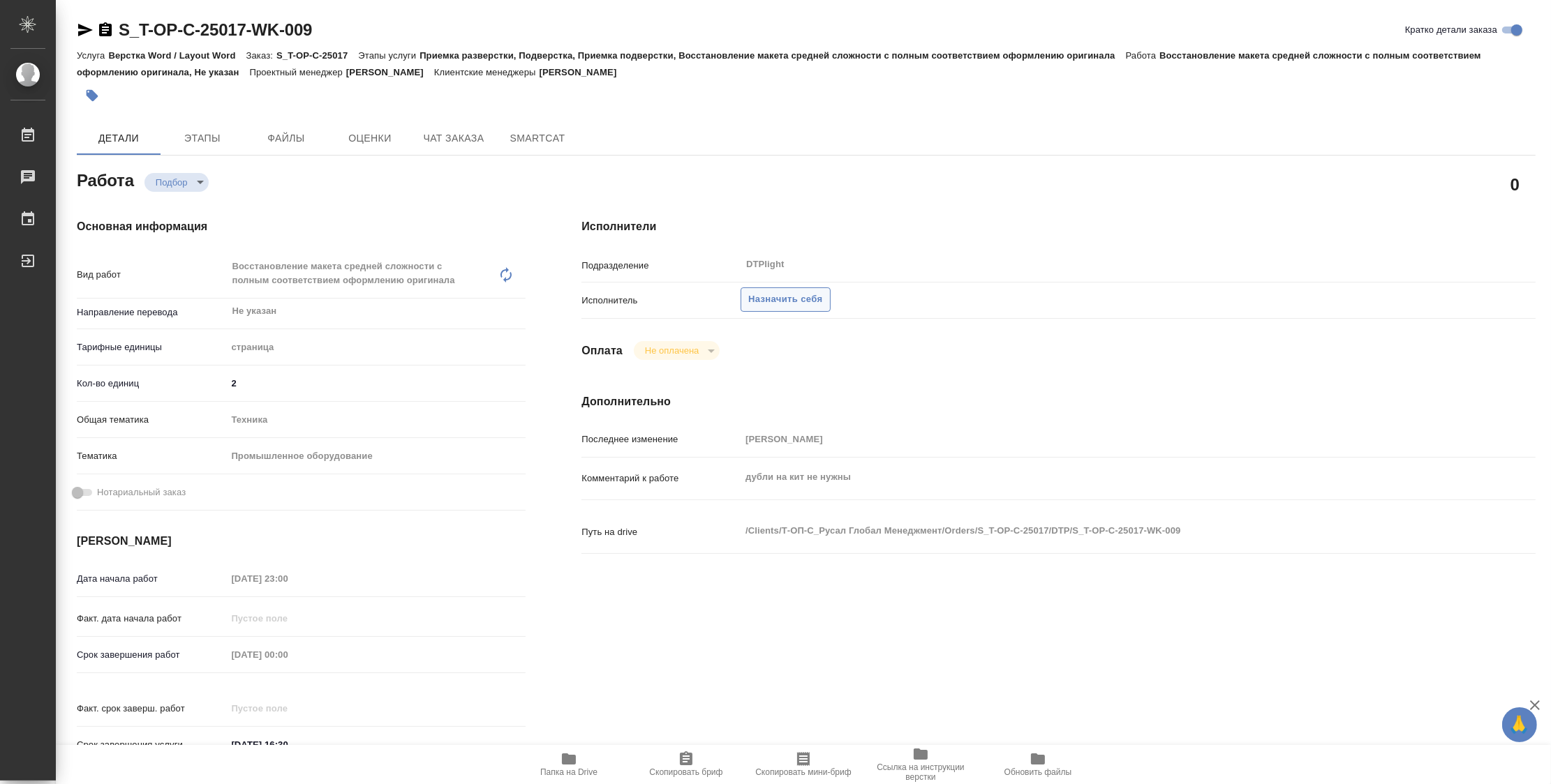
click at [793, 299] on span "Назначить себя" at bounding box center [785, 299] width 74 height 16
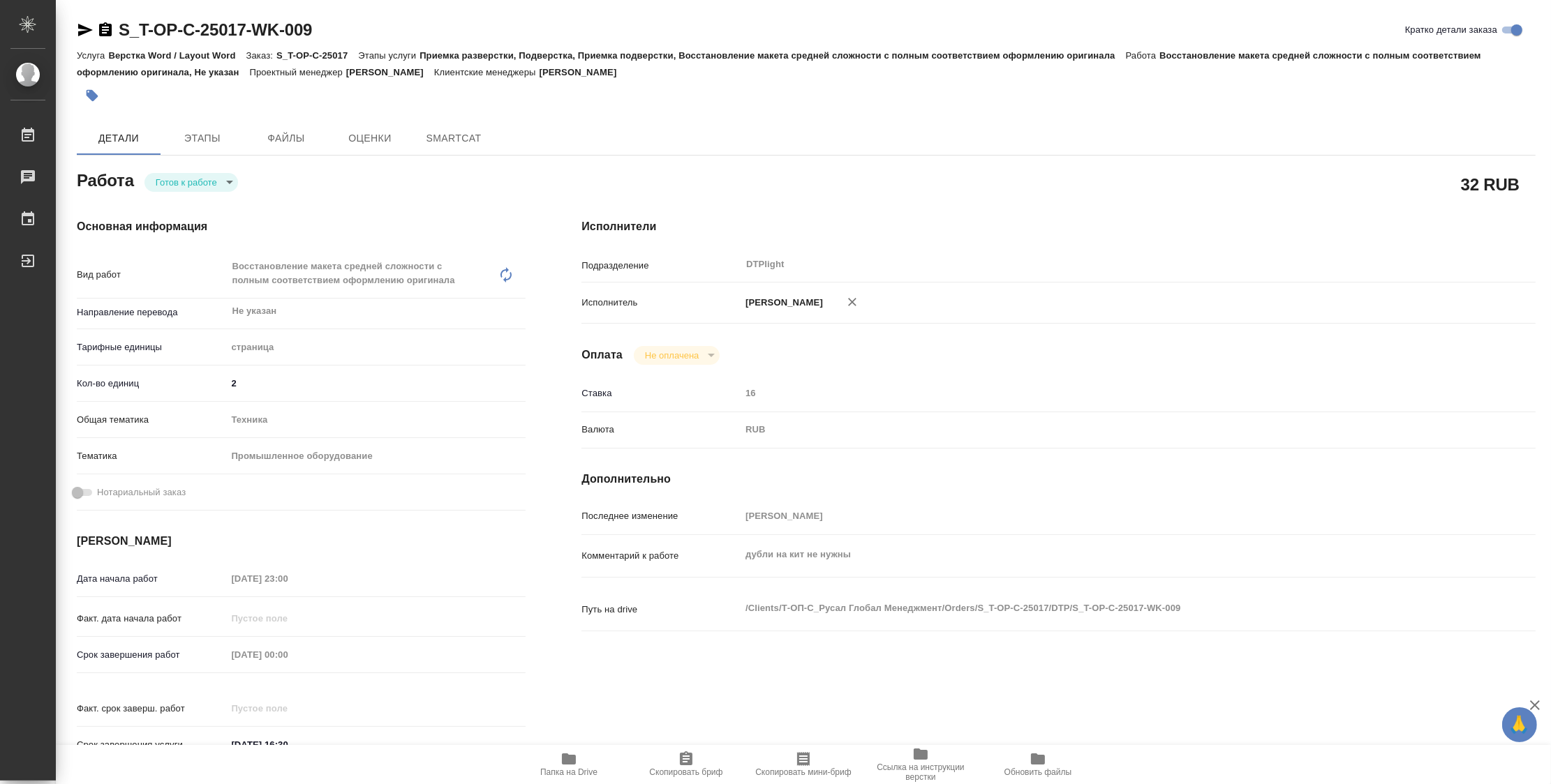
type textarea "x"
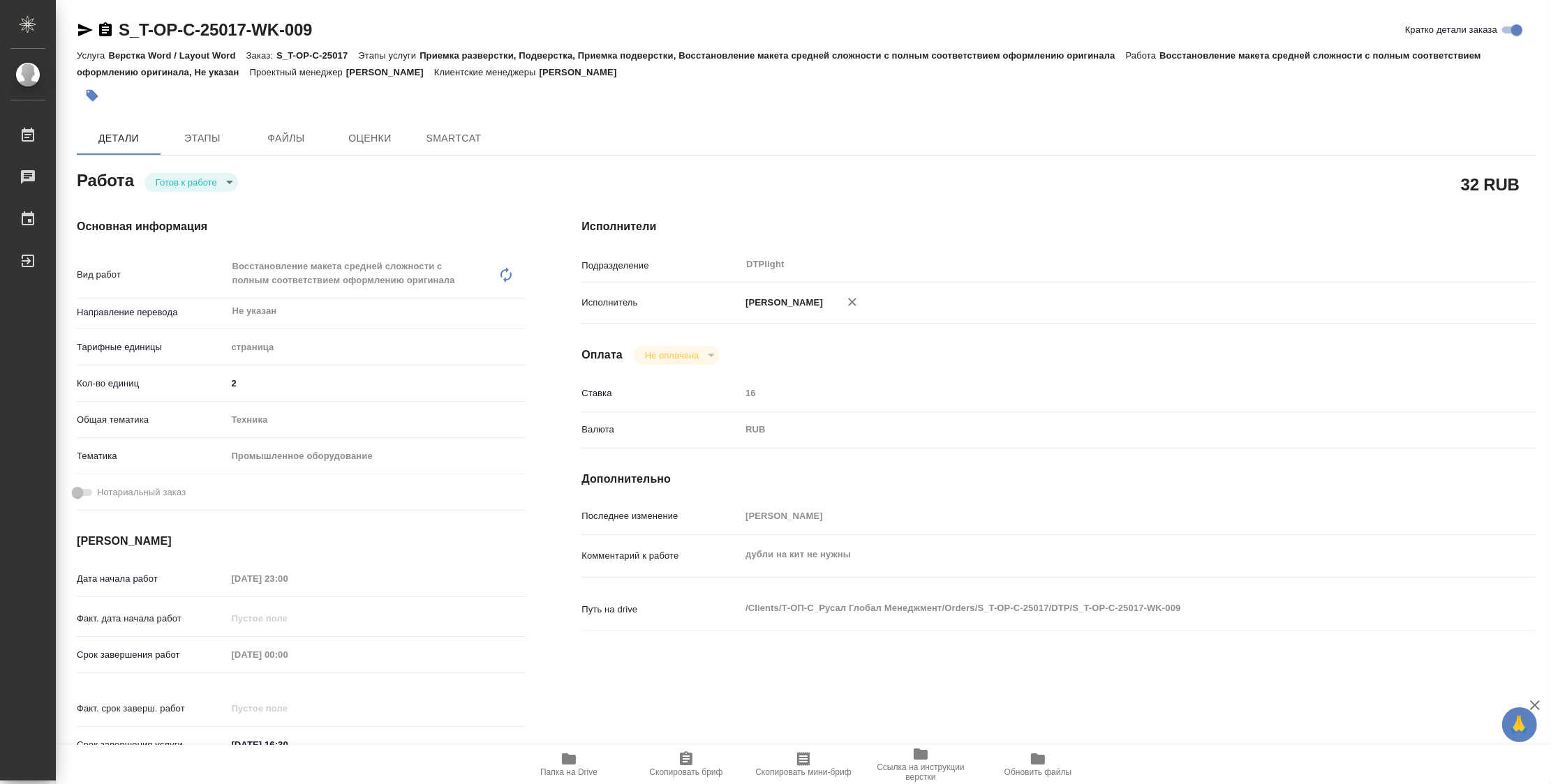
type textarea "x"
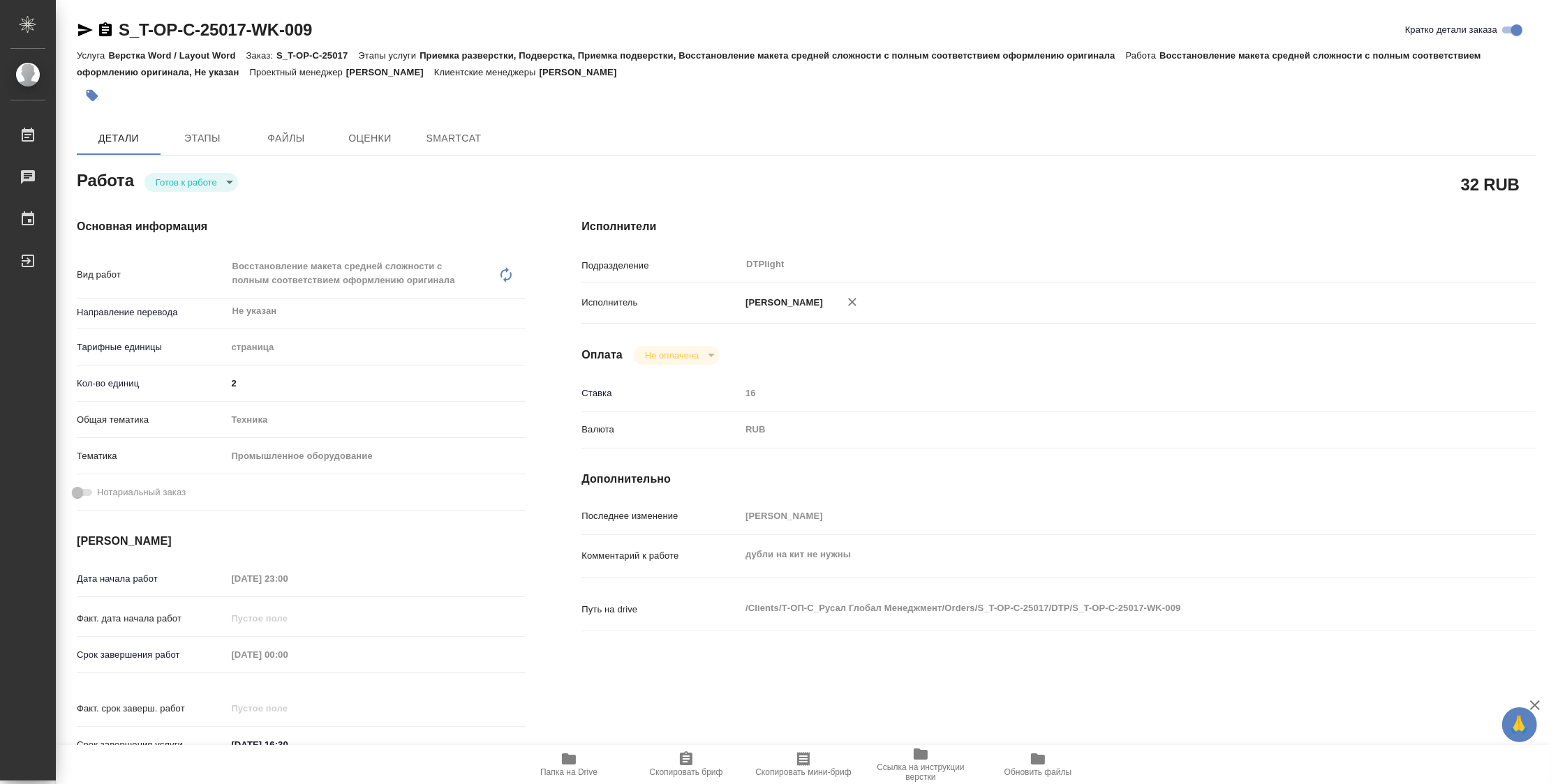
type textarea "x"
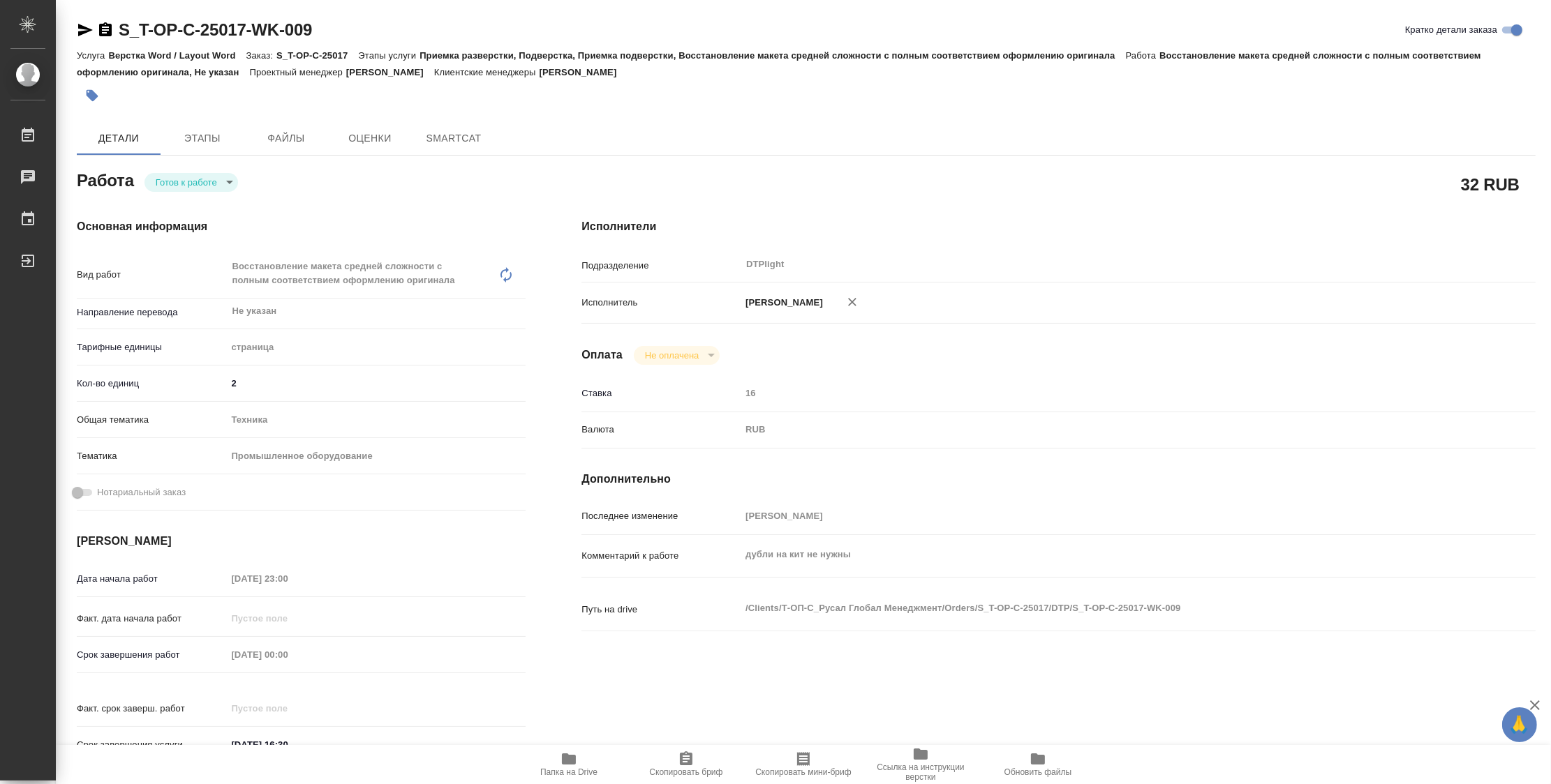
type textarea "x"
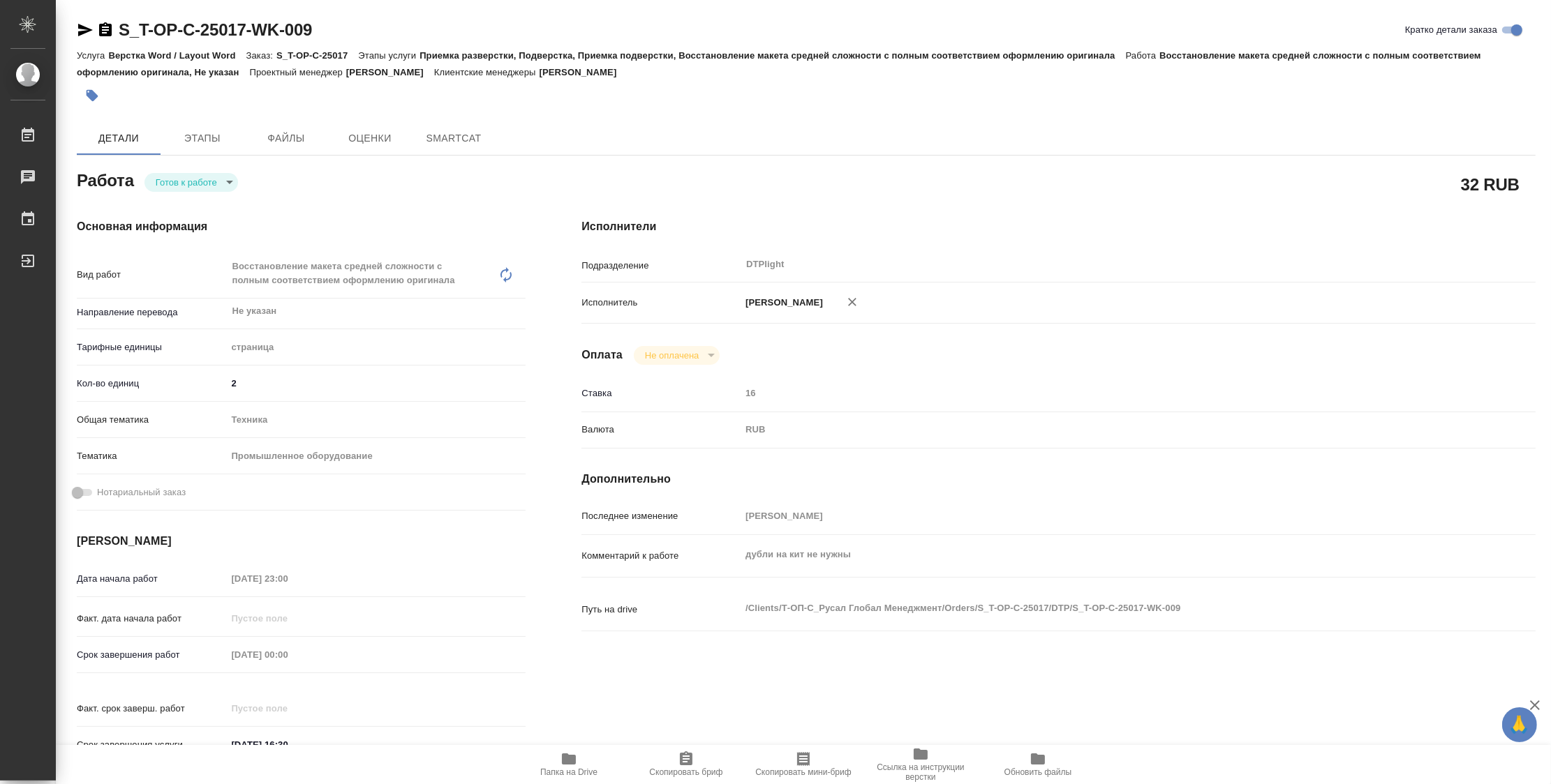
type textarea "x"
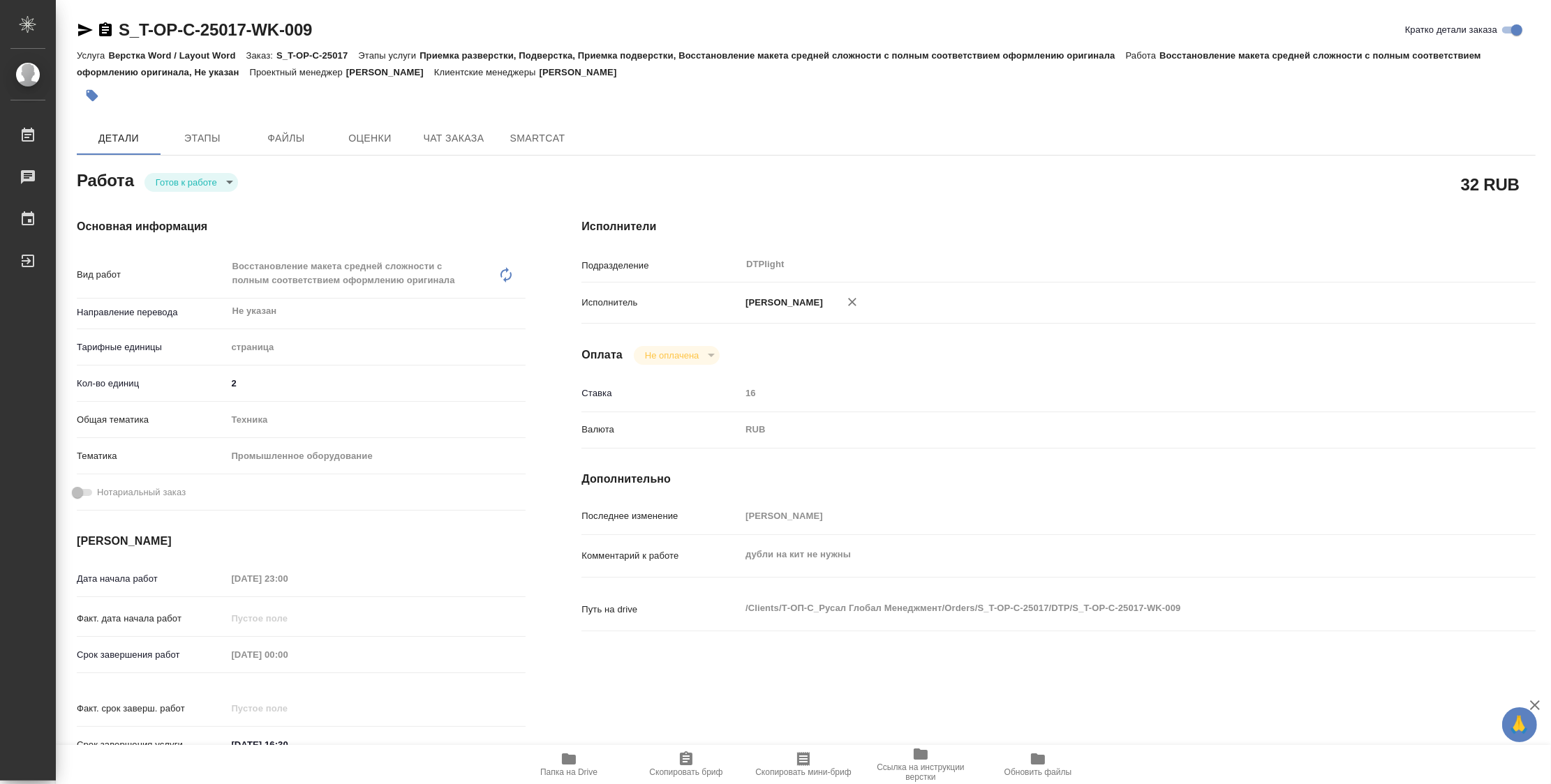
type textarea "x"
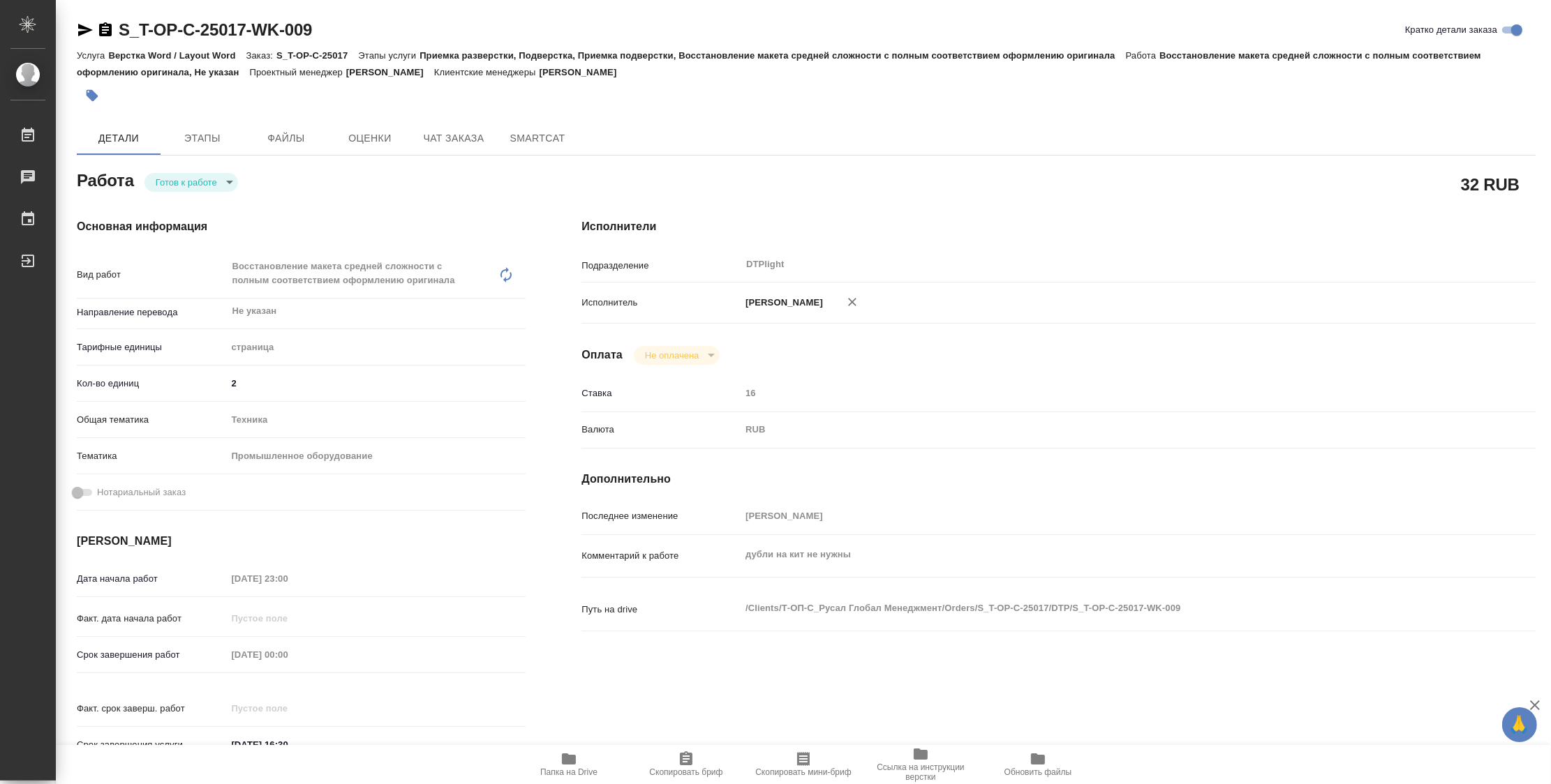
click at [198, 180] on body "🙏 .cls-1 fill:#fff; AWATERA Zubakova Viktoriya Работы Чаты График Выйти S_T-OP-…" at bounding box center [775, 392] width 1551 height 784
click at [203, 182] on li "В работе" at bounding box center [191, 182] width 93 height 24
type textarea "x"
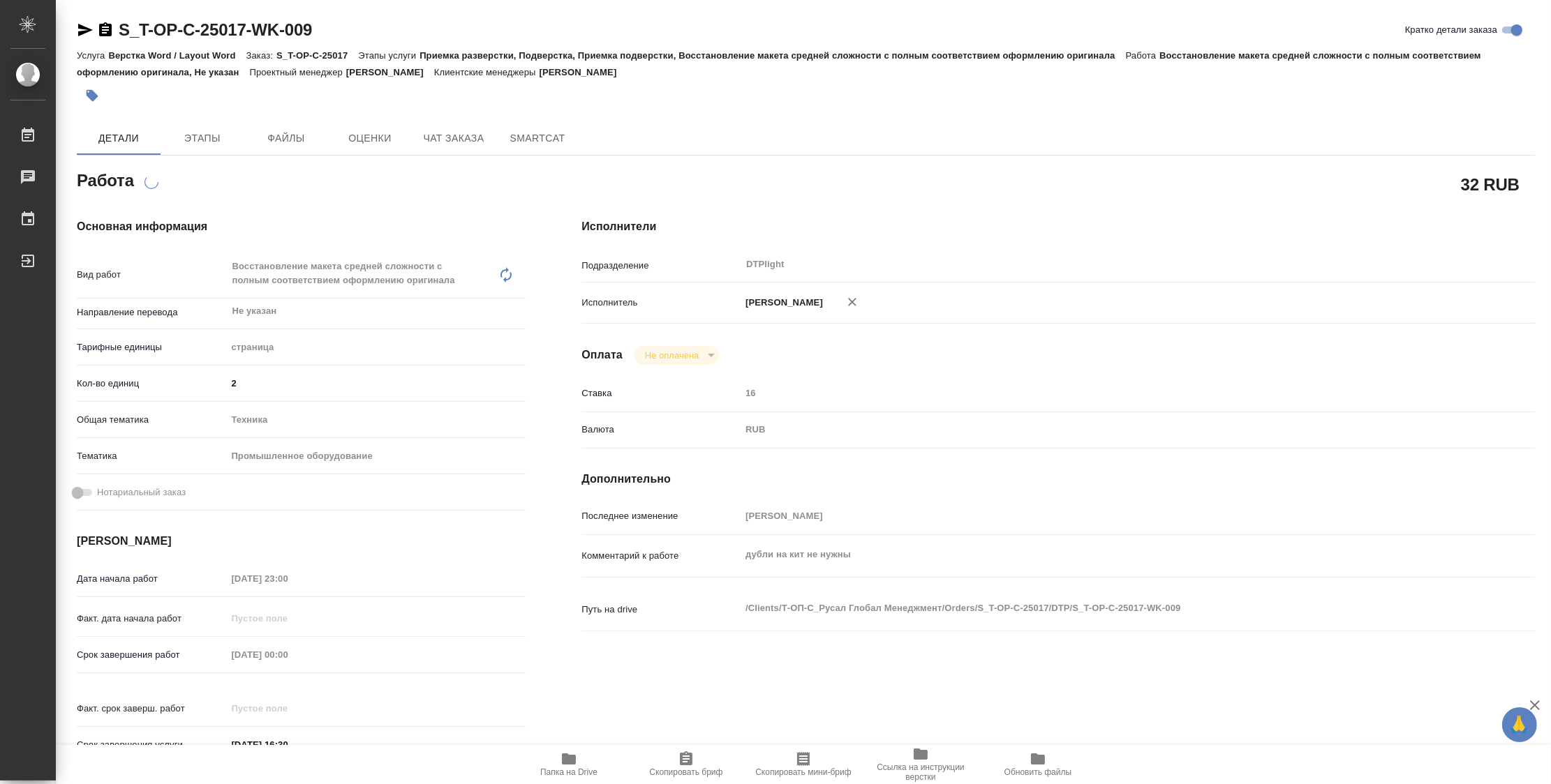
type textarea "x"
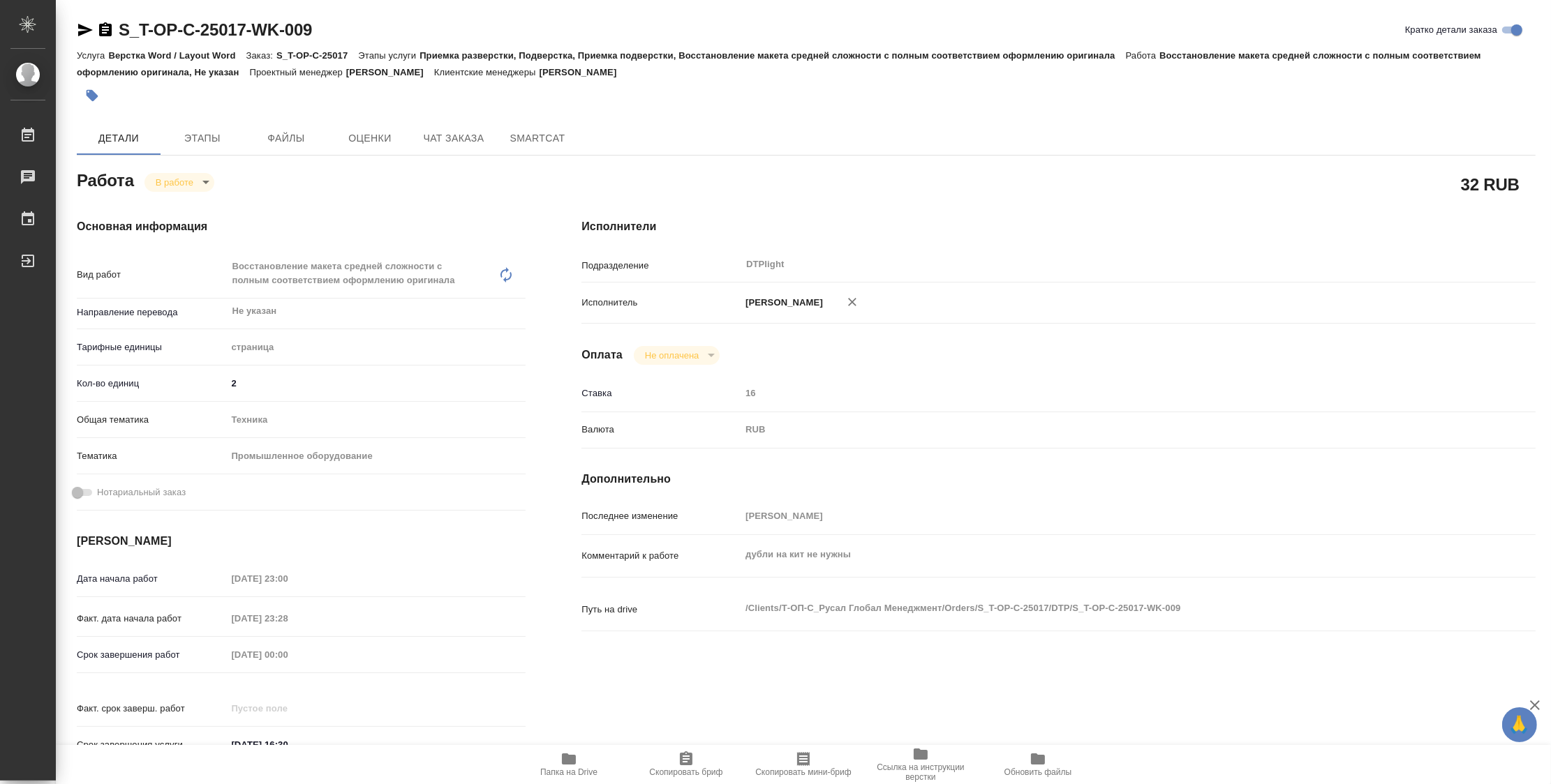
type textarea "x"
drag, startPoint x: 294, startPoint y: 27, endPoint x: 118, endPoint y: 33, distance: 176.1
click at [118, 33] on div "S_T-OP-C-25017-WK-009 Кратко детали заказа" at bounding box center [806, 30] width 1458 height 22
copy link "S_T-OP-C-25017-WK-009"
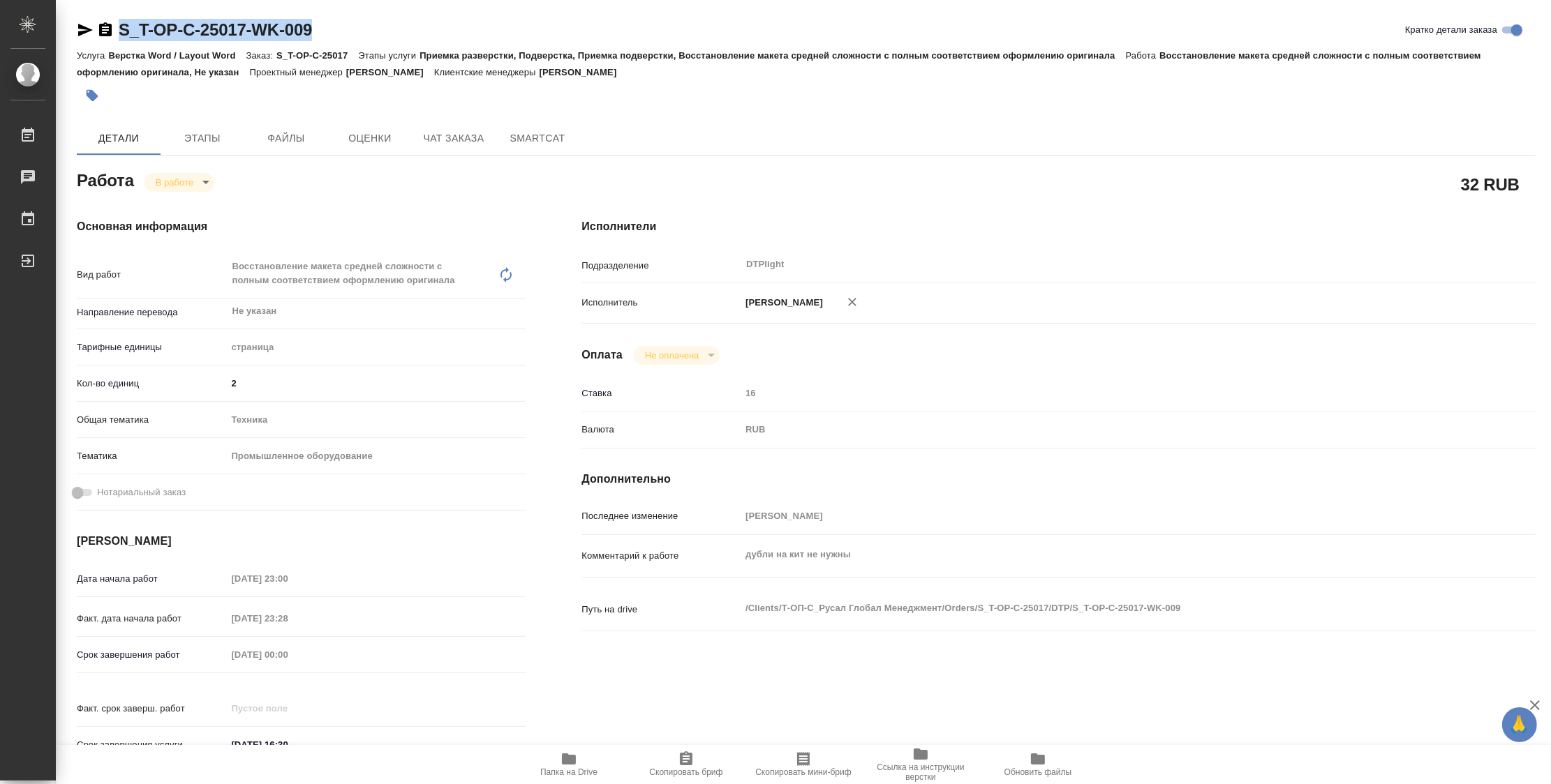
click at [577, 764] on span "Папка на Drive" at bounding box center [569, 764] width 101 height 27
click at [187, 179] on body "🙏 .cls-1 fill:#fff; AWATERA Zubakova Viktoriya Работы 0 Чаты График Выйти S_T-O…" at bounding box center [775, 392] width 1551 height 784
click at [190, 208] on button "Выполнен" at bounding box center [181, 205] width 51 height 16
type textarea "x"
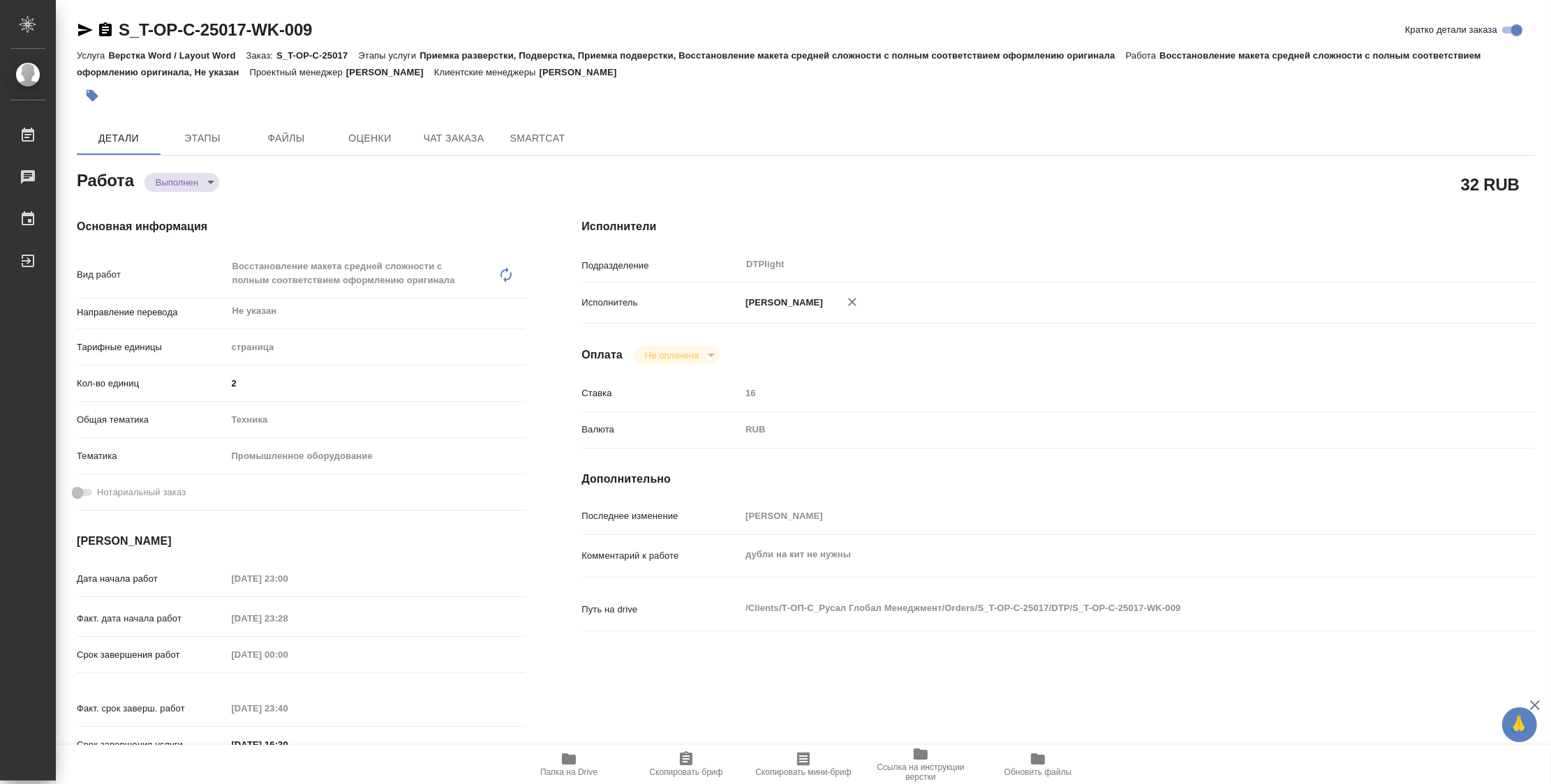
type textarea "x"
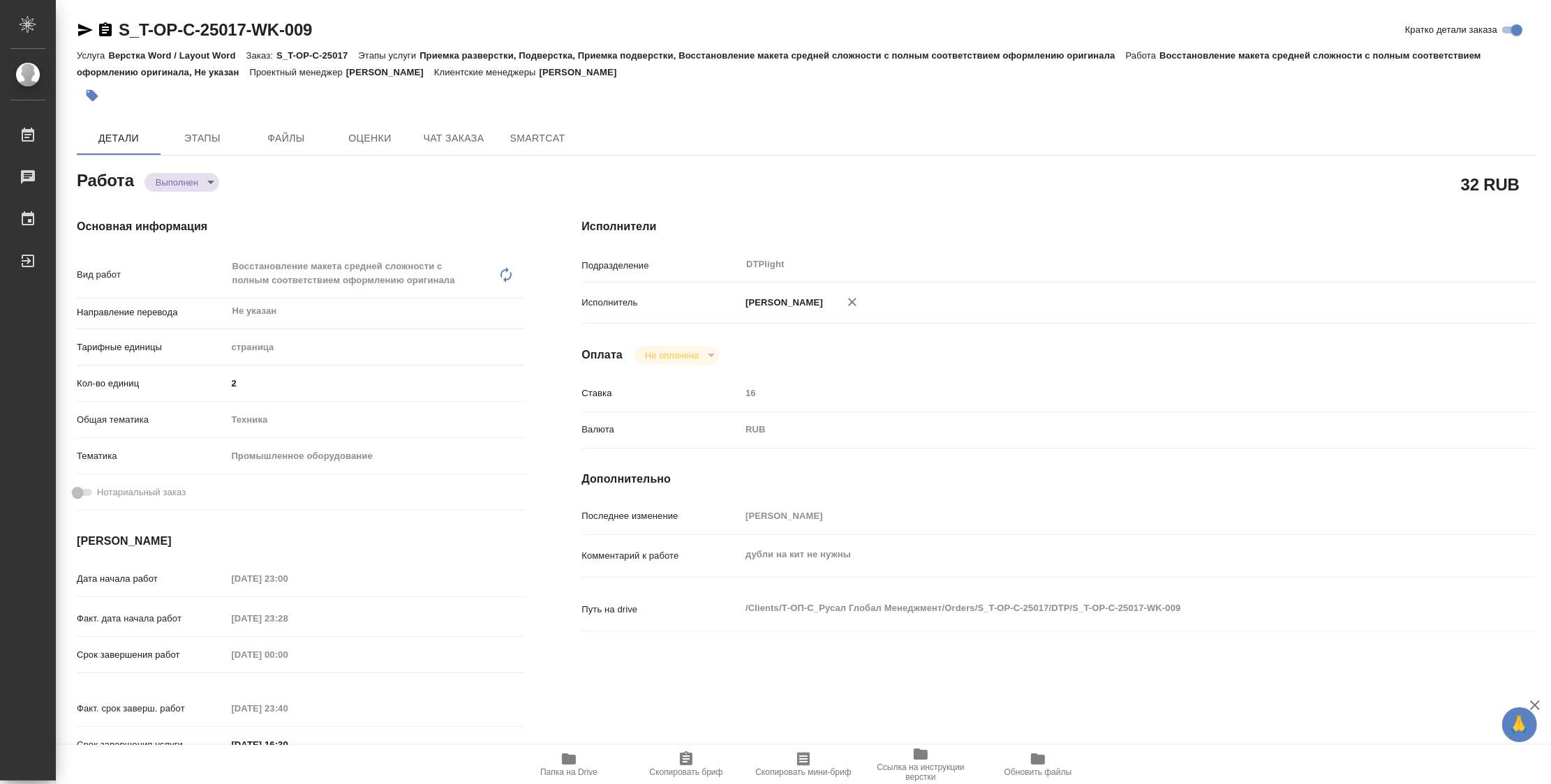
type textarea "x"
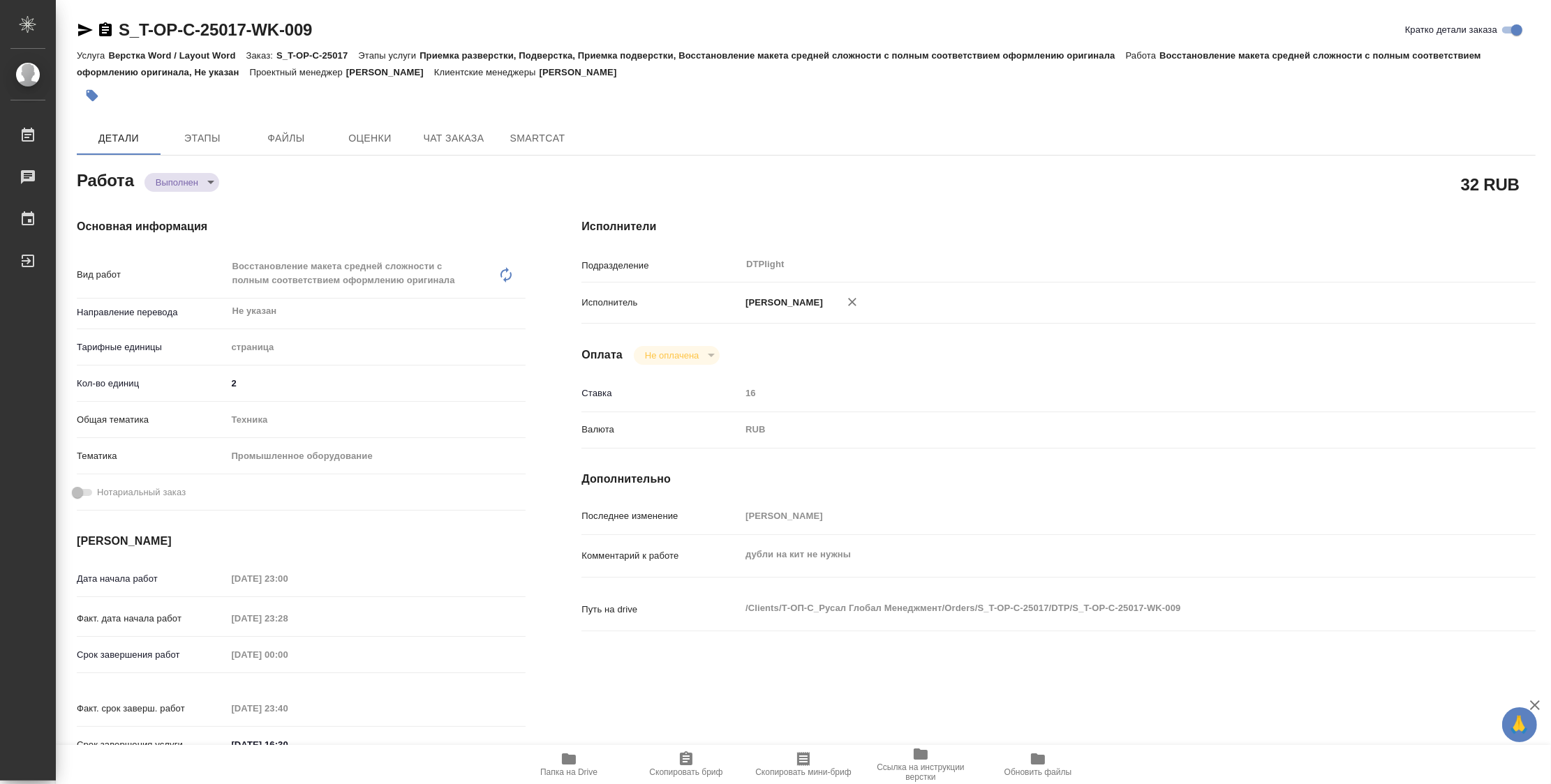
type textarea "x"
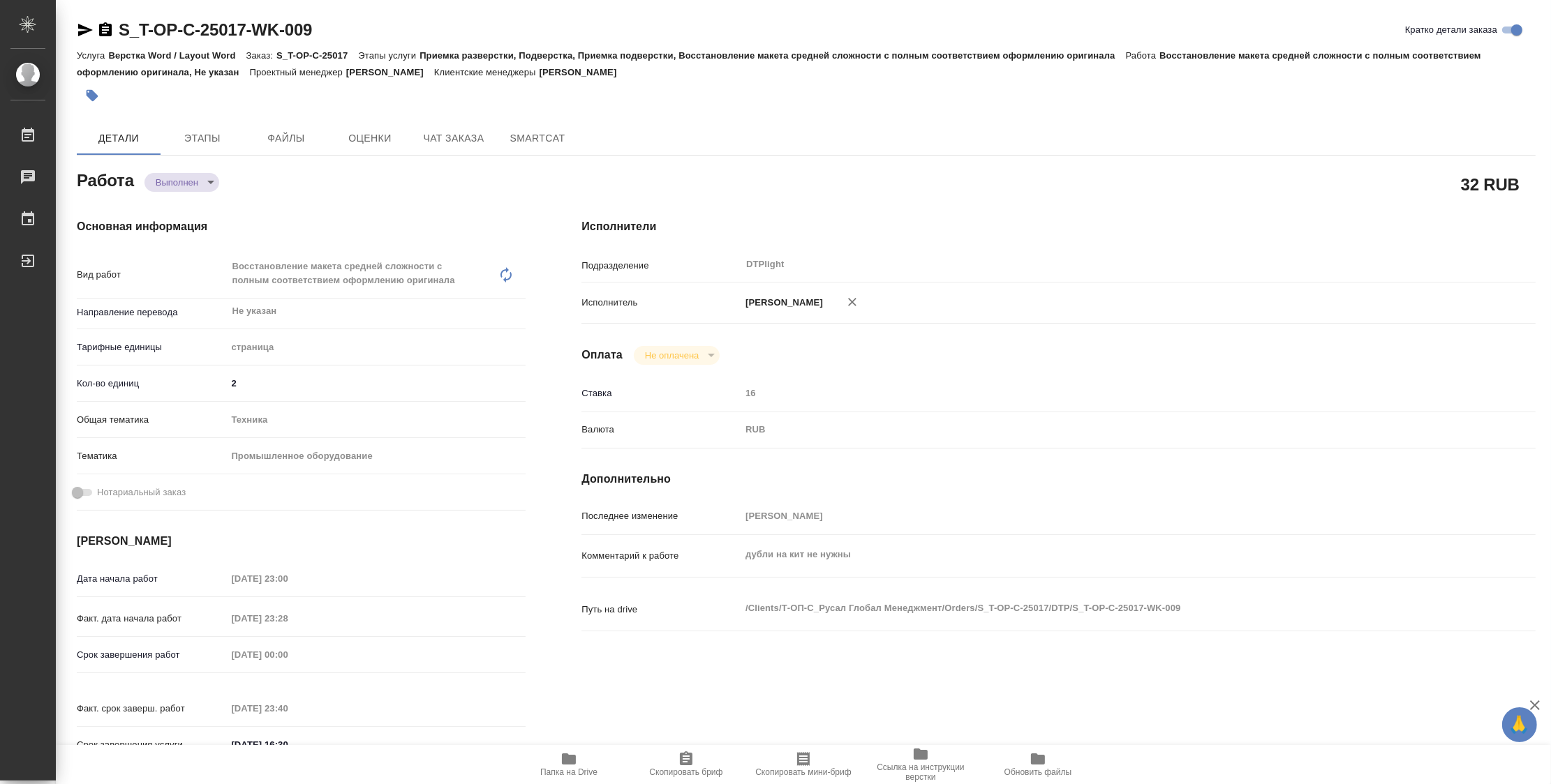
type textarea "x"
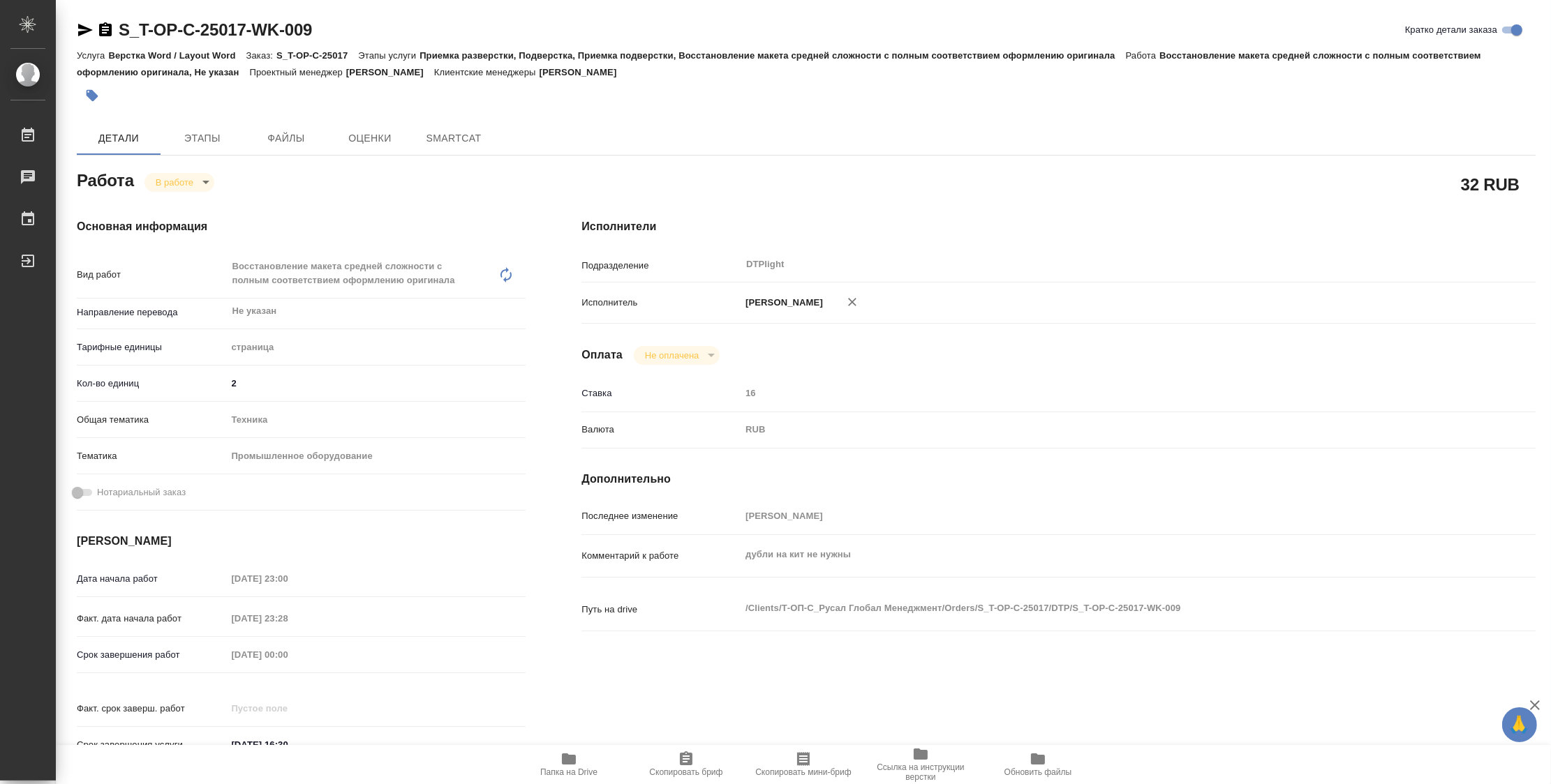
type textarea "x"
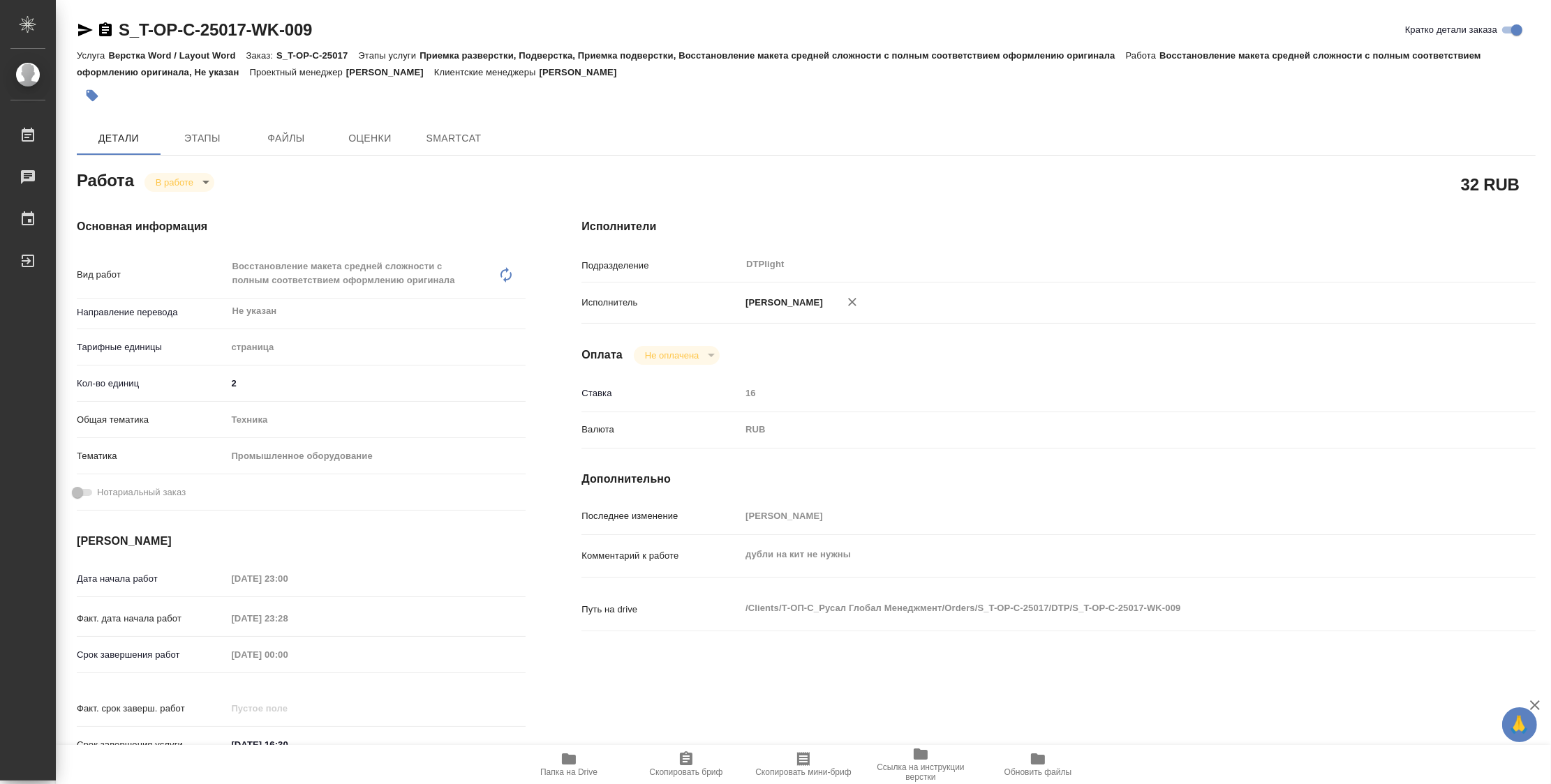
type textarea "x"
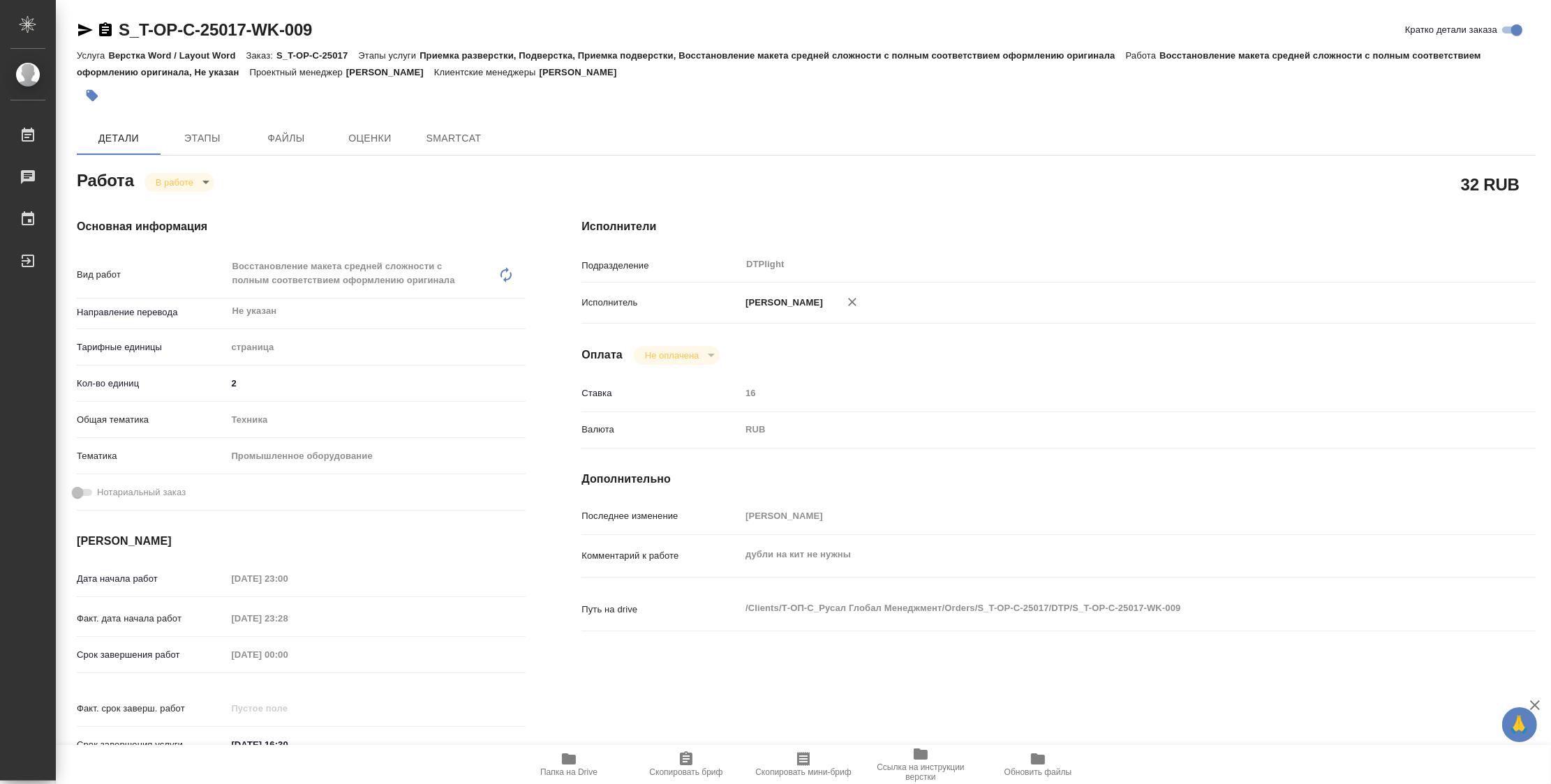
type textarea "x"
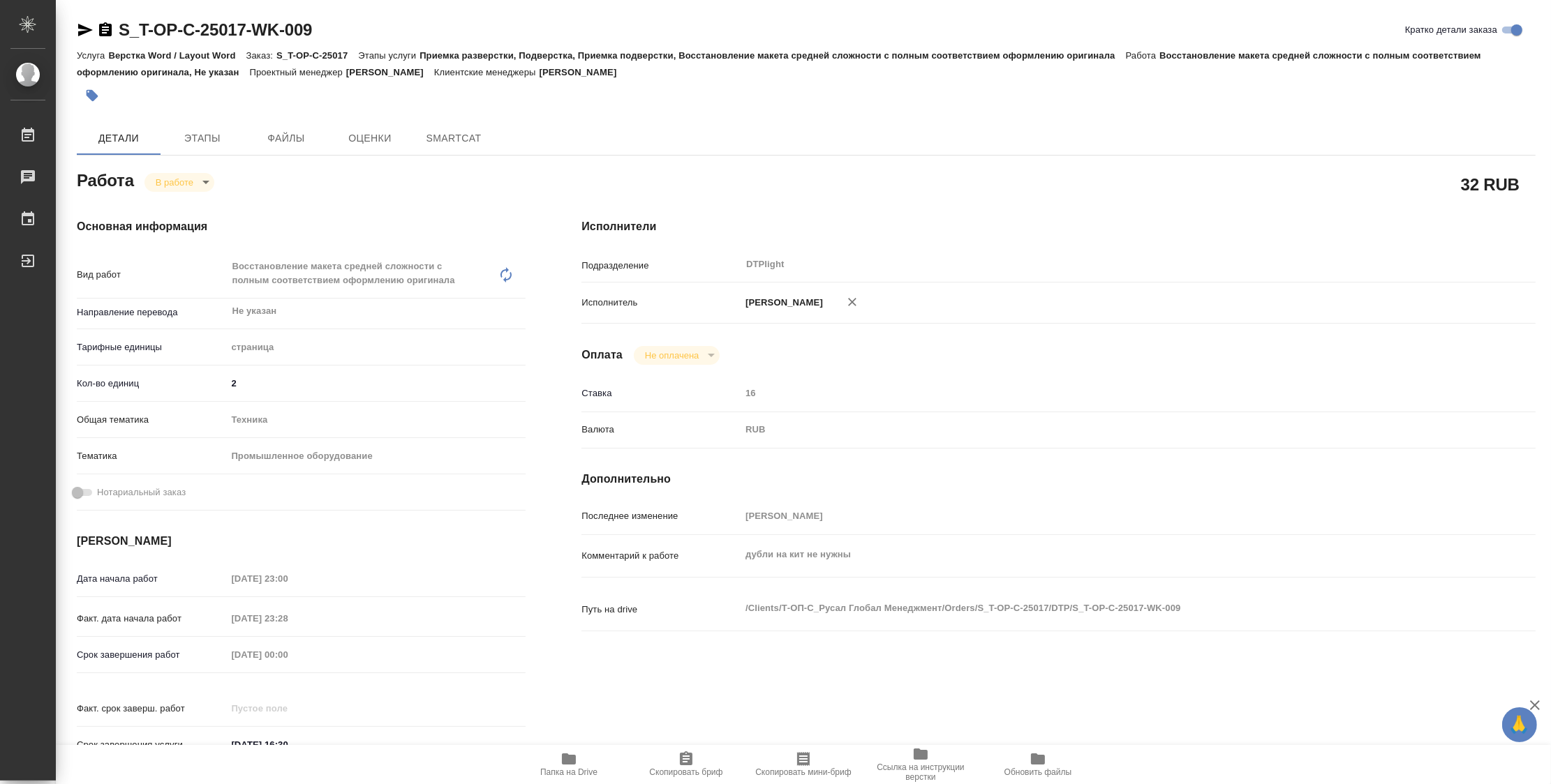
type textarea "x"
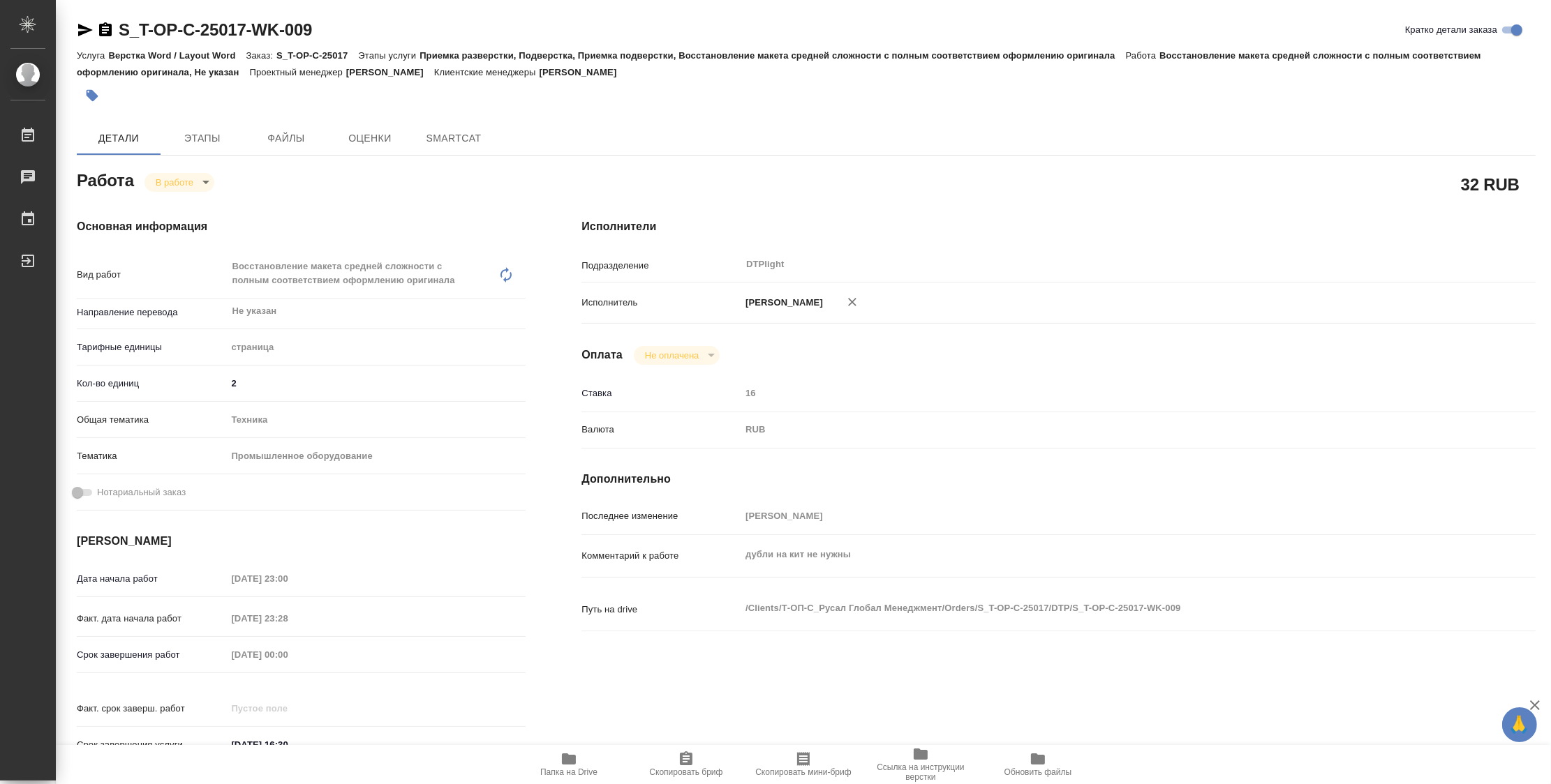
type textarea "x"
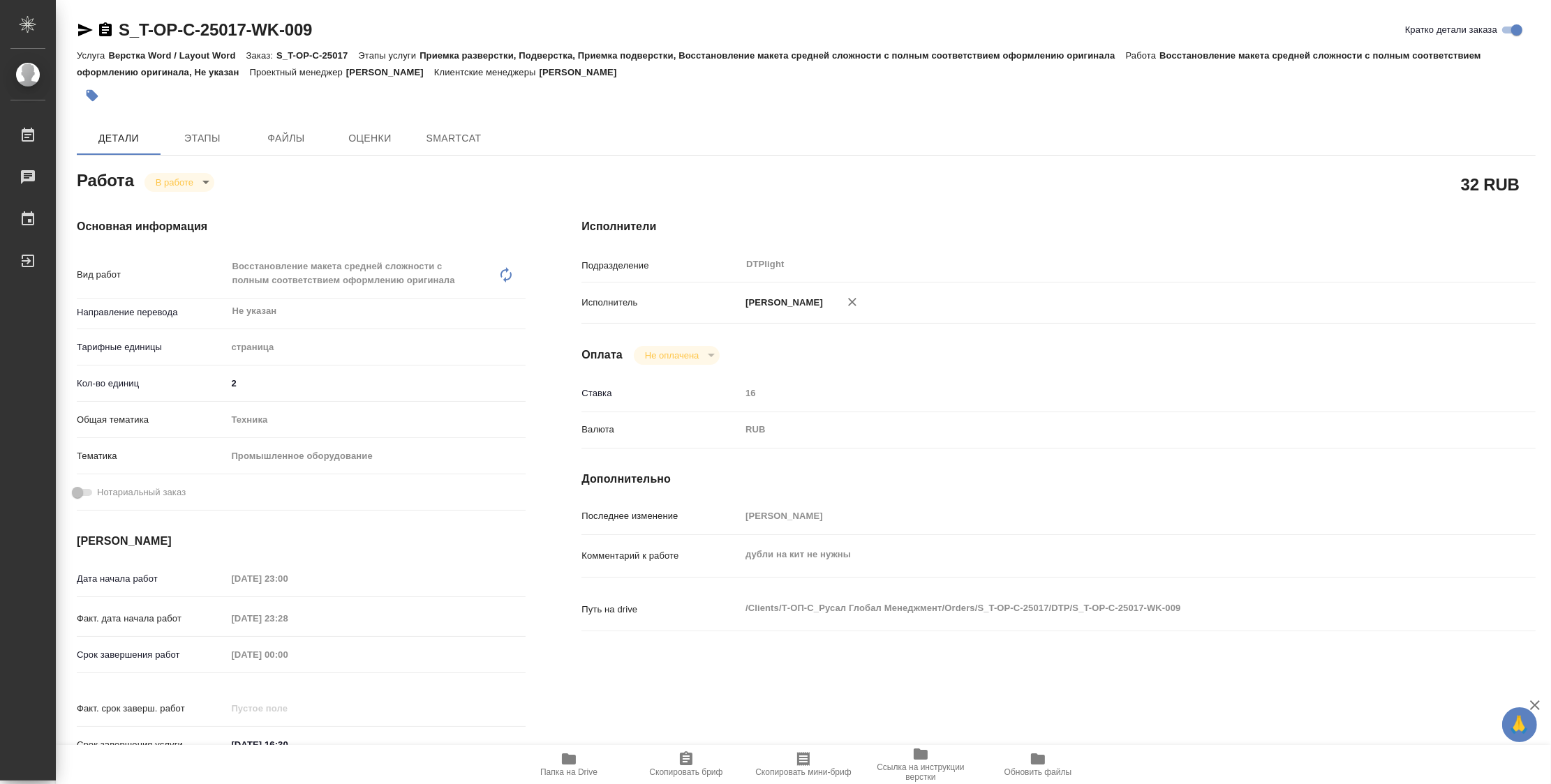
type textarea "x"
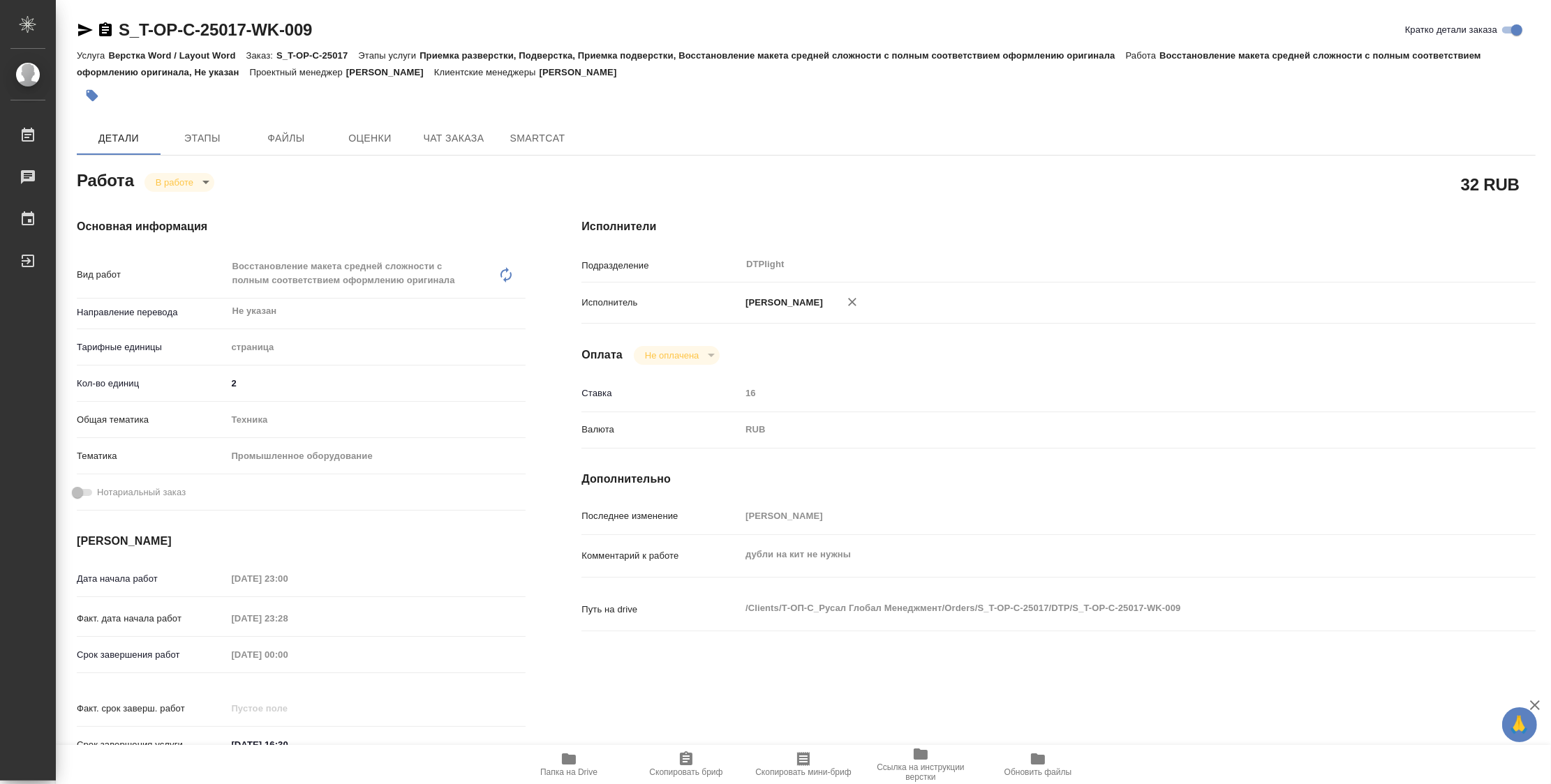
type textarea "x"
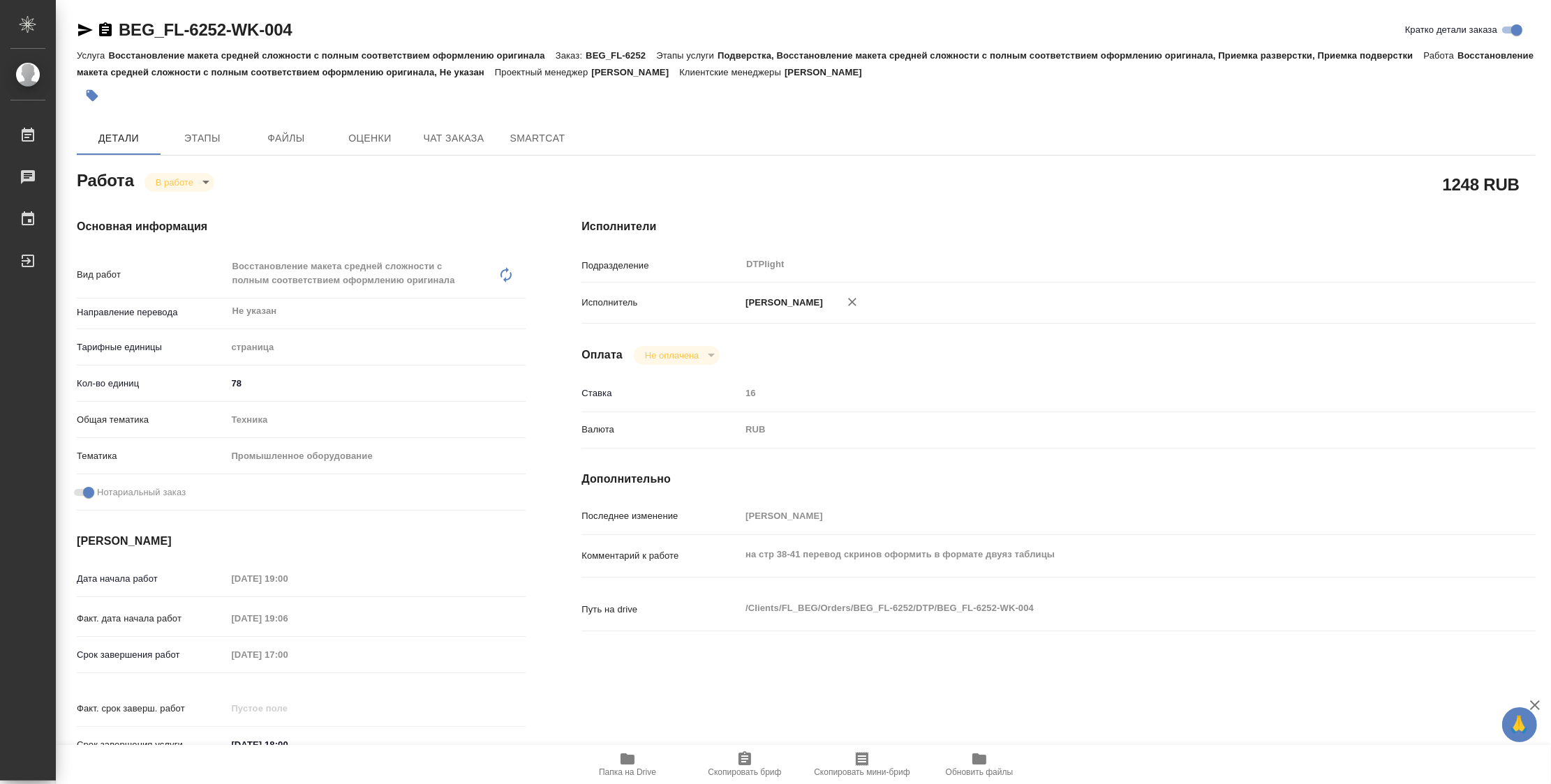
click at [635, 773] on span "Папка на Drive" at bounding box center [628, 772] width 57 height 10
